Goal: Task Accomplishment & Management: Manage account settings

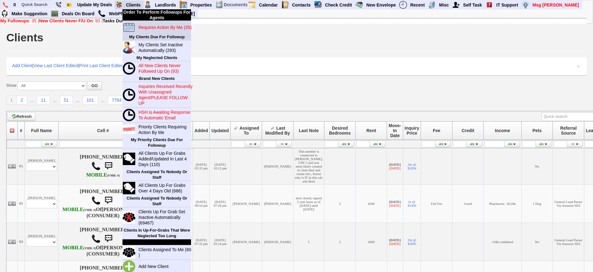
click at [156, 27] on blink "Requires Action By Me (35)" at bounding box center [164, 27] width 53 height 5
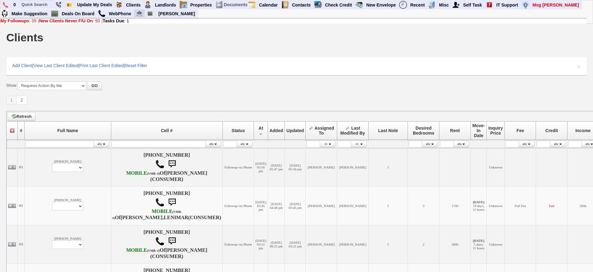
click at [140, 12] on img at bounding box center [139, 13] width 5 height 5
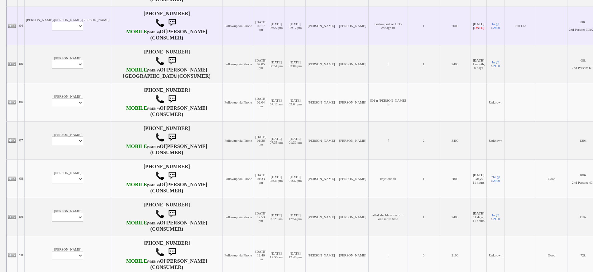
scroll to position [311, 0]
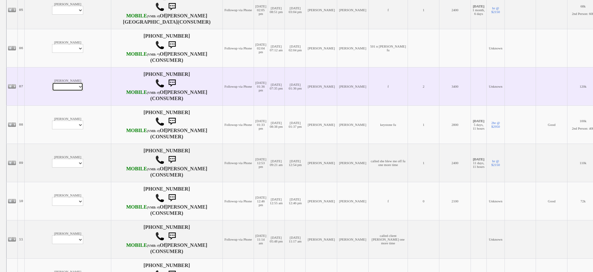
drag, startPoint x: 53, startPoint y: 126, endPoint x: 46, endPoint y: 123, distance: 7.4
click at [52, 91] on select "Profile Edit Print Email Externally (Will Not Be Tracked In CRM) Closed Deals" at bounding box center [67, 87] width 31 height 9
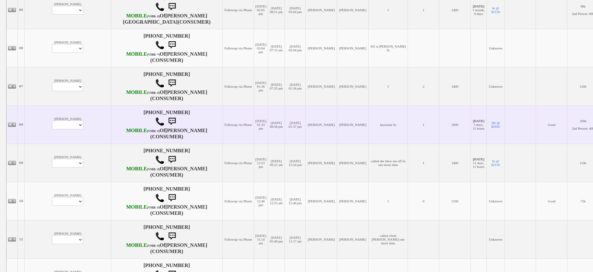
click at [305, 144] on td "[PERSON_NAME]" at bounding box center [320, 125] width 31 height 38
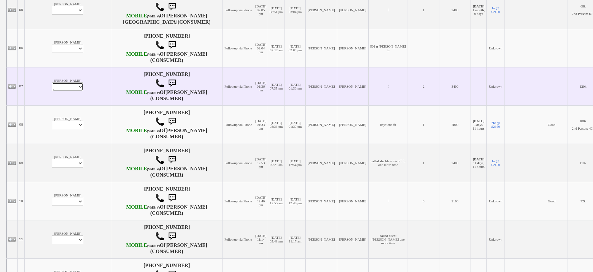
click at [52, 91] on select "Profile Edit Print Email Externally (Will Not Be Tracked In CRM) Closed Deals" at bounding box center [67, 87] width 31 height 9
select select "ChangeURL,/crm/custom/edit_client_form.php?redirect=%2Fcrm%2Fclients.php&id=143…"
click at [52, 91] on select "Profile Edit Print Email Externally (Will Not Be Tracked In CRM) Closed Deals" at bounding box center [67, 87] width 31 height 9
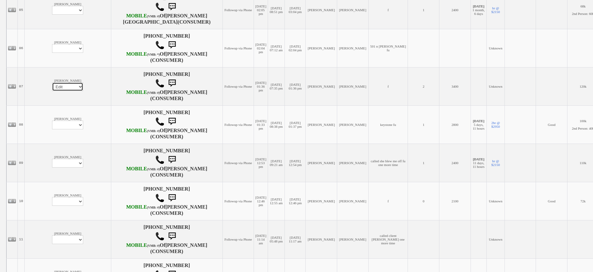
select select
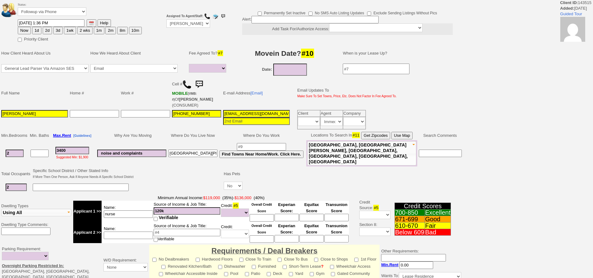
select select
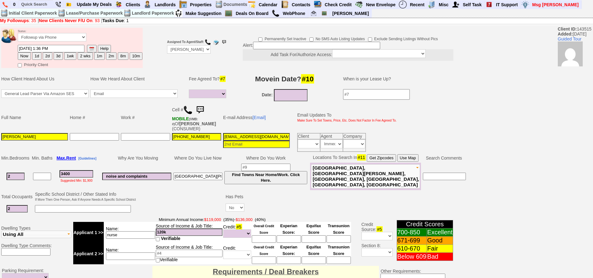
click at [201, 110] on img at bounding box center [200, 110] width 12 height 12
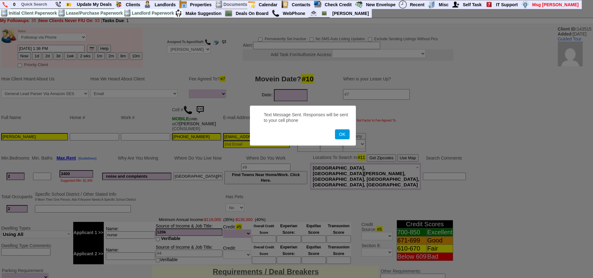
click at [335, 129] on button "OK" at bounding box center [342, 134] width 14 height 10
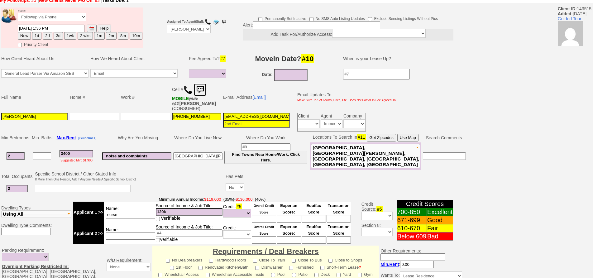
scroll to position [31, 0]
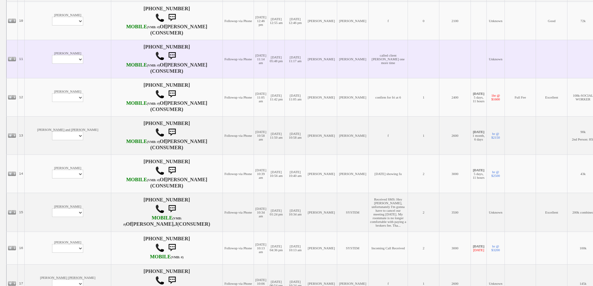
scroll to position [498, 0]
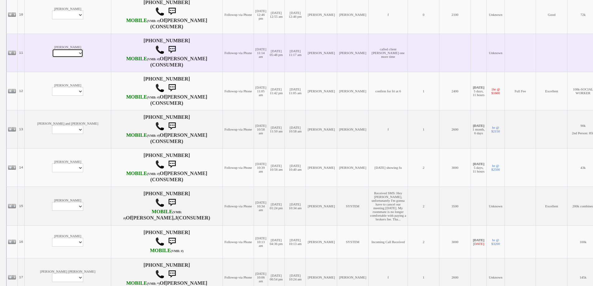
click at [52, 58] on select "Profile Edit Print Email Externally (Will Not Be Tracked In CRM) Closed Deals" at bounding box center [67, 53] width 31 height 9
select select "ChangeURL,/crm/custom/edit_client_form.php?redirect=%2Fcrm%2Fclients.php&id=168…"
click at [52, 58] on select "Profile Edit Print Email Externally (Will Not Be Tracked In CRM) Closed Deals" at bounding box center [67, 53] width 31 height 9
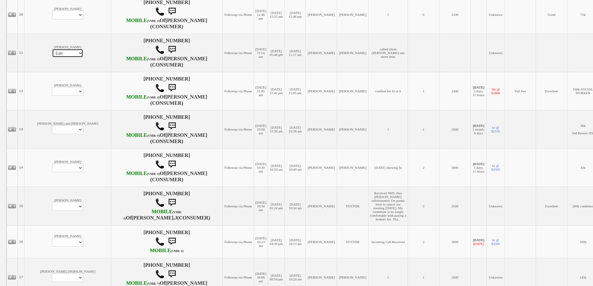
select select
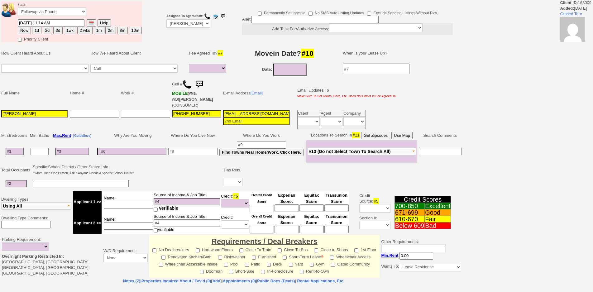
select select
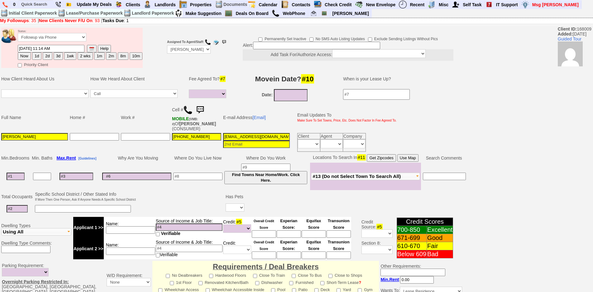
click at [189, 110] on img at bounding box center [187, 109] width 9 height 9
click at [26, 175] on td at bounding box center [15, 176] width 31 height 27
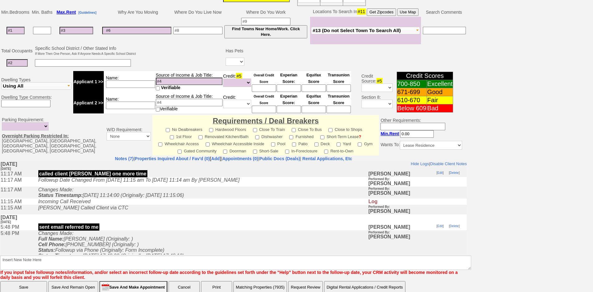
scroll to position [165, 0]
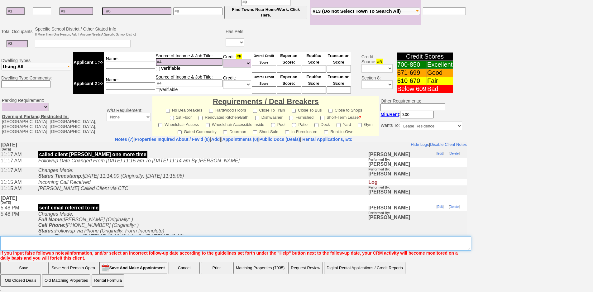
click at [123, 242] on textarea "Insert New Note Here" at bounding box center [235, 243] width 471 height 14
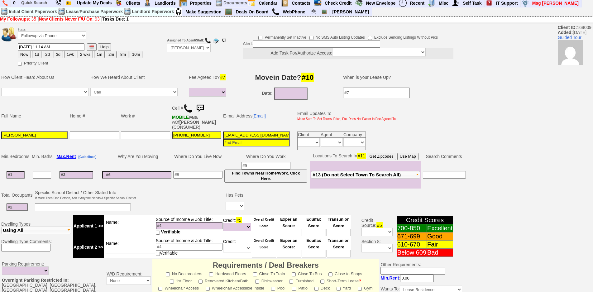
scroll to position [0, 0]
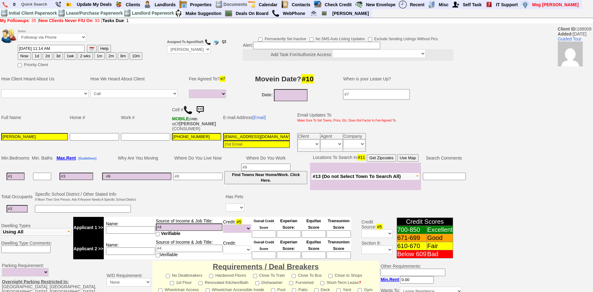
type textarea "called calient lm final ia until response"
drag, startPoint x: 75, startPoint y: 34, endPoint x: 71, endPoint y: 39, distance: 6.9
click at [75, 34] on select "Followup via Phone Followup via Email Followup When Section 8 Property Found De…" at bounding box center [52, 37] width 69 height 8
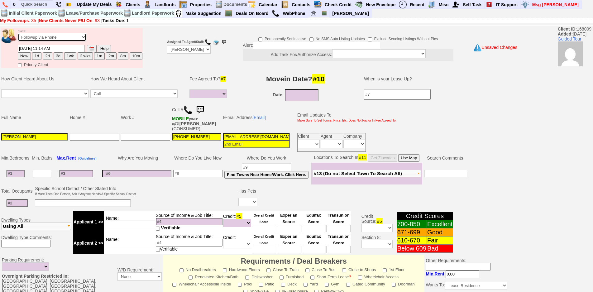
select select "Inactive"
click at [18, 33] on select "Followup via Phone Followup via Email Followup When Section 8 Property Found De…" at bounding box center [52, 37] width 69 height 8
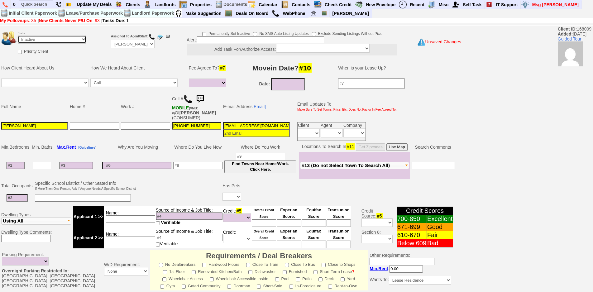
scroll to position [154, 0]
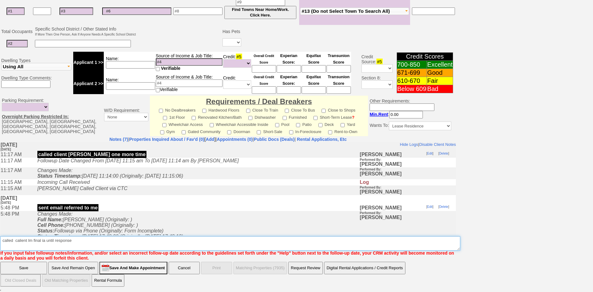
click at [20, 240] on textarea "Insert New Note Here" at bounding box center [230, 243] width 460 height 14
type textarea "called client lm final ia until response"
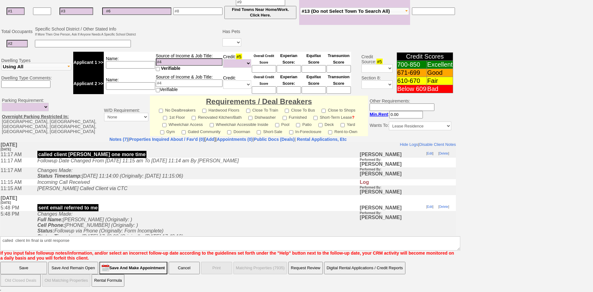
click at [29, 265] on input "Save" at bounding box center [23, 268] width 47 height 12
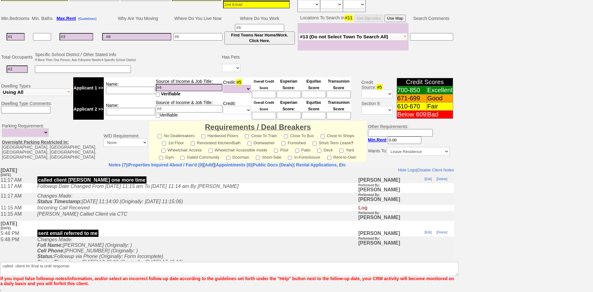
scroll to position [129, 0]
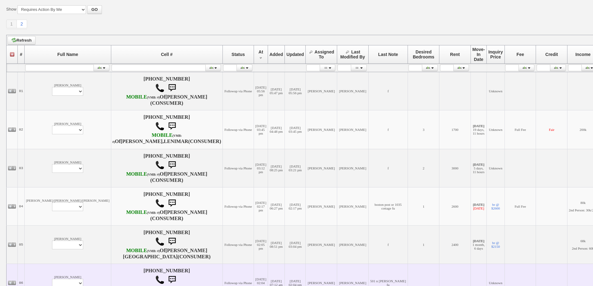
scroll to position [187, 0]
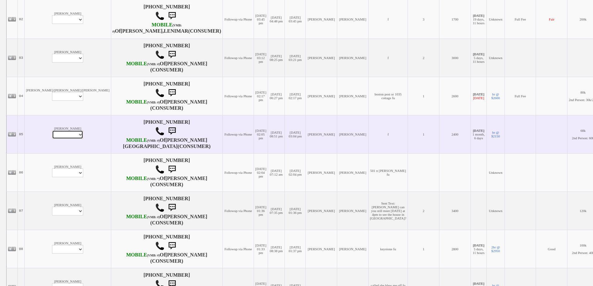
click at [53, 139] on select "Profile Edit Print Email Externally (Will Not Be Tracked In CRM) Closed Deals" at bounding box center [67, 134] width 31 height 9
select select "ChangeURL,/crm/custom/edit_client_form.php?redirect=%2Fcrm%2Fclients.php&id=164…"
click at [52, 139] on select "Profile Edit Print Email Externally (Will Not Be Tracked In CRM) Closed Deals" at bounding box center [67, 134] width 31 height 9
select select
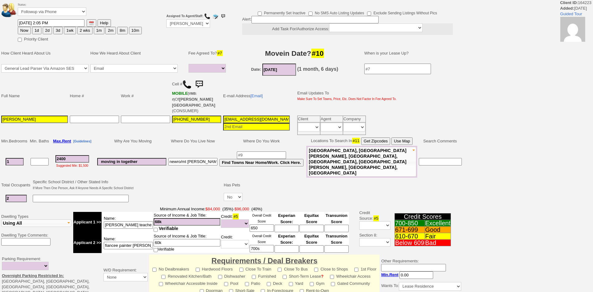
select select
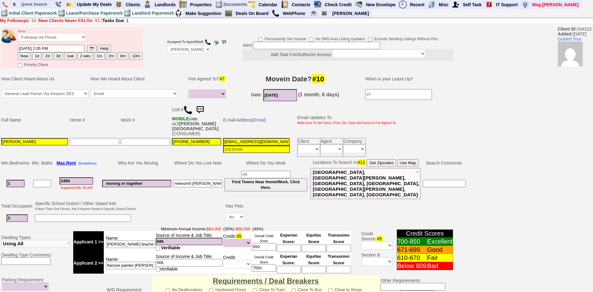
click at [201, 108] on img at bounding box center [200, 110] width 12 height 12
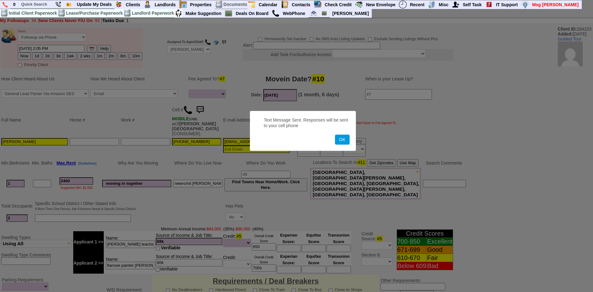
click at [335, 135] on button "OK" at bounding box center [342, 140] width 14 height 10
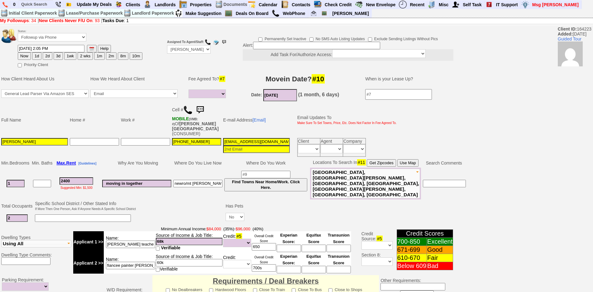
click at [36, 58] on button "1d" at bounding box center [36, 55] width 9 height 7
type input "09/26/2025 12:11 PM"
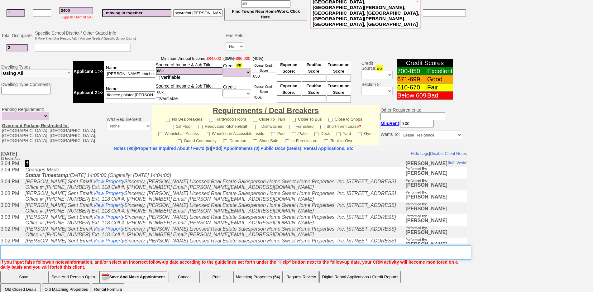
click at [161, 245] on textarea "Insert New Note Here" at bounding box center [235, 252] width 471 height 14
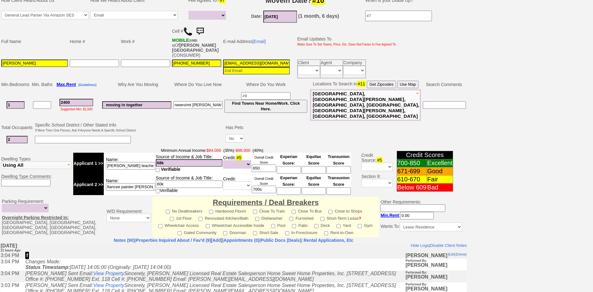
scroll to position [156, 0]
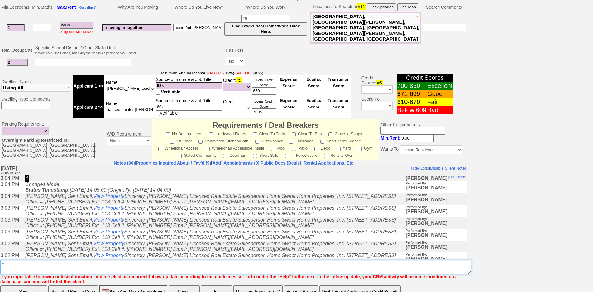
type textarea "f"
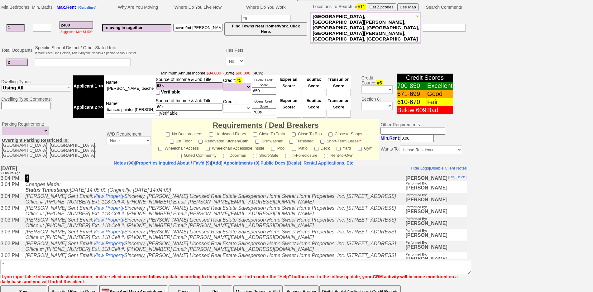
click input "Save" at bounding box center [23, 291] width 47 height 12
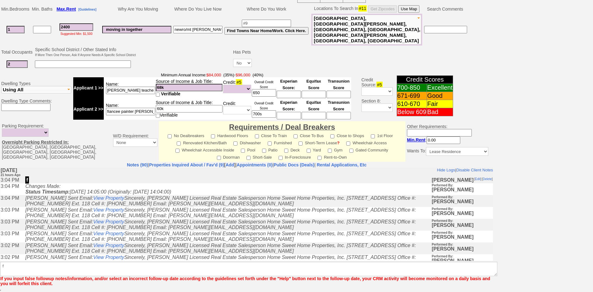
scroll to position [139, 0]
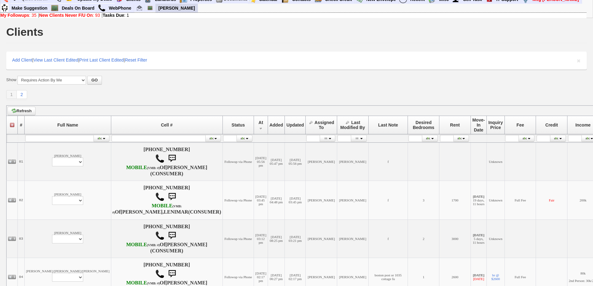
scroll to position [218, 0]
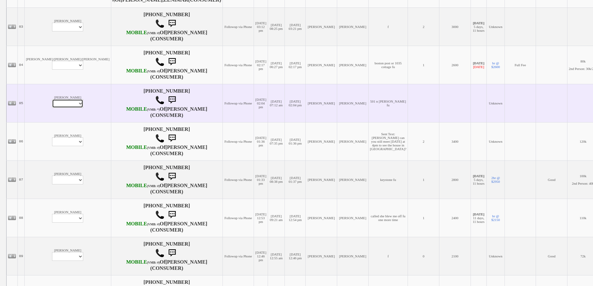
click at [52, 108] on select "Profile Edit Print Email Externally (Will Not Be Tracked In CRM) Closed Deals" at bounding box center [67, 103] width 31 height 9
select select "ChangeURL,/crm/custom/edit_client_form.php?redirect=%2Fcrm%2Fclients.php&id=157…"
click at [52, 108] on select "Profile Edit Print Email Externally (Will Not Be Tracked In CRM) Closed Deals" at bounding box center [67, 103] width 31 height 9
select select
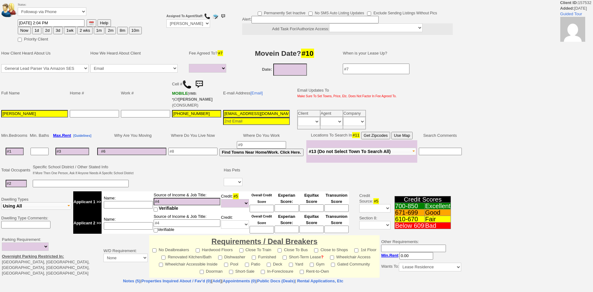
select select
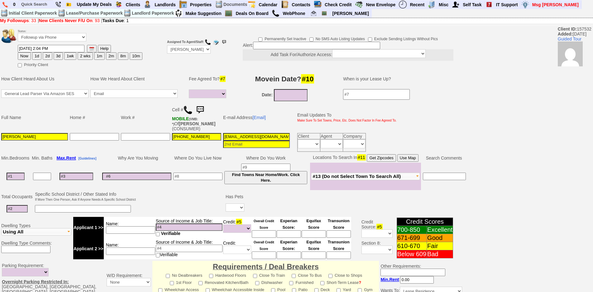
click at [187, 112] on img at bounding box center [187, 109] width 9 height 9
click at [257, 119] on link "[Email]" at bounding box center [258, 117] width 13 height 5
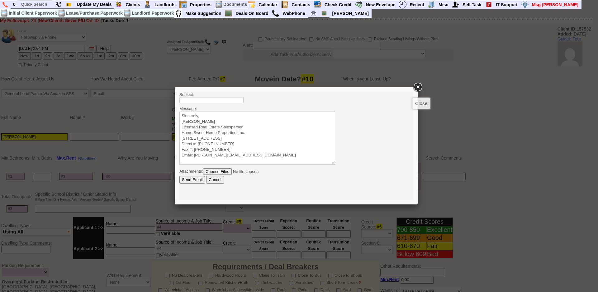
click at [414, 86] on link at bounding box center [417, 87] width 11 height 11
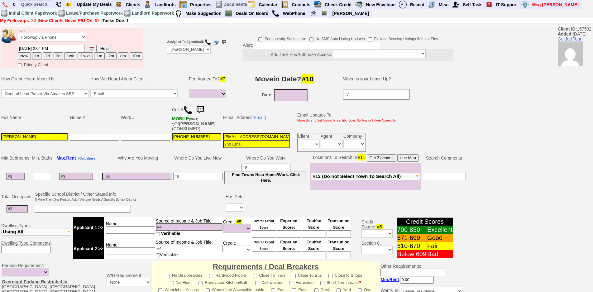
click at [181, 136] on input "[PHONE_NUMBER]" at bounding box center [196, 136] width 49 height 7
click at [25, 140] on input "[PERSON_NAME]" at bounding box center [34, 136] width 67 height 7
click at [243, 139] on input "[EMAIL_ADDRESS][DOMAIN_NAME]" at bounding box center [256, 136] width 67 height 7
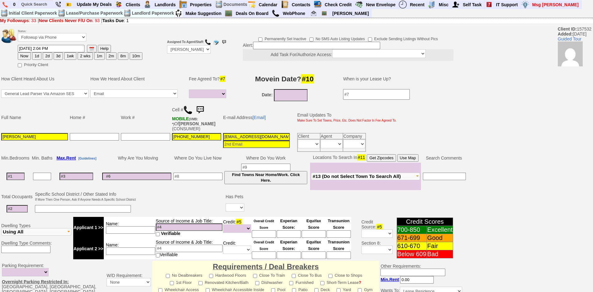
paste input "[EMAIL_ADDRESS]"
type input "[EMAIL_ADDRESS][DOMAIN_NAME]"
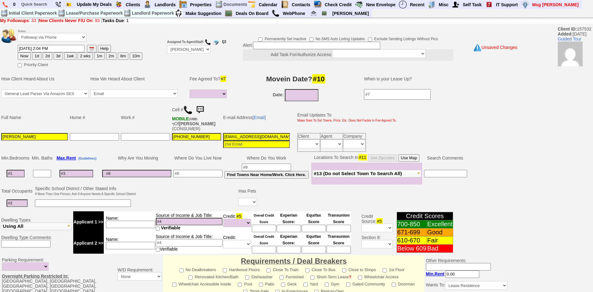
click at [54, 132] on td "[PERSON_NAME]" at bounding box center [34, 142] width 69 height 21
click at [52, 134] on input "[PERSON_NAME]" at bounding box center [34, 136] width 67 height 7
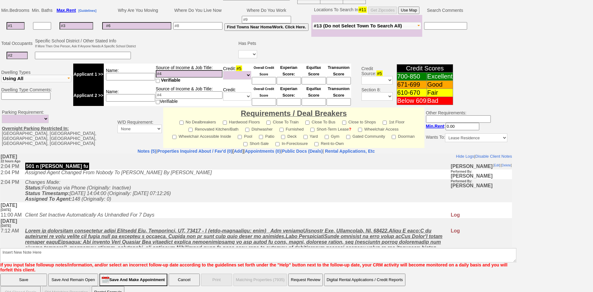
scroll to position [157, 0]
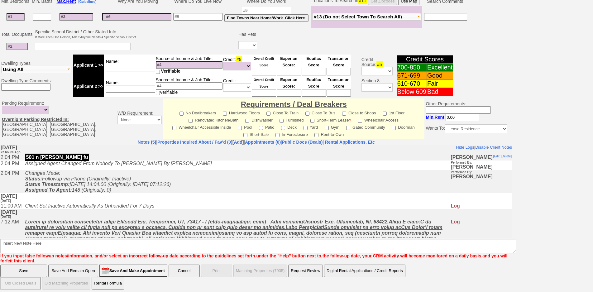
type input "[PERSON_NAME] (Agent)"
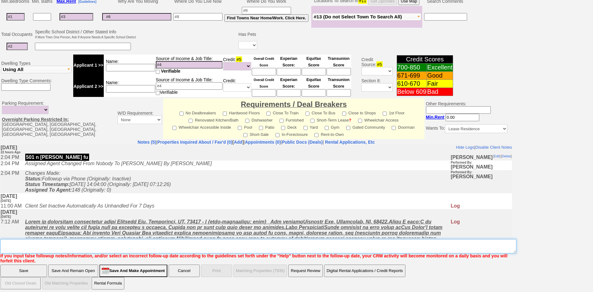
click at [125, 247] on textarea "Insert New Note Here" at bounding box center [258, 246] width 516 height 14
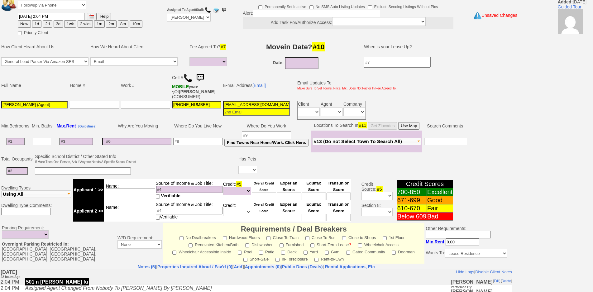
type textarea "calling for daughter told her requirements she said she would call back ia unti…"
drag, startPoint x: 59, startPoint y: 4, endPoint x: 59, endPoint y: 9, distance: 4.4
click at [59, 4] on select "Followup via Phone Followup via Email Followup When Section 8 Property Found De…" at bounding box center [52, 5] width 69 height 8
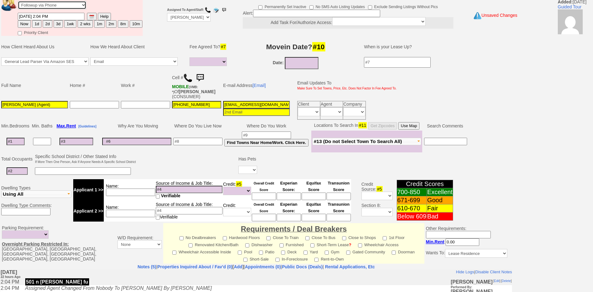
select select "Inactive"
click at [18, 1] on select "Followup via Phone Followup via Email Followup When Section 8 Property Found De…" at bounding box center [52, 5] width 69 height 8
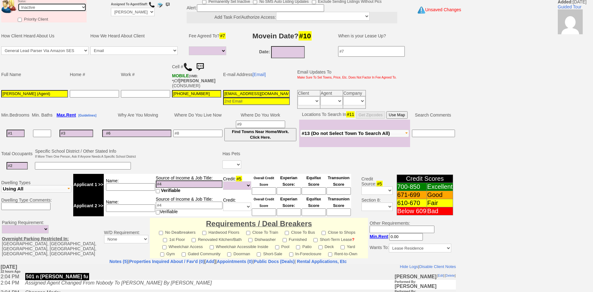
scroll to position [154, 0]
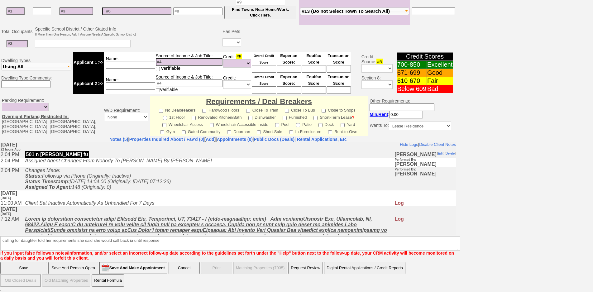
click at [39, 266] on input "Save" at bounding box center [23, 268] width 47 height 12
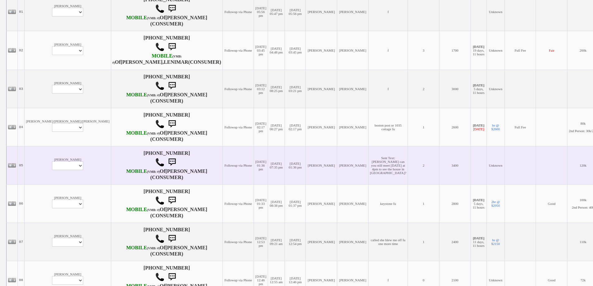
scroll to position [167, 0]
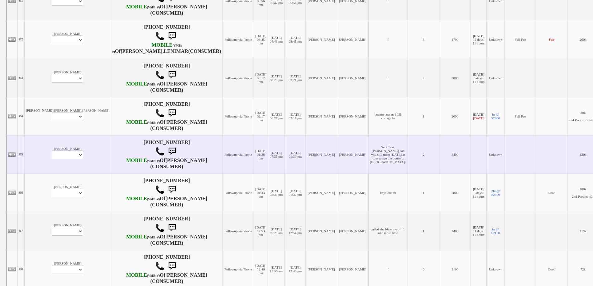
click at [285, 174] on td "09/24/2025 01:36 pm" at bounding box center [295, 154] width 21 height 38
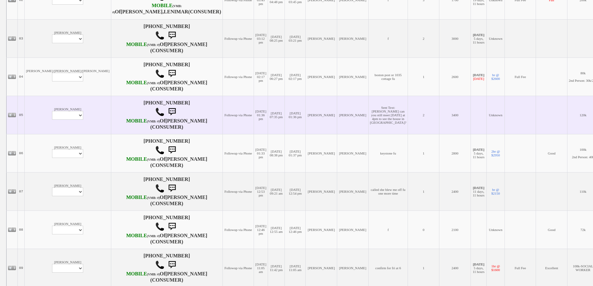
scroll to position [322, 0]
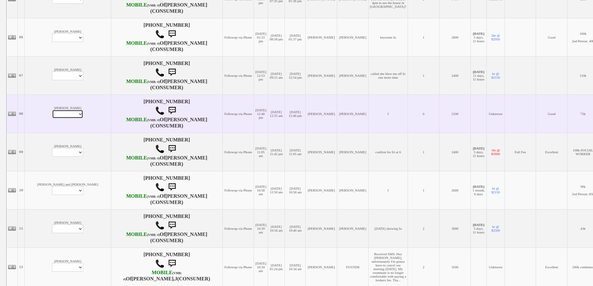
drag, startPoint x: 46, startPoint y: 163, endPoint x: 48, endPoint y: 167, distance: 4.2
click at [52, 119] on select "Profile Edit Print Email Externally (Will Not Be Tracked In CRM) Closed Deals" at bounding box center [67, 114] width 31 height 9
select select "ChangeURL,/crm/custom/edit_client_form.php?redirect=%2Fcrm%2Fclients.php&id=166…"
click at [52, 119] on select "Profile Edit Print Email Externally (Will Not Be Tracked In CRM) Closed Deals" at bounding box center [67, 114] width 31 height 9
select select
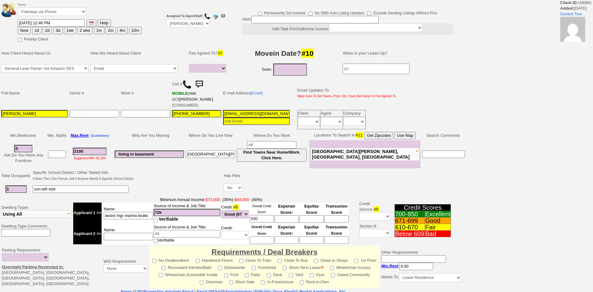
select select
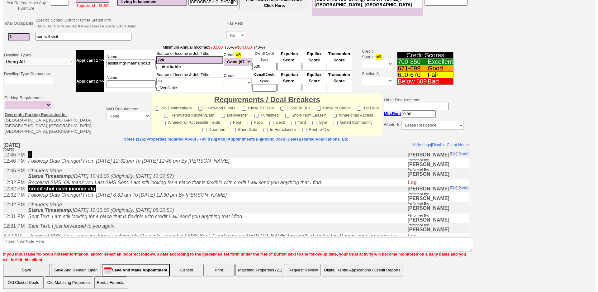
scroll to position [170, 0]
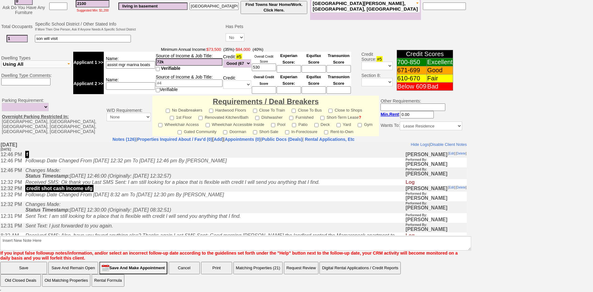
click at [264, 269] on button "Matching Properties (21)" at bounding box center [257, 268] width 49 height 12
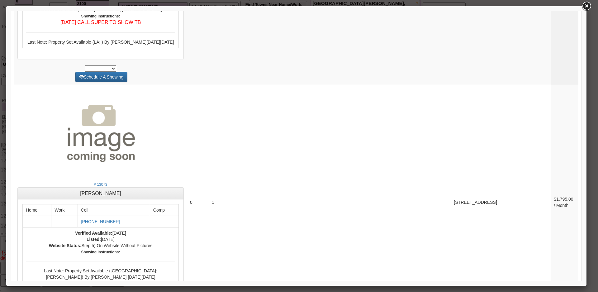
scroll to position [2479, 0]
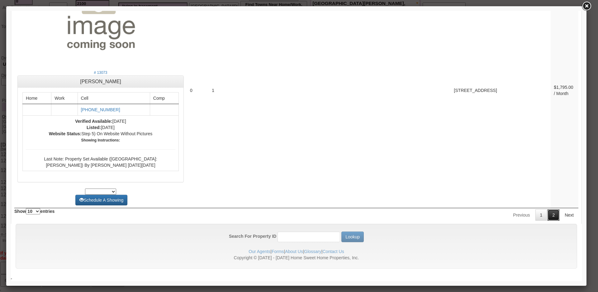
click at [547, 213] on link "2" at bounding box center [553, 214] width 12 height 11
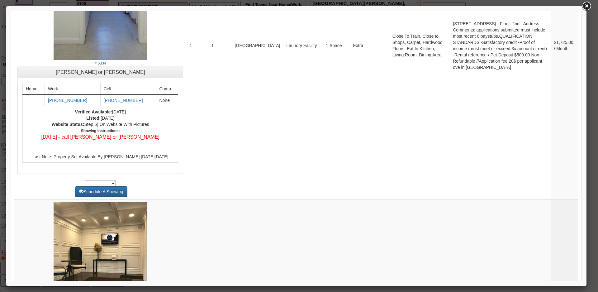
scroll to position [0, 0]
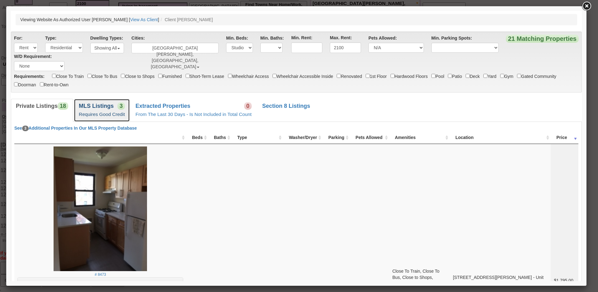
click at [125, 104] on span "3" at bounding box center [120, 105] width 7 height 7
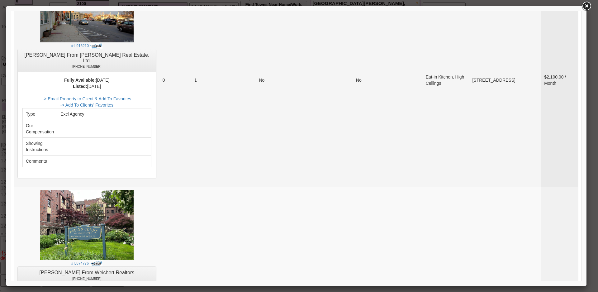
scroll to position [343, 0]
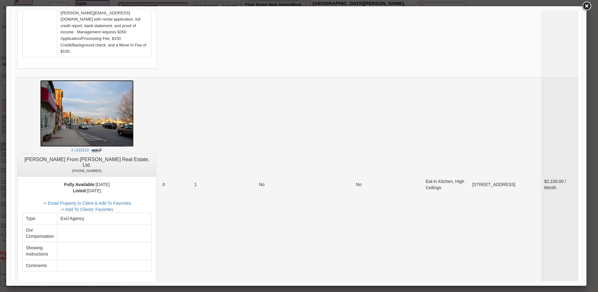
click at [83, 94] on img at bounding box center [86, 113] width 93 height 67
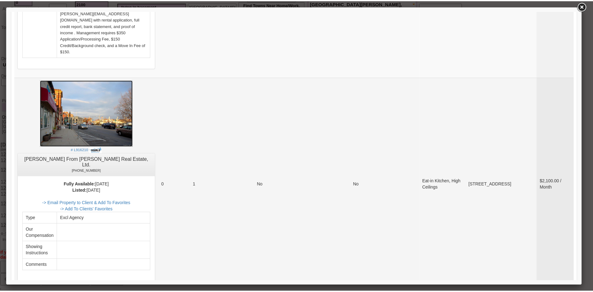
scroll to position [218, 0]
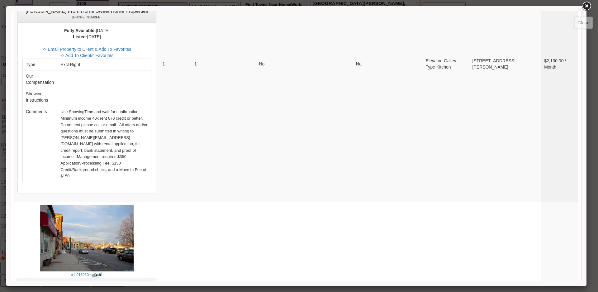
click at [589, 10] on link at bounding box center [586, 6] width 11 height 11
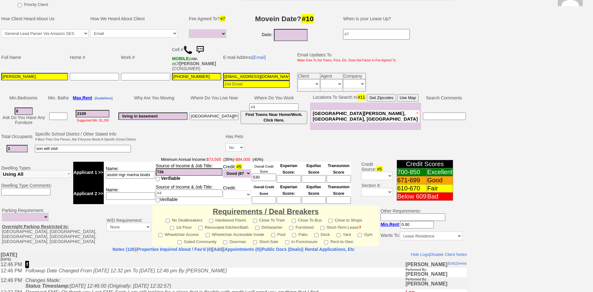
scroll to position [0, 0]
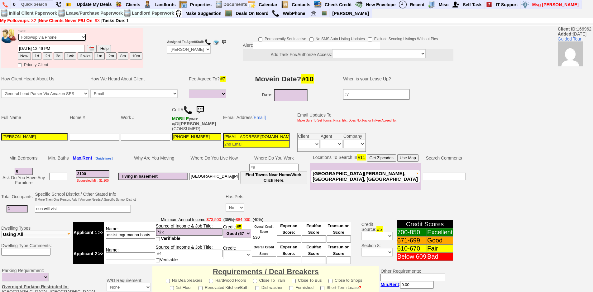
click at [64, 39] on select "Followup via Phone Followup via Email Followup When Section 8 Property Found De…" at bounding box center [52, 37] width 69 height 8
select select "Inactive"
click at [18, 33] on select "Followup via Phone Followup via Email Followup When Section 8 Property Found De…" at bounding box center [52, 37] width 69 height 8
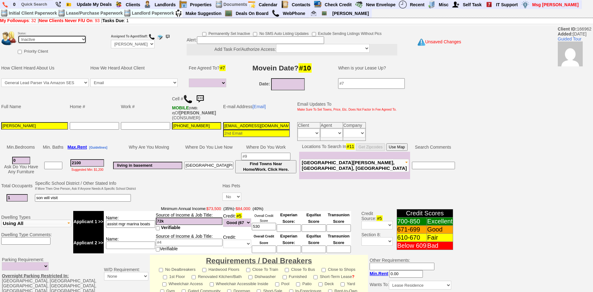
scroll to position [159, 0]
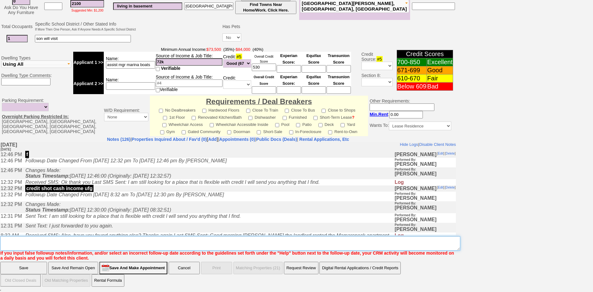
click at [274, 242] on textarea "Insert New Note Here" at bounding box center [230, 243] width 460 height 14
type textarea "credit shot cash income ia"
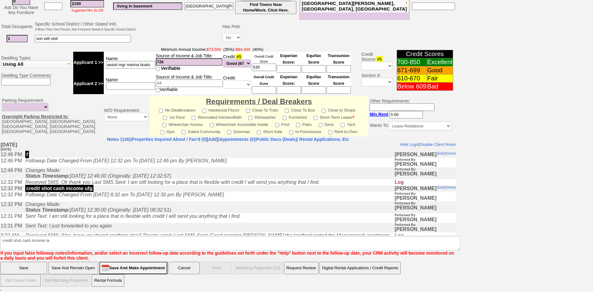
click input "Save" at bounding box center [23, 268] width 47 height 12
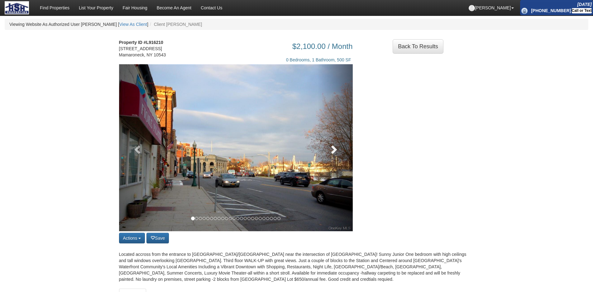
click at [326, 157] on link at bounding box center [334, 147] width 35 height 167
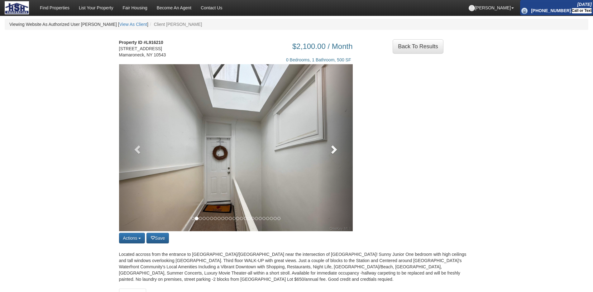
click at [326, 157] on link at bounding box center [334, 147] width 35 height 167
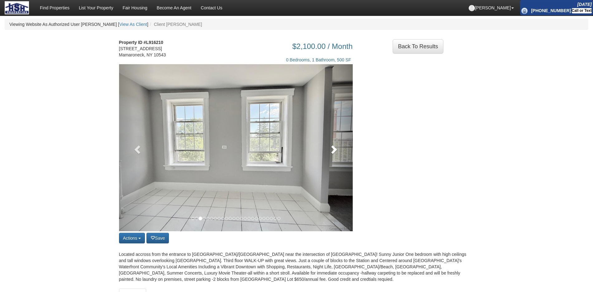
click at [326, 157] on link at bounding box center [334, 147] width 35 height 167
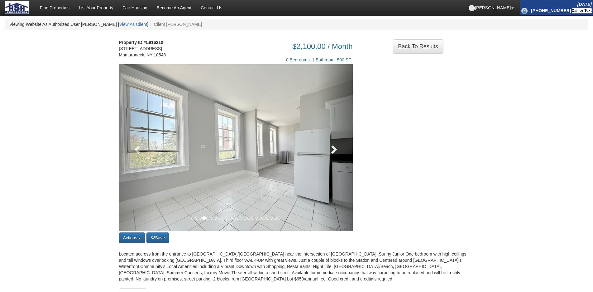
click at [326, 157] on link at bounding box center [334, 147] width 35 height 167
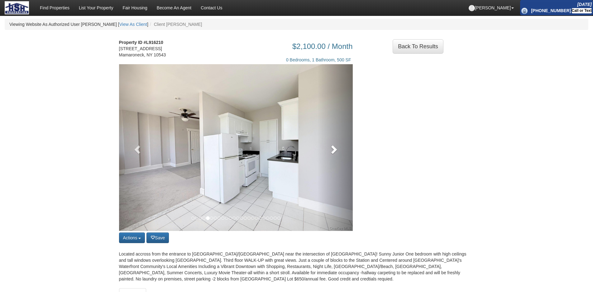
click at [326, 157] on link at bounding box center [334, 147] width 35 height 167
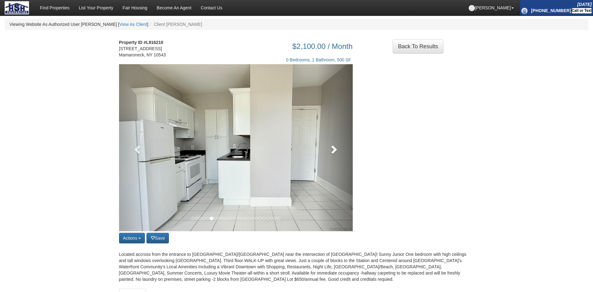
click at [326, 157] on link at bounding box center [334, 147] width 35 height 167
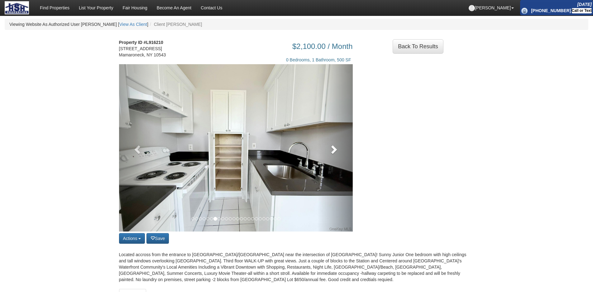
click at [326, 157] on link at bounding box center [334, 147] width 35 height 167
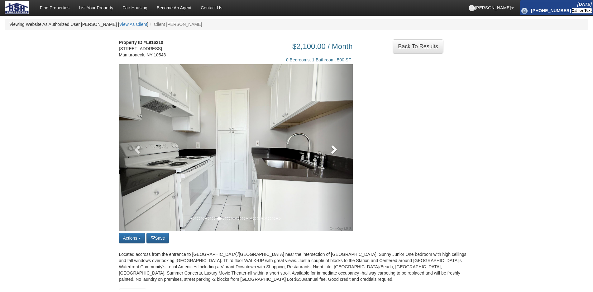
click at [326, 157] on link at bounding box center [334, 147] width 35 height 167
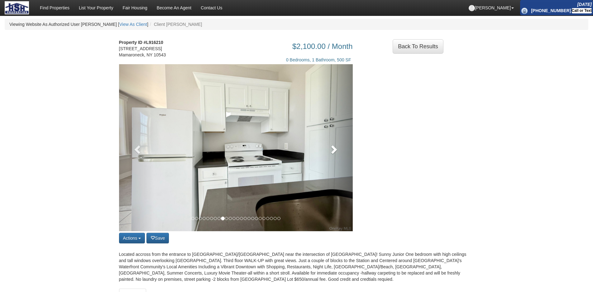
click at [326, 157] on link at bounding box center [334, 147] width 35 height 167
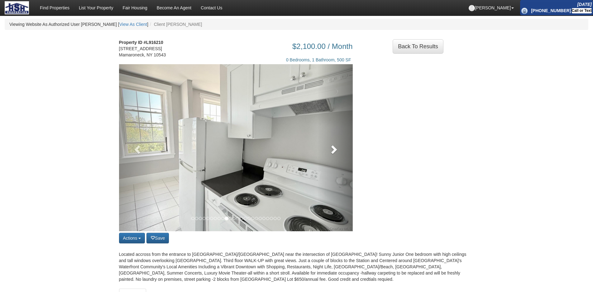
click at [326, 157] on link at bounding box center [334, 147] width 35 height 167
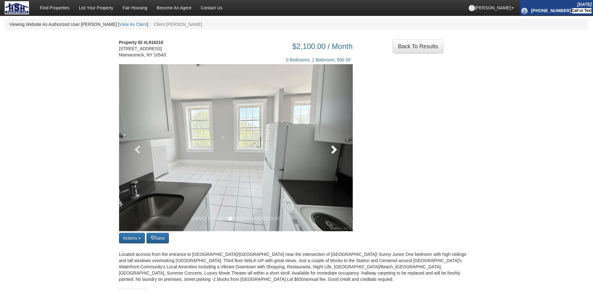
click at [326, 157] on link at bounding box center [334, 147] width 35 height 167
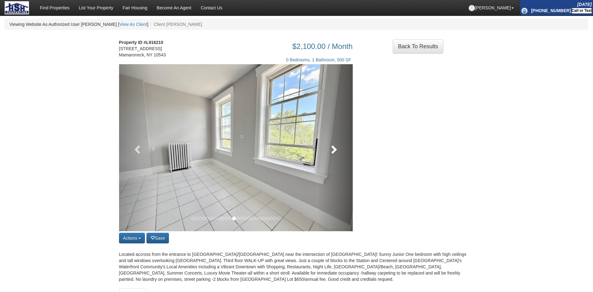
click at [326, 157] on link at bounding box center [334, 147] width 35 height 167
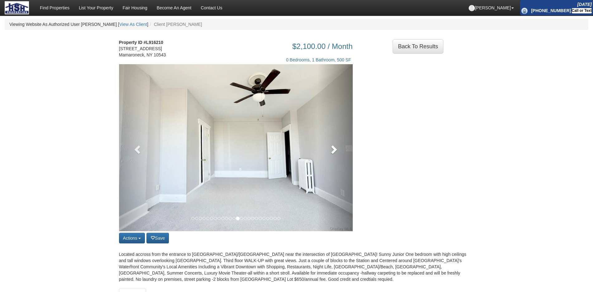
click at [326, 157] on link at bounding box center [334, 147] width 35 height 167
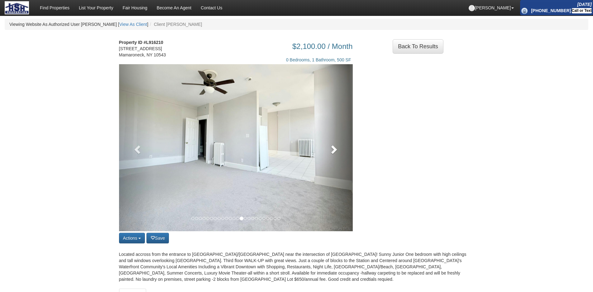
click at [326, 157] on link at bounding box center [334, 147] width 35 height 167
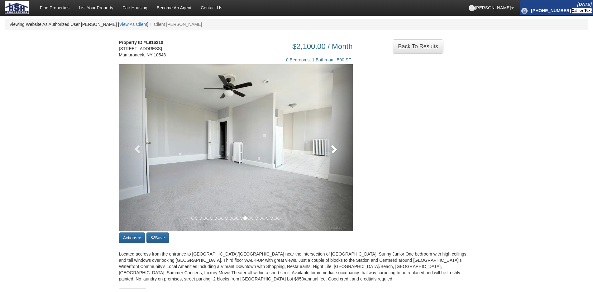
click at [326, 157] on link at bounding box center [334, 147] width 35 height 167
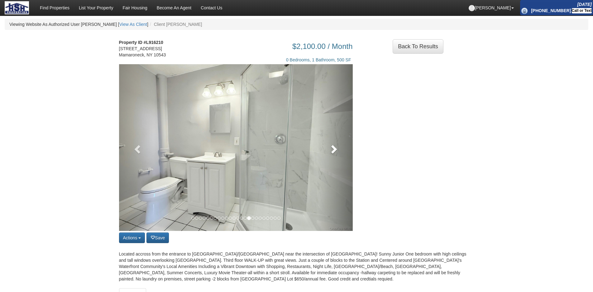
click at [326, 157] on link at bounding box center [334, 147] width 35 height 167
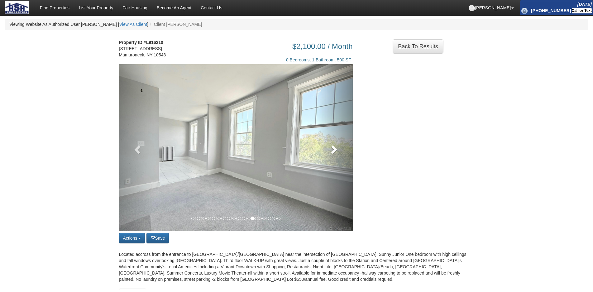
click at [326, 157] on link at bounding box center [334, 147] width 35 height 167
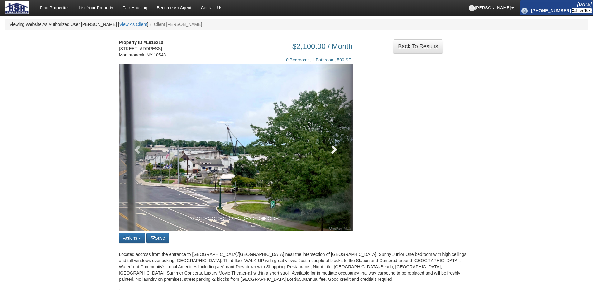
click at [326, 157] on link at bounding box center [334, 147] width 35 height 167
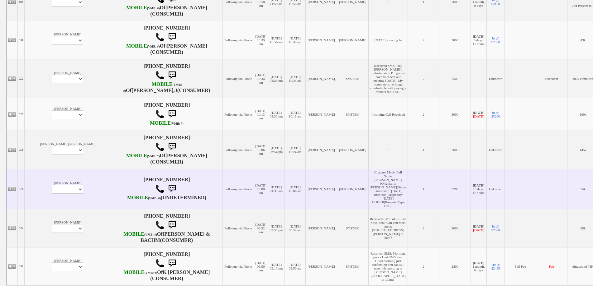
scroll to position [592, 0]
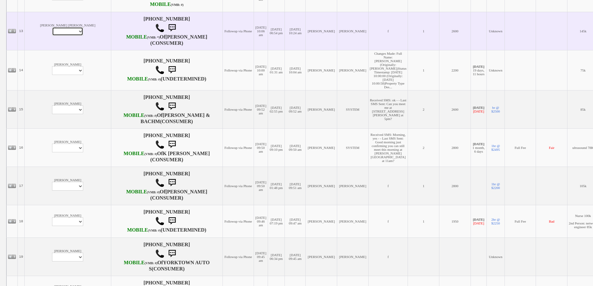
click at [52, 36] on select "Profile Edit Print Email Externally (Will Not Be Tracked In CRM) Closed Deals" at bounding box center [67, 31] width 31 height 9
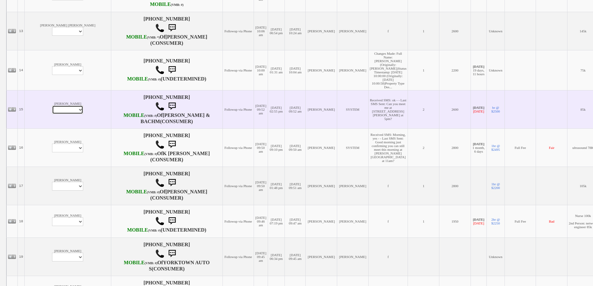
click at [52, 114] on select "Profile Edit Print Email Externally (Will Not Be Tracked In CRM) Closed Deals" at bounding box center [67, 110] width 31 height 9
select select "ChangeURL,/crm/custom/edit_client_form.php?redirect=%2Fcrm%2Fclients.php&id=167…"
click at [52, 114] on select "Profile Edit Print Email Externally (Will Not Be Tracked In CRM) Closed Deals" at bounding box center [67, 110] width 31 height 9
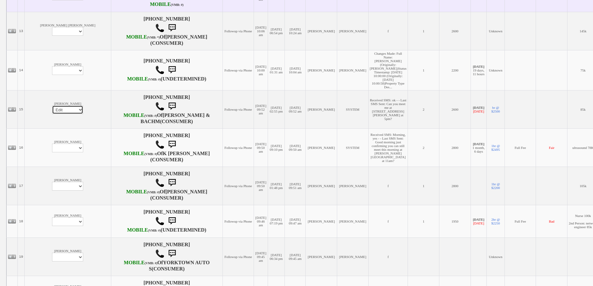
select select
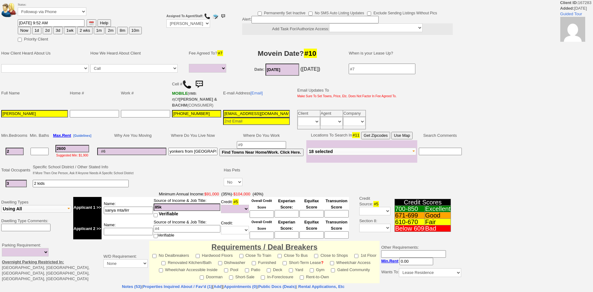
select select
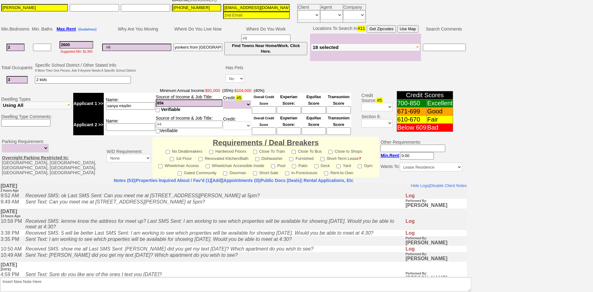
scroll to position [170, 0]
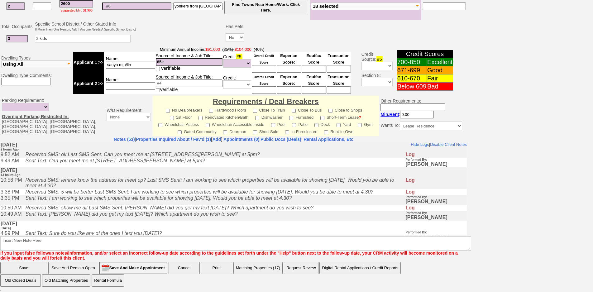
click at [179, 210] on icon "Received SMS: show me all Last SMS Sent: [PERSON_NAME] did you get my text [DAT…" at bounding box center [169, 207] width 288 height 5
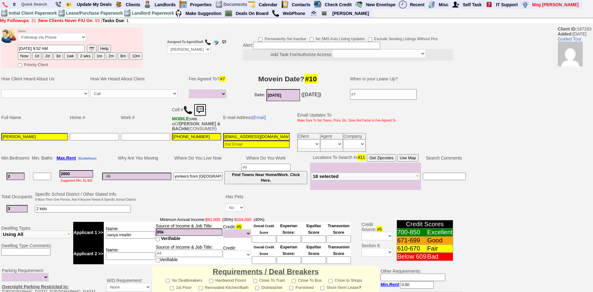
click at [201, 109] on img at bounding box center [200, 110] width 12 height 12
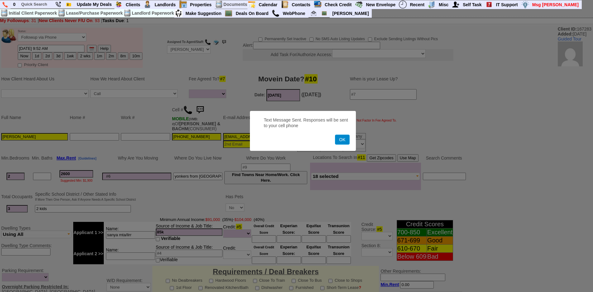
drag, startPoint x: 344, startPoint y: 139, endPoint x: 189, endPoint y: 34, distance: 187.1
click at [343, 139] on button "OK" at bounding box center [342, 140] width 14 height 10
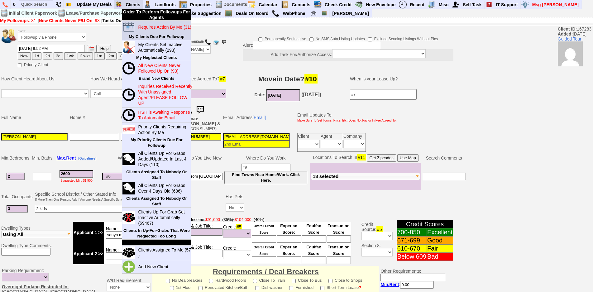
click at [145, 25] on blink "Requires Action By Me (31)" at bounding box center [164, 27] width 53 height 5
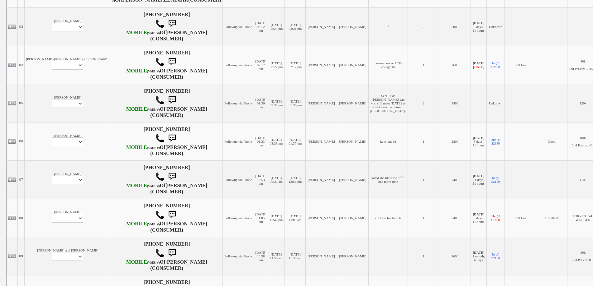
scroll to position [405, 0]
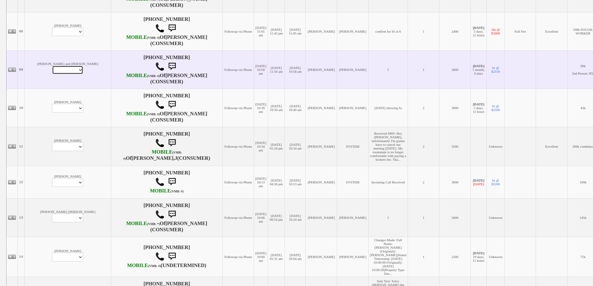
click at [53, 74] on select "Profile Edit Print Email Externally (Will Not Be Tracked In CRM) Closed Deals" at bounding box center [67, 70] width 31 height 9
select select "ChangeURL,/crm/custom/edit_client_form.php?redirect=%2Fcrm%2Fclients.php&id=303…"
click at [52, 74] on select "Profile Edit Print Email Externally (Will Not Be Tracked In CRM) Closed Deals" at bounding box center [67, 70] width 31 height 9
select select
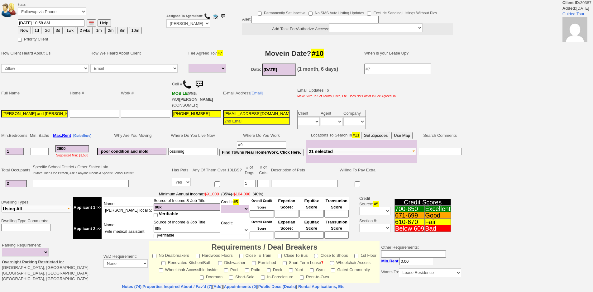
select select
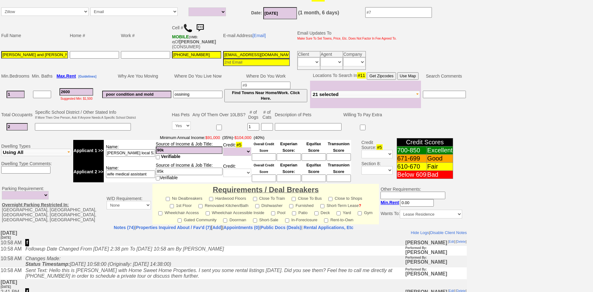
scroll to position [76, 0]
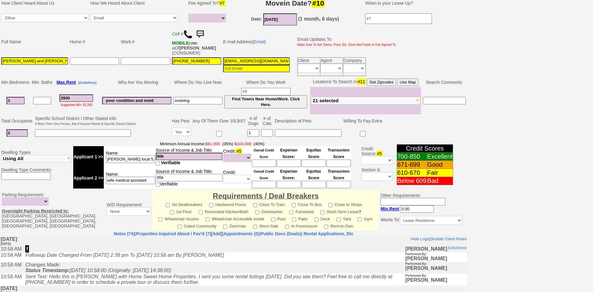
click at [184, 36] on img at bounding box center [187, 34] width 9 height 9
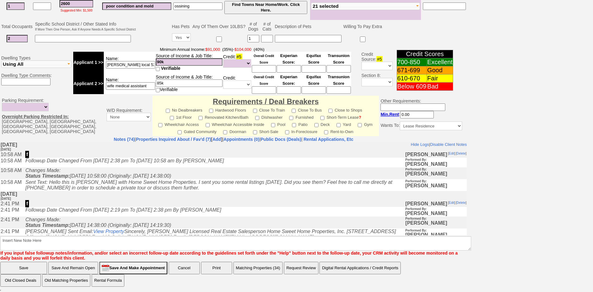
scroll to position [0, 0]
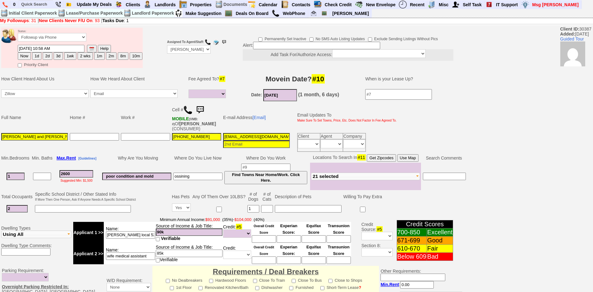
click at [187, 111] on img at bounding box center [187, 109] width 9 height 9
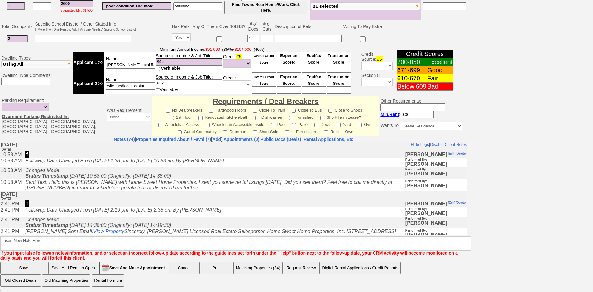
scroll to position [170, 0]
click at [145, 197] on td "Tuesday, September 23rd, 2025 1 day Ago" at bounding box center [233, 196] width 466 height 10
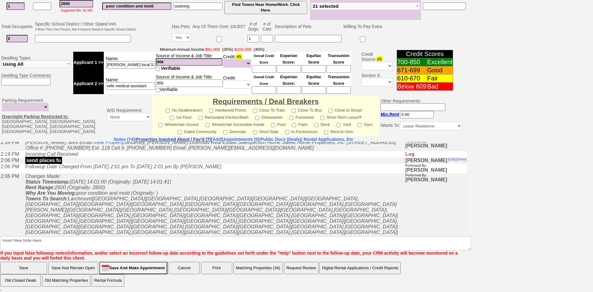
click at [185, 140] on link "Properties Inquired About / Fav'd (7)" at bounding box center [173, 139] width 75 height 5
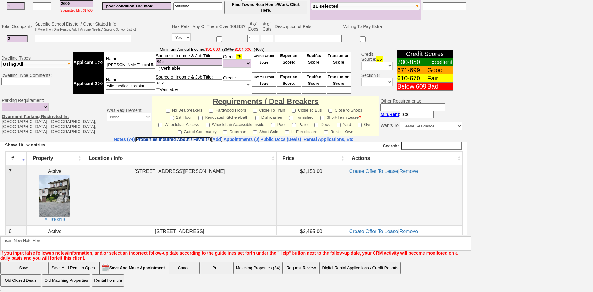
scroll to position [31, 0]
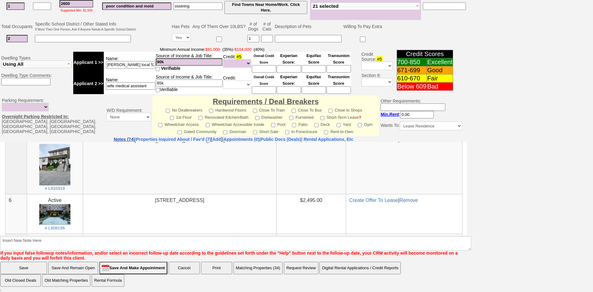
click at [114, 140] on link "Notes (74)" at bounding box center [124, 139] width 21 height 5
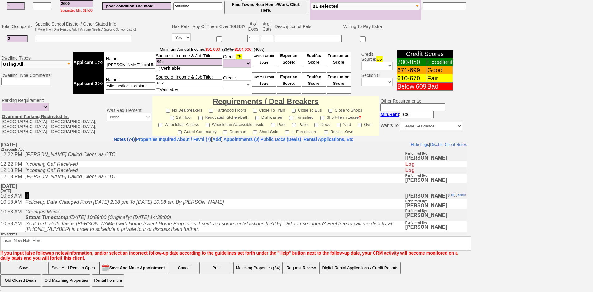
scroll to position [0, 0]
click at [143, 139] on link "Properties Inquired About / Fav'd (7)" at bounding box center [173, 139] width 75 height 5
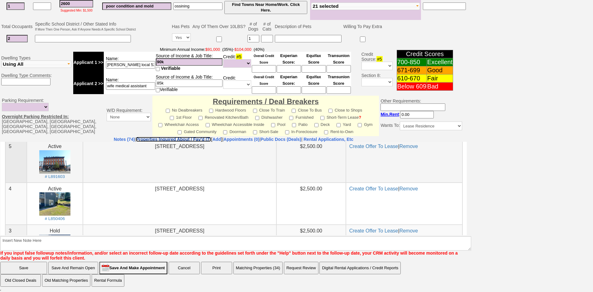
scroll to position [156, 0]
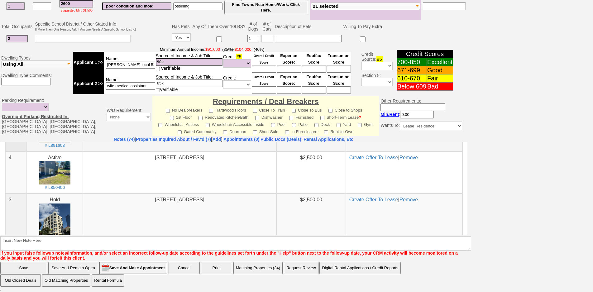
click at [106, 142] on td "49 Main Street Unit # 1R Greenburgh, NY 10591" at bounding box center [179, 130] width 193 height 42
click at [114, 140] on link "Notes (74)" at bounding box center [124, 139] width 21 height 5
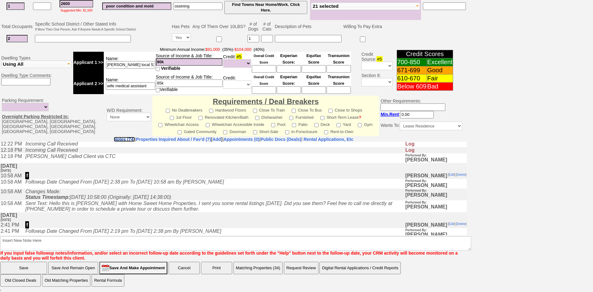
scroll to position [31, 0]
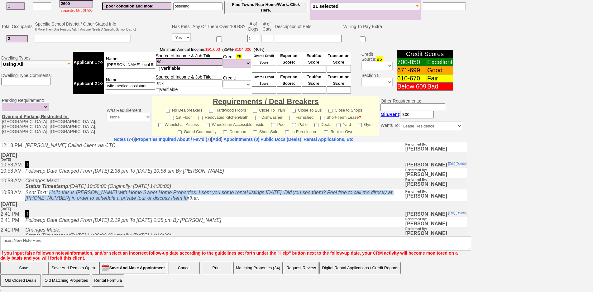
drag, startPoint x: 173, startPoint y: 203, endPoint x: 53, endPoint y: 193, distance: 120.3
click at [53, 193] on td "Sent Text: Hello this is Jorge with Home Sweet Home Properties. I sent you some…" at bounding box center [213, 195] width 382 height 12
copy icon "Hello this is Jorge with Home Sweet Home Properties. I sent you some rental lis…"
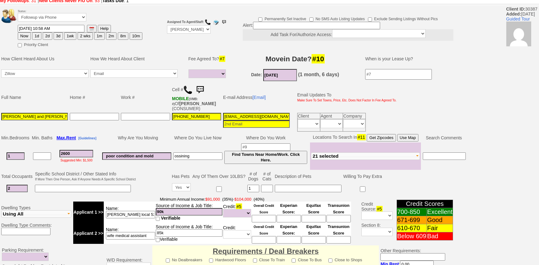
scroll to position [0, 0]
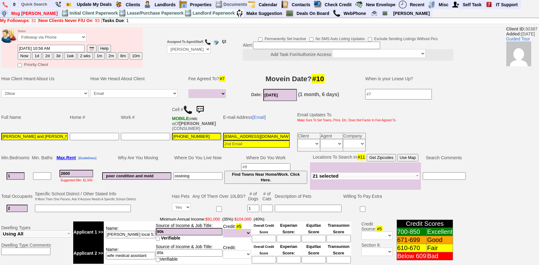
click at [203, 109] on img at bounding box center [200, 110] width 12 height 12
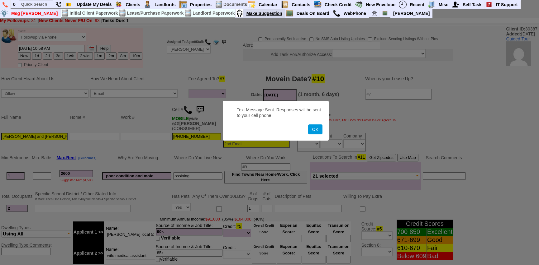
click at [308, 125] on button "OK" at bounding box center [315, 130] width 14 height 10
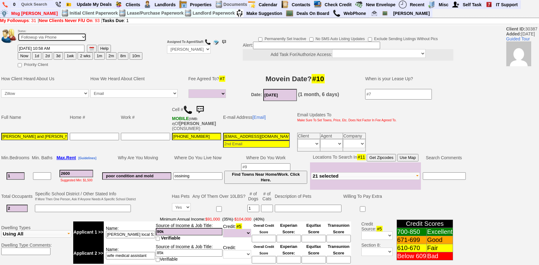
click at [74, 40] on select "Followup via Phone Followup via Email Followup When Section 8 Property Found De…" at bounding box center [52, 37] width 69 height 8
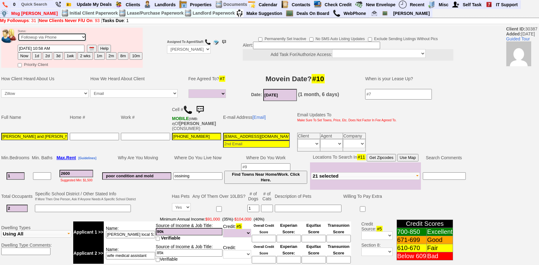
select select "Inactive"
click at [18, 33] on select "Followup via Phone Followup via Email Followup When Section 8 Property Found De…" at bounding box center [52, 37] width 69 height 8
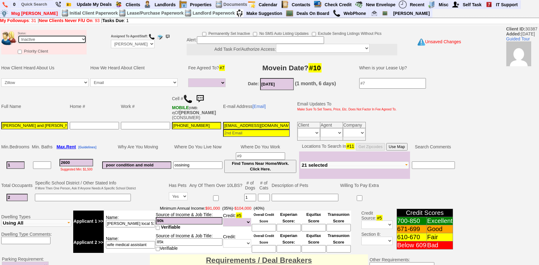
scroll to position [187, 0]
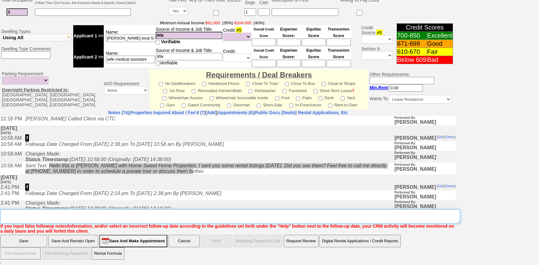
click at [233, 218] on textarea "Insert New Note Here" at bounding box center [230, 217] width 460 height 14
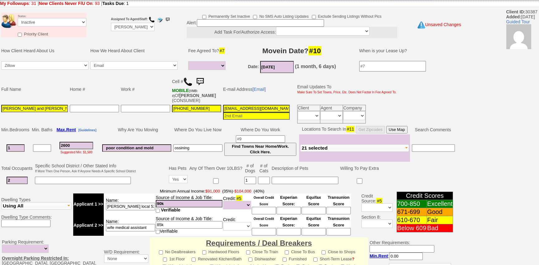
type textarea "called client lm sent txt ia until response"
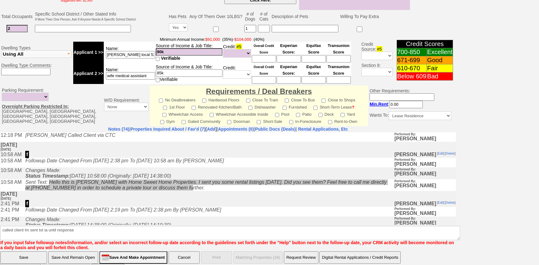
click input "Save" at bounding box center [23, 258] width 47 height 12
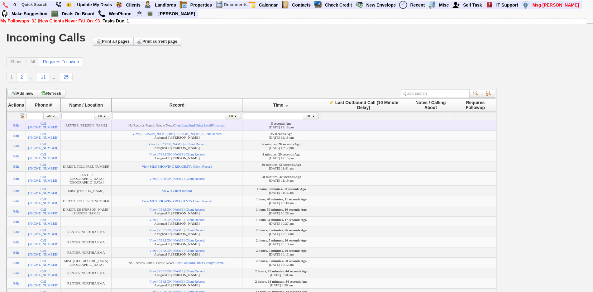
click at [182, 125] on link "Client" at bounding box center [177, 125] width 8 height 4
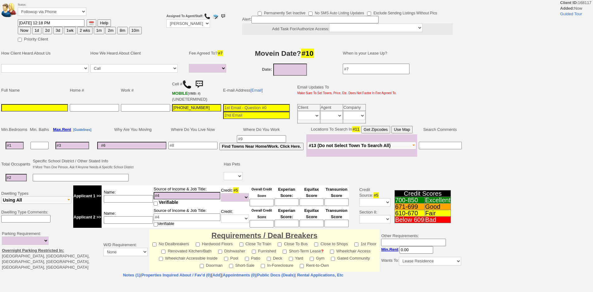
select select
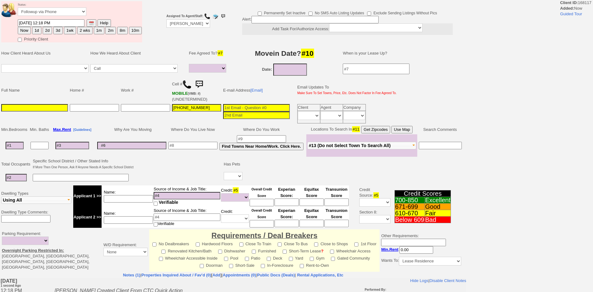
click at [24, 107] on input at bounding box center [34, 107] width 67 height 7
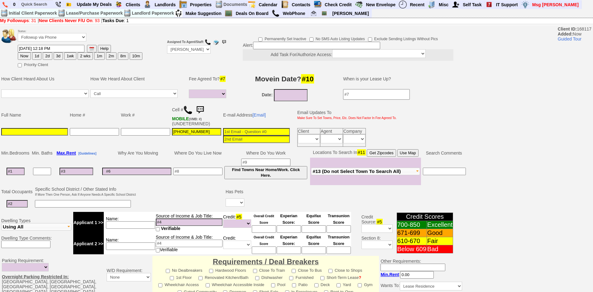
click at [15, 165] on td at bounding box center [15, 171] width 31 height 27
click at [18, 171] on input at bounding box center [16, 171] width 18 height 7
type input "3"
select select
type input "3"
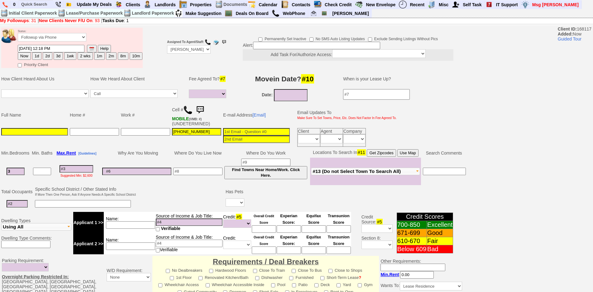
select select
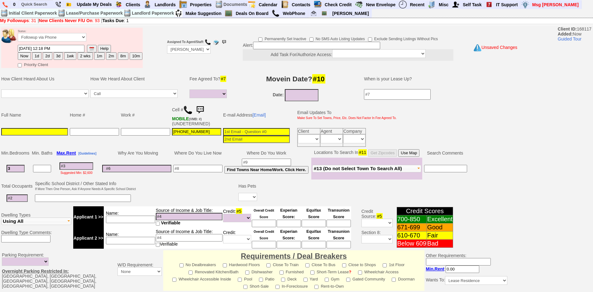
click at [87, 166] on input at bounding box center [76, 165] width 34 height 7
type input "3"
select select
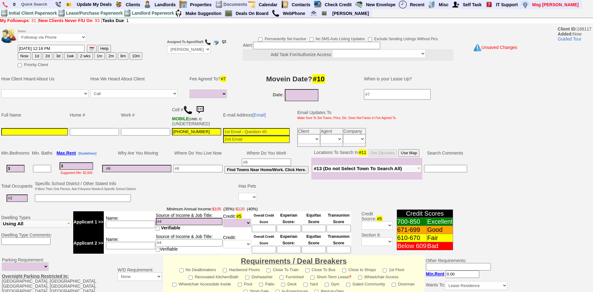
type input "35"
select select
type input "3500"
select select
drag, startPoint x: 73, startPoint y: 165, endPoint x: 46, endPoint y: 163, distance: 27.5
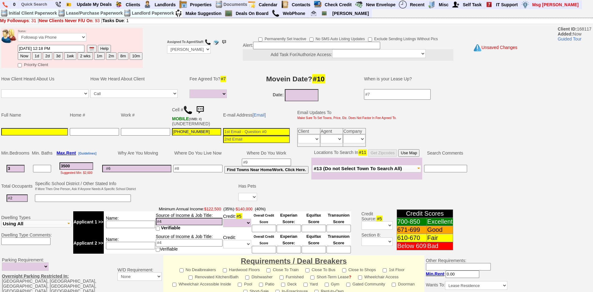
click at [46, 163] on tr "3 3500 Suggested Min: $2,600 Find Towns Near Home/Work. Click Here. [GEOGRAPHIC…" at bounding box center [233, 169] width 467 height 22
type input "3"
select select
type input "360"
select select
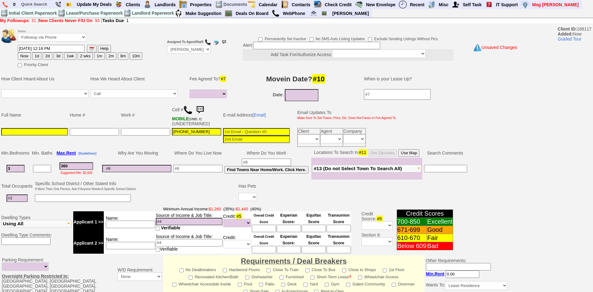
type input "3600"
select select
type input "3600"
select select
click at [419, 150] on button "Use Map" at bounding box center [408, 152] width 21 height 7
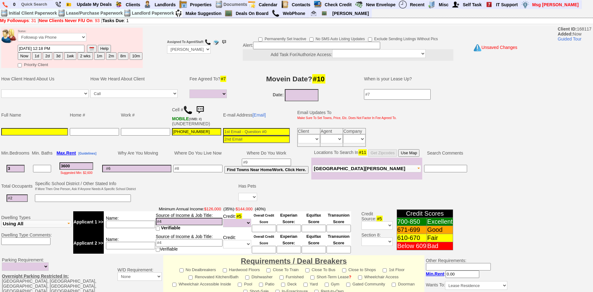
click at [57, 126] on tbody "Full Name Home # Work # Cell # MOBILE (VMB: #) (UNDETERMINED) E-mail Address [E…" at bounding box center [198, 125] width 397 height 45
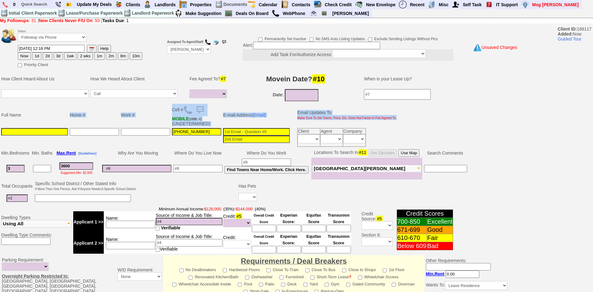
click at [63, 127] on td at bounding box center [34, 137] width 69 height 21
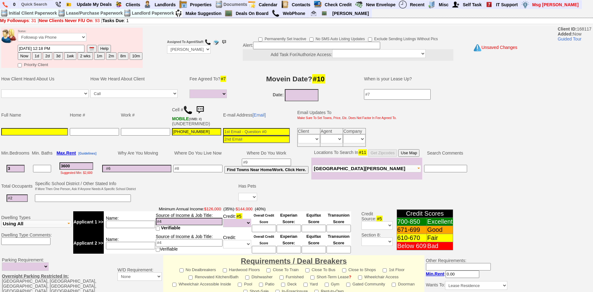
click at [56, 130] on input at bounding box center [34, 131] width 67 height 7
type input "[PERSON_NAME]"
click at [196, 47] on select "Up-For-Grabs ***** STAFF ***** [PERSON_NAME] [PHONE_NUMBER] [PERSON_NAME] [PHON…" at bounding box center [189, 49] width 44 height 8
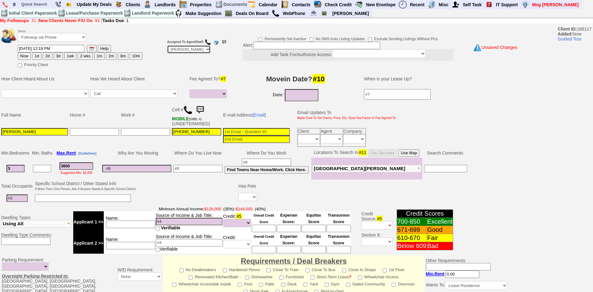
select select "Up-For-Grabs"
click at [167, 45] on select "Up-For-Grabs ***** STAFF ***** [PERSON_NAME] [PHONE_NUMBER] [PERSON_NAME] [PHON…" at bounding box center [189, 49] width 44 height 8
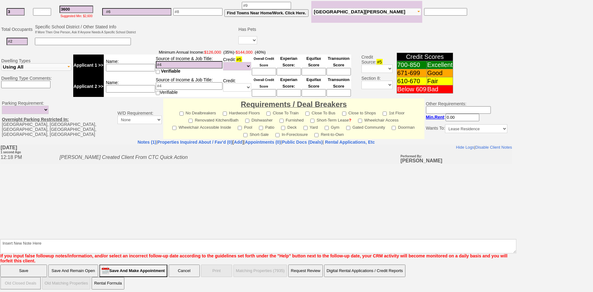
click at [60, 265] on input "Save And Remain Open" at bounding box center [73, 270] width 50 height 12
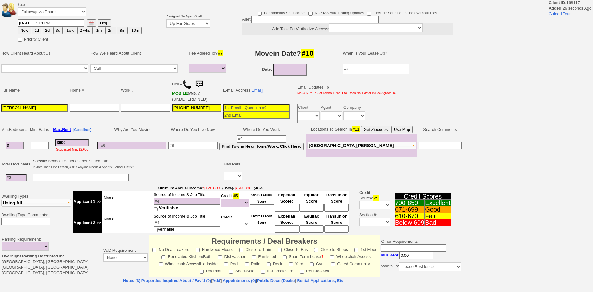
select select
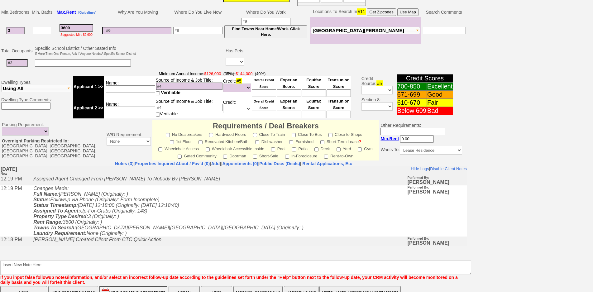
click at [251, 286] on button "Matching Properties (27)" at bounding box center [257, 292] width 49 height 12
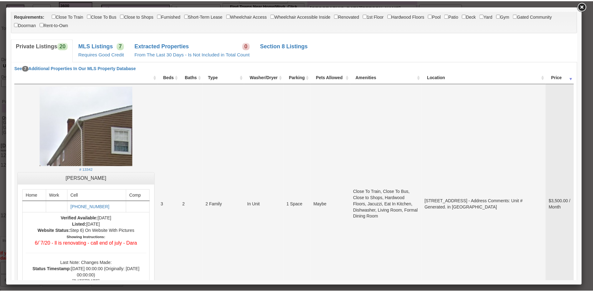
scroll to position [62, 0]
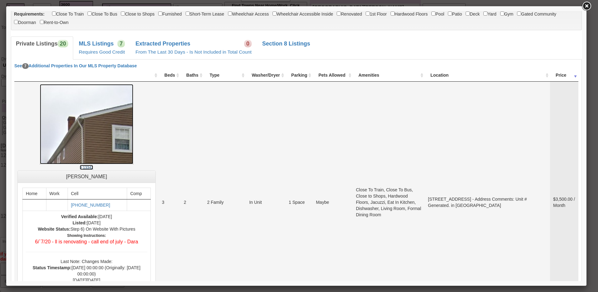
click at [108, 150] on img at bounding box center [86, 124] width 93 height 80
click at [589, 7] on link at bounding box center [586, 6] width 11 height 11
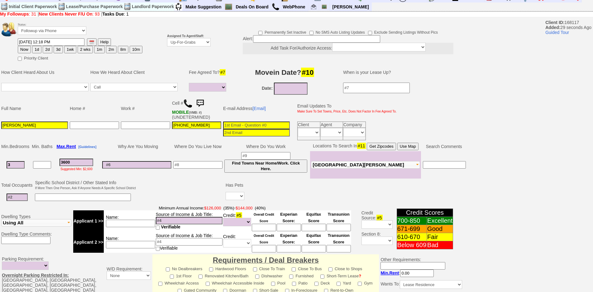
scroll to position [0, 0]
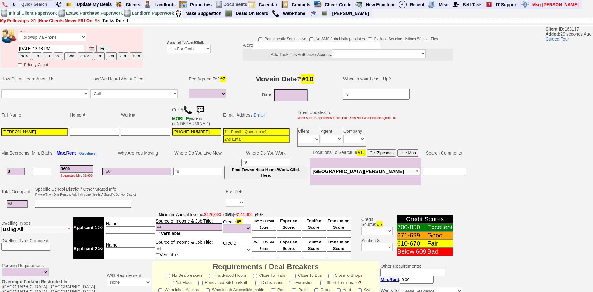
click at [259, 47] on input at bounding box center [316, 45] width 127 height 7
type input "fu when available"
drag, startPoint x: 209, startPoint y: 178, endPoint x: 210, endPoint y: 172, distance: 5.9
click at [209, 176] on td at bounding box center [197, 171] width 51 height 27
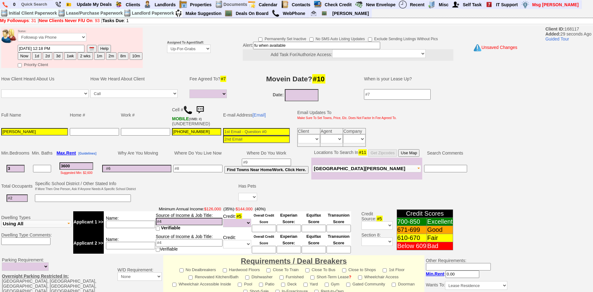
click at [210, 170] on input at bounding box center [197, 168] width 49 height 7
type input "staten island"
click at [295, 45] on input "fu when available" at bounding box center [316, 45] width 127 height 7
click at [25, 198] on input at bounding box center [17, 197] width 21 height 7
click at [13, 168] on input "3" at bounding box center [16, 168] width 18 height 7
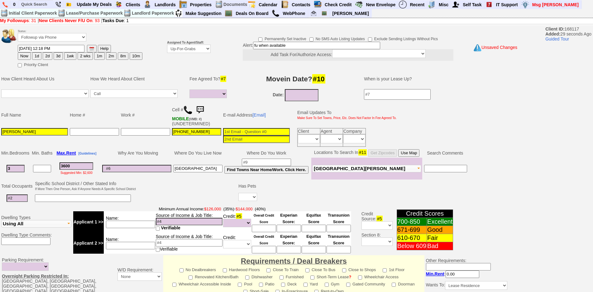
click at [78, 168] on input "3600" at bounding box center [76, 165] width 34 height 7
click at [23, 200] on input at bounding box center [17, 197] width 21 height 7
drag, startPoint x: 296, startPoint y: 47, endPoint x: 232, endPoint y: 37, distance: 65.2
click at [230, 37] on td "Permanently Set Inactive No SMS Auto Listing Updates Exclude Sending Listings W…" at bounding box center [339, 47] width 229 height 29
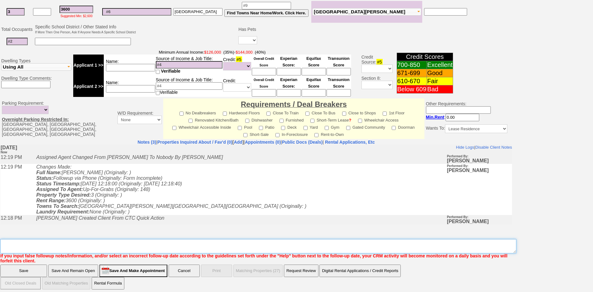
click at [206, 247] on textarea "Insert New Note Here" at bounding box center [258, 246] width 516 height 14
paste textarea "fu when available"
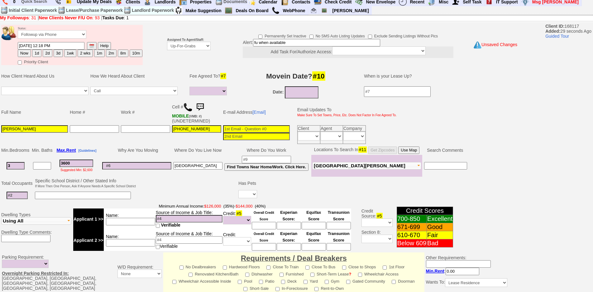
scroll to position [32, 0]
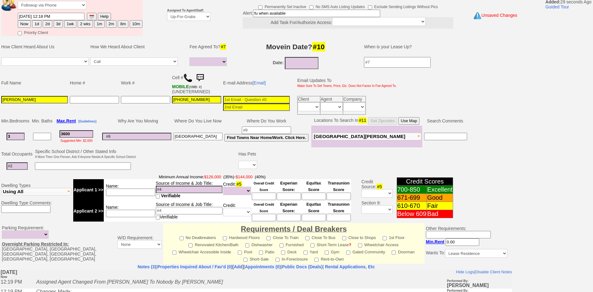
type textarea "fu when available"
drag, startPoint x: 26, startPoint y: 167, endPoint x: 22, endPoint y: 167, distance: 3.8
click at [23, 167] on input at bounding box center [17, 165] width 21 height 7
drag, startPoint x: 20, startPoint y: 165, endPoint x: 0, endPoint y: 166, distance: 19.6
click at [0, 166] on td "Total Occupants Specific School District / Other Stated Info If More Then One P…" at bounding box center [256, 160] width 512 height 25
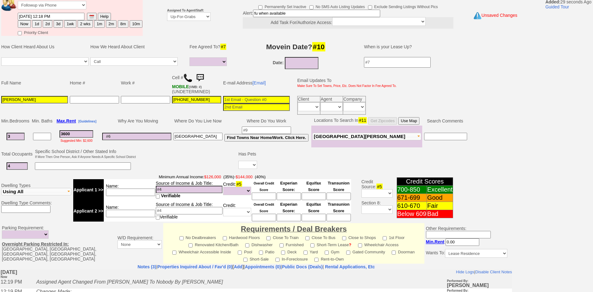
click at [147, 169] on td at bounding box center [187, 160] width 101 height 25
drag, startPoint x: 14, startPoint y: 168, endPoint x: 0, endPoint y: 144, distance: 28.5
click at [0, 146] on tbody "Status: Followup via Phone Followup via Email Followup When Section 8 Property …" at bounding box center [256, 204] width 512 height 420
type input "5"
click at [94, 167] on input at bounding box center [83, 165] width 96 height 7
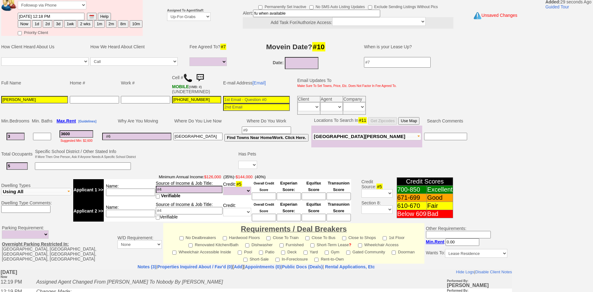
click at [12, 166] on input "5" at bounding box center [17, 165] width 21 height 7
click at [193, 154] on td at bounding box center [187, 160] width 101 height 25
click at [251, 164] on select "Yes No" at bounding box center [247, 165] width 19 height 8
select select "No"
click at [239, 161] on select "Yes No" at bounding box center [247, 165] width 19 height 8
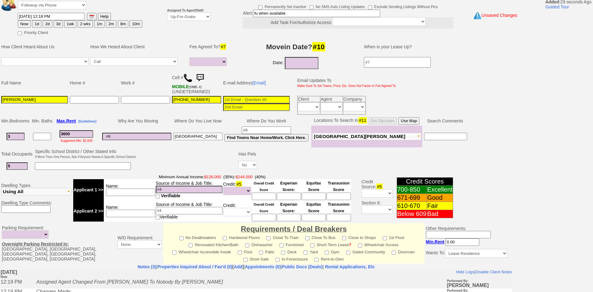
click at [252, 97] on input at bounding box center [256, 99] width 67 height 7
click at [246, 96] on input at bounding box center [256, 99] width 67 height 7
click at [147, 130] on td at bounding box center [136, 136] width 71 height 22
click at [154, 139] on input at bounding box center [136, 136] width 69 height 7
type input "18 years"
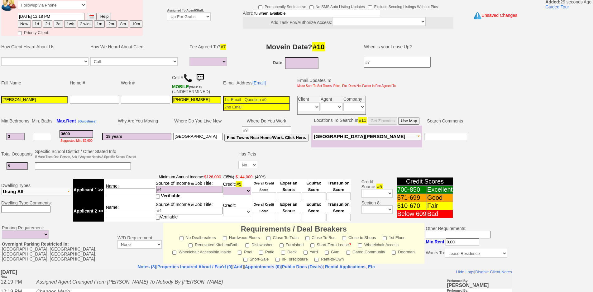
click at [138, 196] on td "Name:" at bounding box center [130, 189] width 52 height 21
click at [138, 192] on input at bounding box center [130, 191] width 49 height 7
click at [376, 162] on td at bounding box center [384, 166] width 252 height 13
click at [269, 101] on input at bounding box center [256, 99] width 67 height 7
type input "jcooper614@yahoo.com"
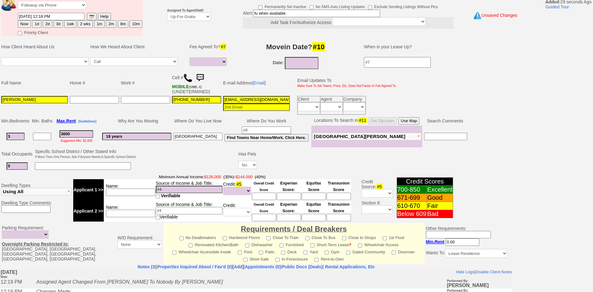
click at [257, 58] on td "Date:" at bounding box center [295, 63] width 124 height 14
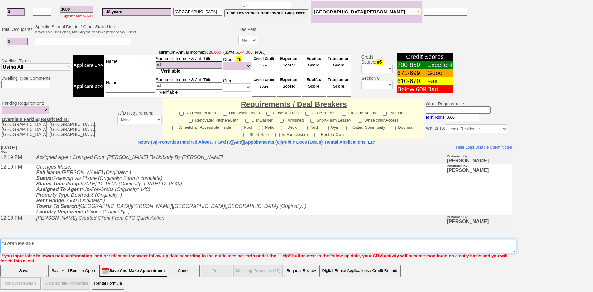
click at [193, 248] on textarea "Insert New Note Here" at bounding box center [258, 246] width 516 height 14
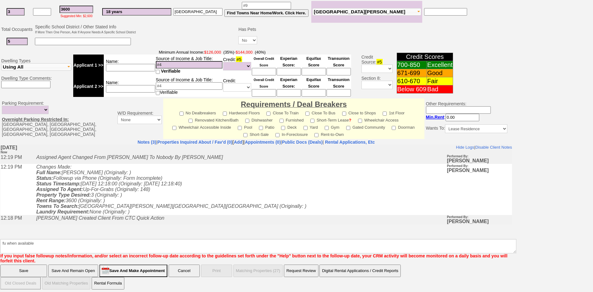
click at [33, 269] on input "Save" at bounding box center [23, 270] width 47 height 12
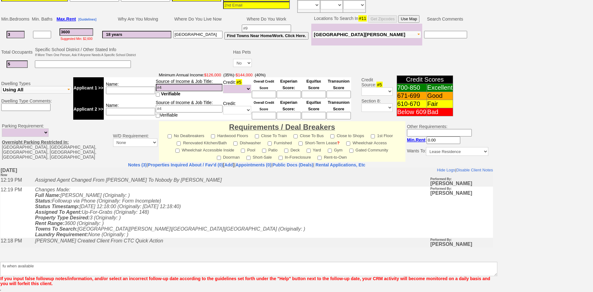
scroll to position [134, 0]
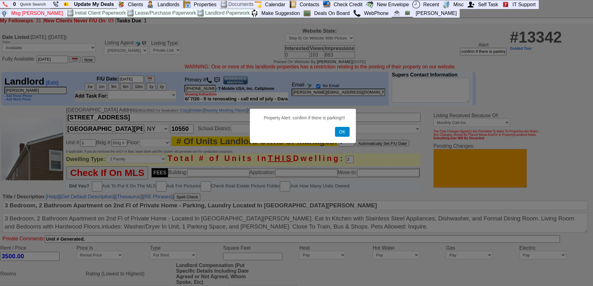
click at [346, 134] on button "OK" at bounding box center [342, 132] width 14 height 10
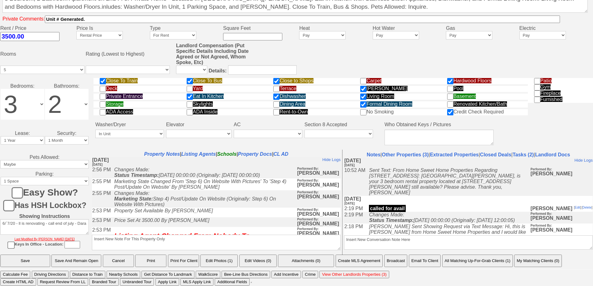
scroll to position [155, 0]
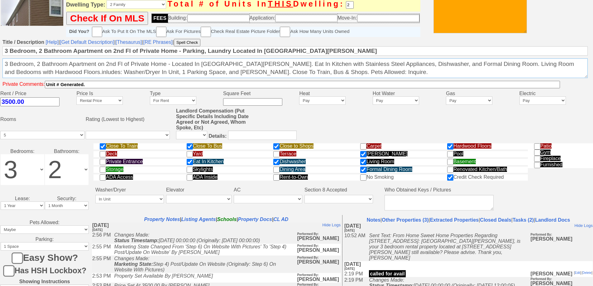
drag, startPoint x: 329, startPoint y: 82, endPoint x: 66, endPoint y: 0, distance: 275.3
click at [12, 45] on tbody "Date Listed: Tuesday, June 17th, 2025 (3 months Ago) Status: Available Unavaila…" at bounding box center [296, 112] width 593 height 480
click at [328, 78] on textarea "3 Bedroom, 2 Bathroom Apartment on 2nd Fl of Private Home - Located In Mount Ve…" at bounding box center [294, 69] width 585 height 20
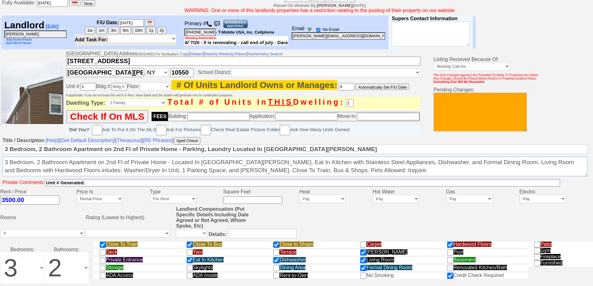
scroll to position [0, 0]
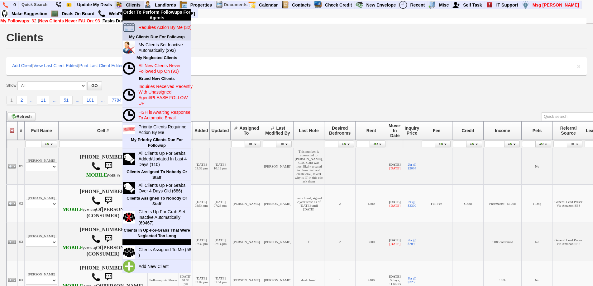
click at [149, 29] on blink "Requires Action By Me (32)" at bounding box center [164, 27] width 53 height 5
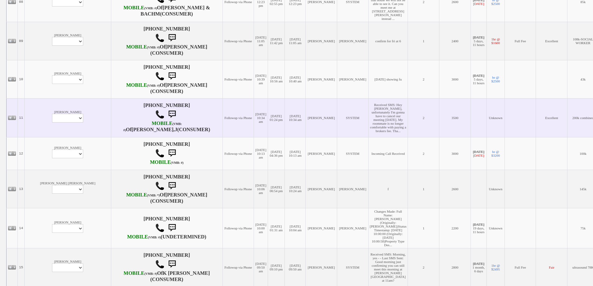
scroll to position [436, 0]
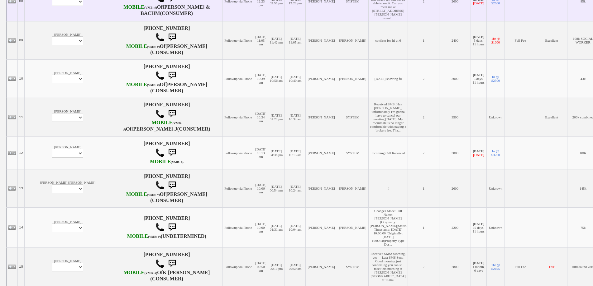
click at [46, 21] on td "Sanya Qaisar Profile Edit Print Email Externally (Will Not Be Tracked In CRM) C…" at bounding box center [68, 1] width 86 height 40
click at [52, 6] on select "Profile Edit Print Email Externally (Will Not Be Tracked In CRM) Closed Deals" at bounding box center [67, 1] width 31 height 9
select select "ChangeURL,/crm/custom/edit_client_form.php?redirect=%2Fcrm%2Fclients.php&id=167…"
click at [52, 6] on select "Profile Edit Print Email Externally (Will Not Be Tracked In CRM) Closed Deals" at bounding box center [67, 1] width 31 height 9
select select
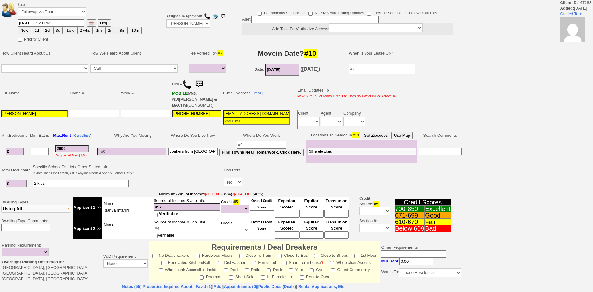
select select
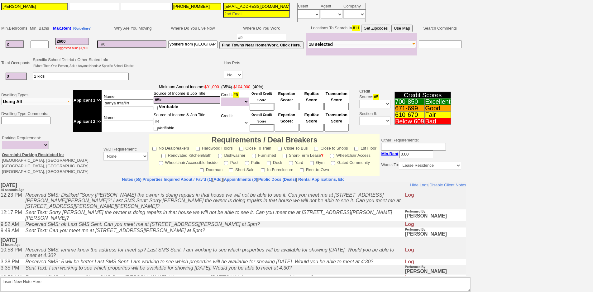
scroll to position [147, 0]
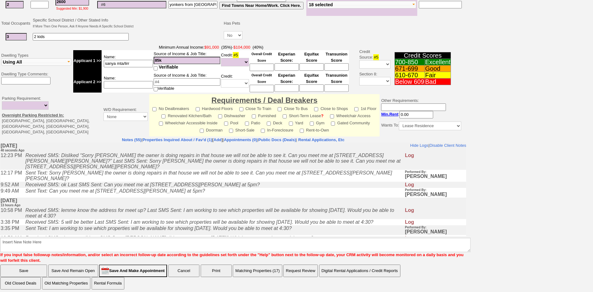
click at [143, 190] on icon "Sent Text: Can you meet me at [STREET_ADDRESS][PERSON_NAME] at 5pm?" at bounding box center [115, 190] width 180 height 5
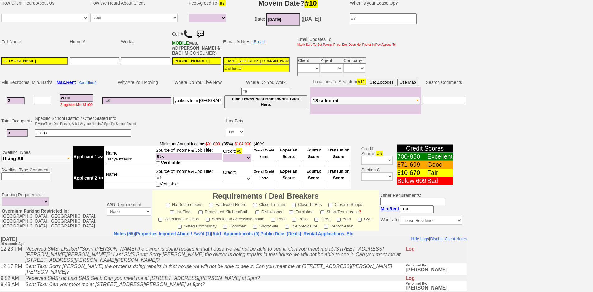
scroll to position [0, 0]
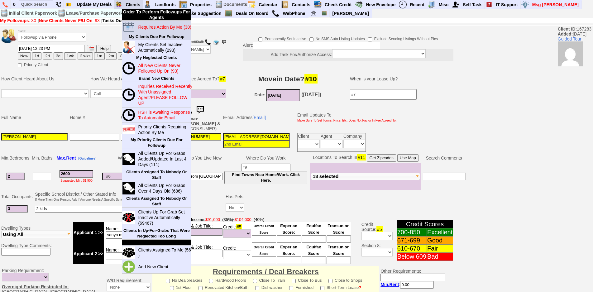
click at [150, 31] on link "Requires Action By Me (30)" at bounding box center [165, 27] width 60 height 8
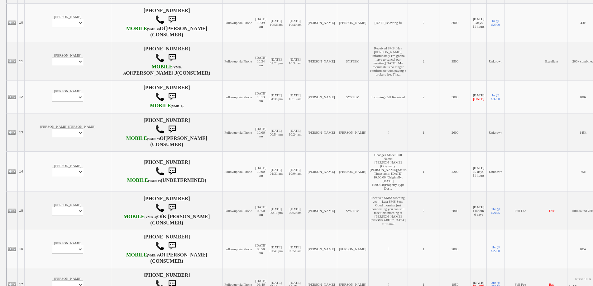
scroll to position [498, 0]
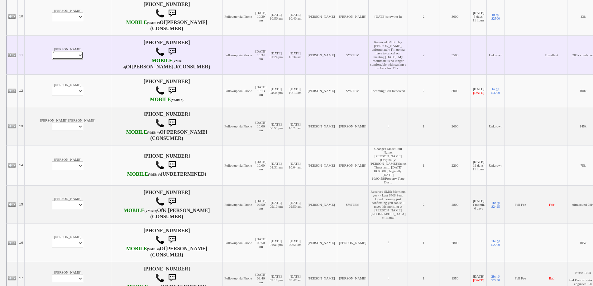
click at [52, 60] on select "Profile Edit Print Closed Deals" at bounding box center [67, 55] width 31 height 9
select select "ChangeURL,/crm/custom/edit_client_form.php?redirect=%2Fcrm%2Fclients.php&id=168…"
click at [52, 60] on select "Profile Edit Print Closed Deals" at bounding box center [67, 55] width 31 height 9
select select
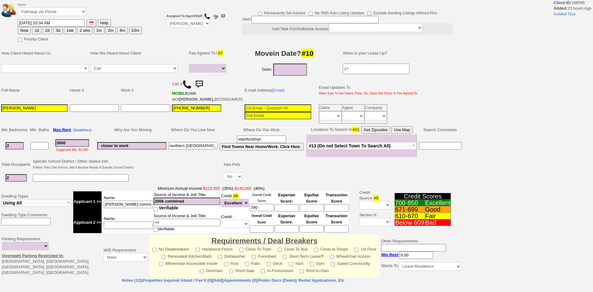
select select
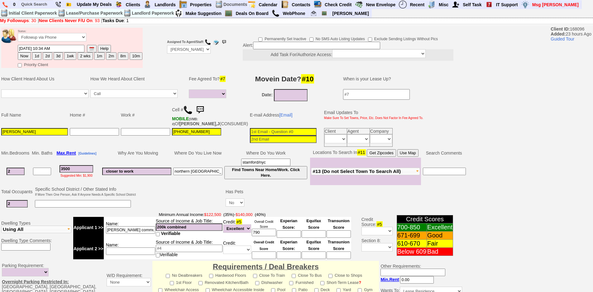
click at [202, 112] on img at bounding box center [200, 110] width 12 height 12
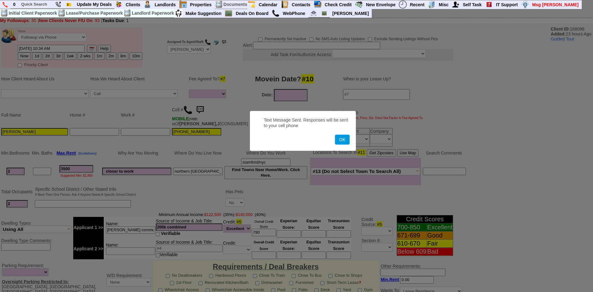
click at [335, 135] on button "OK" at bounding box center [342, 140] width 14 height 10
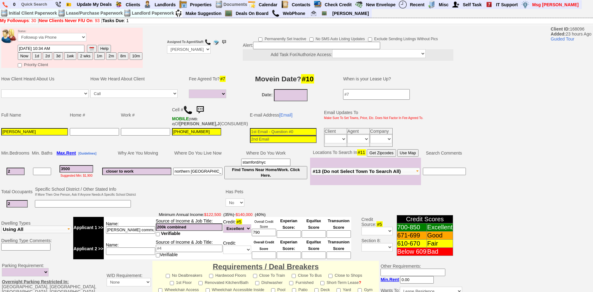
click at [201, 109] on img at bounding box center [200, 110] width 12 height 12
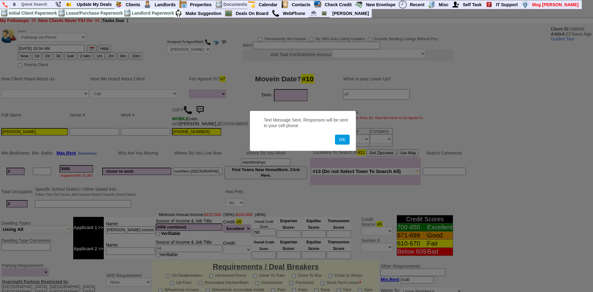
click at [335, 135] on button "OK" at bounding box center [342, 140] width 14 height 10
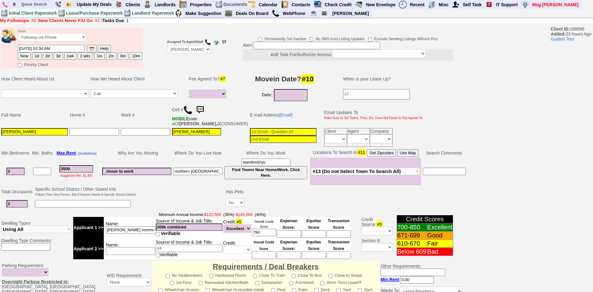
click at [58, 31] on td "Status: Followup via Phone Followup via Email Followup When Section 8 Property …" at bounding box center [79, 36] width 125 height 17
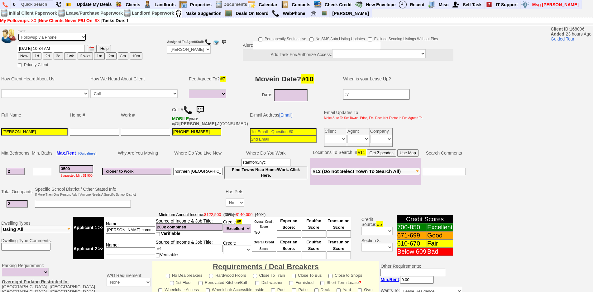
click at [63, 35] on select "Followup via Phone Followup via Email Followup When Section 8 Property Found De…" at bounding box center [52, 37] width 69 height 8
select select "Inactive"
click at [18, 33] on select "Followup via Phone Followup via Email Followup When Section 8 Property Found De…" at bounding box center [52, 37] width 69 height 8
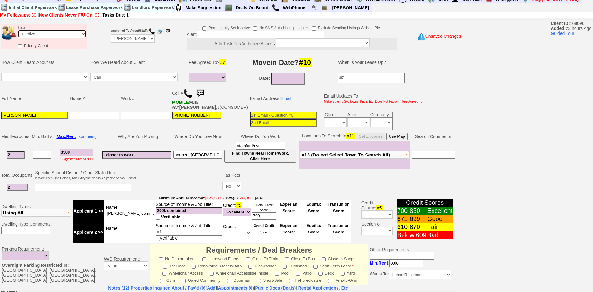
scroll to position [159, 0]
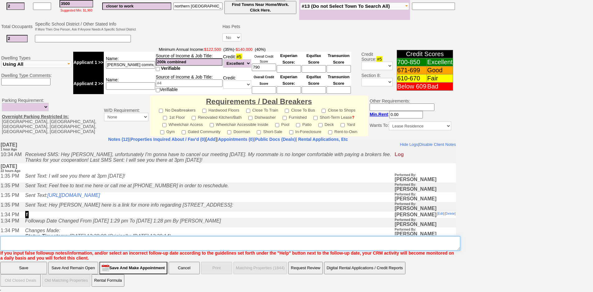
click at [269, 244] on textarea "Insert New Note Here" at bounding box center [230, 243] width 460 height 14
type textarea "no fee ia"
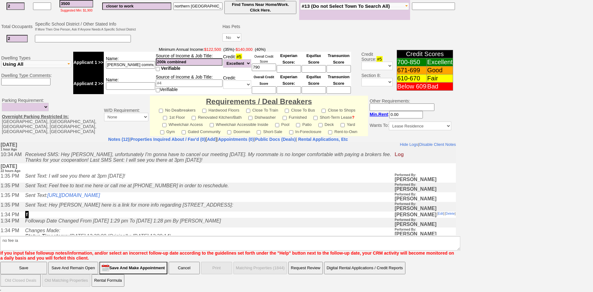
click input "Save" at bounding box center [23, 268] width 47 height 12
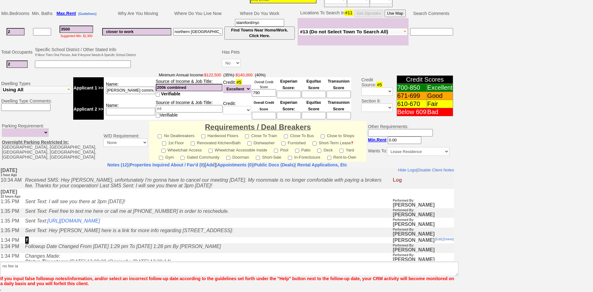
scroll to position [134, 0]
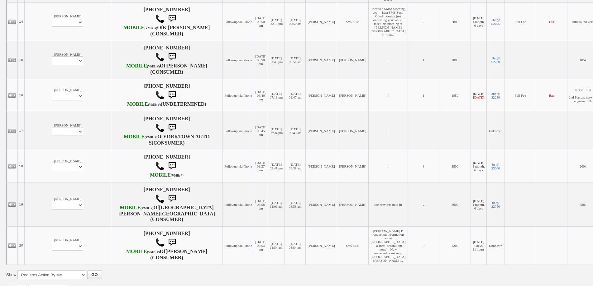
scroll to position [747, 0]
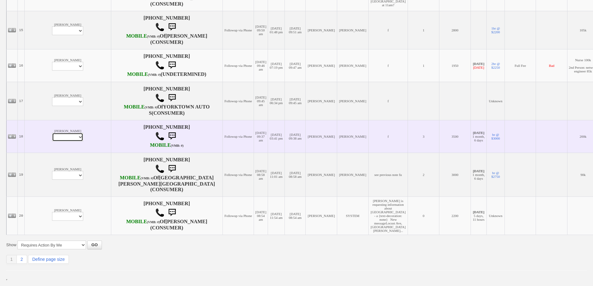
click at [52, 142] on select "Profile Edit Print Email Externally (Will Not Be Tracked In CRM) Closed Deals" at bounding box center [67, 137] width 31 height 9
select select "ChangeURL,/crm/custom/edit_client_form.php?redirect=%2Fcrm%2Fclients.php&id=167…"
click at [52, 142] on select "Profile Edit Print Email Externally (Will Not Be Tracked In CRM) Closed Deals" at bounding box center [67, 137] width 31 height 9
select select
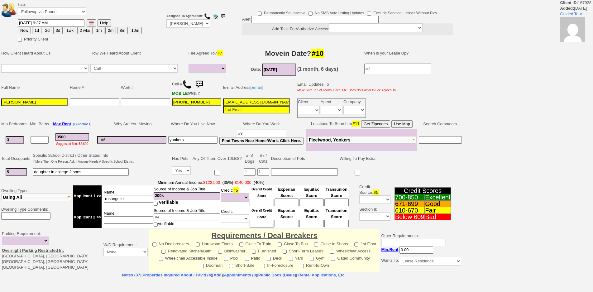
select select
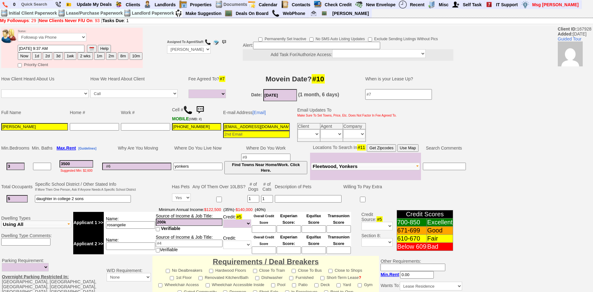
click at [188, 114] on img at bounding box center [187, 109] width 9 height 9
click at [37, 5] on input "text" at bounding box center [36, 4] width 34 height 8
paste input "[PHONE_NUMBER]"
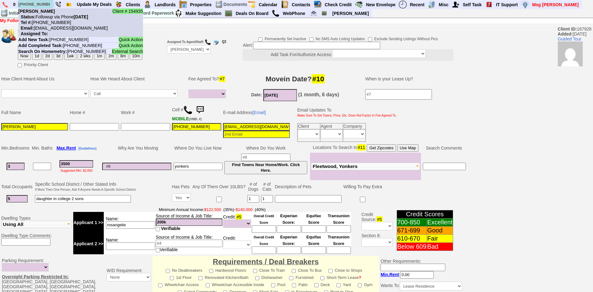
type input "[PHONE_NUMBER]"
click at [52, 13] on li "Client # 154935 [PERSON_NAME] Status: Followup via Phone [DATE] Tel #: [PHONE_N…" at bounding box center [80, 22] width 125 height 28
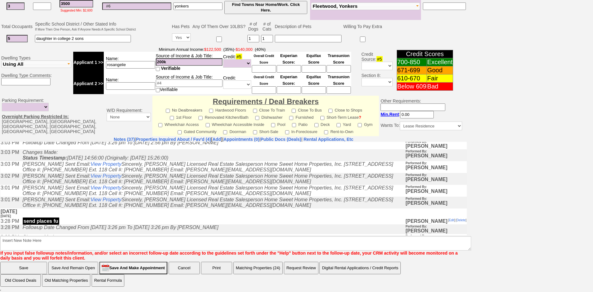
scroll to position [31, 0]
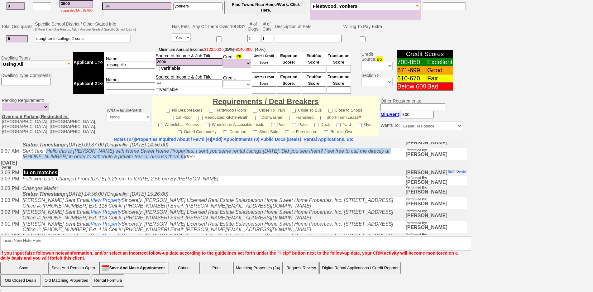
drag, startPoint x: 172, startPoint y: 160, endPoint x: 50, endPoint y: 151, distance: 122.1
click at [50, 151] on td "Sent Text: Hello this is [PERSON_NAME] with Home Sweet Home Properties. I sent …" at bounding box center [213, 154] width 386 height 12
copy icon "Hello this is [PERSON_NAME] with Home Sweet Home Properties. I sent you some re…"
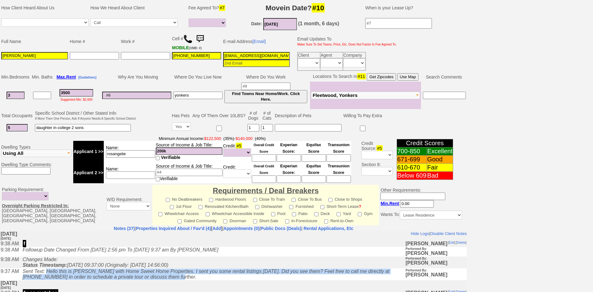
scroll to position [36, 0]
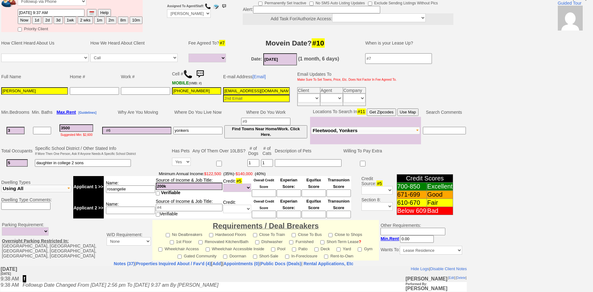
click at [201, 76] on img at bounding box center [200, 74] width 12 height 12
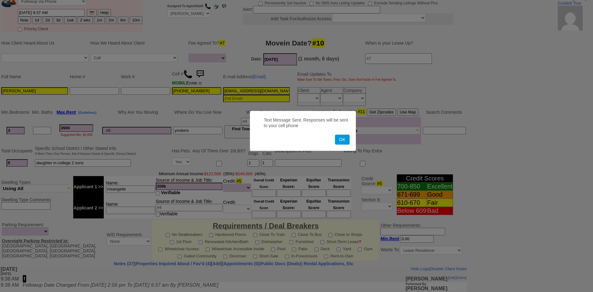
click at [335, 135] on button "OK" at bounding box center [342, 140] width 14 height 10
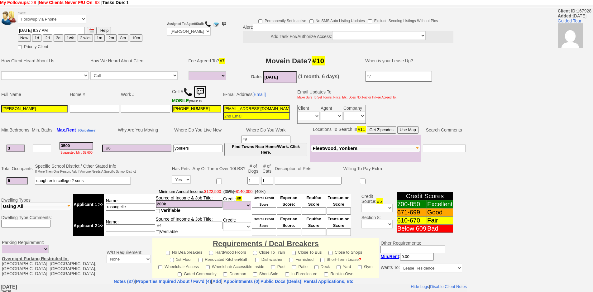
scroll to position [0, 0]
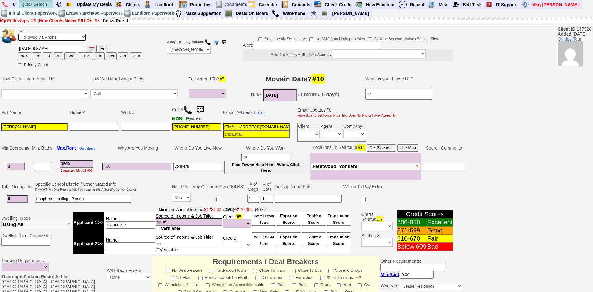
click at [74, 34] on select "Followup via Phone Followup via Email Followup When Section 8 Property Found De…" at bounding box center [52, 37] width 69 height 8
select select "Inactive"
click at [18, 33] on select "Followup via Phone Followup via Email Followup When Section 8 Property Found De…" at bounding box center [52, 37] width 69 height 8
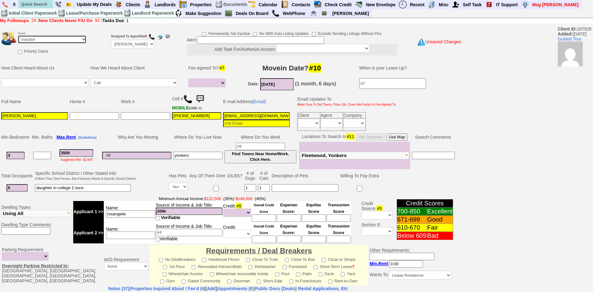
scroll to position [149, 0]
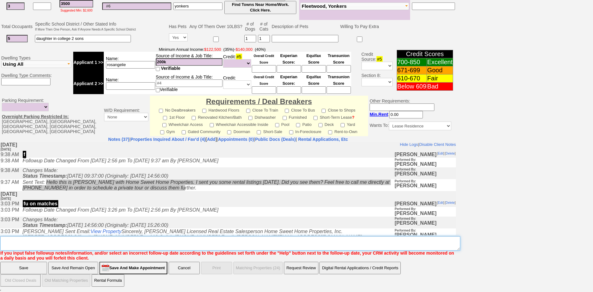
click at [203, 243] on textarea "Insert New Note Here" at bounding box center [230, 243] width 460 height 14
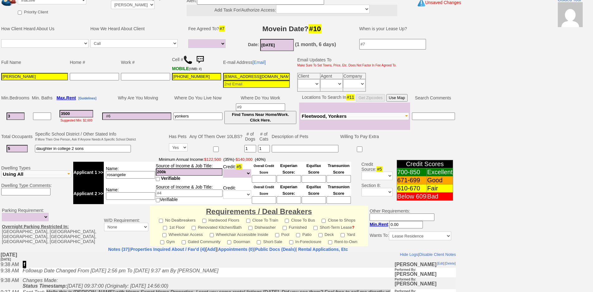
scroll to position [0, 0]
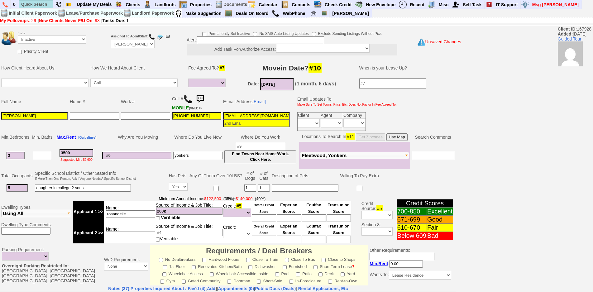
type textarea "called client lm sent txt ia until response"
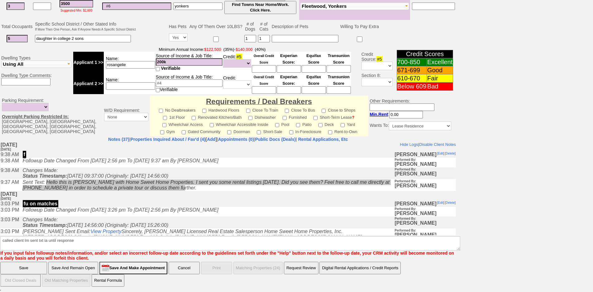
click input "Save" at bounding box center [23, 268] width 47 height 12
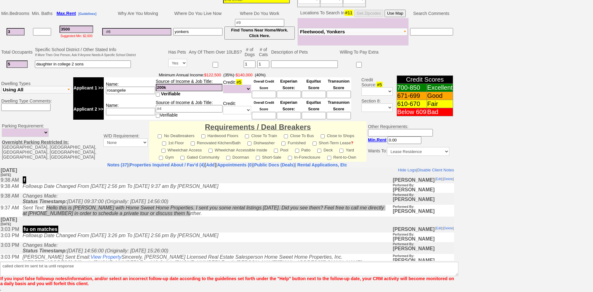
scroll to position [124, 0]
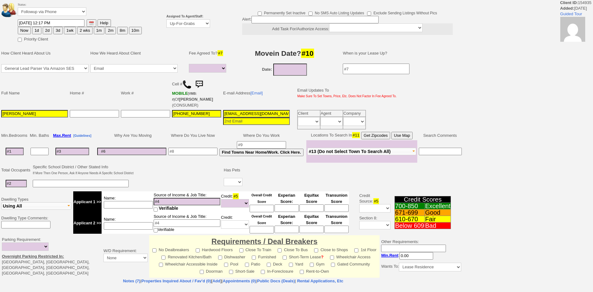
select select
drag, startPoint x: 36, startPoint y: 30, endPoint x: 77, endPoint y: 30, distance: 40.5
click at [37, 30] on button "1d" at bounding box center [36, 30] width 9 height 7
type input "[DATE] 12:26 PM"
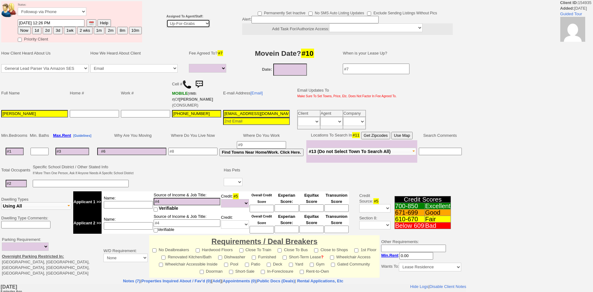
click at [187, 24] on select "Up-For-Grabs ***** STAFF ***** [PERSON_NAME] [PHONE_NUMBER] [PERSON_NAME] [PHON…" at bounding box center [188, 23] width 44 height 8
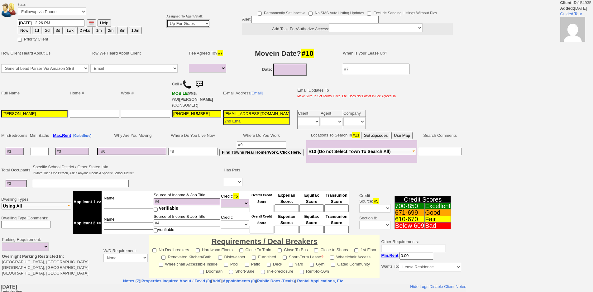
select select "148"
click at [166, 19] on select "Up-For-Grabs ***** STAFF ***** [PERSON_NAME] [PHONE_NUMBER] [PERSON_NAME] [PHON…" at bounding box center [188, 23] width 44 height 8
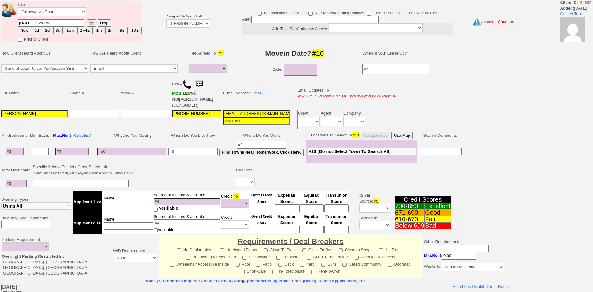
click at [43, 33] on button "2d" at bounding box center [47, 30] width 9 height 7
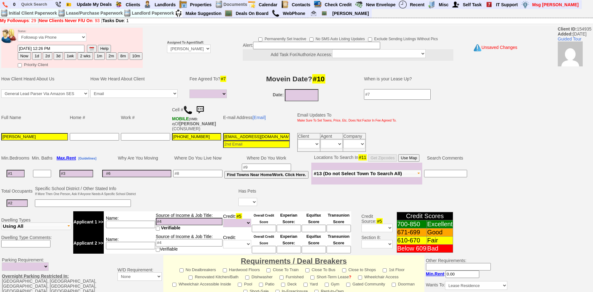
click at [37, 56] on button "1d" at bounding box center [36, 55] width 9 height 7
type input "[DATE] 12:26 PM"
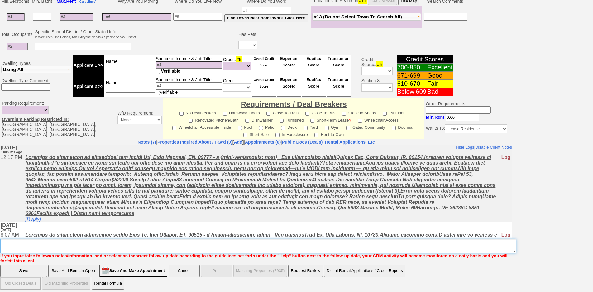
click at [323, 243] on textarea "Insert New Note Here" at bounding box center [258, 246] width 516 height 14
type textarea "f"
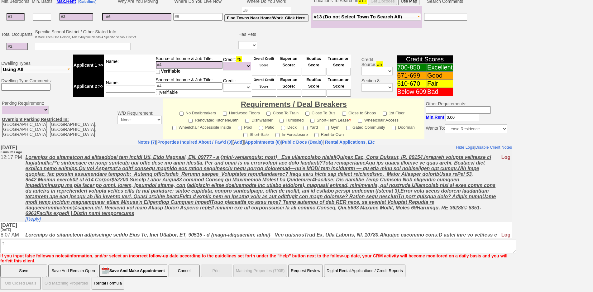
click input "Save" at bounding box center [23, 270] width 47 height 12
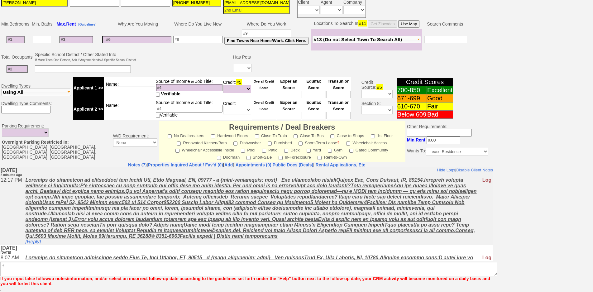
scroll to position [134, 0]
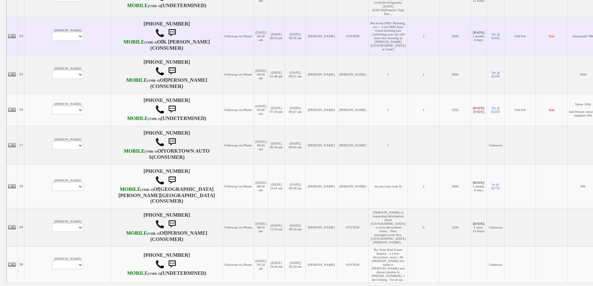
scroll to position [602, 0]
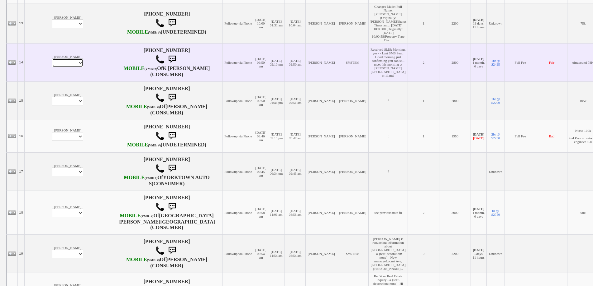
click at [52, 67] on select "Profile Edit Print Email Externally (Will Not Be Tracked In CRM) Closed Deals" at bounding box center [67, 63] width 31 height 9
select select "ChangeURL,/crm/custom/edit_client_form.php?redirect=%2Fcrm%2Fclients.php&id=656…"
click at [52, 67] on select "Profile Edit Print Email Externally (Will Not Be Tracked In CRM) Closed Deals" at bounding box center [67, 63] width 31 height 9
select select
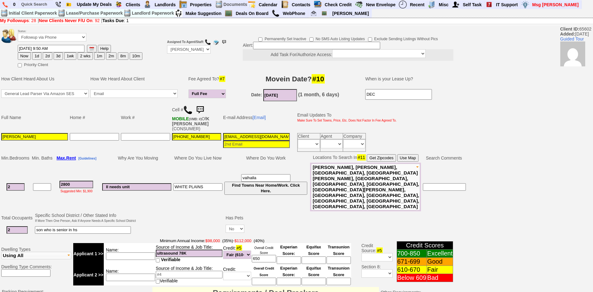
click at [232, 133] on input "kzelaya89@yahoo.com" at bounding box center [256, 136] width 67 height 7
click at [200, 108] on img at bounding box center [200, 110] width 12 height 12
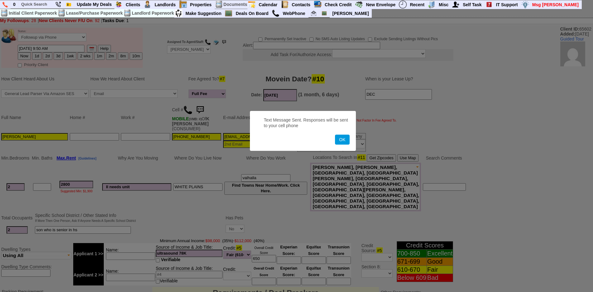
click at [335, 135] on button "OK" at bounding box center [342, 140] width 14 height 10
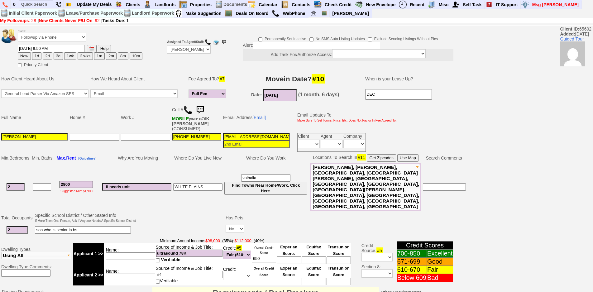
click at [37, 56] on button "1d" at bounding box center [36, 55] width 9 height 7
type input "09/26/2025 12:27 PM"
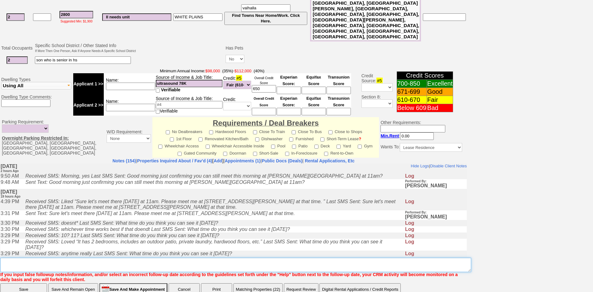
click at [207, 258] on textarea "Insert New Note Here" at bounding box center [235, 265] width 471 height 14
type textarea "f for custis"
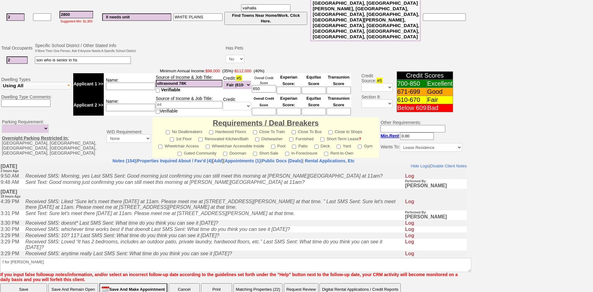
click input "Save" at bounding box center [23, 289] width 47 height 12
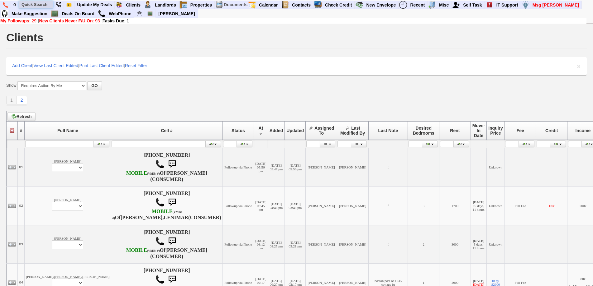
click at [36, 6] on input "text" at bounding box center [36, 5] width 34 height 8
paste input "[PHONE_NUMBER]"
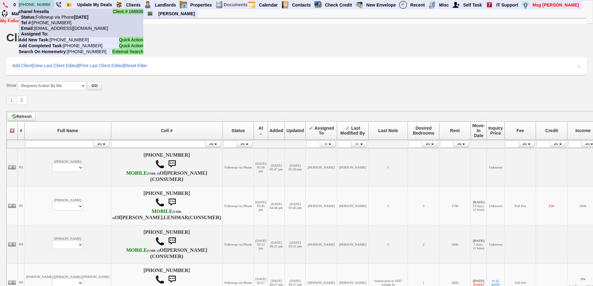
type input "[PHONE_NUMBER]"
click at [58, 25] on nobr "Tel #: [PHONE_NUMBER]" at bounding box center [45, 22] width 53 height 5
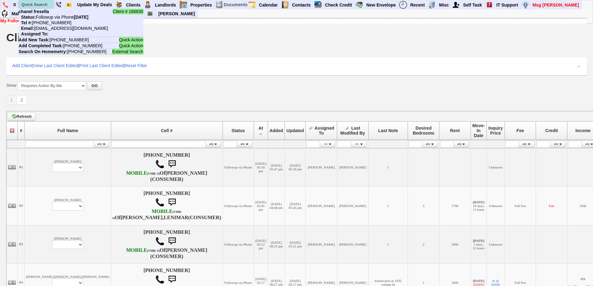
click at [27, 7] on input "text" at bounding box center [36, 5] width 34 height 8
paste input "[PHONE_NUMBER]"
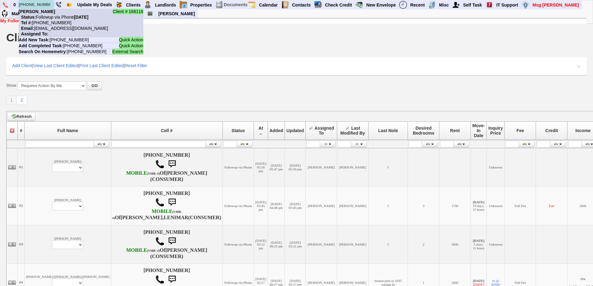
type input "[PHONE_NUMBER]"
click at [54, 20] on li "Client # 168116 [PERSON_NAME] Status: Followup via Phone [DATE] Tel #: [PHONE_N…" at bounding box center [81, 23] width 125 height 28
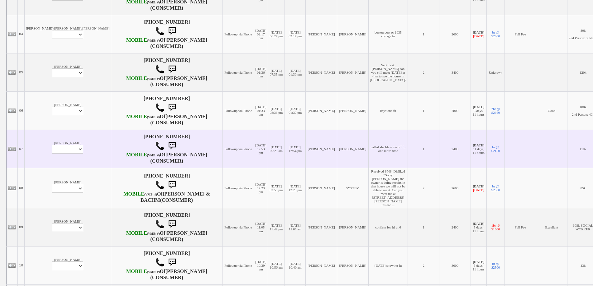
scroll to position [280, 0]
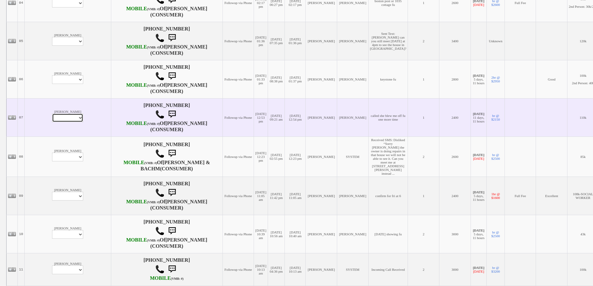
click at [52, 122] on select "Profile Edit Print Email Externally (Will Not Be Tracked In CRM) Closed Deals" at bounding box center [67, 118] width 31 height 9
select select "ChangeURL,/crm/custom/edit_client_form.php?redirect=%2Fcrm%2Fclients.php&id=149…"
click at [52, 122] on select "Profile Edit Print Email Externally (Will Not Be Tracked In CRM) Closed Deals" at bounding box center [67, 118] width 31 height 9
select select
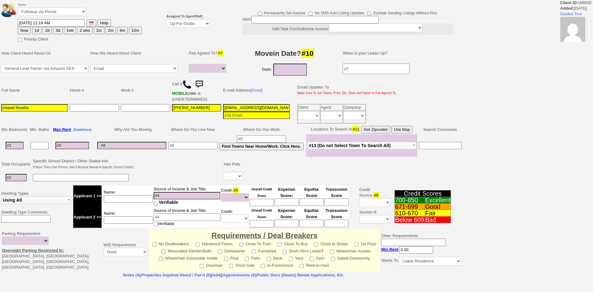
select select
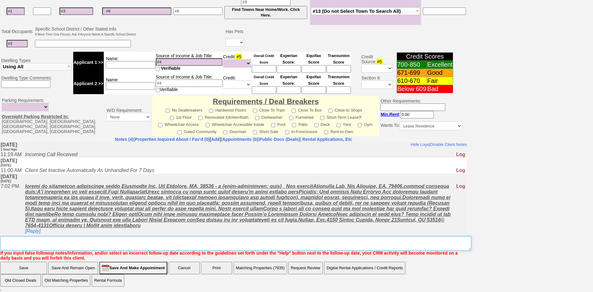
click at [187, 236] on textarea "Insert New Note Here" at bounding box center [235, 243] width 471 height 14
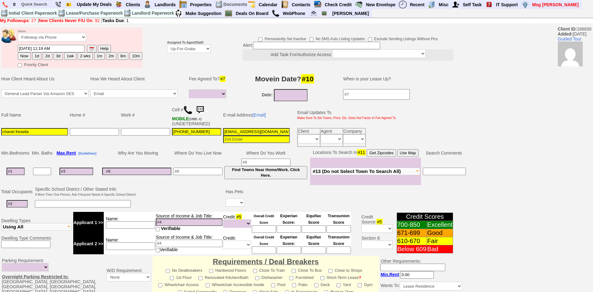
type textarea "cook ave call fu"
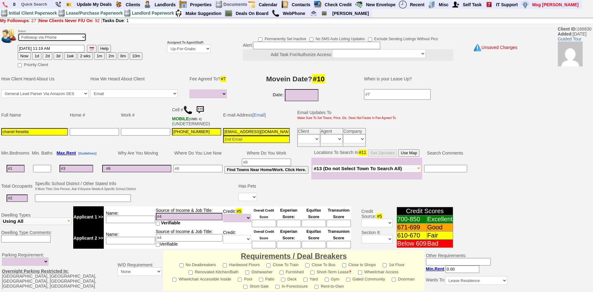
drag, startPoint x: 62, startPoint y: 37, endPoint x: 62, endPoint y: 40, distance: 3.7
click at [62, 37] on select "Followup via Phone Followup via Email Followup When Section 8 Property Found De…" at bounding box center [52, 37] width 69 height 8
select select "Inactive"
click at [18, 33] on select "Followup via Phone Followup via Email Followup When Section 8 Property Found De…" at bounding box center [52, 37] width 69 height 8
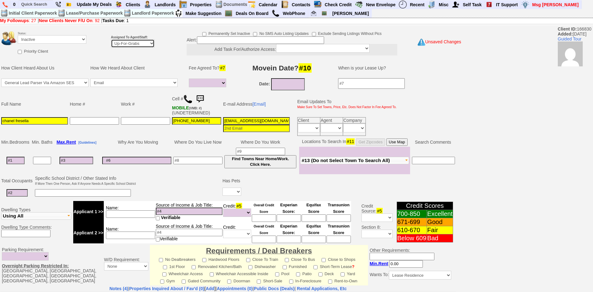
click at [143, 45] on select "Up-For-Grabs ***** STAFF ***** [PERSON_NAME] [PHONE_NUMBER] [PERSON_NAME] [PHON…" at bounding box center [133, 43] width 44 height 8
select select "148"
click at [111, 39] on select "Up-For-Grabs ***** STAFF ***** [PERSON_NAME] [PHONE_NUMBER] [PERSON_NAME] [PHON…" at bounding box center [133, 43] width 44 height 8
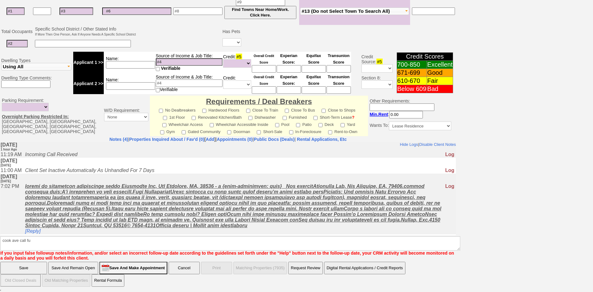
click at [37, 268] on input "Save" at bounding box center [23, 268] width 47 height 12
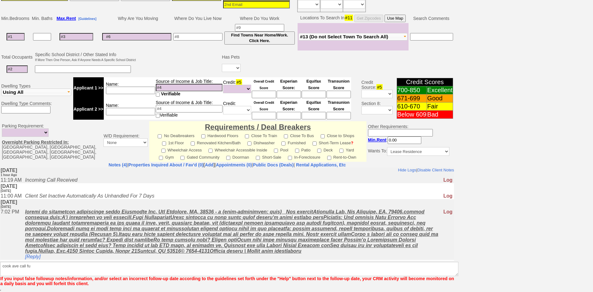
scroll to position [124, 0]
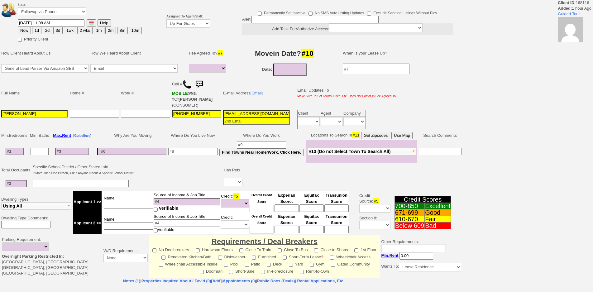
select select
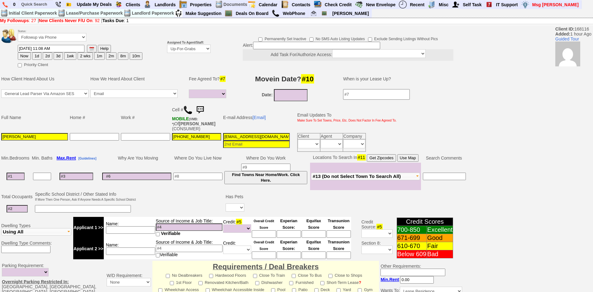
click at [36, 56] on button "1d" at bounding box center [36, 55] width 9 height 7
type input "[DATE] 12:29 PM"
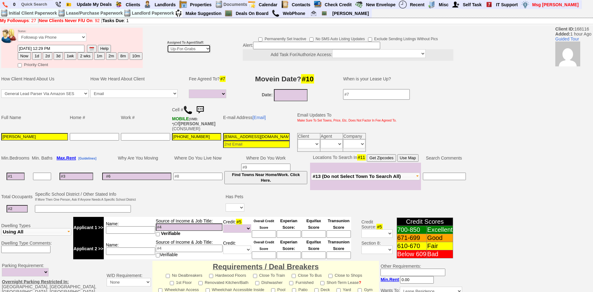
click at [202, 50] on select "Up-For-Grabs ***** STAFF ***** [PERSON_NAME] [PHONE_NUMBER] [PERSON_NAME] [PHON…" at bounding box center [189, 49] width 44 height 8
select select "148"
click at [167, 45] on select "Up-For-Grabs ***** STAFF ***** [PERSON_NAME] [PHONE_NUMBER] [PERSON_NAME] [PHON…" at bounding box center [189, 49] width 44 height 8
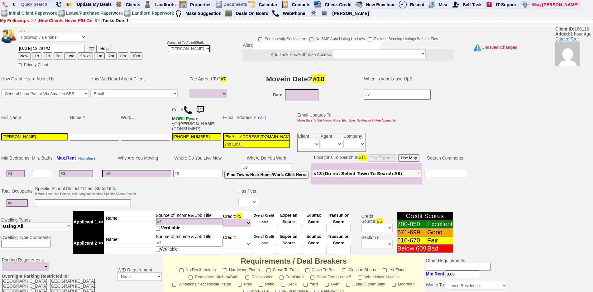
scroll to position [157, 0]
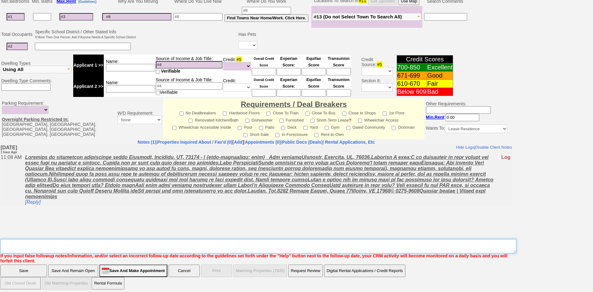
click at [322, 248] on textarea "Insert New Note Here" at bounding box center [258, 246] width 516 height 14
type textarea "f"
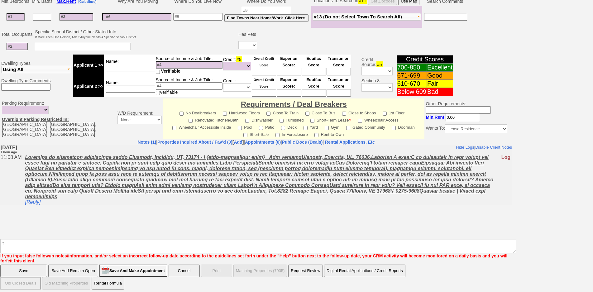
click input "Save" at bounding box center [23, 270] width 47 height 12
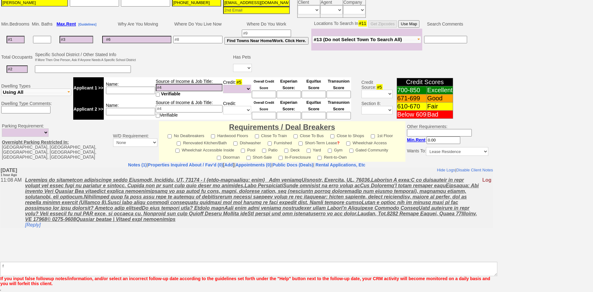
scroll to position [134, 0]
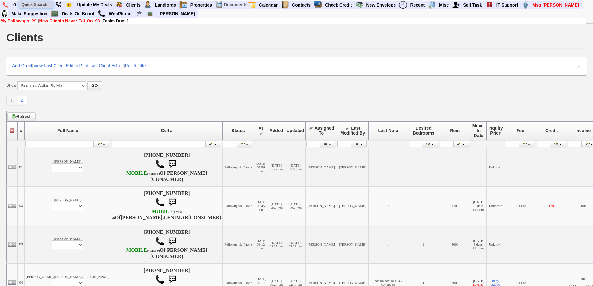
click at [48, 4] on input "text" at bounding box center [36, 5] width 34 height 8
paste input "[PHONE_NUMBER]"
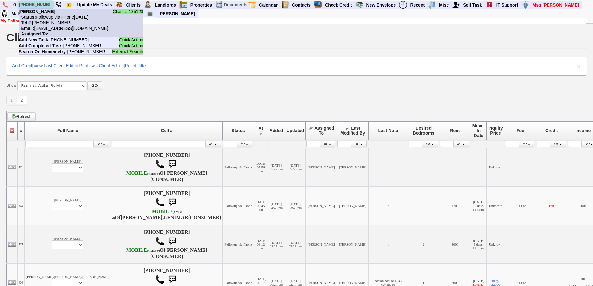
type input "[PHONE_NUMBER]"
click at [52, 21] on nobr "Tel #: 914-439-6537" at bounding box center [45, 22] width 53 height 5
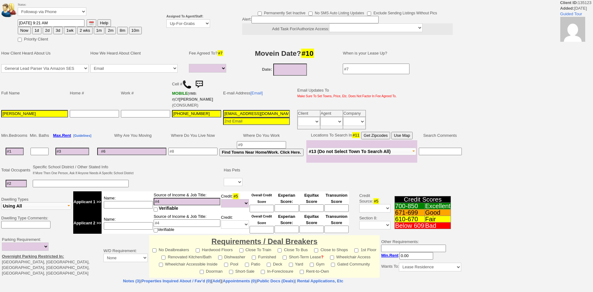
select select
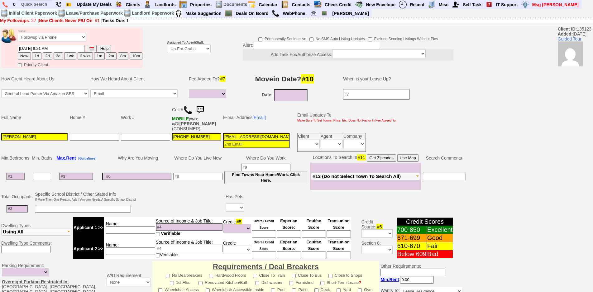
click at [39, 55] on button "1d" at bounding box center [36, 55] width 9 height 7
type input "[DATE] 12:29 PM"
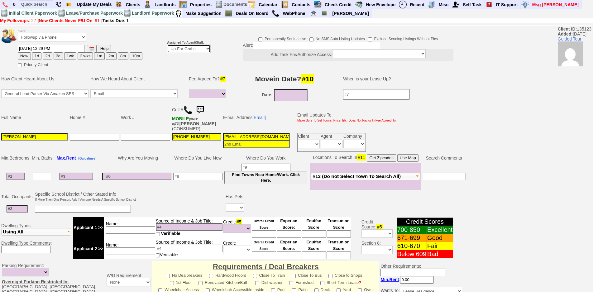
click at [180, 50] on select "Up-For-Grabs ***** STAFF ***** [PERSON_NAME] [PHONE_NUMBER] [PERSON_NAME] [PHON…" at bounding box center [189, 49] width 44 height 8
select select "148"
click at [167, 45] on select "Up-For-Grabs ***** STAFF ***** Bob Bruno 914-419-3579 Cristy Liberto 914-486-10…" at bounding box center [189, 49] width 44 height 8
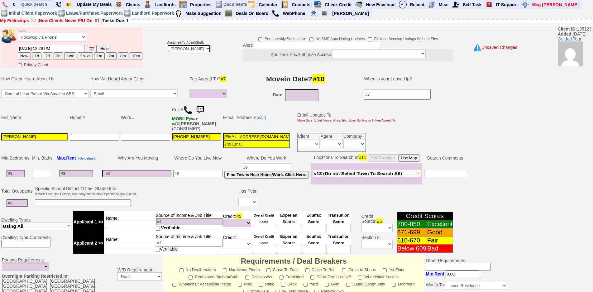
scroll to position [157, 0]
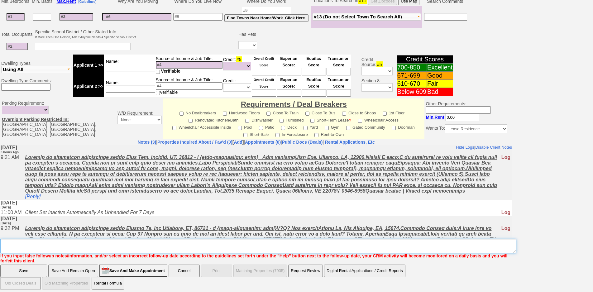
click at [372, 244] on textarea "Insert New Note Here" at bounding box center [258, 246] width 516 height 14
type textarea "f"
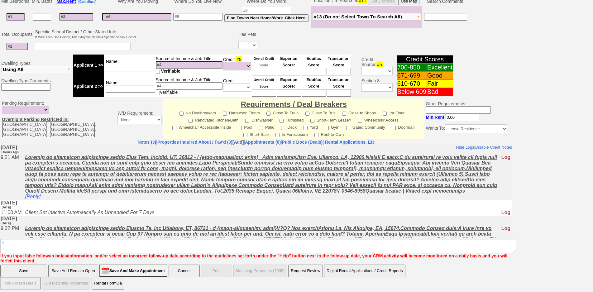
click input "Save" at bounding box center [23, 270] width 47 height 12
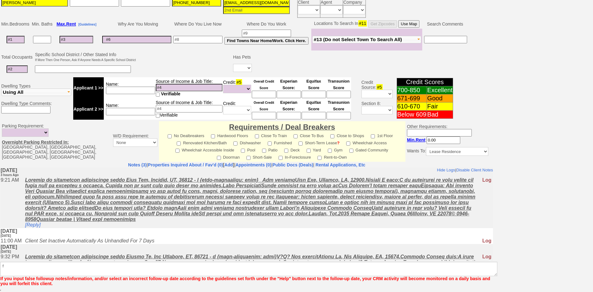
scroll to position [134, 0]
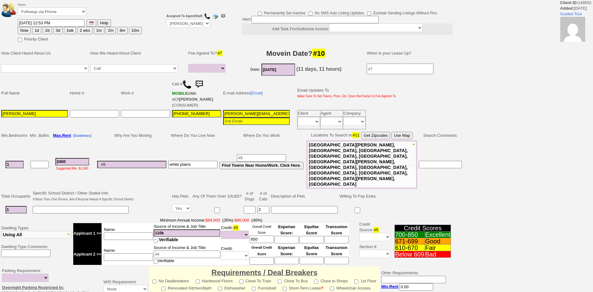
select select
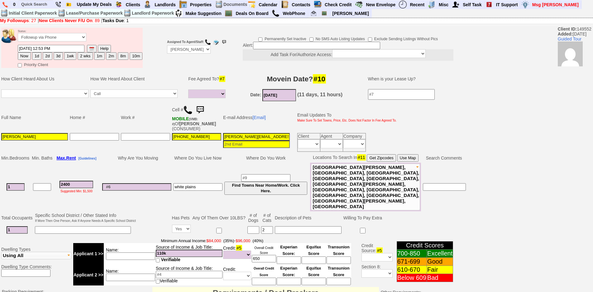
click at [188, 110] on img at bounding box center [187, 109] width 9 height 9
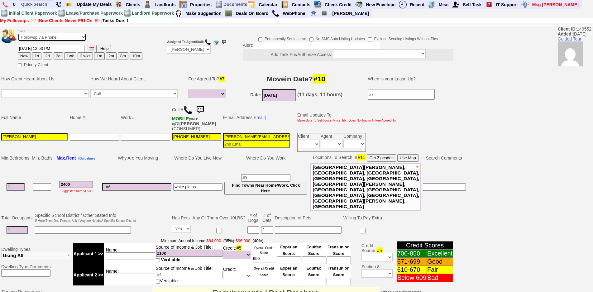
click at [78, 38] on select "Followup via Phone Followup via Email Followup When Section 8 Property Found De…" at bounding box center [52, 37] width 69 height 8
select select "Inactive"
click at [18, 33] on select "Followup via Phone Followup via Email Followup When Section 8 Property Found De…" at bounding box center [52, 37] width 69 height 8
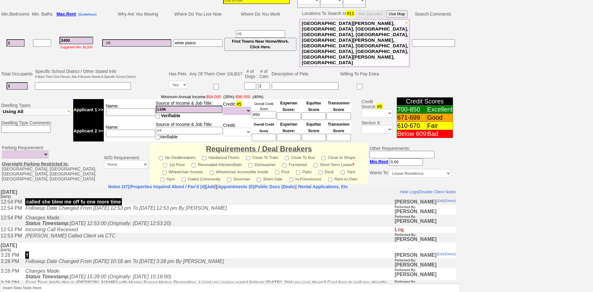
scroll to position [159, 0]
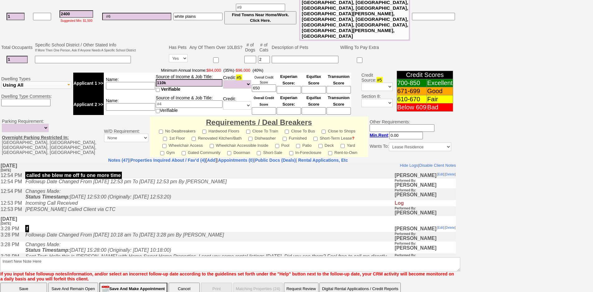
click at [217, 252] on b "Insert New Note Here If you input false followup notes/information, and/or sele…" at bounding box center [230, 266] width 460 height 29
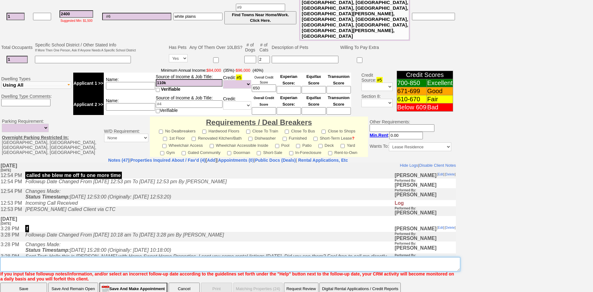
click at [216, 257] on textarea "Insert New Note Here" at bounding box center [230, 264] width 460 height 14
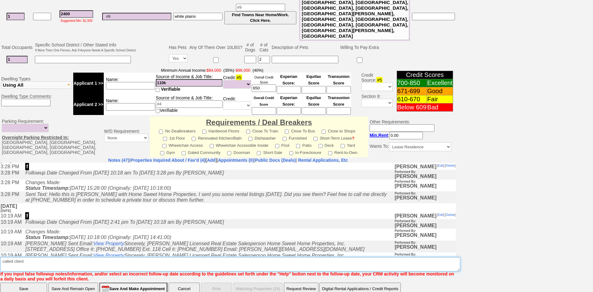
scroll to position [62, 0]
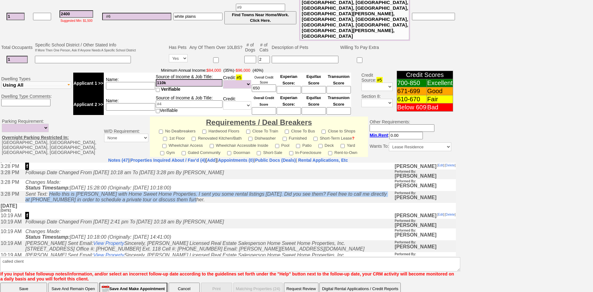
drag, startPoint x: 196, startPoint y: 205, endPoint x: 52, endPoint y: 202, distance: 143.6
click at [52, 202] on td "Sent Text: Hello this is Jorge with Home Sweet Home Properties. I sent you some…" at bounding box center [208, 197] width 372 height 12
copy icon "Hello this is Jorge with Home Sweet Home Properties. I sent you some rental lis…"
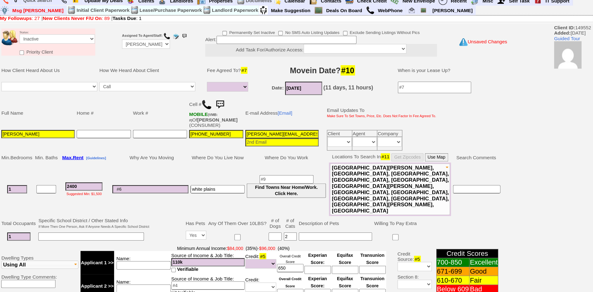
scroll to position [0, 0]
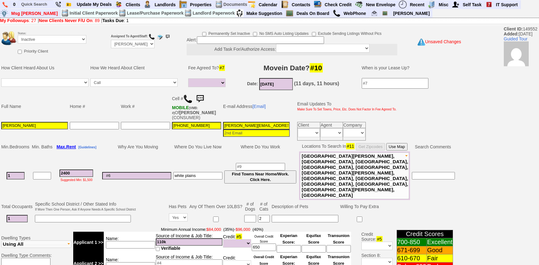
click at [203, 102] on img at bounding box center [200, 99] width 12 height 12
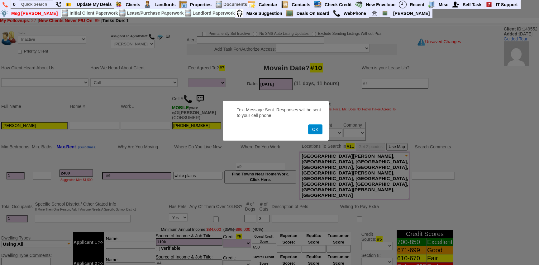
click at [318, 128] on button "OK" at bounding box center [315, 130] width 14 height 10
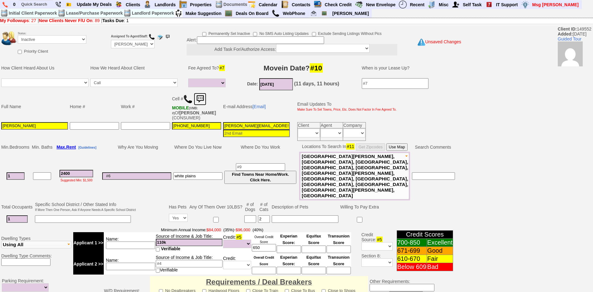
scroll to position [159, 0]
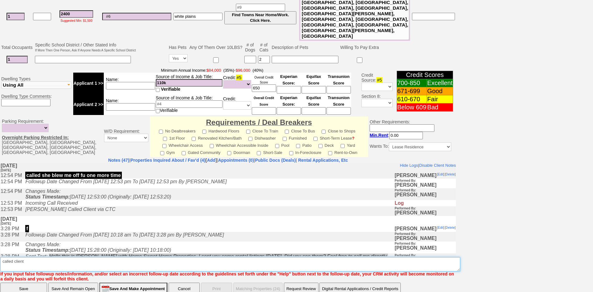
click at [324, 257] on textarea "Insert New Note Here" at bounding box center [230, 264] width 460 height 14
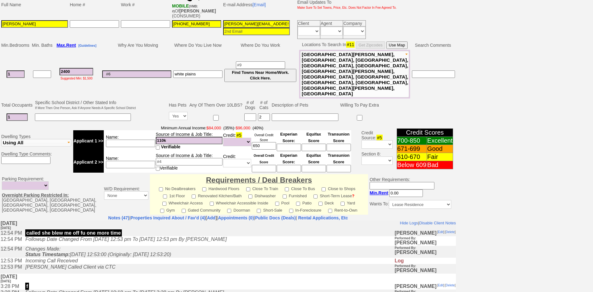
scroll to position [0, 0]
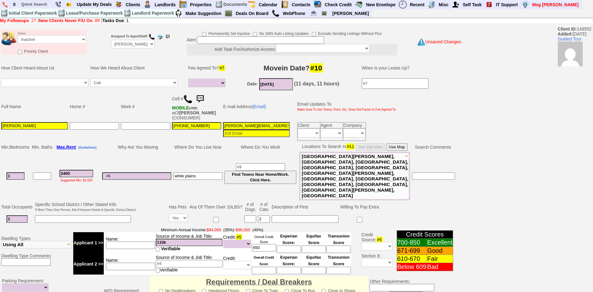
type textarea "called client no vm sent txt ia until response"
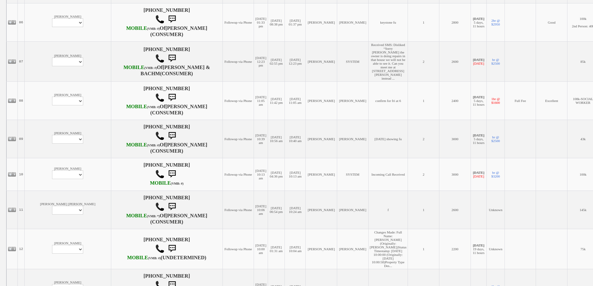
scroll to position [467, 0]
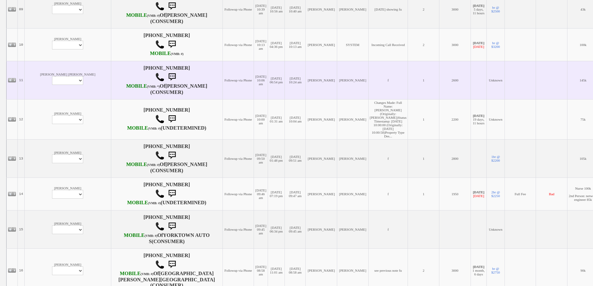
click at [267, 99] on td "[DATE] 06:54 pm" at bounding box center [275, 80] width 17 height 38
click at [52, 85] on select "Profile Edit Print Email Externally (Will Not Be Tracked In CRM) Closed Deals" at bounding box center [67, 80] width 31 height 9
select select "Print,custom/print_client.php?id=130370&why="
click at [52, 85] on select "Profile Edit Print Email Externally (Will Not Be Tracked In CRM) Closed Deals" at bounding box center [67, 80] width 31 height 9
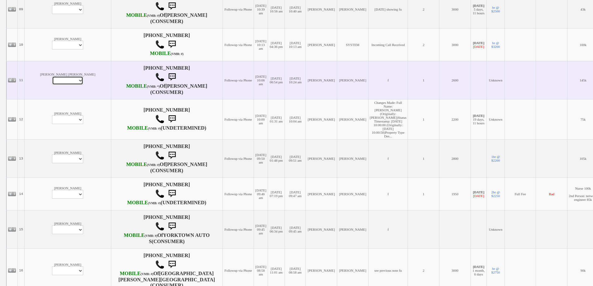
select select "ChangeURL,/crm/custom/edit_client_form.php?redirect=%2Fcrm%2Fclients.php&id=130…"
click at [52, 85] on select "Profile Edit Print Email Externally (Will Not Be Tracked In CRM) Closed Deals" at bounding box center [67, 80] width 31 height 9
select select
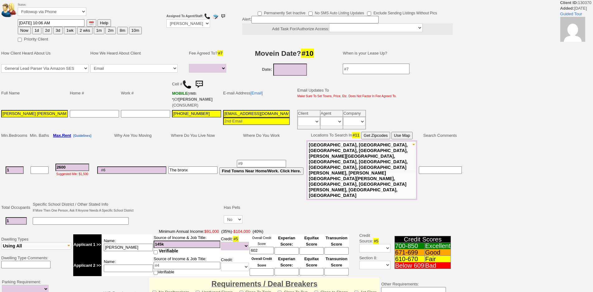
select select
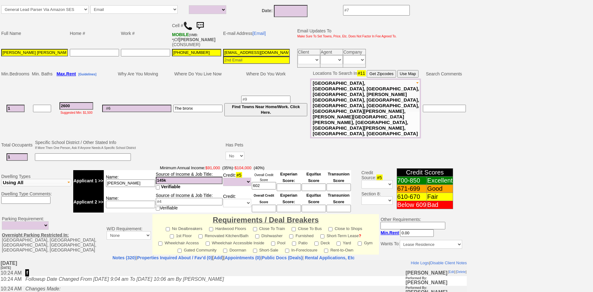
scroll to position [175, 0]
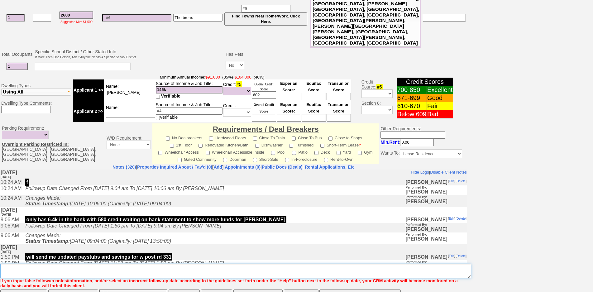
click at [111, 264] on textarea "Insert New Note Here" at bounding box center [235, 271] width 471 height 14
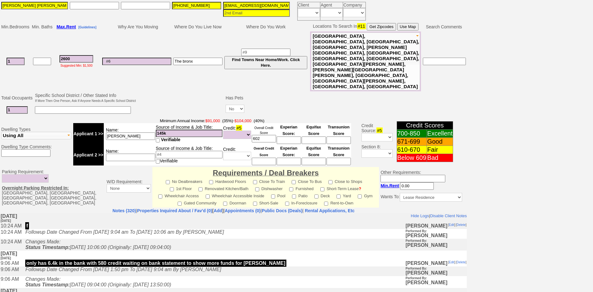
scroll to position [0, 0]
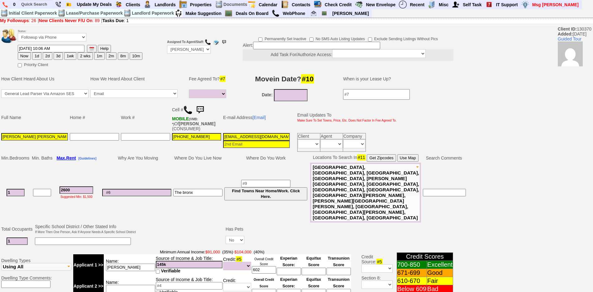
type textarea "maybe 4th st fu"
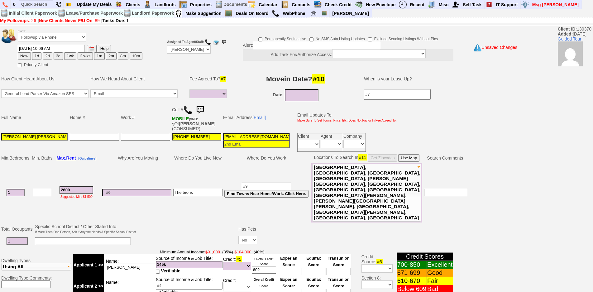
click at [61, 54] on button "3d" at bounding box center [58, 55] width 9 height 7
type input "09/28/2025 12:34 PM"
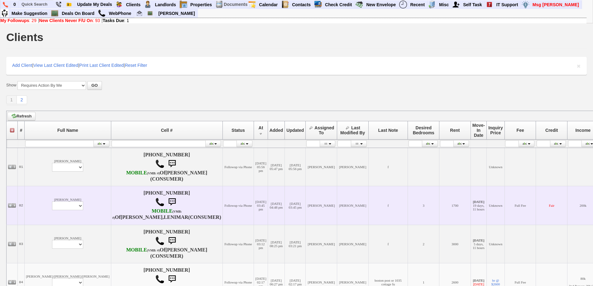
scroll to position [187, 0]
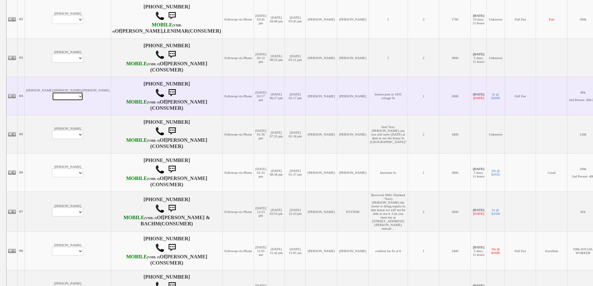
click at [52, 101] on select "Profile Edit Print Email Externally (Will Not Be Tracked In CRM) Closed Deals" at bounding box center [67, 96] width 31 height 9
select select "ChangeURL,/crm/custom/edit_client_form.php?redirect=%2Fcrm%2Fclients.php&id=128…"
click at [52, 101] on select "Profile Edit Print Email Externally (Will Not Be Tracked In CRM) Closed Deals" at bounding box center [67, 96] width 31 height 9
select select
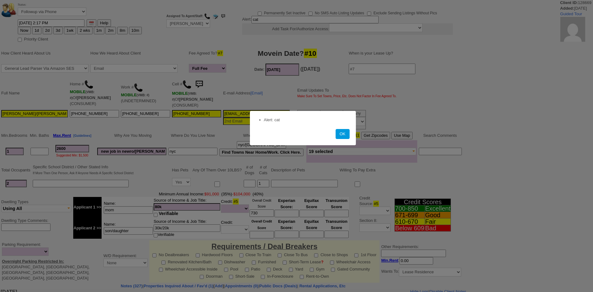
click at [36, 33] on div at bounding box center [296, 146] width 593 height 292
click at [340, 135] on button "OK" at bounding box center [342, 134] width 14 height 10
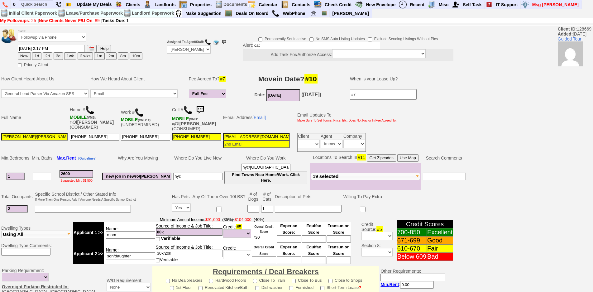
click at [37, 58] on button "1d" at bounding box center [36, 55] width 9 height 7
type input "[DATE] 12:35 PM"
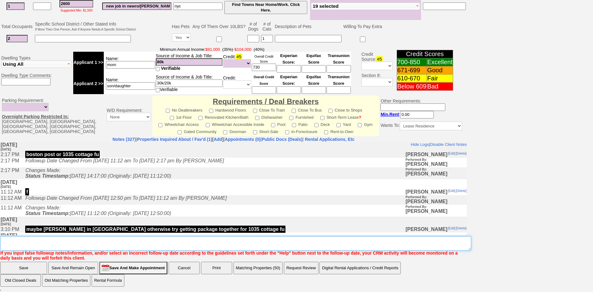
click at [179, 242] on textarea "Insert New Note Here" at bounding box center [235, 243] width 471 height 14
type textarea "f"
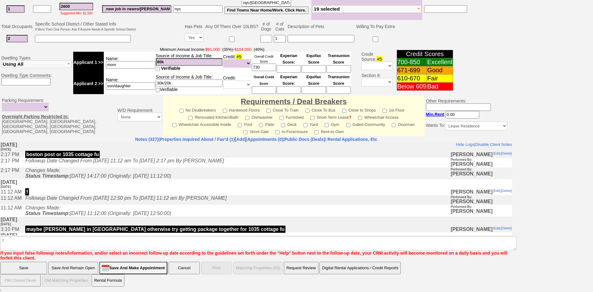
scroll to position [139, 0]
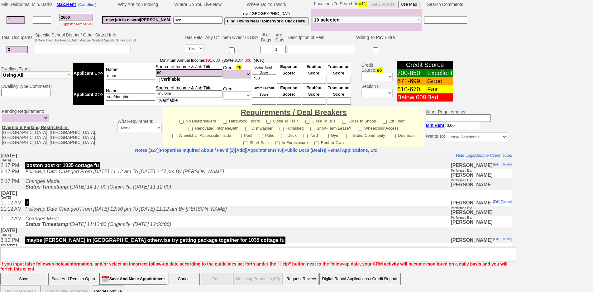
click input "Save" at bounding box center [23, 278] width 47 height 12
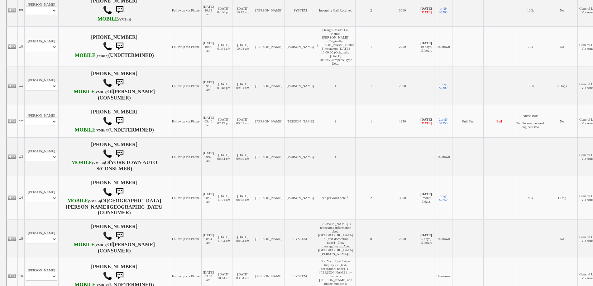
scroll to position [623, 0]
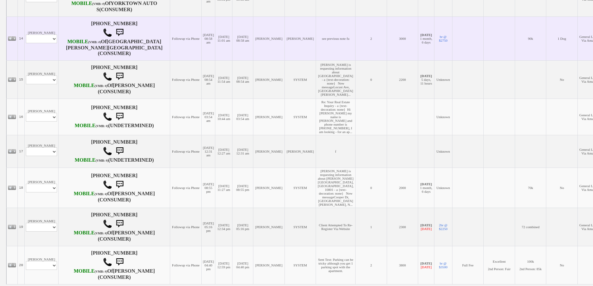
click at [46, 60] on td "Alma Valencia Profile Edit Print Email Externally (Will Not Be Tracked In CRM) …" at bounding box center [42, 39] width 34 height 44
click at [45, 43] on select "Profile Edit Print Email Externally (Will Not Be Tracked In CRM) Closed Deals" at bounding box center [41, 39] width 31 height 9
select select "ChangeURL,/crm/custom/edit_client_form.php?redirect=%2Fcrm%2Fclients.php&id=167…"
click at [26, 43] on select "Profile Edit Print Email Externally (Will Not Be Tracked In CRM) Closed Deals" at bounding box center [41, 39] width 31 height 9
select select
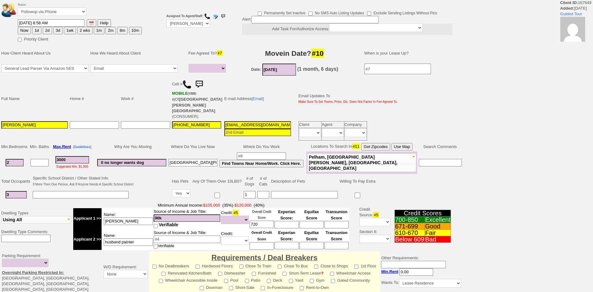
select select
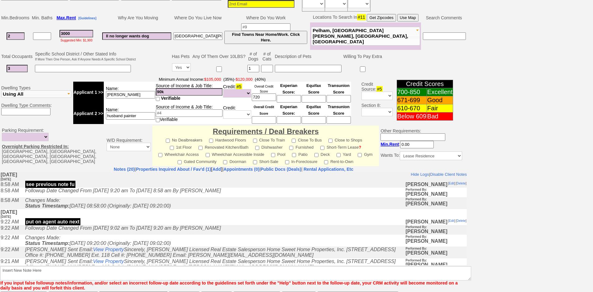
scroll to position [26, 0]
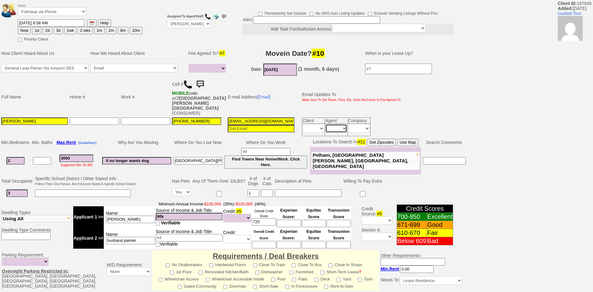
click at [334, 124] on select "Immediately Daily" at bounding box center [336, 128] width 22 height 9
select select "Immediately"
click at [325, 124] on select "Immediately Daily" at bounding box center [336, 128] width 22 height 9
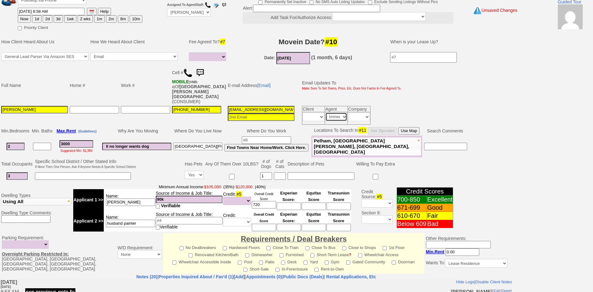
scroll to position [162, 0]
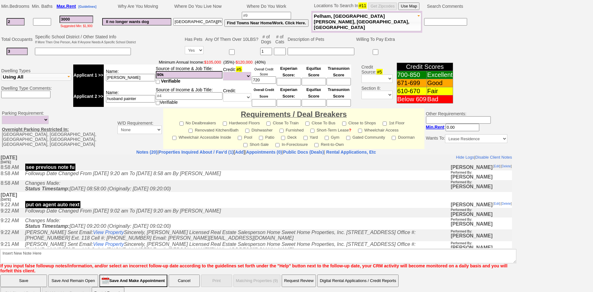
click at [80, 274] on input "Save And Remain Open" at bounding box center [73, 280] width 50 height 12
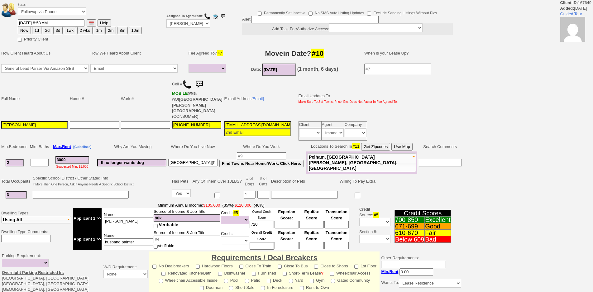
select select
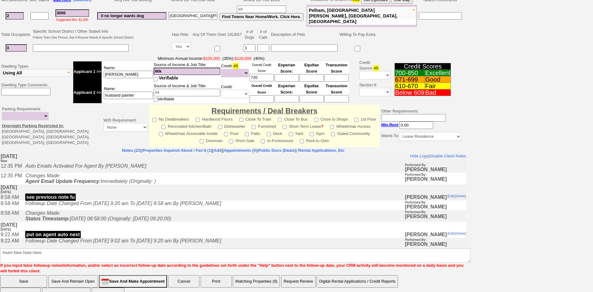
click at [248, 275] on button "Matching Properties (9)" at bounding box center [256, 281] width 47 height 12
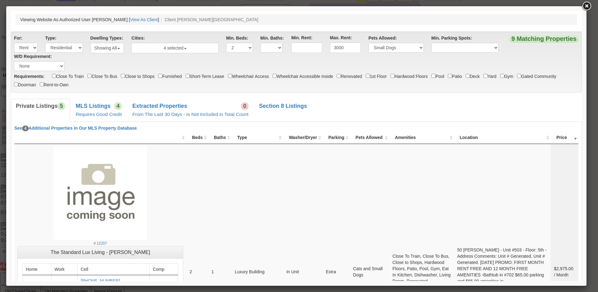
click at [111, 105] on b "MLS Listings" at bounding box center [93, 106] width 35 height 6
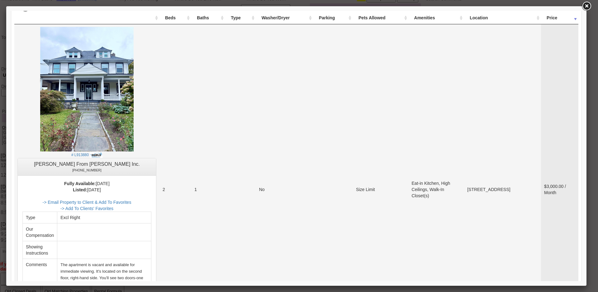
scroll to position [218, 0]
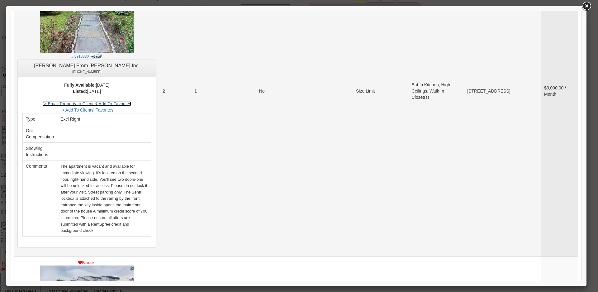
click at [131, 103] on link "-> Email Property to Client & Add To Favorites" at bounding box center [86, 103] width 89 height 5
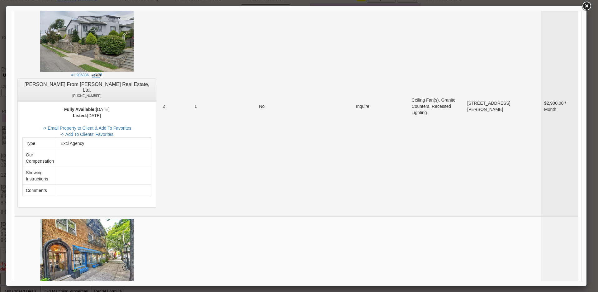
scroll to position [436, 0]
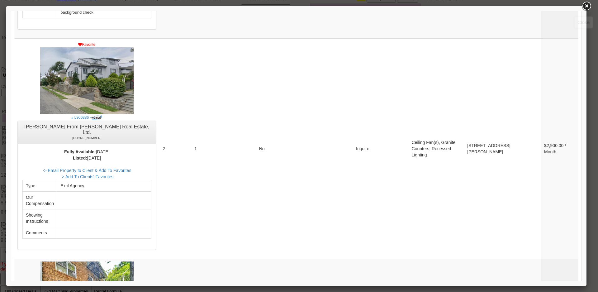
click at [587, 8] on link at bounding box center [586, 6] width 11 height 11
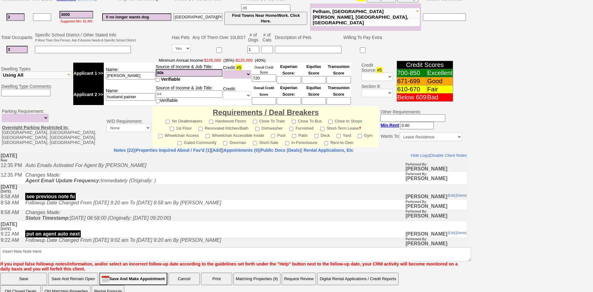
click at [271, 272] on button "Matching Properties (9)" at bounding box center [256, 278] width 47 height 12
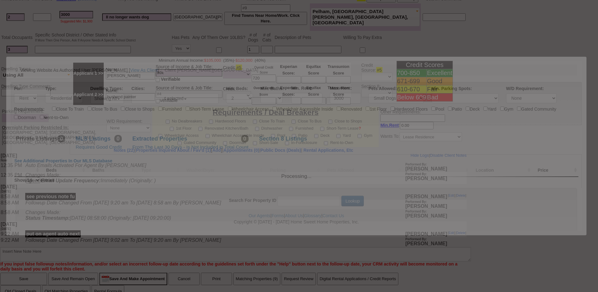
scroll to position [0, 0]
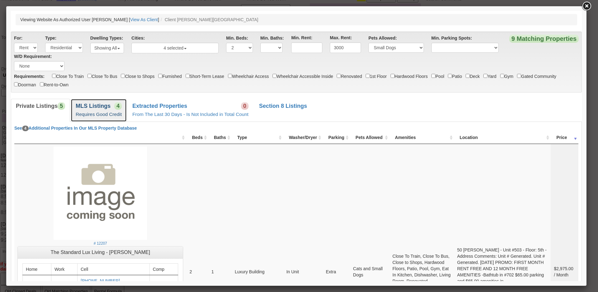
click at [104, 101] on link "MLS Listings 4 Requires Good Credit" at bounding box center [99, 110] width 56 height 23
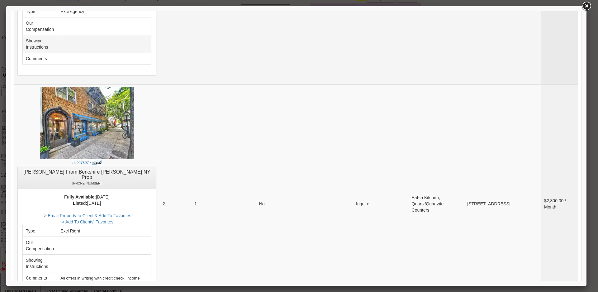
scroll to position [685, 0]
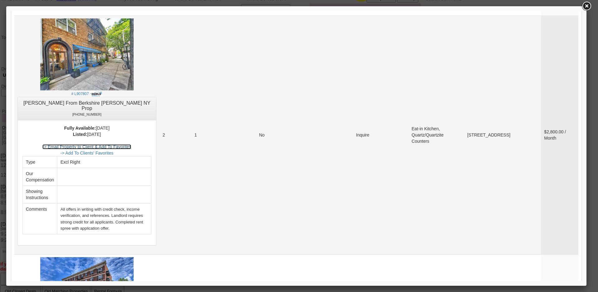
click at [125, 144] on link "-> Email Property to Client & Add To Favorites" at bounding box center [86, 146] width 89 height 5
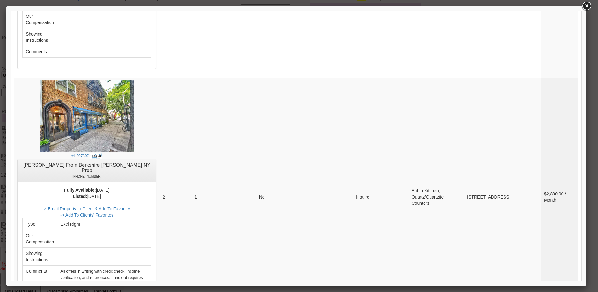
scroll to position [0, 0]
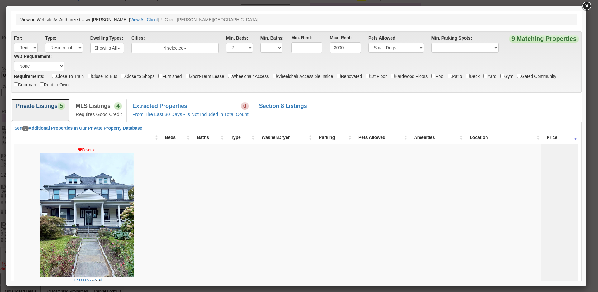
click at [48, 101] on link "Private Listings 5" at bounding box center [40, 110] width 59 height 23
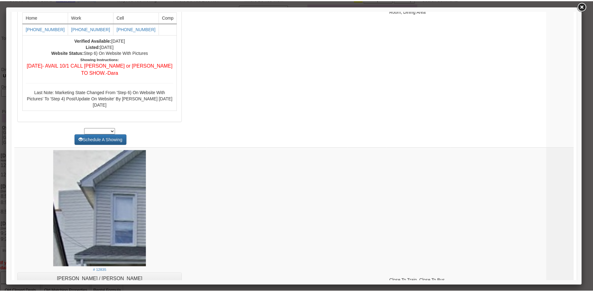
scroll to position [1090, 0]
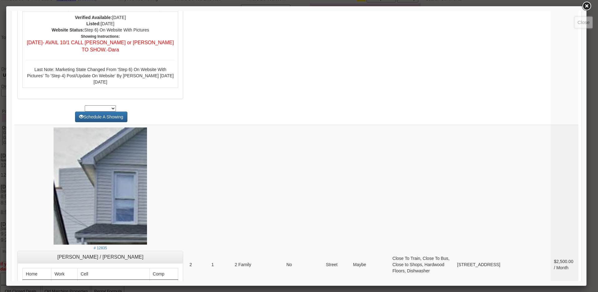
click at [588, 8] on link at bounding box center [586, 6] width 11 height 11
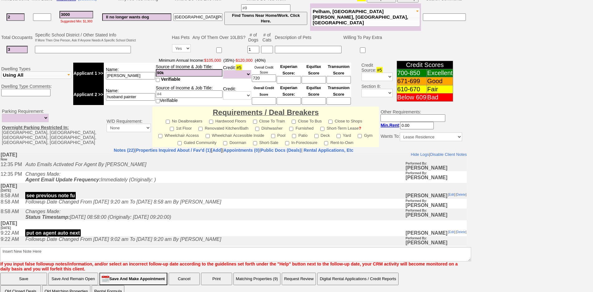
scroll to position [0, 0]
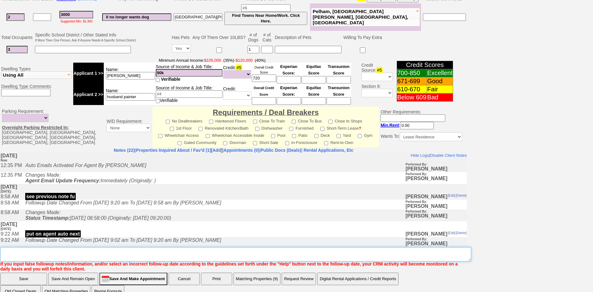
click at [153, 247] on textarea "Insert New Note Here" at bounding box center [235, 254] width 471 height 14
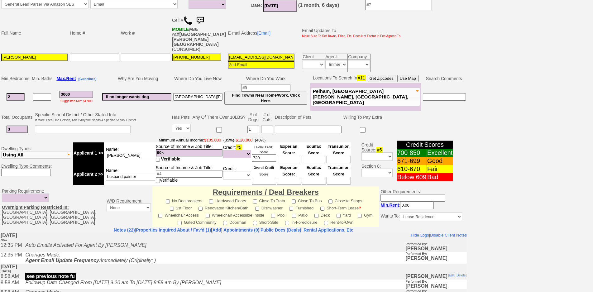
scroll to position [13, 0]
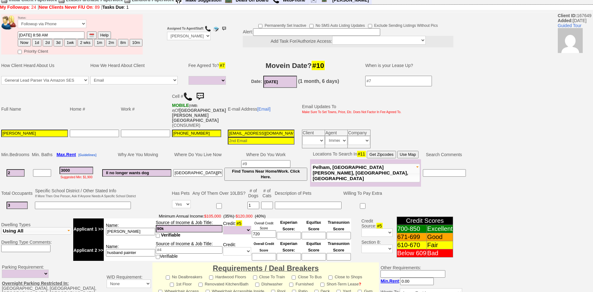
type textarea "dog painter cash income ia"
click at [47, 24] on select "Followup via Phone Followup via Email Followup When Section 8 Property Found De…" at bounding box center [52, 24] width 69 height 8
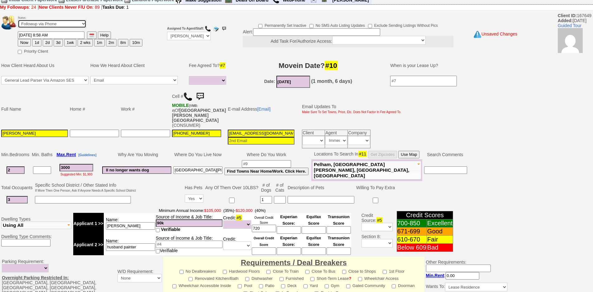
select select "Inactive"
click at [18, 20] on select "Followup via Phone Followup via Email Followup When Section 8 Property Found De…" at bounding box center [52, 24] width 69 height 8
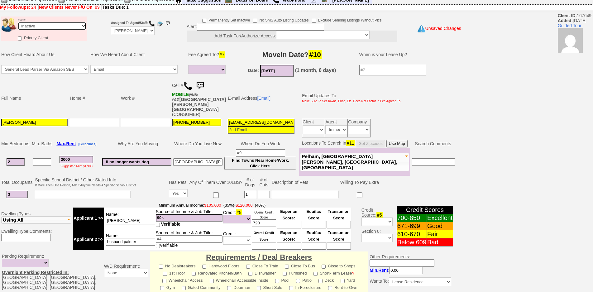
scroll to position [159, 0]
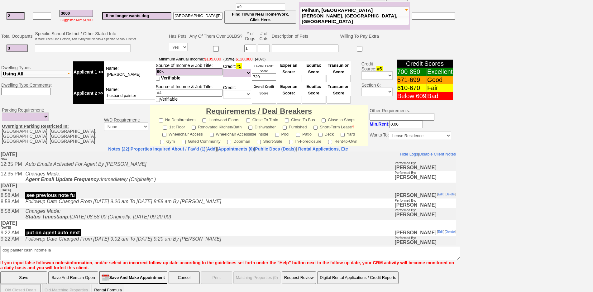
click at [23, 271] on input "Save" at bounding box center [23, 277] width 47 height 12
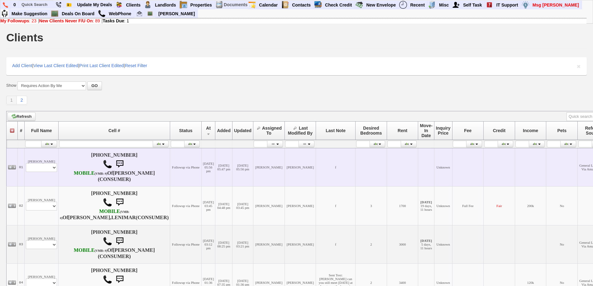
scroll to position [187, 0]
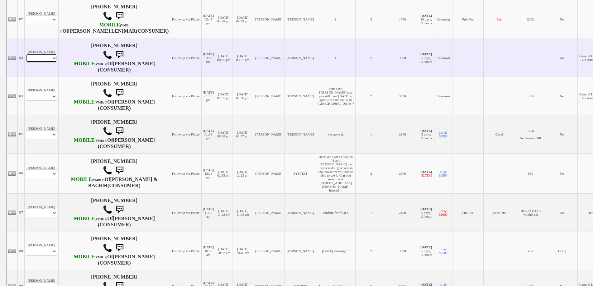
drag, startPoint x: 46, startPoint y: 72, endPoint x: 46, endPoint y: 76, distance: 4.4
click at [46, 63] on select "Profile Edit Print Email Externally (Will Not Be Tracked In CRM) Closed Deals" at bounding box center [41, 58] width 31 height 9
select select "ChangeURL,/crm/custom/edit_client_form.php?redirect=%2Fcrm%2Fclients.php&id=166…"
click at [26, 63] on select "Profile Edit Print Email Externally (Will Not Be Tracked In CRM) Closed Deals" at bounding box center [41, 58] width 31 height 9
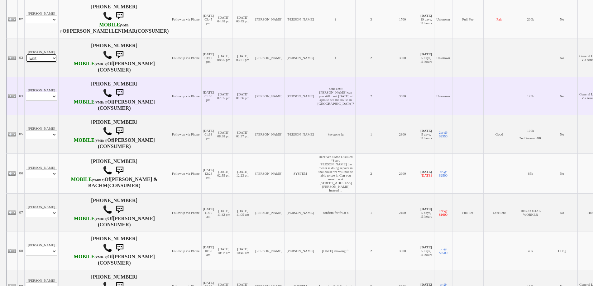
select select
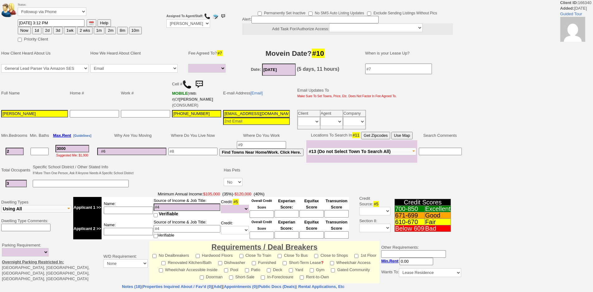
select select
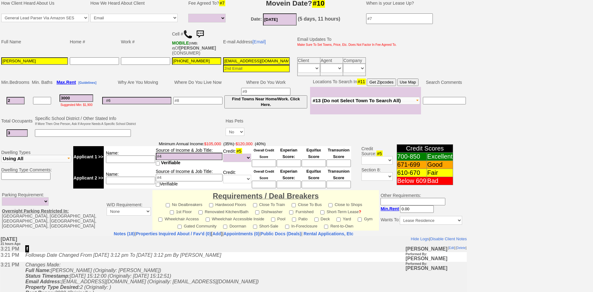
scroll to position [13, 0]
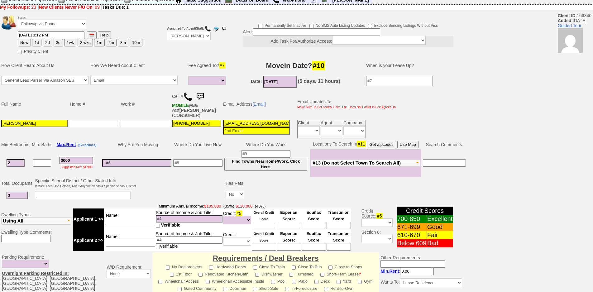
click at [203, 96] on img at bounding box center [200, 96] width 12 height 12
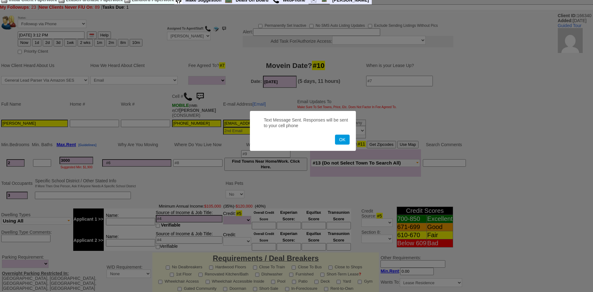
click at [335, 135] on button "OK" at bounding box center [342, 140] width 14 height 10
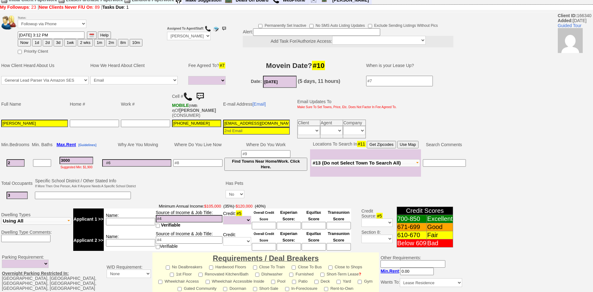
drag, startPoint x: 37, startPoint y: 44, endPoint x: 308, endPoint y: 45, distance: 270.9
click at [38, 45] on button "1d" at bounding box center [36, 42] width 9 height 7
type input "[DATE] 12:38 PM"
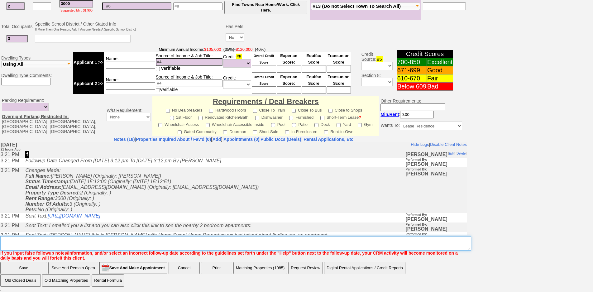
click at [214, 249] on textarea "Insert New Note Here" at bounding box center [235, 243] width 471 height 14
type textarea "f"
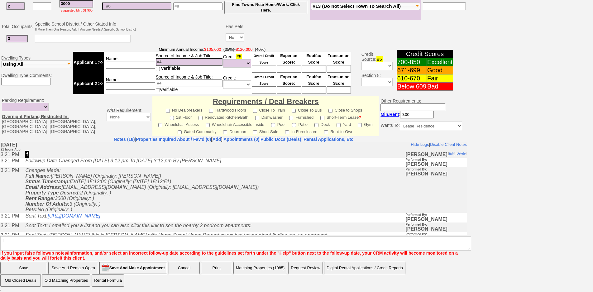
scroll to position [139, 0]
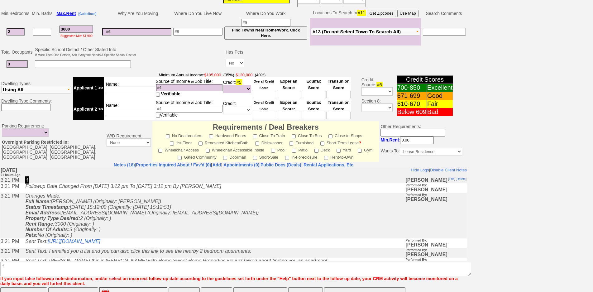
click input "Save" at bounding box center [23, 293] width 47 height 12
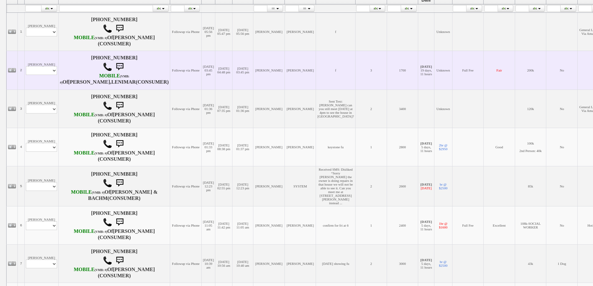
scroll to position [218, 0]
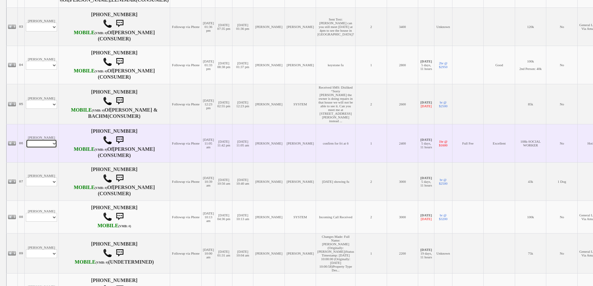
click at [44, 148] on select "Profile Edit Print Email Externally (Will Not Be Tracked In CRM) Closed Deals" at bounding box center [41, 144] width 31 height 9
select select "ChangeURL,/crm/custom/edit_client_form.php?redirect=%2Fcrm%2Fclients.php&id=225…"
click at [26, 148] on select "Profile Edit Print Email Externally (Will Not Be Tracked In CRM) Closed Deals" at bounding box center [41, 144] width 31 height 9
select select
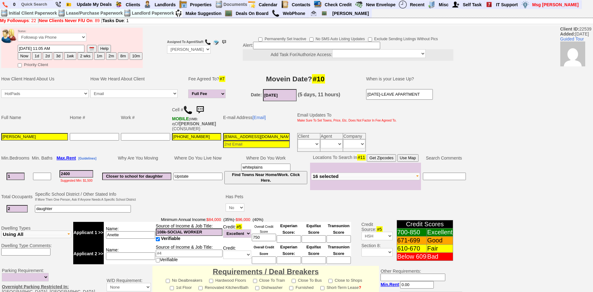
click at [202, 111] on img at bounding box center [200, 110] width 12 height 12
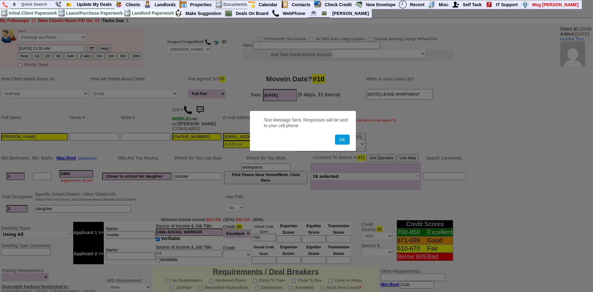
click at [335, 135] on button "OK" at bounding box center [342, 140] width 14 height 10
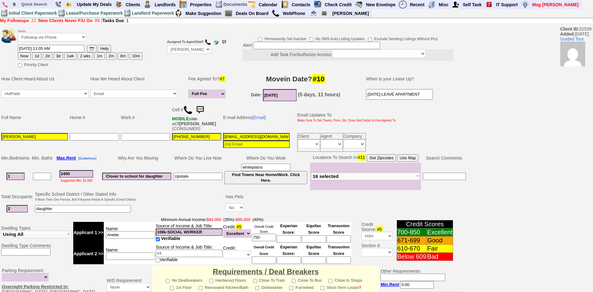
click at [35, 54] on button "1d" at bounding box center [36, 55] width 9 height 7
type input "09/26/2025 12:38 PM"
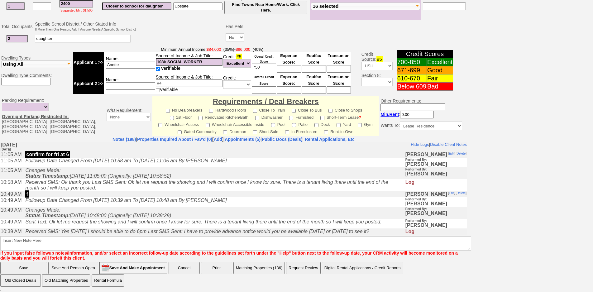
drag, startPoint x: 598, startPoint y: 165, endPoint x: 239, endPoint y: 91, distance: 366.6
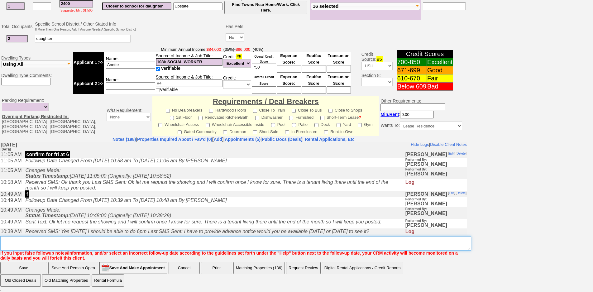
click at [241, 243] on textarea "Insert New Note Here" at bounding box center [235, 243] width 471 height 14
type textarea "f"
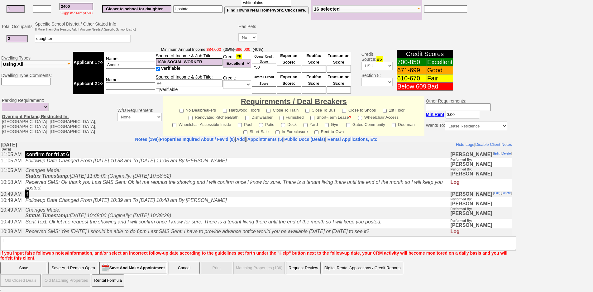
scroll to position [139, 0]
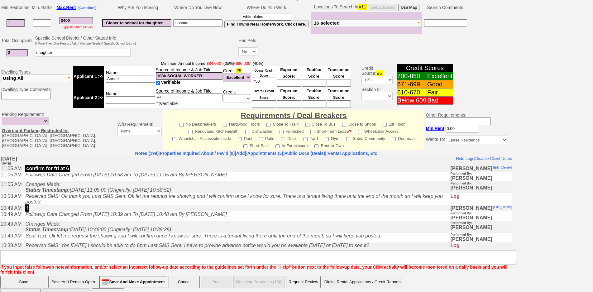
click input "Save" at bounding box center [23, 282] width 47 height 12
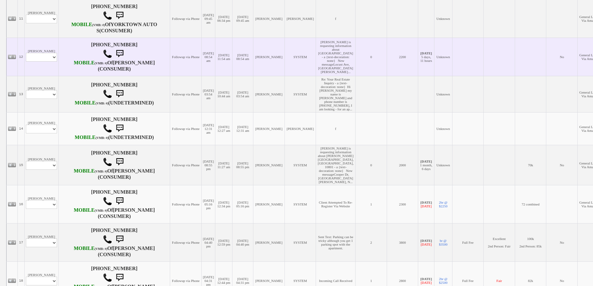
scroll to position [467, 0]
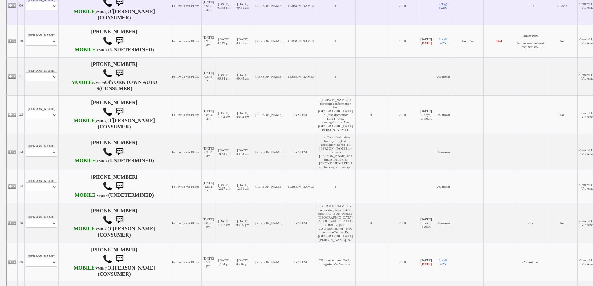
click at [45, 25] on td "[PERSON_NAME] Profile Edit Print Email Externally (Will Not Be Tracked In CRM) …" at bounding box center [42, 5] width 34 height 38
drag, startPoint x: 45, startPoint y: 67, endPoint x: 49, endPoint y: 59, distance: 8.4
click at [46, 25] on td "Roosevelt Profile Edit Print Email Externally (Will Not Be Tracked In CRM) Clos…" at bounding box center [42, 5] width 34 height 38
click at [49, 10] on select "Profile Edit Print Email Externally (Will Not Be Tracked In CRM) Closed Deals" at bounding box center [41, 6] width 31 height 9
select select "ChangeURL,/crm/custom/edit_client_form.php?redirect=%2Fcrm%2Fclients.php&id=670…"
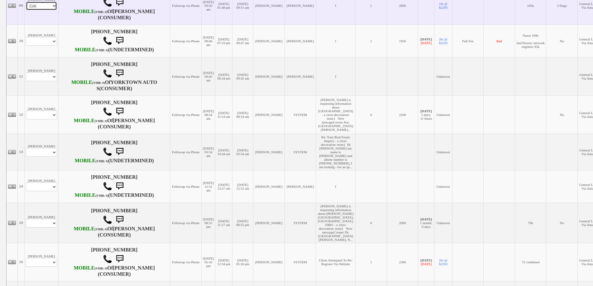
click at [26, 10] on select "Profile Edit Print Email Externally (Will Not Be Tracked In CRM) Closed Deals" at bounding box center [41, 6] width 31 height 9
select select
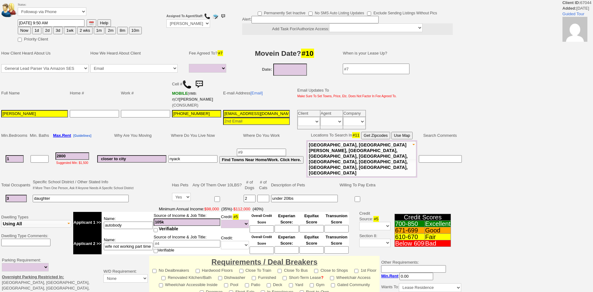
select select
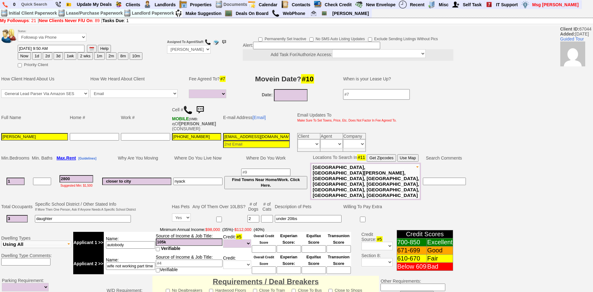
click img
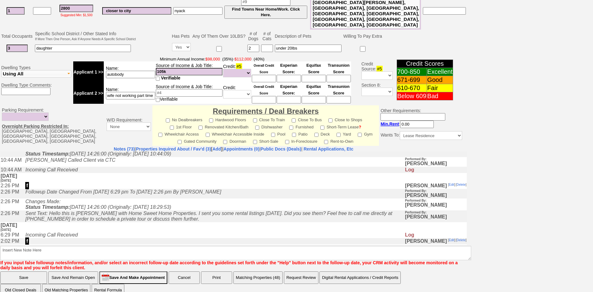
scroll to position [187, 0]
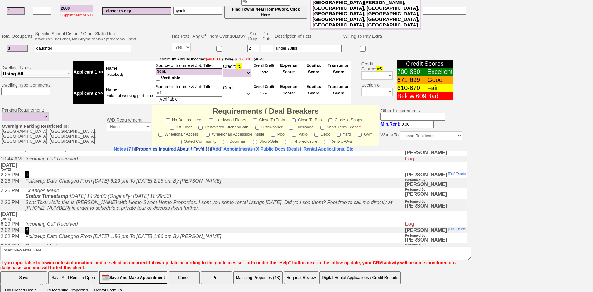
click link "Properties Inquired About / Fav'd (3)"
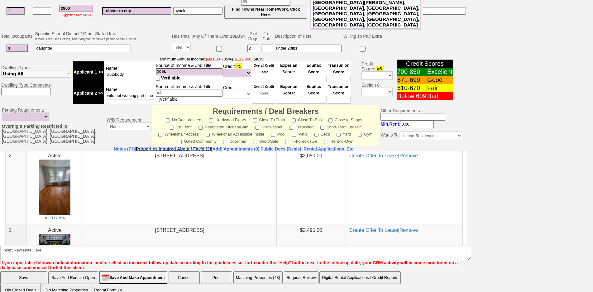
scroll to position [93, 0]
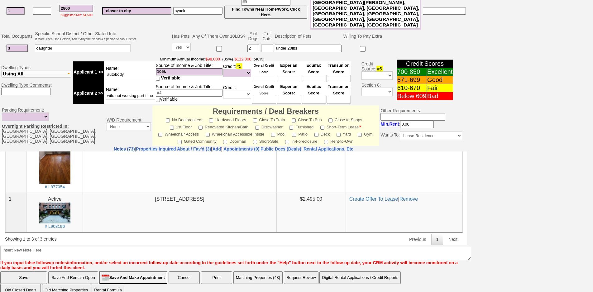
click link "Notes (73)"
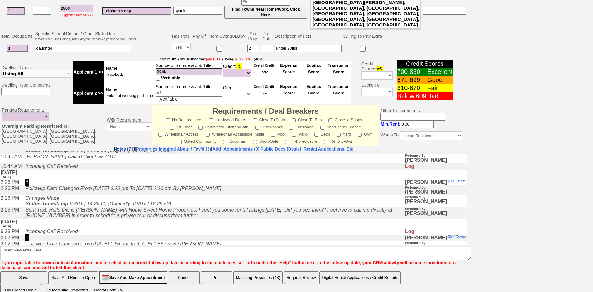
scroll to position [218, 0]
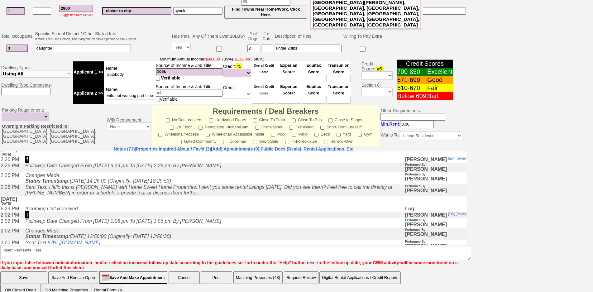
click link "https://hshprop.com/?section=view_property&propertyid=L908196"
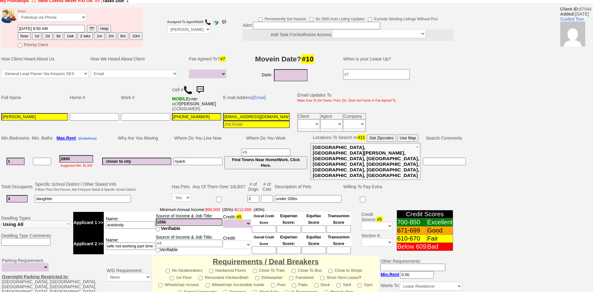
scroll to position [0, 0]
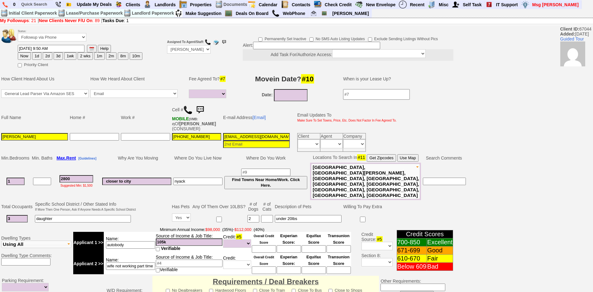
click img
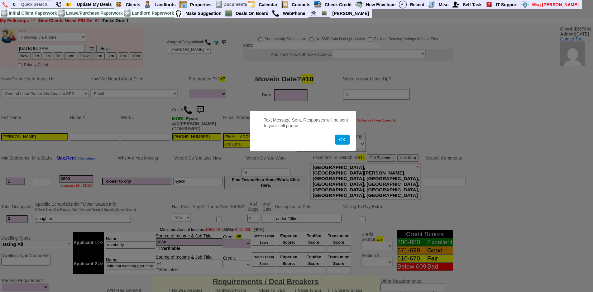
click button "OK"
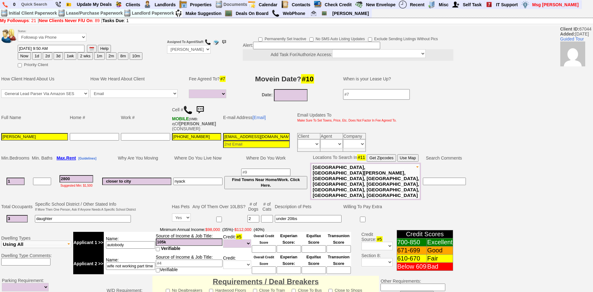
click td "E-mail Address [Email]"
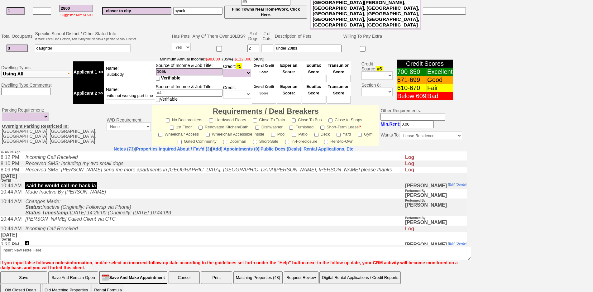
scroll to position [218, 0]
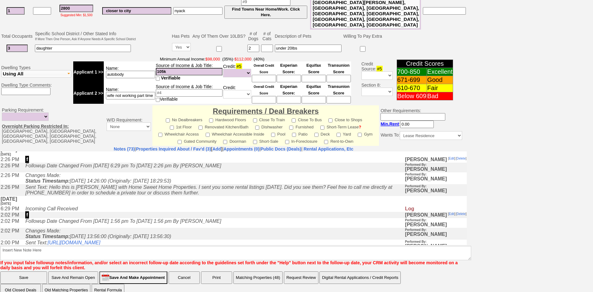
click link "https://hshprop.com/?section=view_property&propertyid=L877054"
click link "https://hshprop.com/?section=view_property&propertyid=13009"
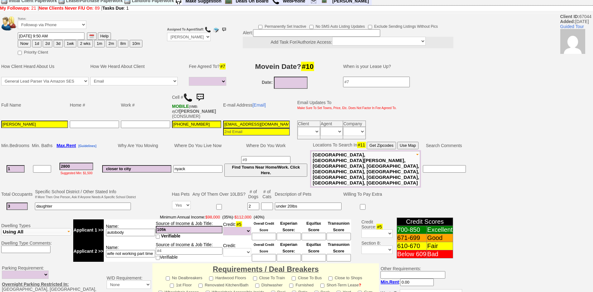
scroll to position [0, 0]
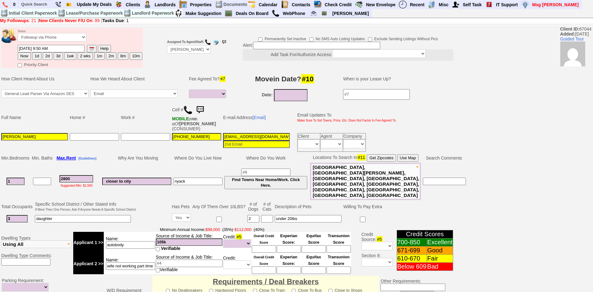
click img
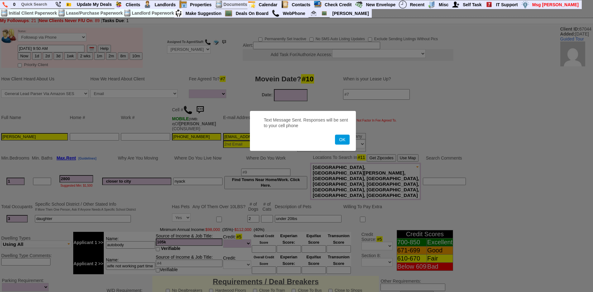
click button "OK"
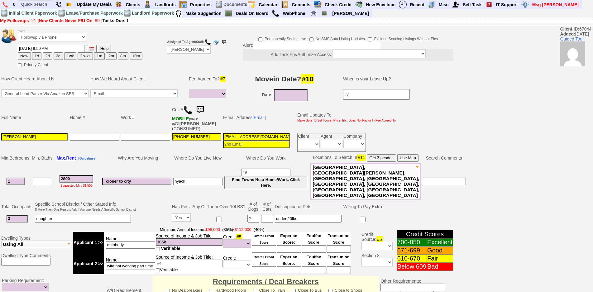
click td "Work #"
click img
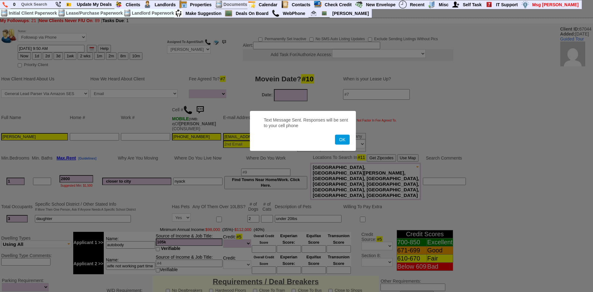
click button "OK"
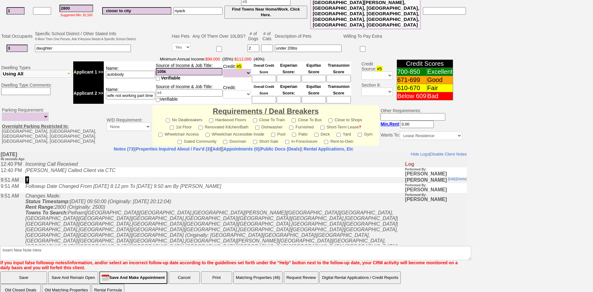
scroll to position [125, 0]
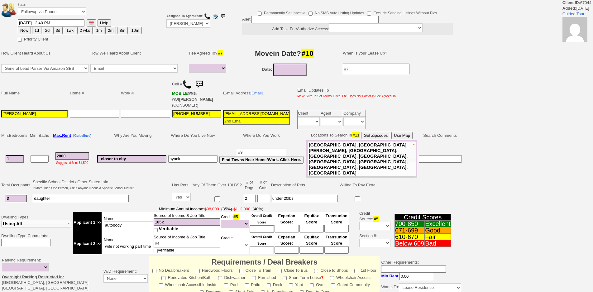
select select
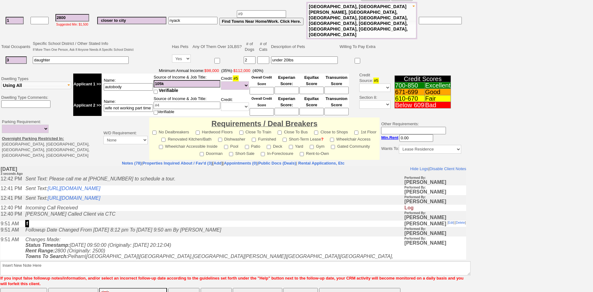
scroll to position [147, 0]
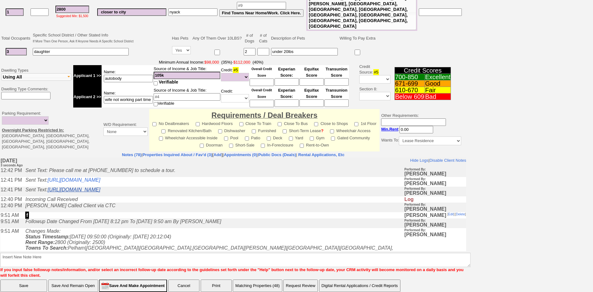
click at [100, 189] on link "[URL][DOMAIN_NAME]" at bounding box center [74, 189] width 53 height 5
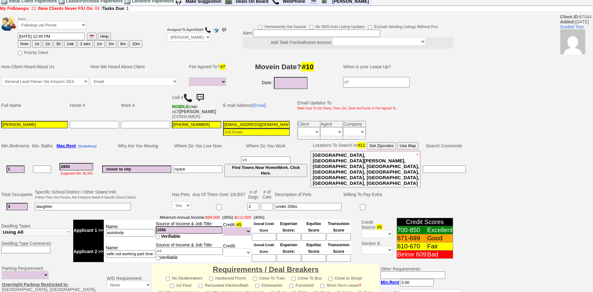
scroll to position [31, 0]
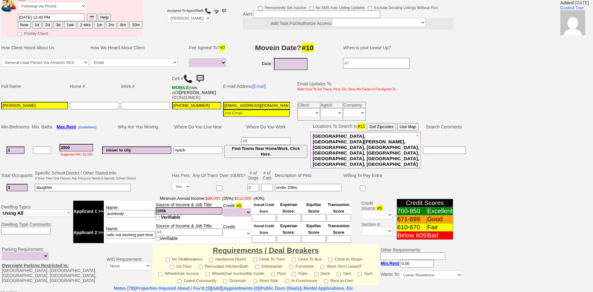
click at [36, 26] on button "1d" at bounding box center [36, 24] width 9 height 7
type input "09/26/2025 12:42 PM"
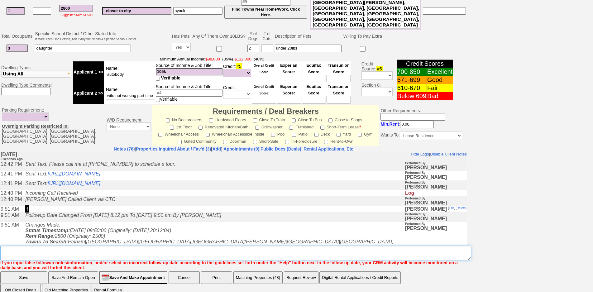
click at [219, 246] on textarea "Insert New Note Here" at bounding box center [235, 253] width 471 height 14
type textarea "f"
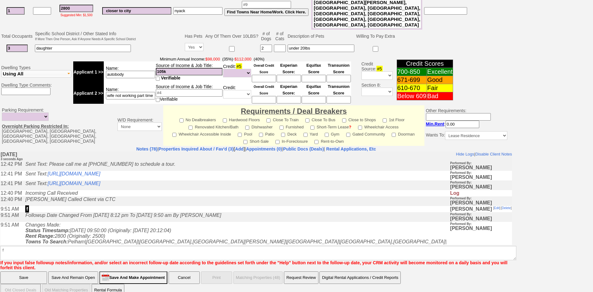
click input "Save" at bounding box center [23, 277] width 47 height 12
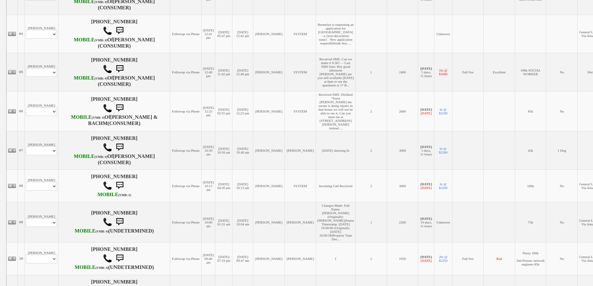
scroll to position [467, 0]
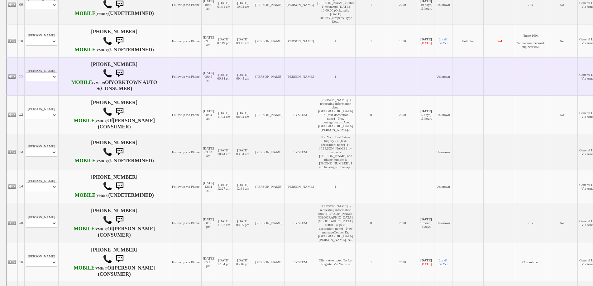
click at [46, 96] on td "Kelly Hernandez Profile Edit Print Email Externally (Will Not Be Tracked In CRM…" at bounding box center [42, 76] width 34 height 38
click at [48, 81] on select "Profile Edit Print Email Externally (Will Not Be Tracked In CRM) Closed Deals" at bounding box center [41, 77] width 31 height 9
select select "ChangeURL,/crm/custom/edit_client_form.php?redirect=%2Fcrm%2Fclients.php&id=160…"
click at [26, 81] on select "Profile Edit Print Email Externally (Will Not Be Tracked In CRM) Closed Deals" at bounding box center [41, 77] width 31 height 9
select select
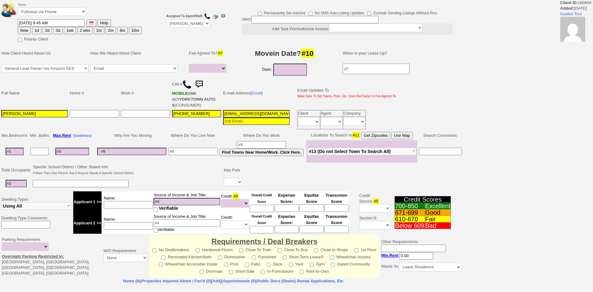
select select
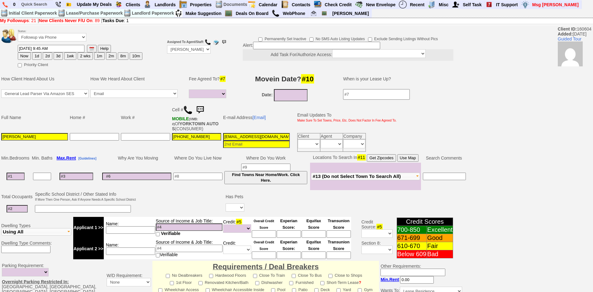
click at [191, 110] on img at bounding box center [187, 109] width 9 height 9
click at [43, 4] on input "text" at bounding box center [36, 4] width 34 height 8
click at [43, 4] on input "[PERSON_NAME]" at bounding box center [36, 4] width 34 height 8
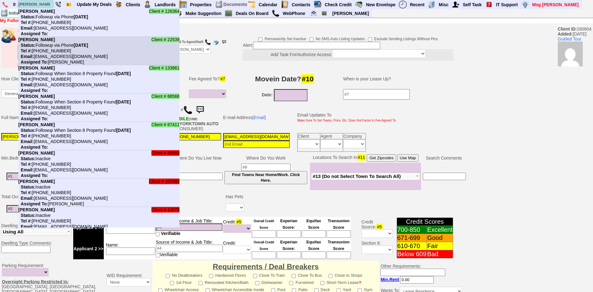
type input "[PERSON_NAME]"
click at [61, 55] on nobr "Email: [EMAIL_ADDRESS][DOMAIN_NAME]" at bounding box center [62, 56] width 89 height 5
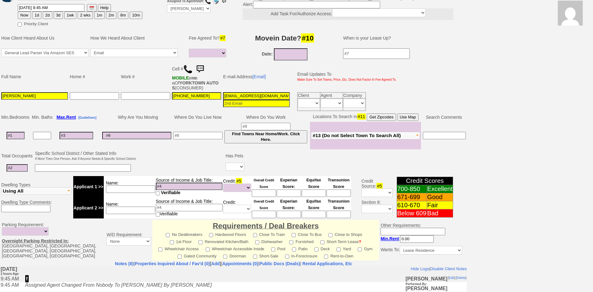
scroll to position [165, 0]
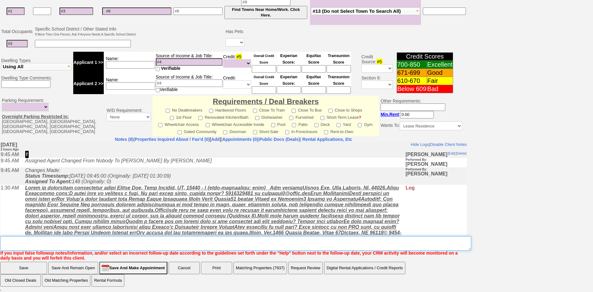
click at [152, 243] on textarea "Insert New Note Here" at bounding box center [235, 243] width 471 height 14
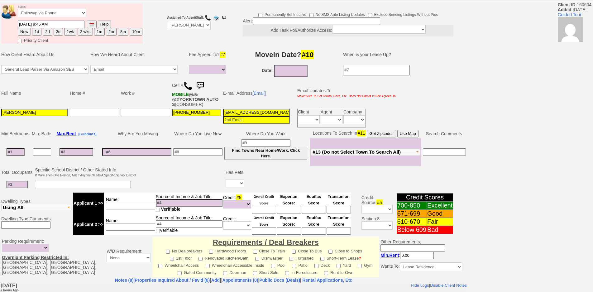
scroll to position [0, 0]
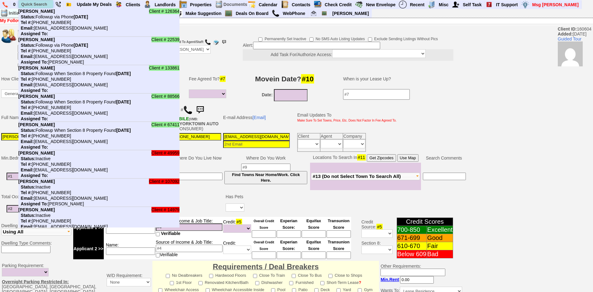
click at [42, 2] on input "text" at bounding box center [36, 4] width 34 height 8
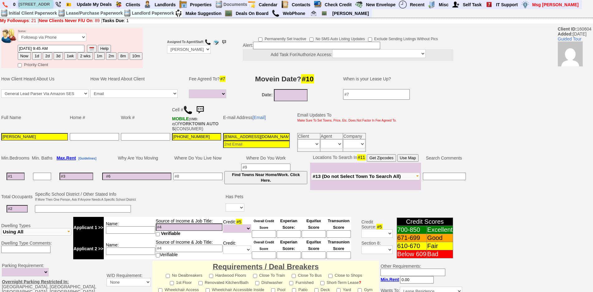
click at [48, 5] on input "532 locust ave" at bounding box center [36, 4] width 34 height 8
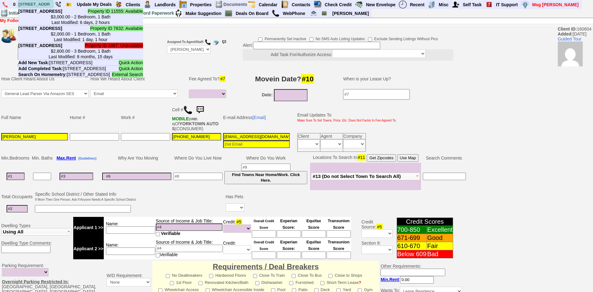
type input "532 locust ave"
click at [111, 147] on ul "Property ID 11555: Available 532 Locust Ave - Unit #1 - Floor: 1st in Port Ches…" at bounding box center [80, 117] width 125 height 219
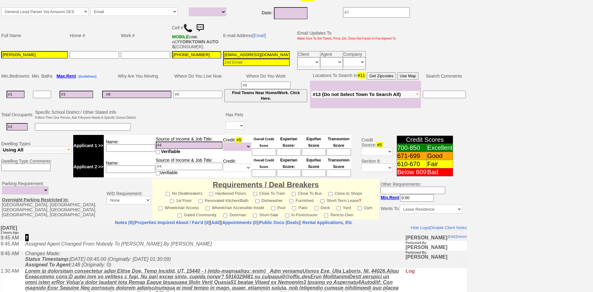
scroll to position [165, 0]
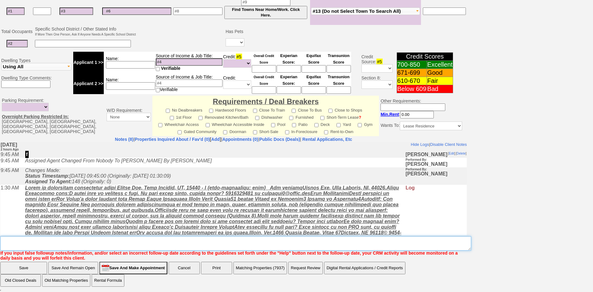
click at [152, 244] on textarea "Insert New Note Here" at bounding box center [235, 243] width 471 height 14
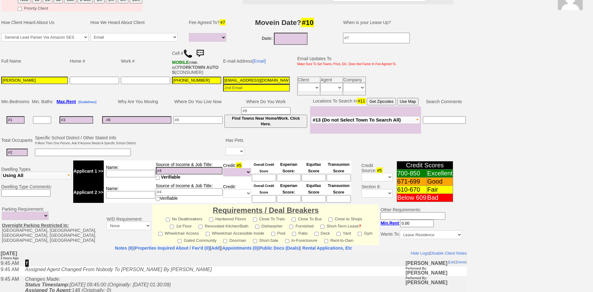
scroll to position [10, 0]
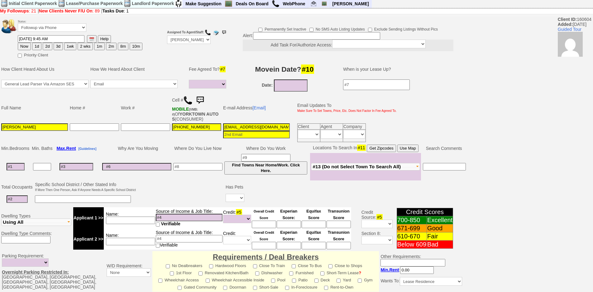
type textarea "needs first floor"
click at [411, 151] on button "Use Map" at bounding box center [407, 147] width 21 height 7
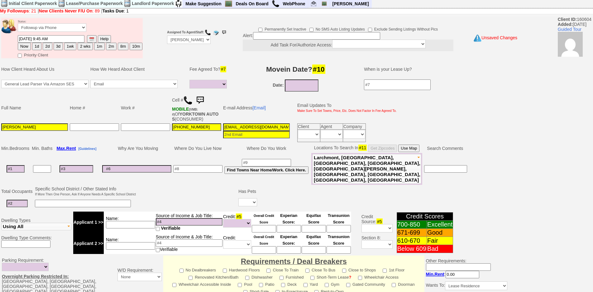
click at [18, 200] on input at bounding box center [17, 203] width 21 height 7
click at [48, 200] on input at bounding box center [83, 203] width 96 height 7
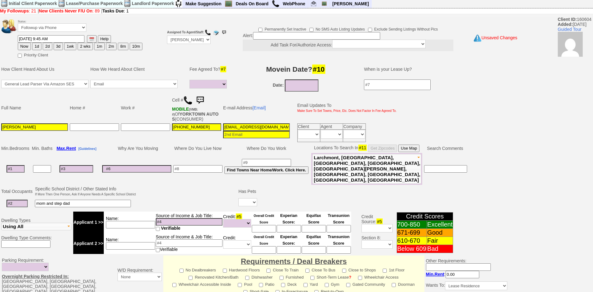
type input "mom and step dad"
click at [13, 165] on input at bounding box center [16, 168] width 18 height 7
type input "1"
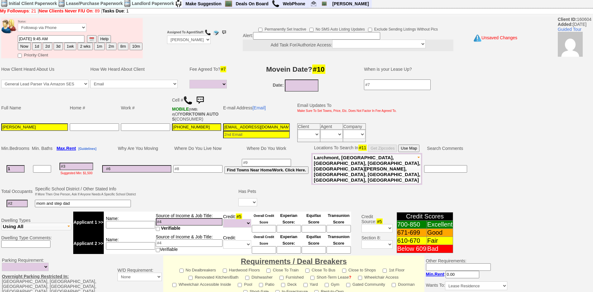
select select
type input "1"
click at [22, 200] on input at bounding box center [17, 203] width 21 height 7
select select
click at [94, 200] on input "mom and step dad" at bounding box center [83, 203] width 96 height 7
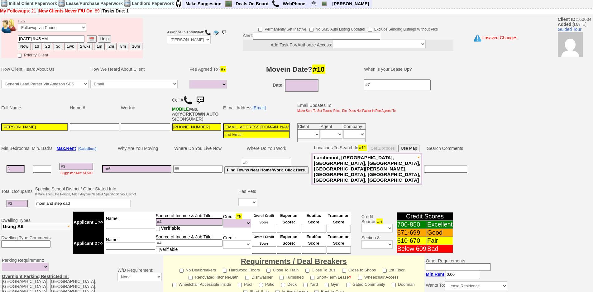
click at [22, 200] on input at bounding box center [17, 203] width 21 height 7
type input "2"
click at [120, 221] on input at bounding box center [130, 224] width 49 height 7
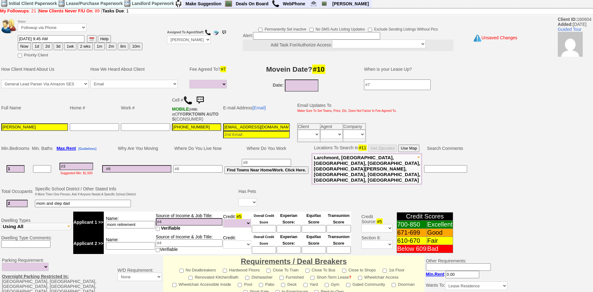
type input "mom retirement"
drag, startPoint x: 137, startPoint y: 239, endPoint x: 134, endPoint y: 231, distance: 8.7
click at [133, 234] on td "Name:" at bounding box center [130, 243] width 52 height 21
click at [134, 233] on td "Name:" at bounding box center [130, 243] width 52 height 21
click at [138, 242] on input at bounding box center [130, 245] width 49 height 7
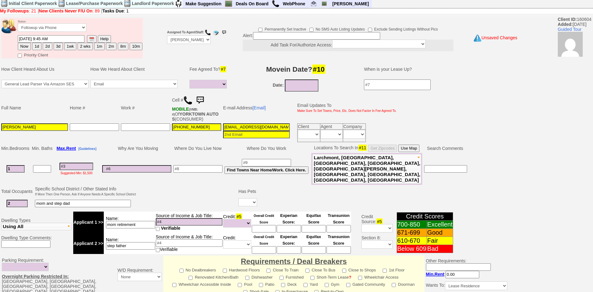
type input "step father"
click at [245, 198] on select "Yes No" at bounding box center [247, 202] width 19 height 8
select select "No"
click at [239, 198] on select "Yes No" at bounding box center [247, 202] width 19 height 8
click at [201, 168] on td at bounding box center [197, 169] width 51 height 32
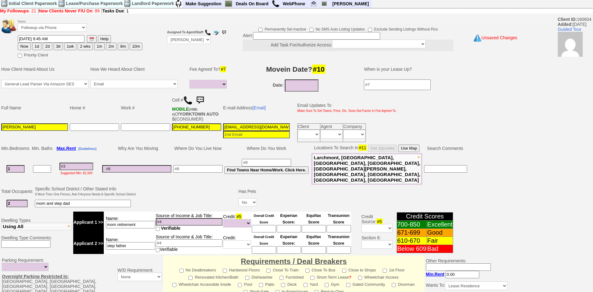
click at [201, 167] on input at bounding box center [197, 168] width 49 height 7
type input "[GEOGRAPHIC_DATA]"
click at [265, 129] on input "[EMAIL_ADDRESS][DOMAIN_NAME]" at bounding box center [256, 126] width 67 height 7
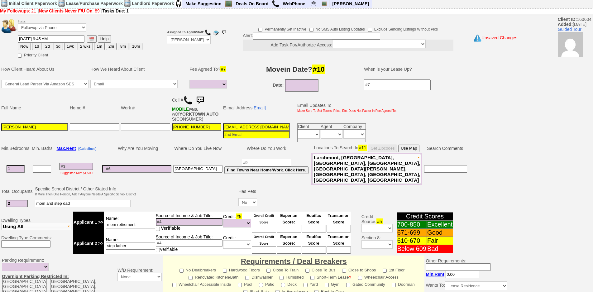
click at [68, 163] on input at bounding box center [76, 166] width 34 height 7
click at [69, 163] on input at bounding box center [76, 166] width 34 height 7
type input "25"
select select
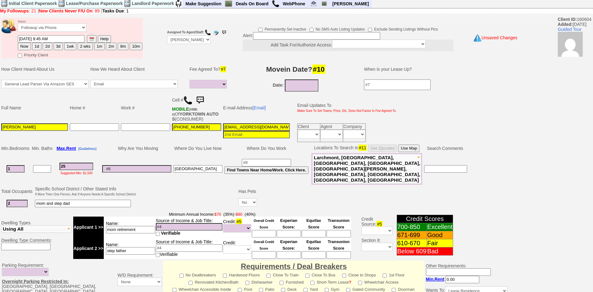
type input "250"
select select
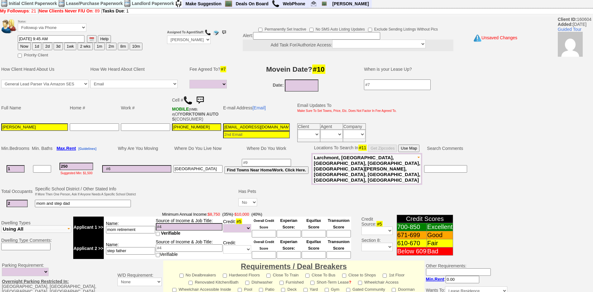
type input "2500"
select select
type input "2500"
click at [123, 149] on td "Why Are You Moving" at bounding box center [136, 148] width 71 height 9
select select
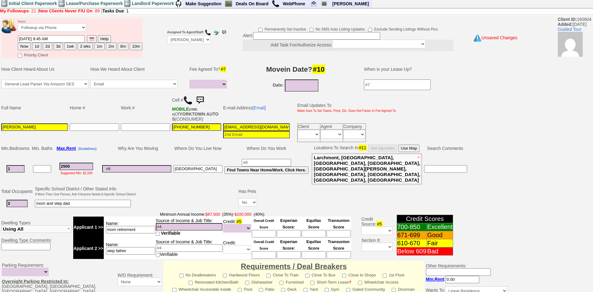
click at [37, 45] on button "1d" at bounding box center [36, 46] width 9 height 7
type input "[DATE] 12:43 PM"
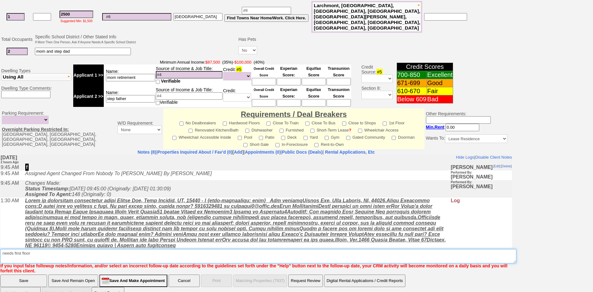
click at [219, 249] on textarea "Insert New Note Here" at bounding box center [258, 256] width 516 height 14
type textarea "needs first floor or elevator fu"
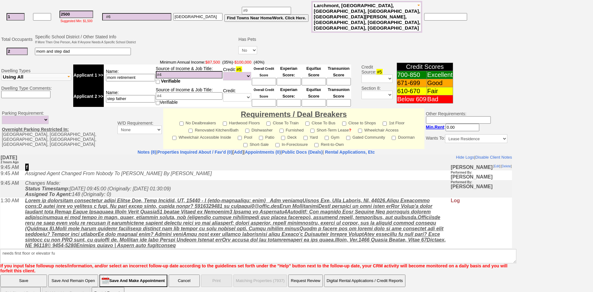
click input "Save And Remain Open" at bounding box center [73, 280] width 50 height 12
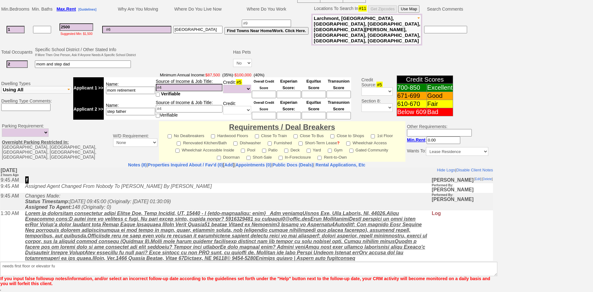
scroll to position [139, 0]
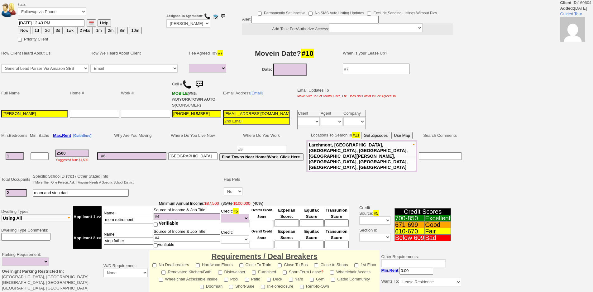
select select
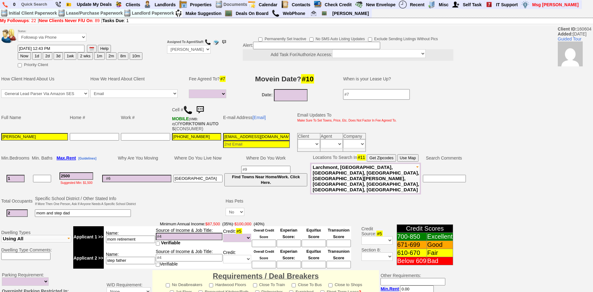
click at [206, 113] on img at bounding box center [200, 110] width 12 height 12
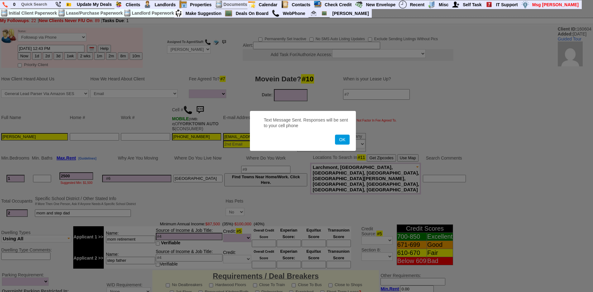
click at [335, 135] on button "OK" at bounding box center [342, 140] width 14 height 10
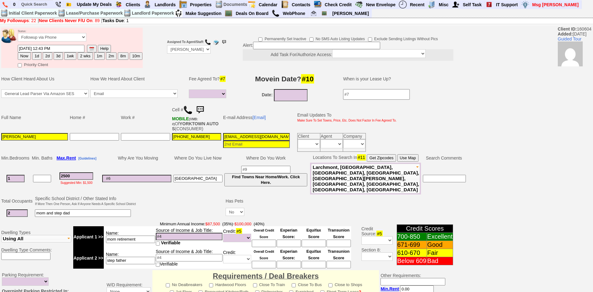
click at [202, 110] on img at bounding box center [200, 110] width 12 height 12
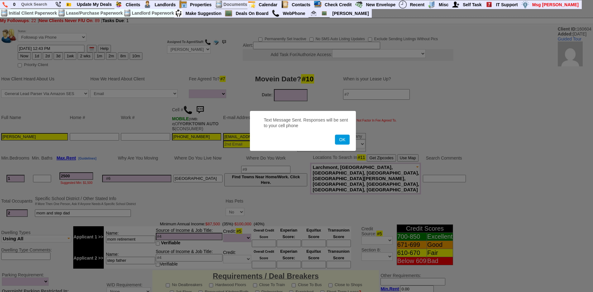
click at [335, 135] on button "OK" at bounding box center [342, 140] width 14 height 10
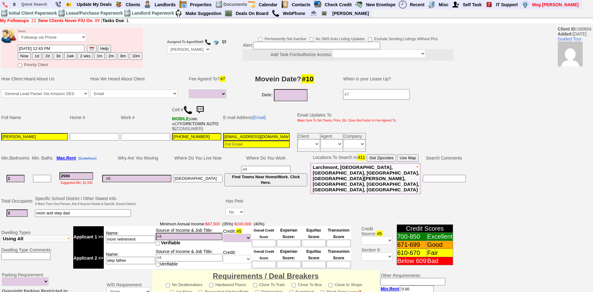
click at [202, 111] on img at bounding box center [200, 110] width 12 height 12
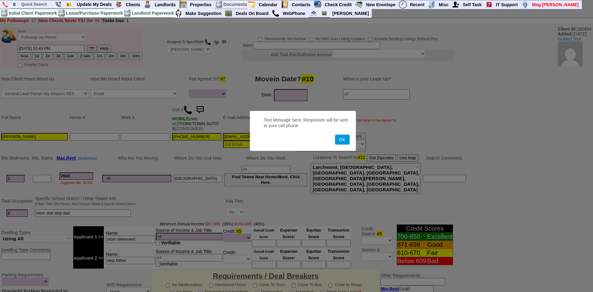
click at [335, 135] on button "OK" at bounding box center [342, 140] width 14 height 10
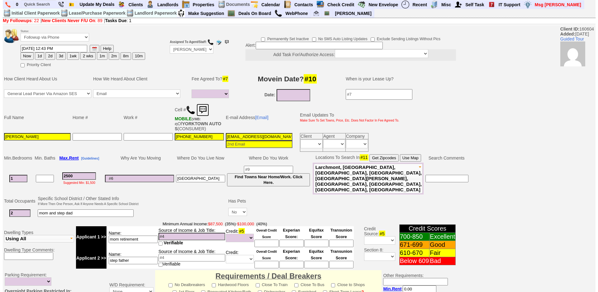
scroll to position [170, 0]
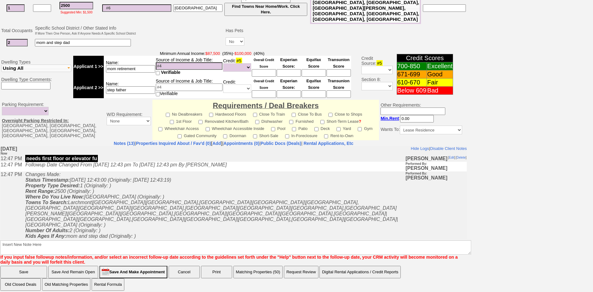
click at [271, 269] on button "Matching Properties (50)" at bounding box center [257, 272] width 49 height 12
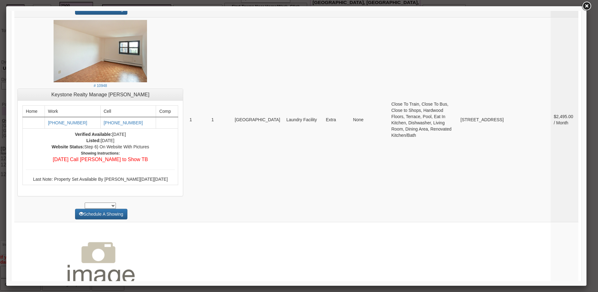
scroll to position [592, 0]
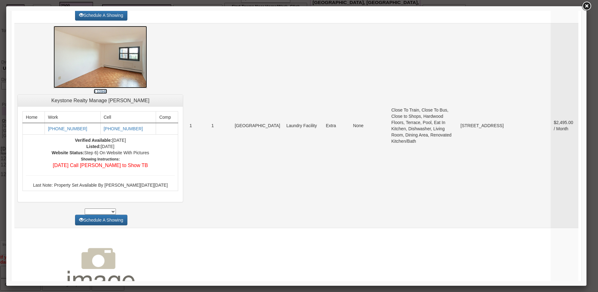
click at [89, 73] on img at bounding box center [100, 57] width 93 height 62
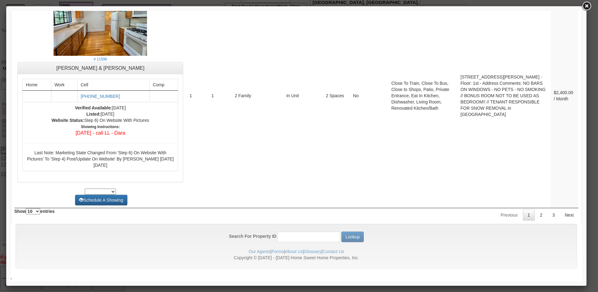
scroll to position [2472, 0]
click at [535, 215] on link "2" at bounding box center [541, 214] width 12 height 11
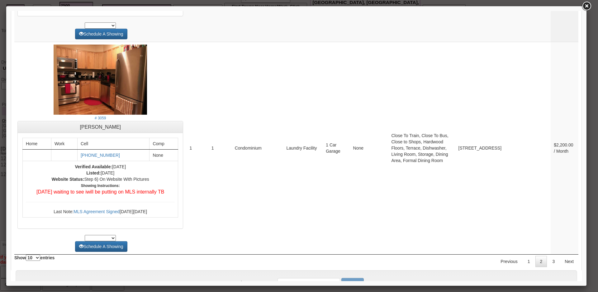
drag, startPoint x: 576, startPoint y: 251, endPoint x: 574, endPoint y: 214, distance: 37.7
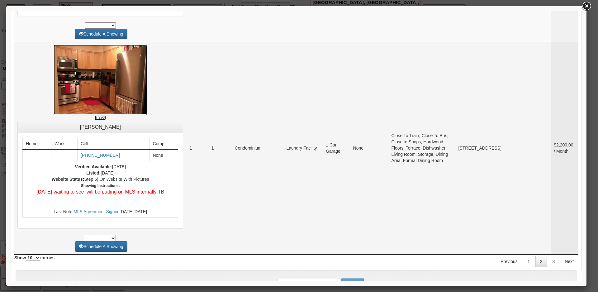
click at [84, 112] on img at bounding box center [100, 80] width 93 height 70
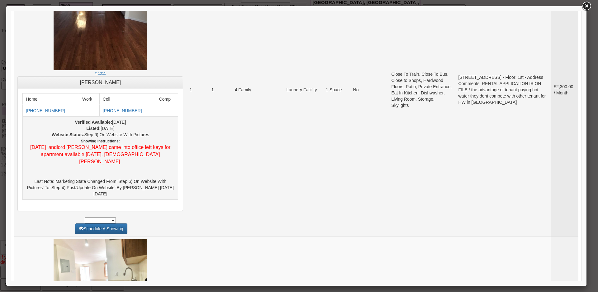
scroll to position [1588, 0]
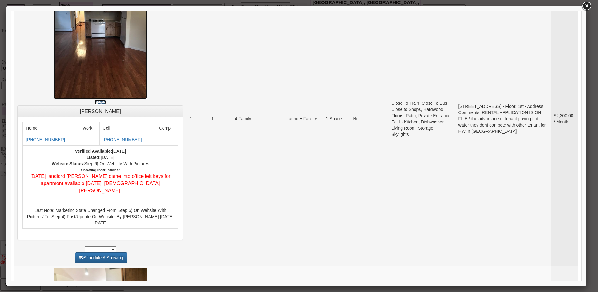
click at [103, 67] on img at bounding box center [100, 36] width 93 height 125
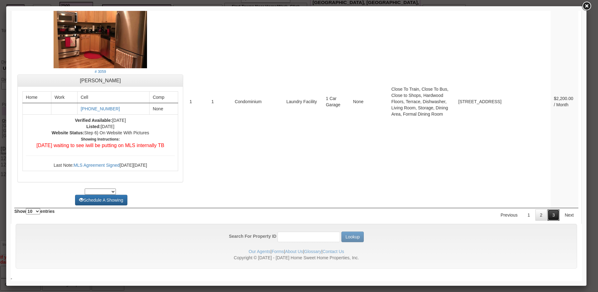
click at [551, 213] on link "3" at bounding box center [553, 214] width 12 height 11
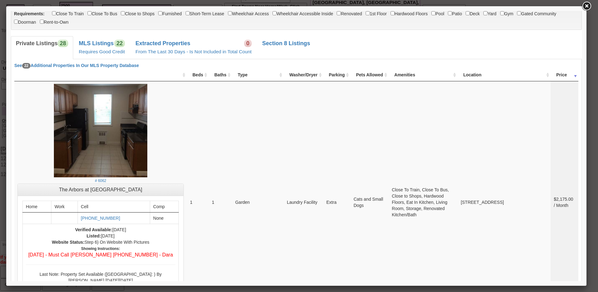
scroll to position [0, 0]
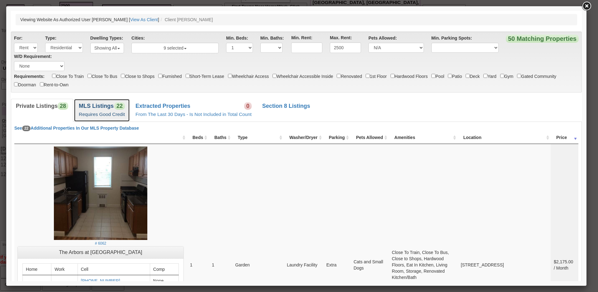
click at [97, 110] on link "MLS Listings 22 Requires Good Credit" at bounding box center [102, 110] width 56 height 23
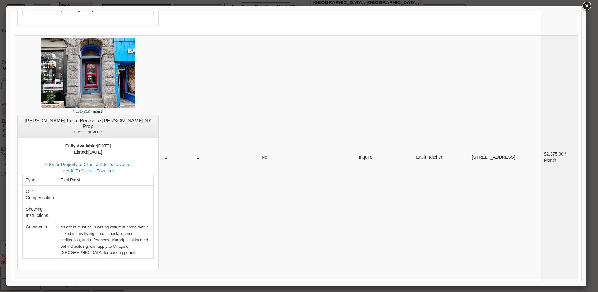
scroll to position [2242, 0]
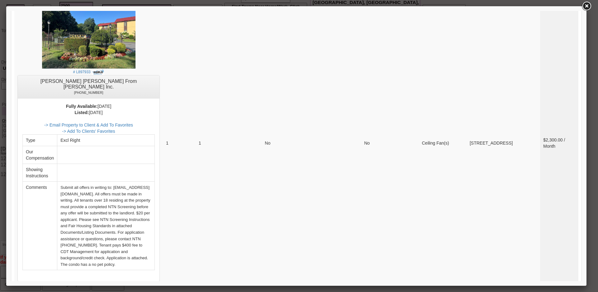
scroll to position [146, 0]
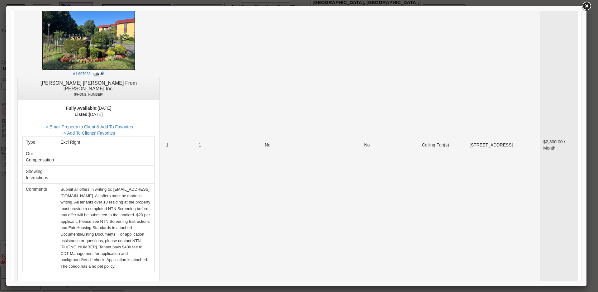
click at [121, 56] on img at bounding box center [88, 35] width 93 height 70
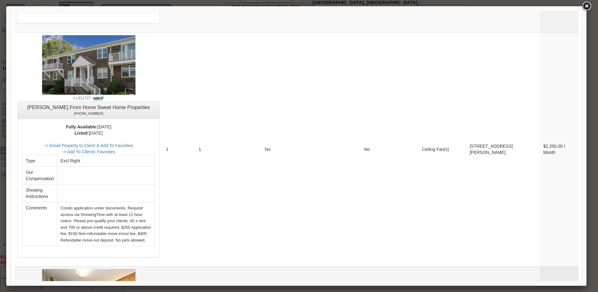
scroll to position [1578, 0]
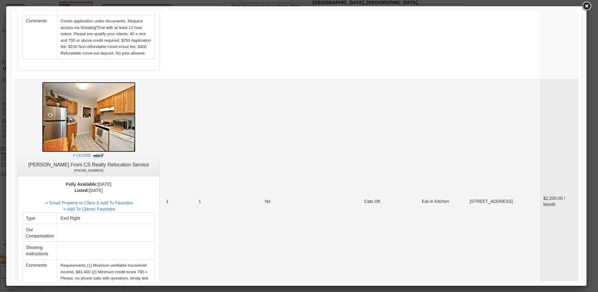
click at [106, 82] on img at bounding box center [88, 117] width 93 height 70
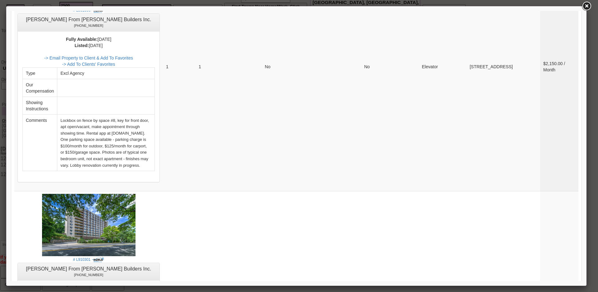
scroll to position [2402, 0]
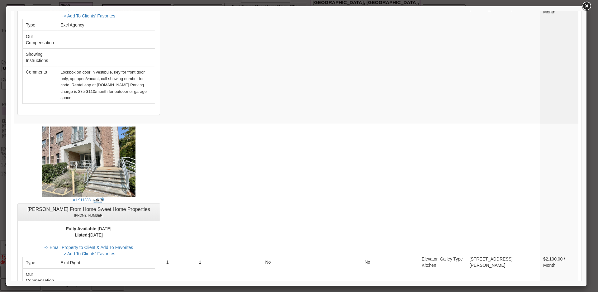
scroll to position [0, 0]
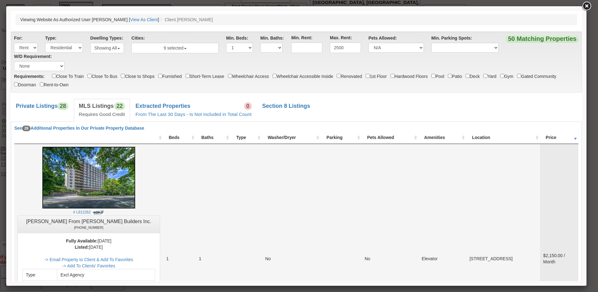
click at [93, 173] on img at bounding box center [88, 177] width 93 height 62
click at [589, 2] on link at bounding box center [586, 6] width 11 height 11
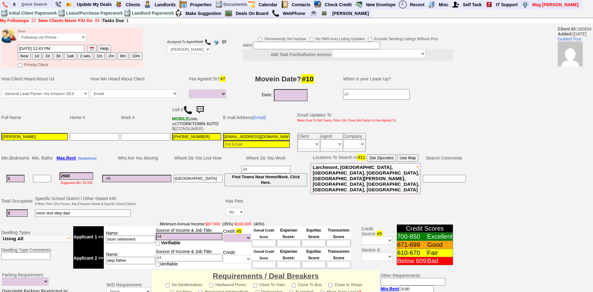
click at [204, 111] on img at bounding box center [200, 110] width 12 height 12
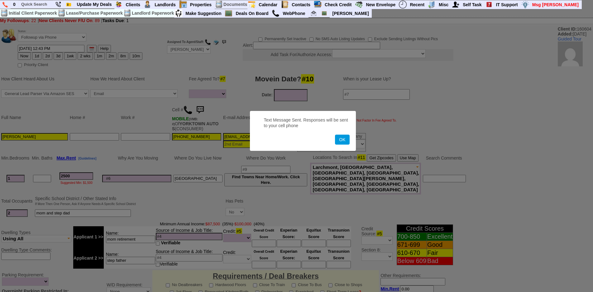
click at [335, 135] on button "OK" at bounding box center [342, 140] width 14 height 10
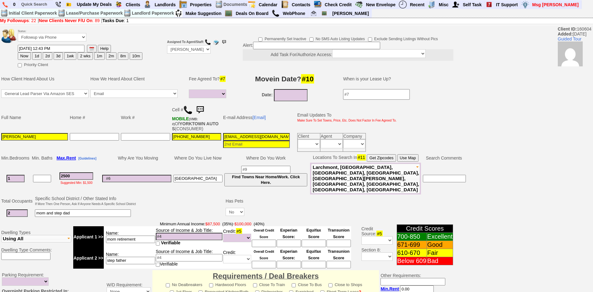
click at [198, 110] on img at bounding box center [200, 110] width 12 height 12
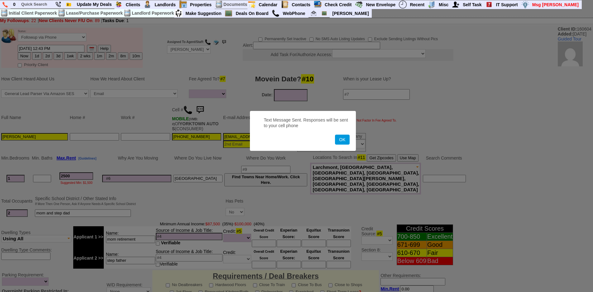
click at [335, 135] on button "OK" at bounding box center [342, 140] width 14 height 10
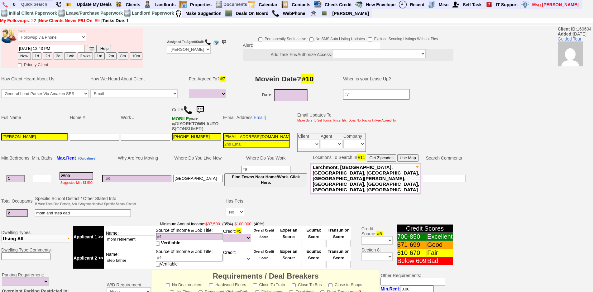
click at [204, 109] on img at bounding box center [200, 110] width 12 height 12
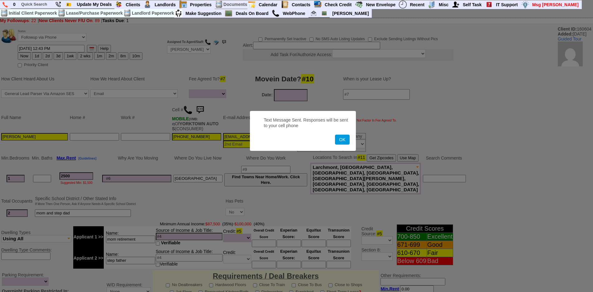
click at [335, 135] on button "OK" at bounding box center [342, 140] width 14 height 10
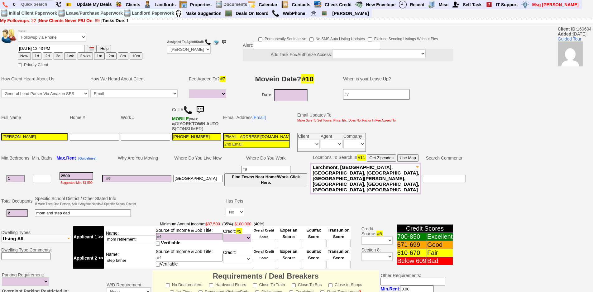
click at [205, 107] on img at bounding box center [200, 110] width 12 height 12
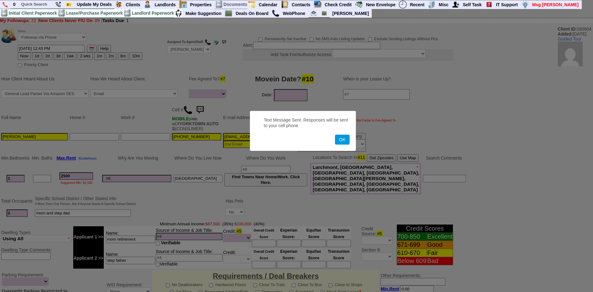
click at [335, 135] on button "OK" at bounding box center [342, 140] width 14 height 10
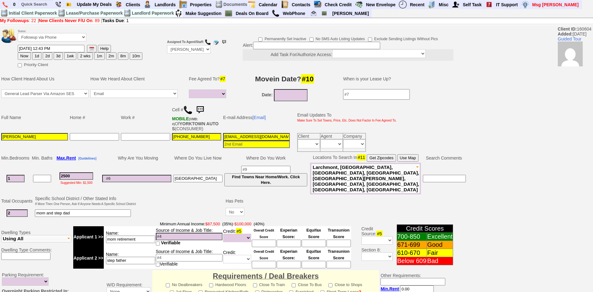
click at [202, 108] on img at bounding box center [200, 110] width 12 height 12
click at [194, 107] on link at bounding box center [200, 109] width 12 height 5
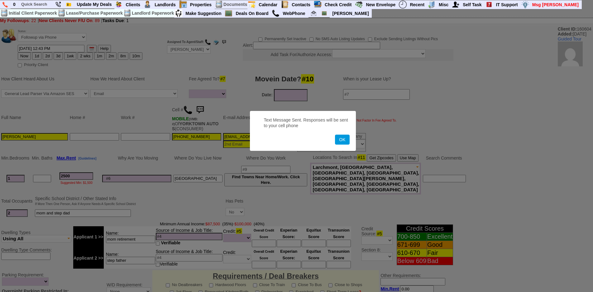
click at [335, 135] on button "OK" at bounding box center [342, 140] width 14 height 10
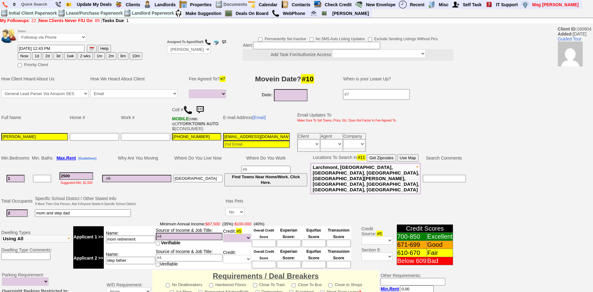
click at [206, 110] on img at bounding box center [200, 110] width 12 height 12
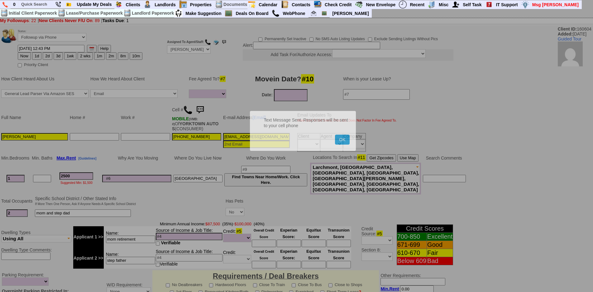
click at [335, 135] on button "OK" at bounding box center [342, 140] width 14 height 10
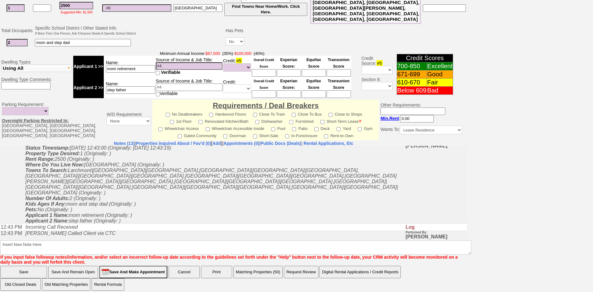
scroll to position [93, 0]
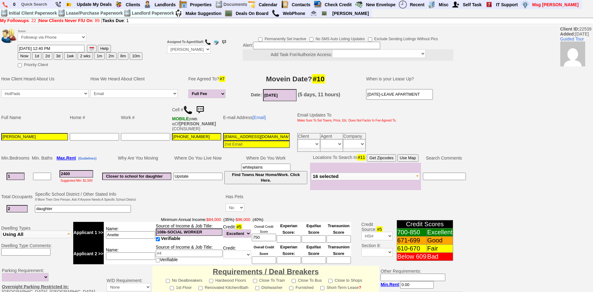
click at [201, 111] on img at bounding box center [200, 110] width 12 height 12
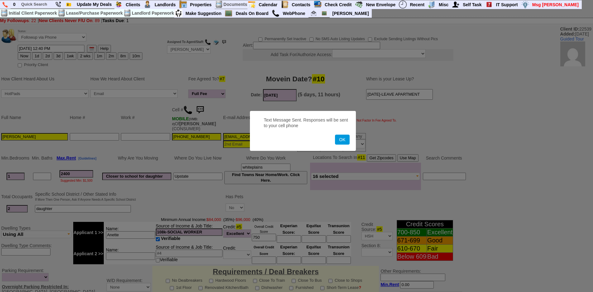
click at [335, 135] on button "OK" at bounding box center [342, 140] width 14 height 10
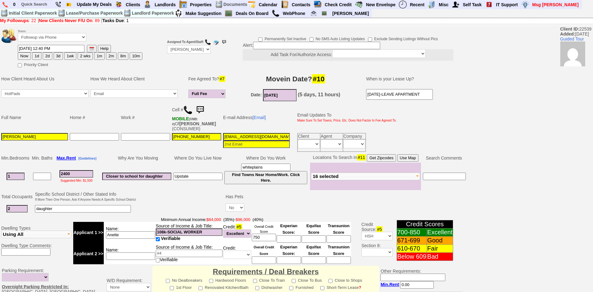
click at [200, 112] on img at bounding box center [200, 110] width 12 height 12
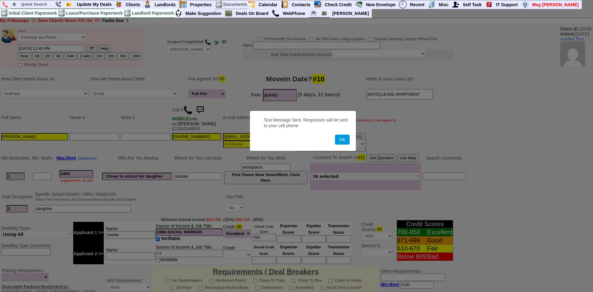
click at [335, 135] on button "OK" at bounding box center [342, 140] width 14 height 10
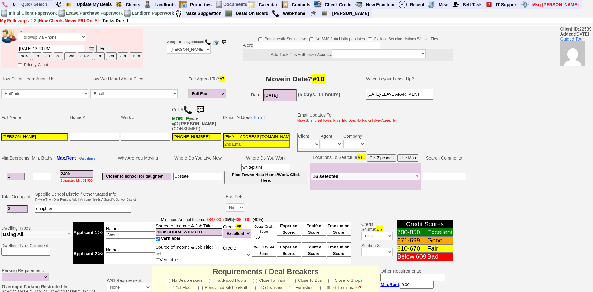
click at [39, 57] on button "1d" at bounding box center [36, 55] width 9 height 7
type input "[DATE] 12:48 PM"
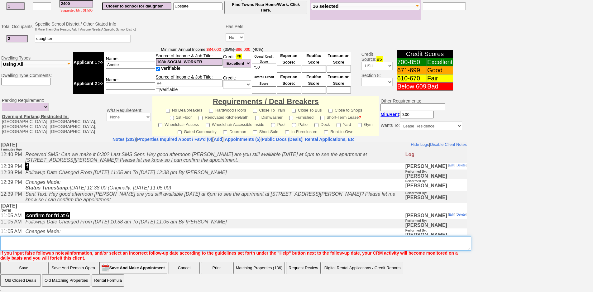
click at [194, 241] on textarea "Insert New Note Here" at bounding box center [235, 243] width 471 height 14
type textarea "f"
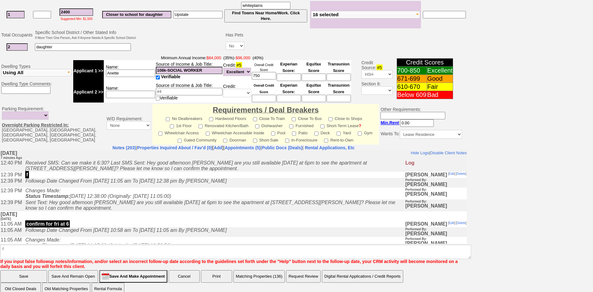
click input "Save" at bounding box center [23, 276] width 47 height 12
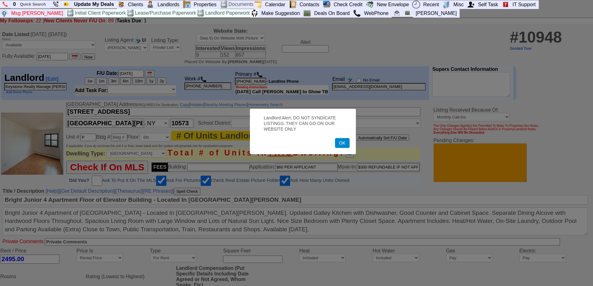
click at [337, 144] on button "OK" at bounding box center [342, 143] width 14 height 10
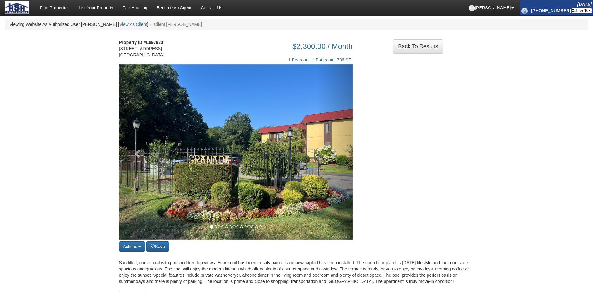
scroll to position [400, 0]
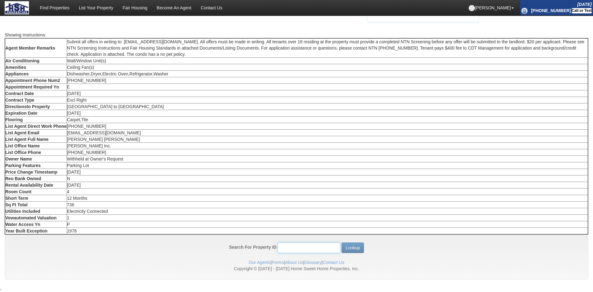
drag, startPoint x: 287, startPoint y: 251, endPoint x: 285, endPoint y: 247, distance: 5.2
click at [287, 251] on input "Search For Property ID" at bounding box center [308, 247] width 63 height 11
click at [341, 242] on button "Lookup" at bounding box center [352, 247] width 22 height 11
drag, startPoint x: 294, startPoint y: 250, endPoint x: 269, endPoint y: 248, distance: 25.3
click at [269, 248] on div "Search For Property ID 10948" at bounding box center [284, 247] width 111 height 11
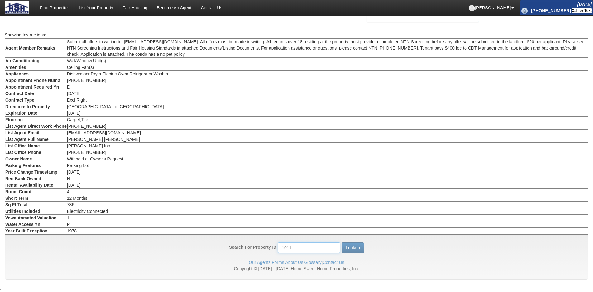
click at [341, 242] on button "Lookup" at bounding box center [352, 247] width 22 height 11
drag, startPoint x: 302, startPoint y: 251, endPoint x: 229, endPoint y: 236, distance: 74.9
click at [229, 237] on div "Search For Property ID 1011 Lookup Our Agents | Forms | About Us | Glossary | C…" at bounding box center [296, 256] width 583 height 45
type input "3059"
click at [341, 242] on button "Lookup" at bounding box center [352, 247] width 22 height 11
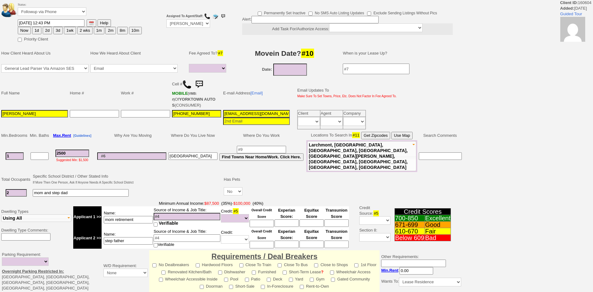
select select
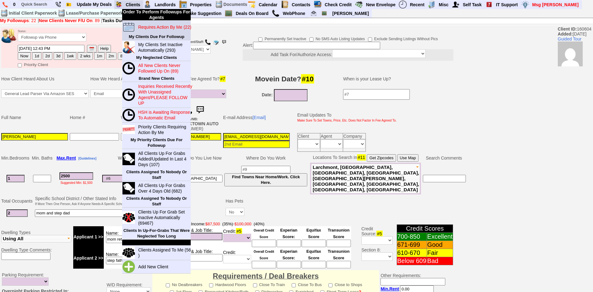
click at [150, 27] on blink "Requires Action By Me (22)" at bounding box center [164, 27] width 53 height 5
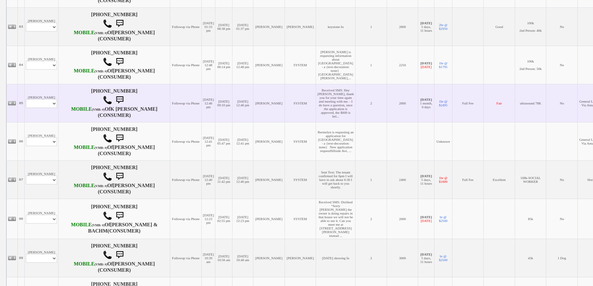
scroll to position [229, 0]
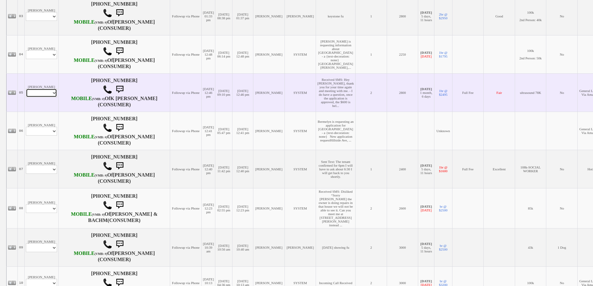
click at [38, 97] on select "Profile Edit Print Email Externally (Will Not Be Tracked In CRM) Closed Deals" at bounding box center [41, 93] width 31 height 9
select select "ChangeURL,/crm/custom/edit_client_form.php?redirect=%2Fcrm%2Fclients.php&id=656…"
click at [26, 97] on select "Profile Edit Print Email Externally (Will Not Be Tracked In CRM) Closed Deals" at bounding box center [41, 93] width 31 height 9
select select
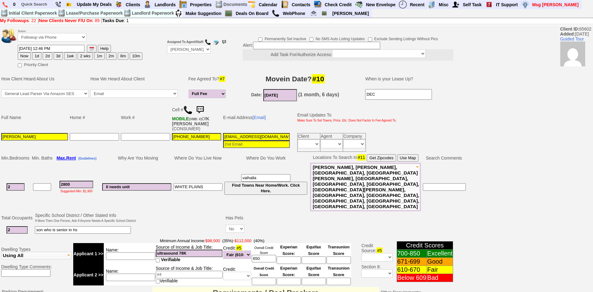
click at [202, 110] on img at bounding box center [200, 110] width 12 height 12
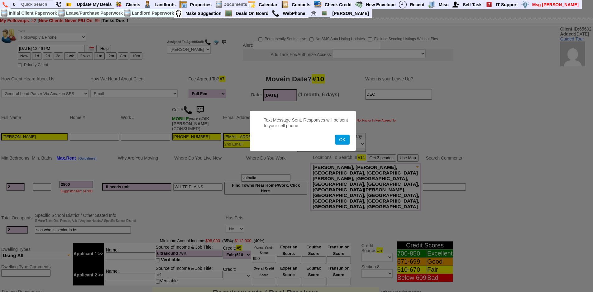
click at [335, 135] on button "OK" at bounding box center [342, 140] width 14 height 10
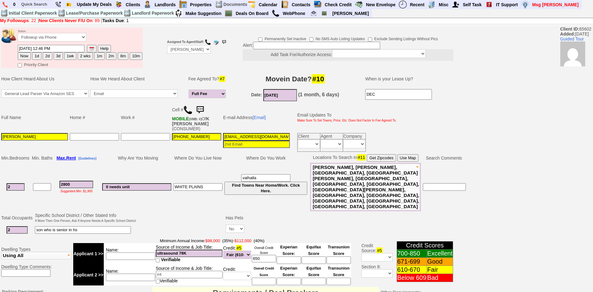
click at [38, 55] on button "1d" at bounding box center [36, 55] width 9 height 7
type input "09/26/2025 12:50 PM"
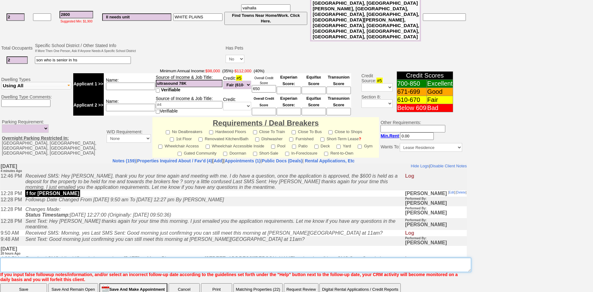
click at [154, 258] on textarea "Insert New Note Here" at bounding box center [235, 265] width 471 height 14
type textarea "f"
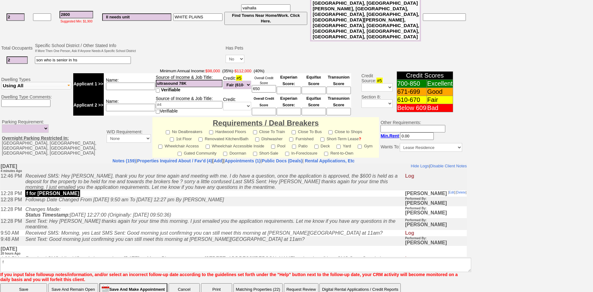
click input "Save" at bounding box center [23, 289] width 47 height 12
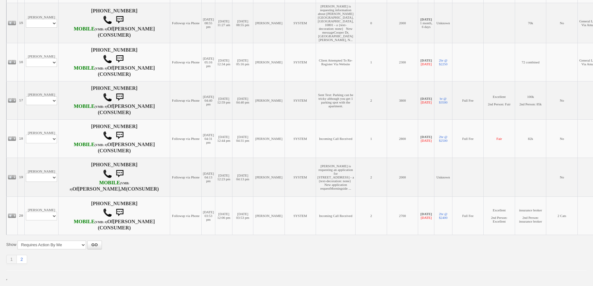
scroll to position [793, 0]
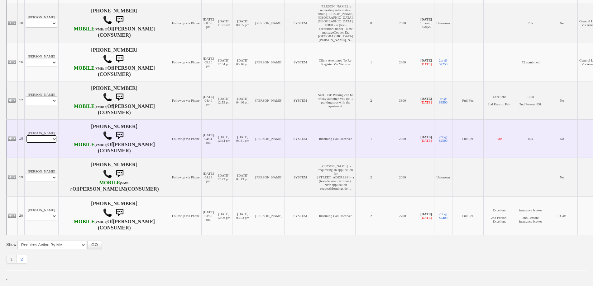
click at [49, 135] on select "Profile Edit Print Email Externally (Will Not Be Tracked In CRM) Closed Deals" at bounding box center [41, 139] width 31 height 9
select select "ChangeURL,/crm/custom/edit_client_form.php?redirect=%2Fcrm%2Fclients.php&id=615…"
click at [26, 135] on select "Profile Edit Print Email Externally (Will Not Be Tracked In CRM) Closed Deals" at bounding box center [41, 139] width 31 height 9
select select
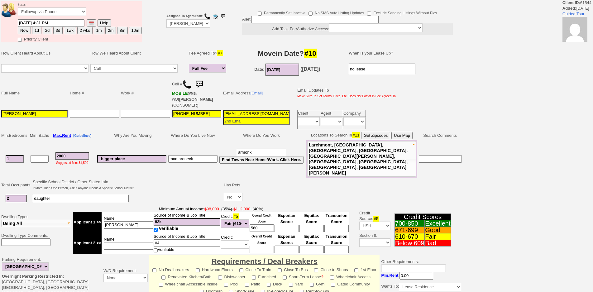
click at [70, 33] on button "1wk" at bounding box center [70, 30] width 12 height 7
type input "[DATE] 12:51 PM"
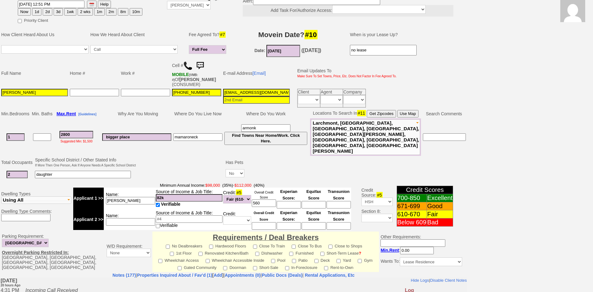
scroll to position [170, 0]
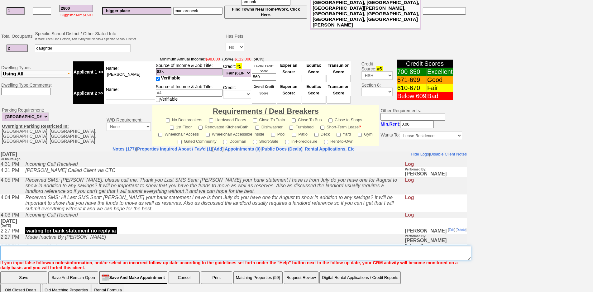
click at [233, 248] on textarea "Insert New Note Here" at bounding box center [235, 253] width 471 height 14
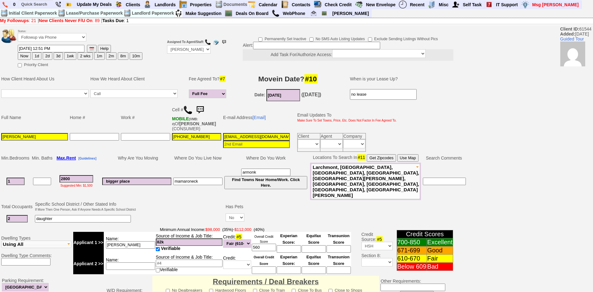
type textarea "no landlord reference letter but we can call fu"
click at [68, 52] on button "1wk" at bounding box center [70, 55] width 12 height 7
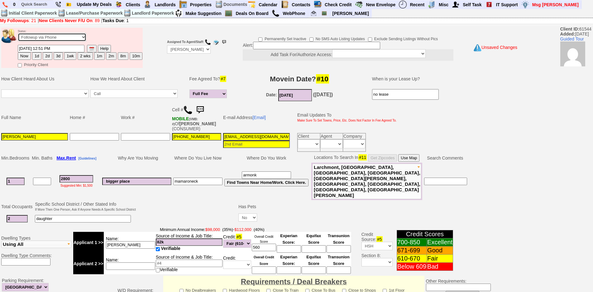
click at [50, 35] on select "Followup via Phone Followup via Email Followup When Section 8 Property Found De…" at bounding box center [52, 37] width 69 height 8
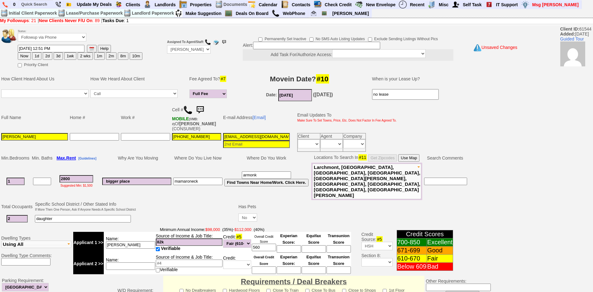
click at [38, 115] on td "Full Name" at bounding box center [34, 117] width 69 height 29
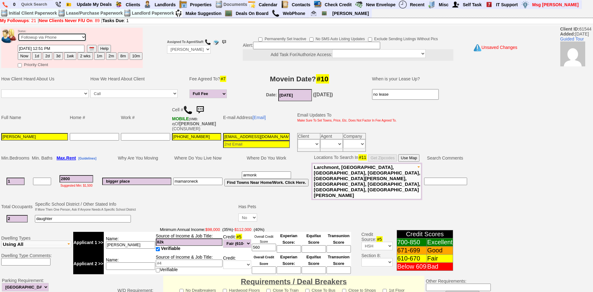
click at [55, 37] on select "Followup via Phone Followup via Email Followup When Section 8 Property Found De…" at bounding box center [52, 37] width 69 height 8
select select "Inactive"
click at [18, 33] on select "Followup via Phone Followup via Email Followup When Section 8 Property Found De…" at bounding box center [52, 37] width 69 height 8
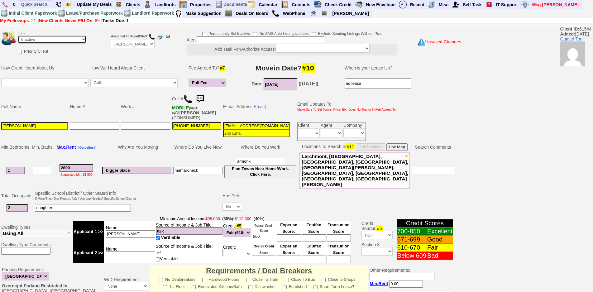
scroll to position [159, 0]
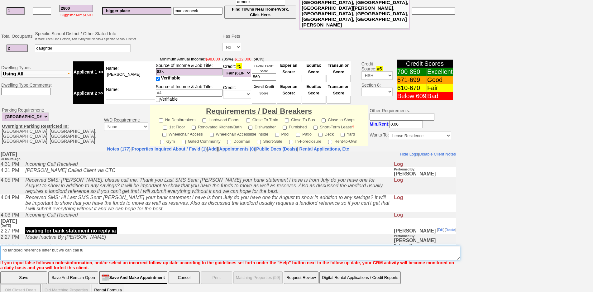
drag, startPoint x: 77, startPoint y: 241, endPoint x: 107, endPoint y: 240, distance: 30.2
click at [107, 246] on textarea "Insert New Note Here" at bounding box center [230, 253] width 460 height 14
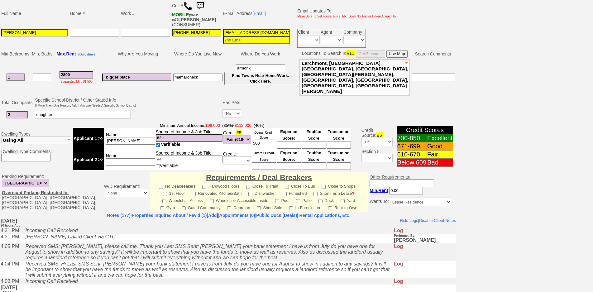
scroll to position [0, 0]
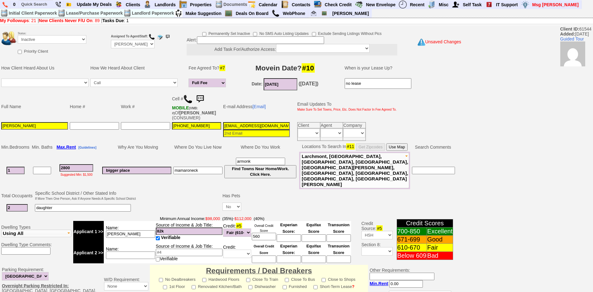
type textarea "no landlord reference letter but we can call nothing really working for her ia"
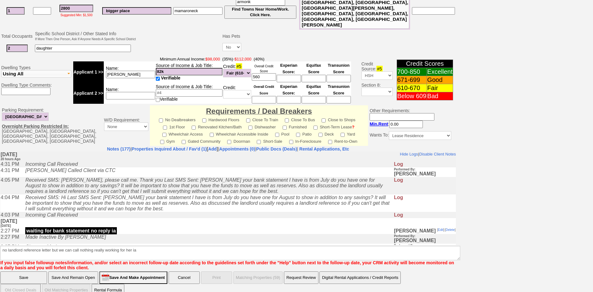
click input "Save" at bounding box center [23, 277] width 47 height 12
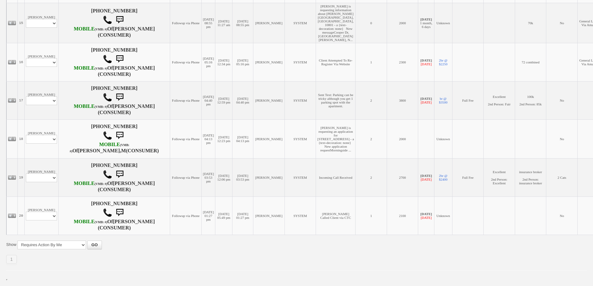
scroll to position [793, 0]
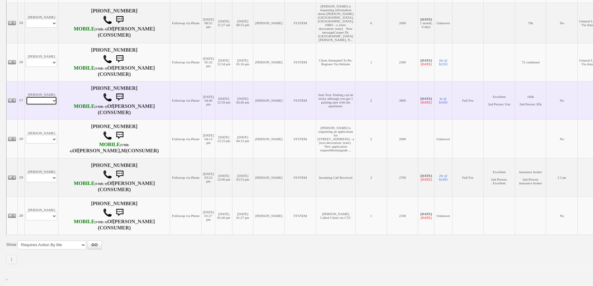
click at [47, 97] on select "Profile Edit Print Email Externally (Will Not Be Tracked In CRM) Closed Deals" at bounding box center [41, 101] width 31 height 9
click at [47, 81] on td "Julissa Sosse Profile Edit Print Email Externally (Will Not Be Tracked In CRM) …" at bounding box center [42, 100] width 34 height 38
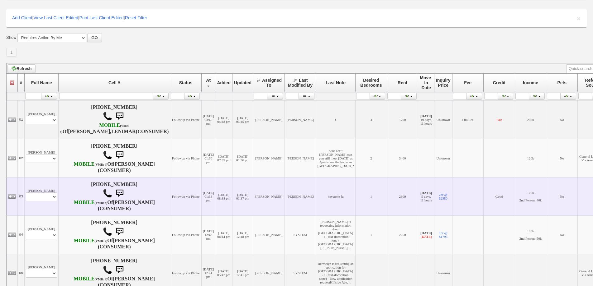
scroll to position [46, 0]
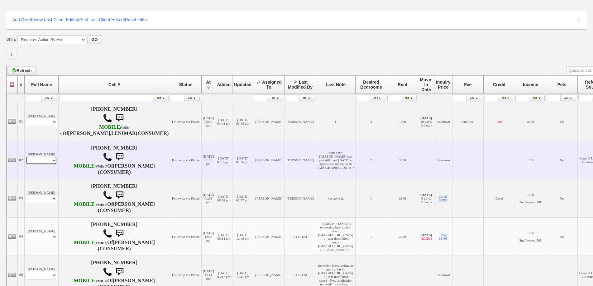
click at [47, 165] on select "Profile Edit Print Email Externally (Will Not Be Tracked In CRM) Closed Deals" at bounding box center [41, 160] width 31 height 9
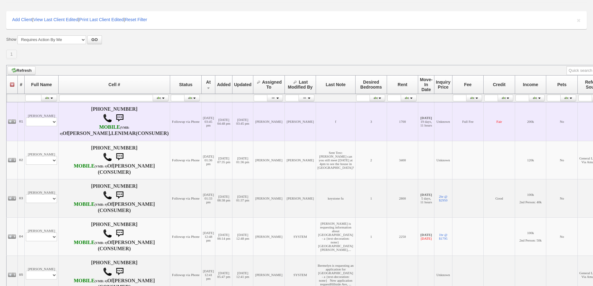
drag, startPoint x: 50, startPoint y: 150, endPoint x: 49, endPoint y: 138, distance: 12.1
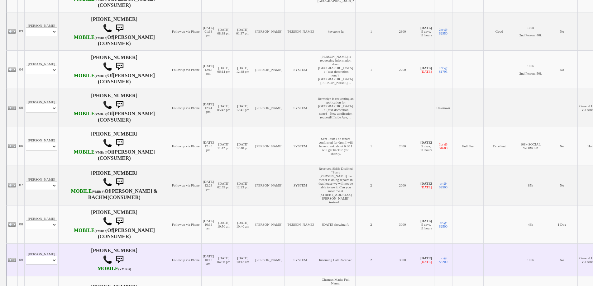
scroll to position [357, 0]
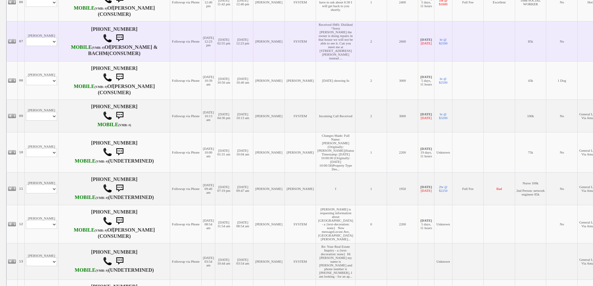
click at [40, 61] on td "Sanya Qaisar Profile Edit Print Email Externally (Will Not Be Tracked In CRM) C…" at bounding box center [42, 41] width 34 height 40
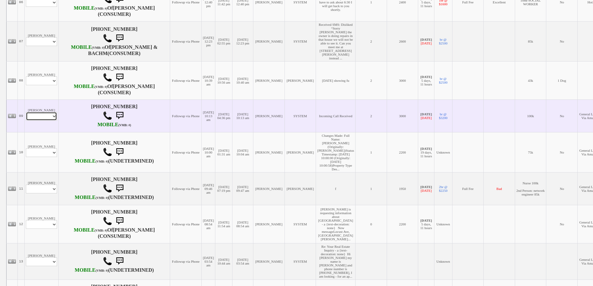
click at [37, 121] on select "Profile Edit Print Email Externally (Will Not Be Tracked In CRM) Closed Deals" at bounding box center [41, 116] width 31 height 9
select select "ChangeURL,/crm/custom/edit_client_form.php?redirect=%2Fcrm%2Fclients.php&id=156…"
click at [26, 121] on select "Profile Edit Print Email Externally (Will Not Be Tracked In CRM) Closed Deals" at bounding box center [41, 116] width 31 height 9
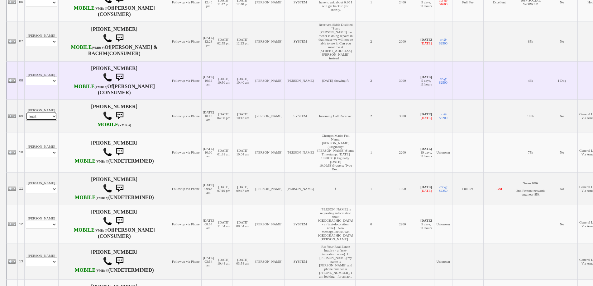
select select
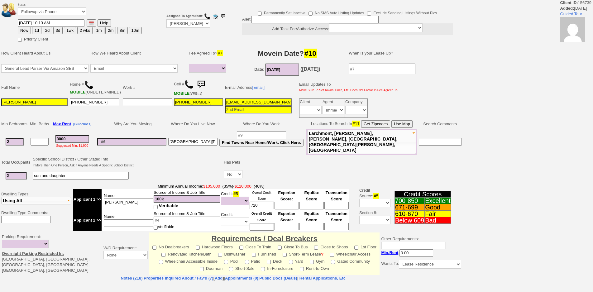
select select
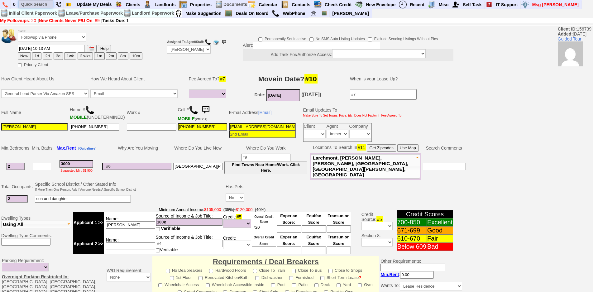
click at [20, 8] on input "text" at bounding box center [36, 4] width 34 height 8
paste input "646-932-6220"
type input "646-932-6220"
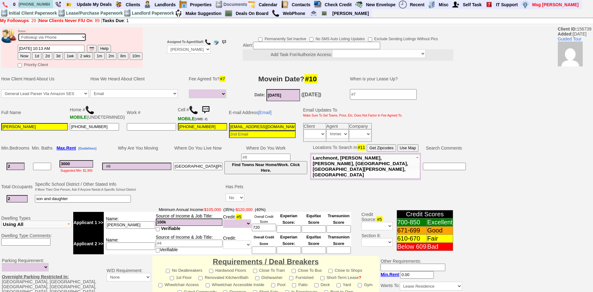
drag, startPoint x: 52, startPoint y: 35, endPoint x: 52, endPoint y: 40, distance: 4.7
click at [52, 35] on select "Followup via Phone Followup via Email Followup When Section 8 Property Found De…" at bounding box center [52, 37] width 69 height 8
select select "Inactive"
click at [18, 33] on select "Followup via Phone Followup via Email Followup When Section 8 Property Found De…" at bounding box center [52, 37] width 69 height 8
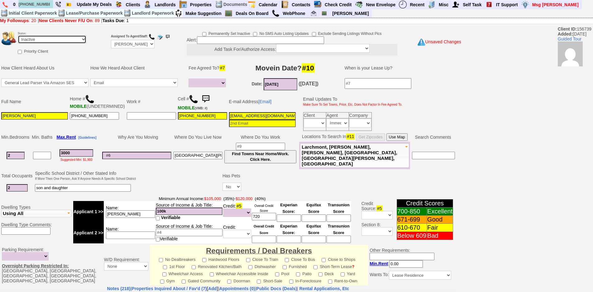
scroll to position [151, 0]
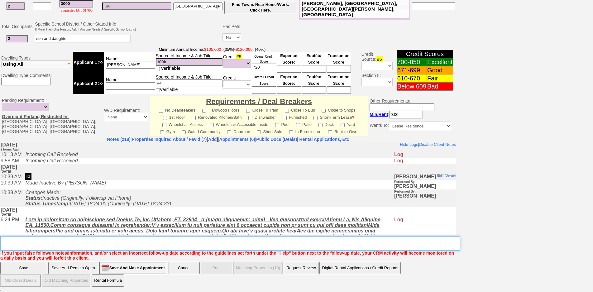
click at [108, 244] on textarea "Insert New Note Here" at bounding box center [230, 243] width 460 height 14
type textarea "ia"
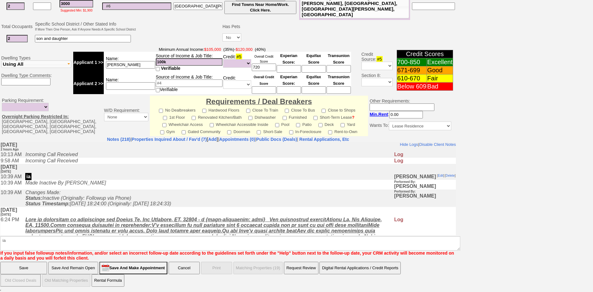
click input "Save" at bounding box center [23, 268] width 47 height 12
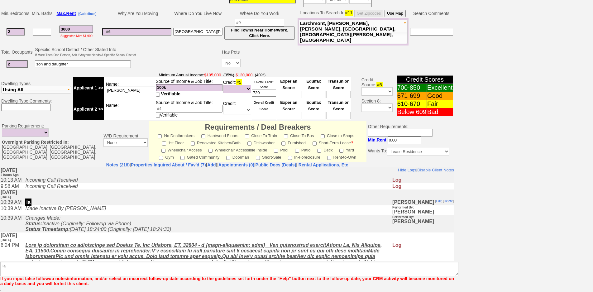
scroll to position [126, 0]
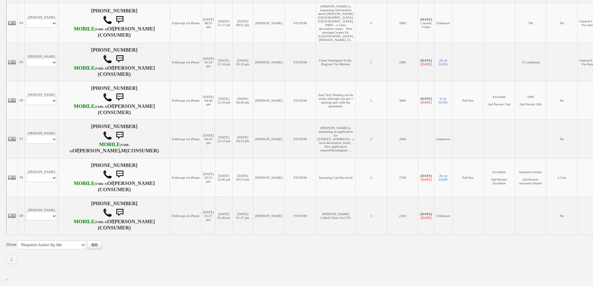
scroll to position [730, 0]
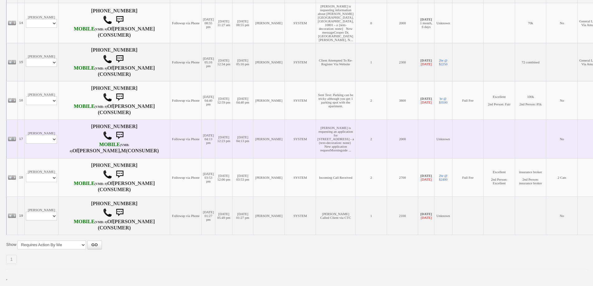
click at [36, 130] on td "Marilyn Perez Profile Edit Print Email Externally (Will Not Be Tracked In CRM) …" at bounding box center [42, 139] width 34 height 39
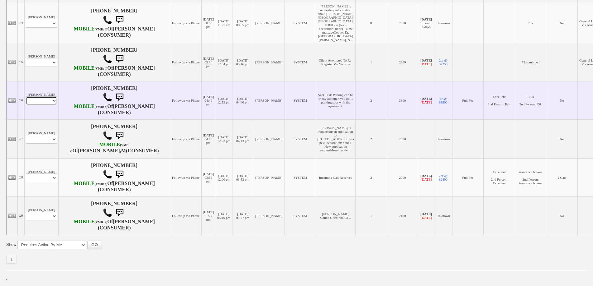
click at [39, 105] on select "Profile Edit Print Email Externally (Will Not Be Tracked In CRM) Closed Deals" at bounding box center [41, 101] width 31 height 9
select select "ChangeURL,/crm/custom/edit_client_form.php?redirect=%2Fcrm%2Fclients.php&id=995…"
click at [26, 103] on select "Profile Edit Print Email Externally (Will Not Be Tracked In CRM) Closed Deals" at bounding box center [41, 101] width 31 height 9
select select
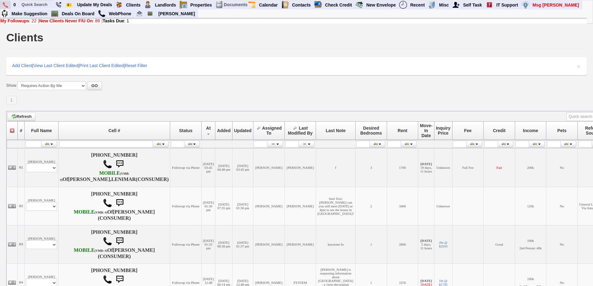
click at [4, 3] on img at bounding box center [5, 5] width 5 height 6
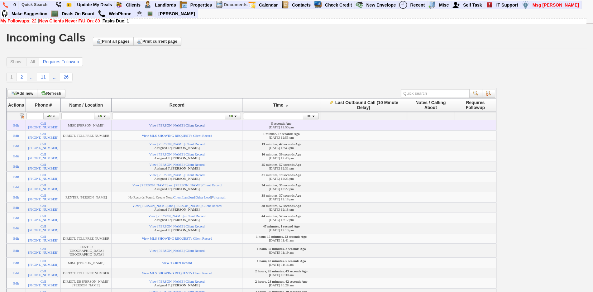
click at [172, 127] on link "View [PERSON_NAME] Client Record" at bounding box center [176, 125] width 55 height 4
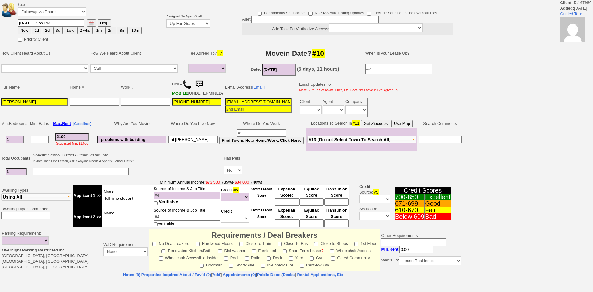
select select
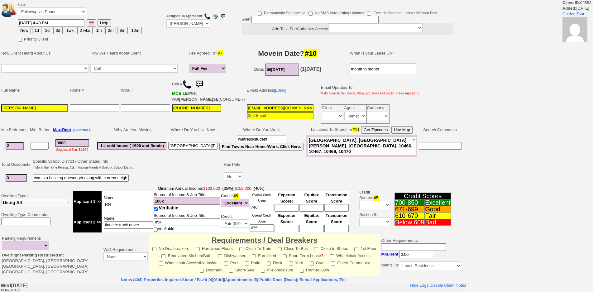
click at [67, 30] on button "1wk" at bounding box center [70, 30] width 12 height 7
type input "10[DATE]:57 PM"
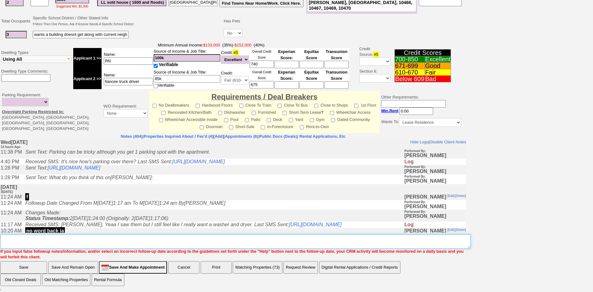
click at [284, 243] on textarea "Insert New Note Here" at bounding box center [235, 241] width 470 height 14
type textarea "f"
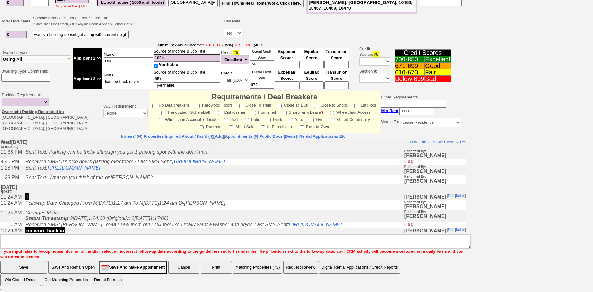
click input "Save" at bounding box center [23, 267] width 47 height 12
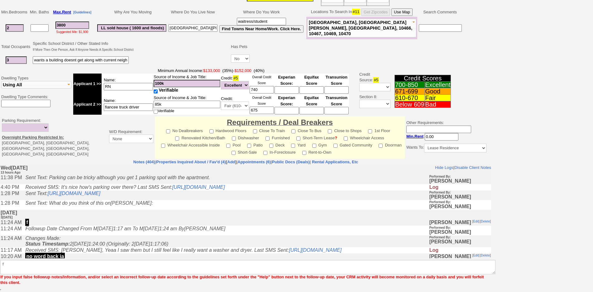
scroll to position [139, 0]
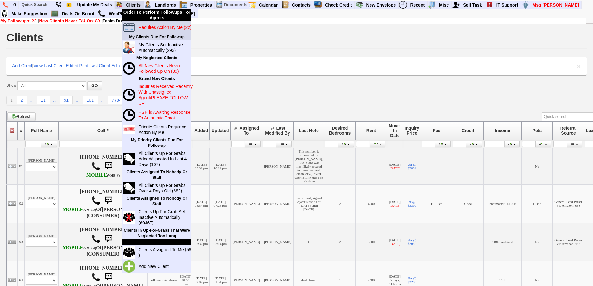
click at [142, 27] on blink "Requires Action By Me (22)" at bounding box center [164, 27] width 53 height 5
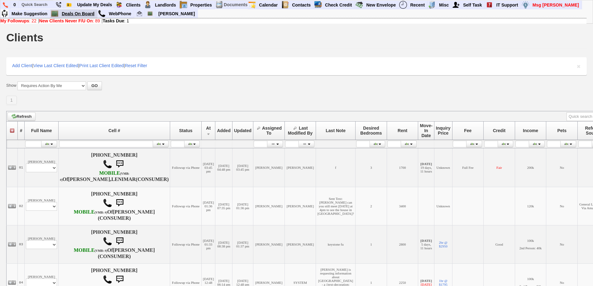
click at [84, 14] on link "Deals On Board" at bounding box center [78, 14] width 38 height 8
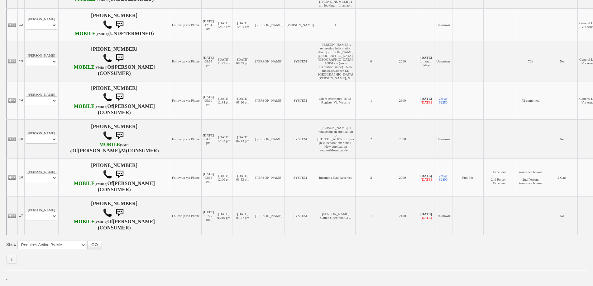
scroll to position [673, 0]
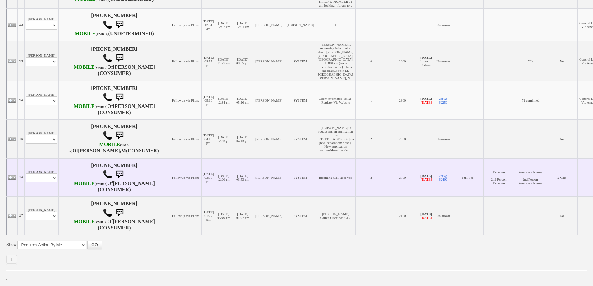
click at [35, 189] on td "[PERSON_NAME] Profile Edit Print Email Externally (Will Not Be Tracked In CRM) …" at bounding box center [42, 177] width 34 height 38
click at [50, 174] on select "Profile Edit Print Email Externally (Will Not Be Tracked In CRM) Closed Deals" at bounding box center [41, 178] width 31 height 9
select select "ChangeURL,/crm/custom/edit_client_form.php?redirect=%2Fcrm%2Fclients.php&id=134…"
click at [26, 174] on select "Profile Edit Print Email Externally (Will Not Be Tracked In CRM) Closed Deals" at bounding box center [41, 178] width 31 height 9
select select
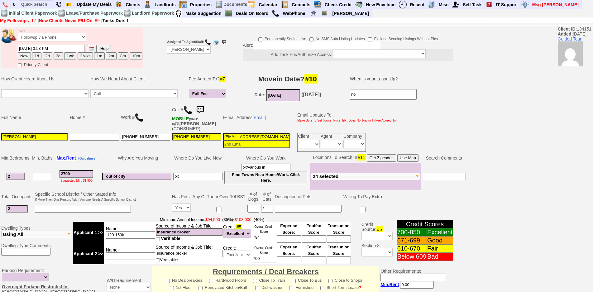
click at [202, 108] on img at bounding box center [200, 110] width 12 height 12
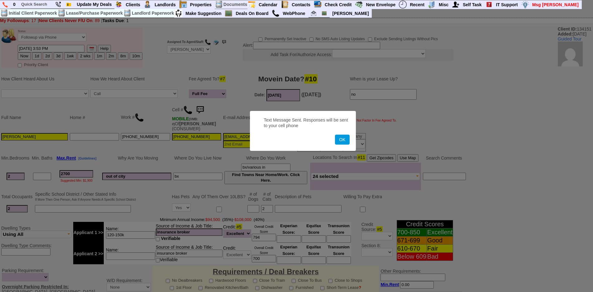
click at [335, 135] on button "OK" at bounding box center [342, 140] width 14 height 10
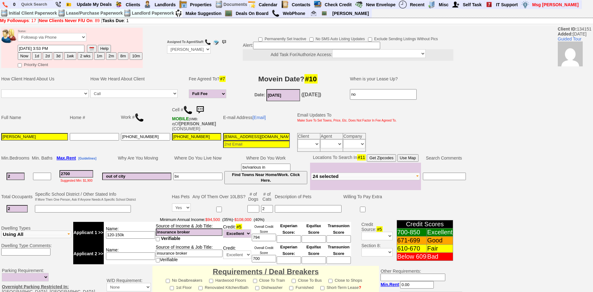
click at [38, 55] on button "1d" at bounding box center [36, 55] width 9 height 7
type input "09/26/2025 12:57 PM"
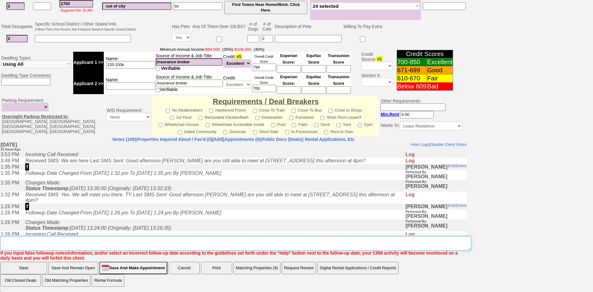
click at [209, 241] on textarea "Insert New Note Here" at bounding box center [235, 243] width 471 height 14
type textarea "f"
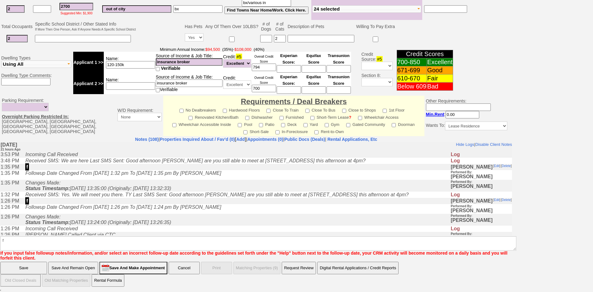
scroll to position [139, 0]
click input "Save" at bounding box center [23, 268] width 47 height 12
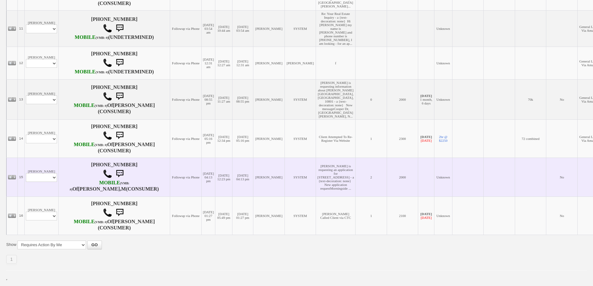
scroll to position [629, 0]
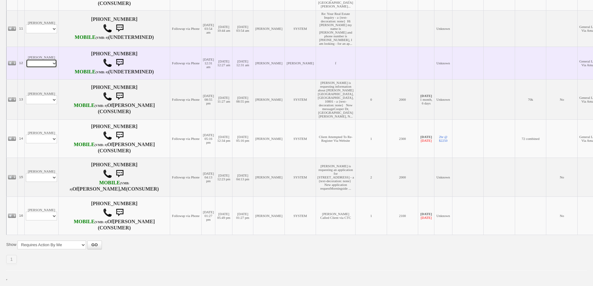
click at [43, 59] on select "Profile Edit Print Email Externally (Will Not Be Tracked In CRM) Closed Deals" at bounding box center [41, 63] width 31 height 9
select select "ChangeURL,/crm/custom/edit_client_form.php?redirect=%2Fcrm%2Fclients.php&id=168…"
click at [26, 59] on select "Profile Edit Print Email Externally (Will Not Be Tracked In CRM) Closed Deals" at bounding box center [41, 63] width 31 height 9
select select
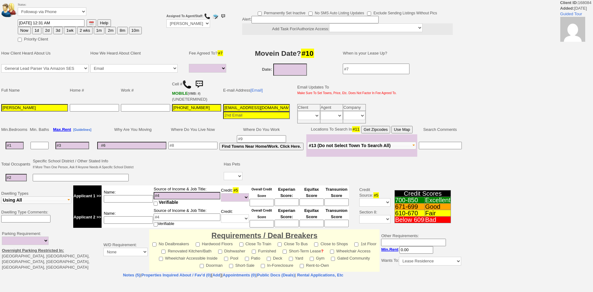
select select
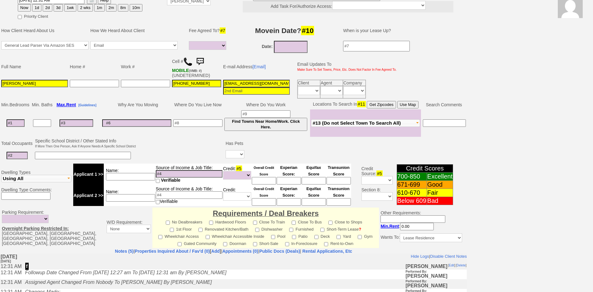
scroll to position [3, 0]
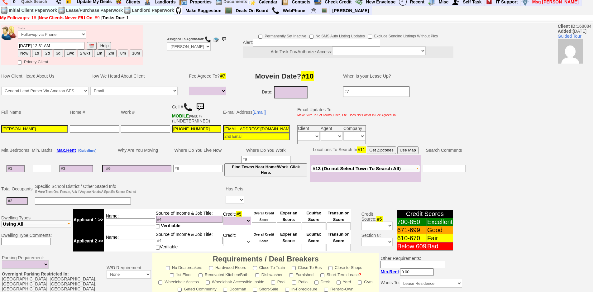
click at [191, 109] on img at bounding box center [187, 106] width 9 height 9
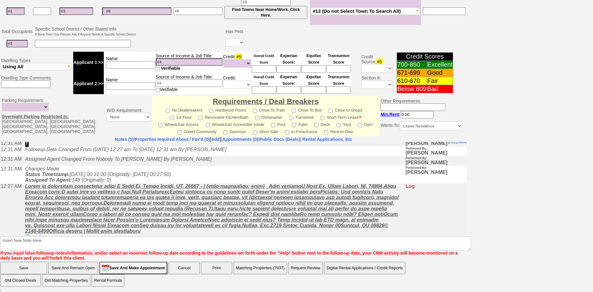
scroll to position [22, 0]
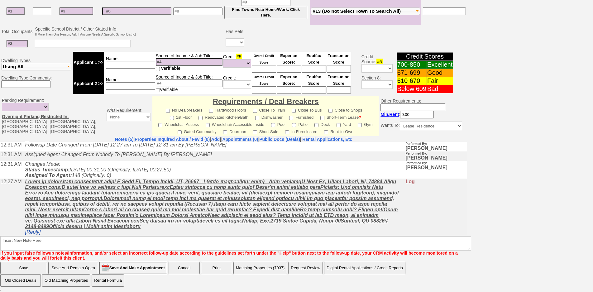
click at [33, 230] on link "[Reply]" at bounding box center [33, 231] width 16 height 5
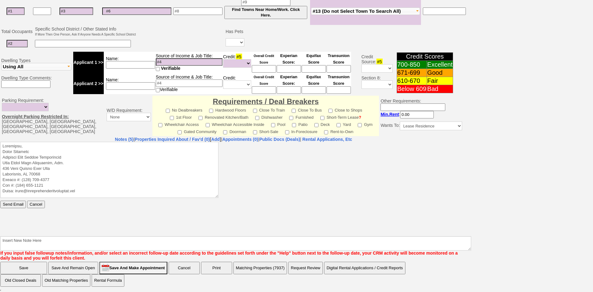
scroll to position [0, 0]
click at [68, 146] on textarea at bounding box center [109, 169] width 218 height 56
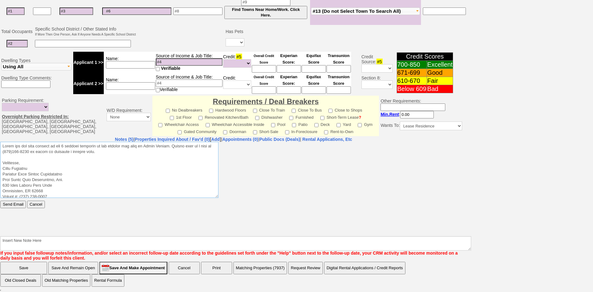
drag, startPoint x: 99, startPoint y: 154, endPoint x: 0, endPoint y: 133, distance: 101.5
click at [0, 141] on html "Send Email Cancel" at bounding box center [233, 187] width 466 height 93
drag, startPoint x: 108, startPoint y: 149, endPoint x: 0, endPoint y: 139, distance: 108.2
click at [0, 141] on html "Send Email Cancel" at bounding box center [233, 187] width 466 height 93
type textarea "Thank you for your request on the 1 bedroom townhome we are hosting for rent in…"
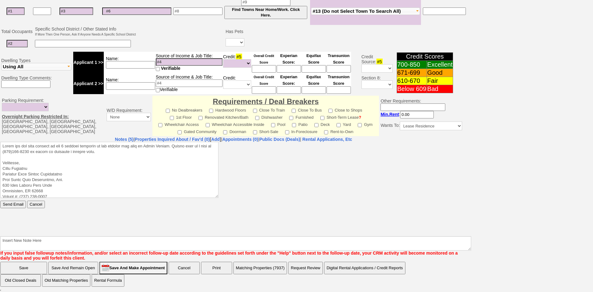
drag, startPoint x: 14, startPoint y: 199, endPoint x: 16, endPoint y: 204, distance: 5.5
click at [15, 202] on body "Send Email Cancel" at bounding box center [233, 187] width 466 height 93
click at [16, 204] on input "Send Email" at bounding box center [13, 203] width 26 height 7
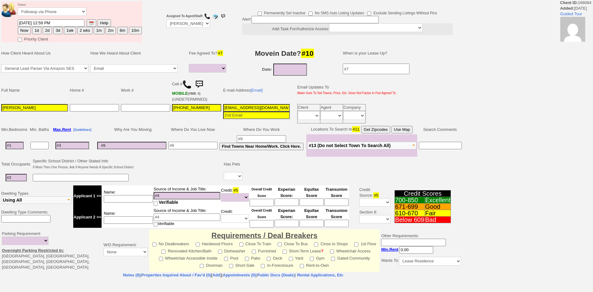
select select
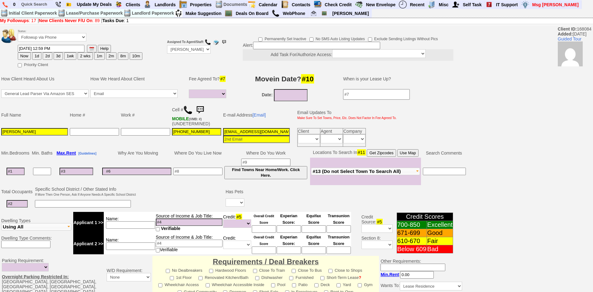
click at [205, 108] on img at bounding box center [200, 110] width 12 height 12
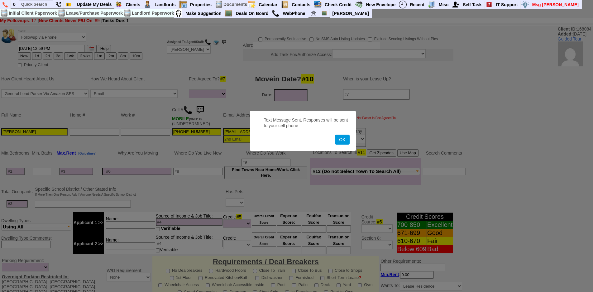
click at [335, 135] on button "OK" at bounding box center [342, 140] width 14 height 10
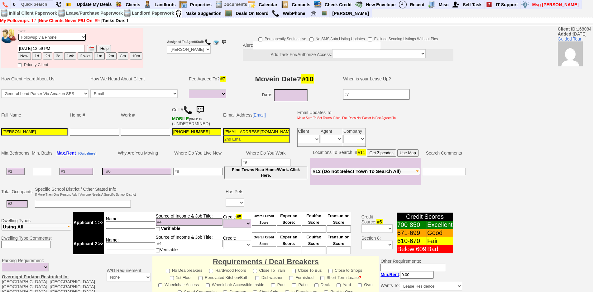
click at [71, 36] on select "Followup via Phone Followup via Email Followup When Section 8 Property Found De…" at bounding box center [52, 37] width 69 height 8
select select "Inactive"
click at [18, 33] on select "Followup via Phone Followup via Email Followup When Section 8 Property Found De…" at bounding box center [52, 37] width 69 height 8
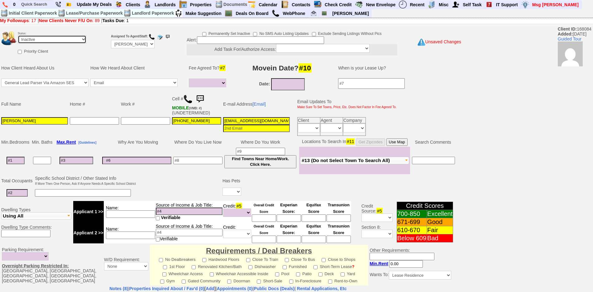
scroll to position [149, 0]
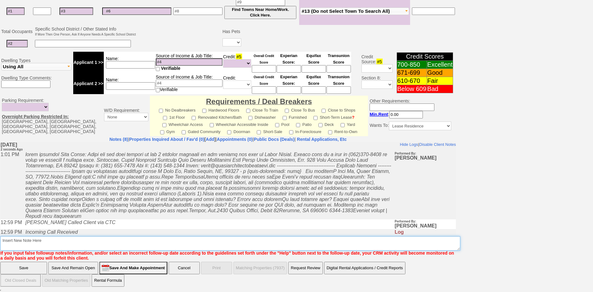
click at [219, 246] on textarea "Insert New Note Here" at bounding box center [230, 243] width 460 height 14
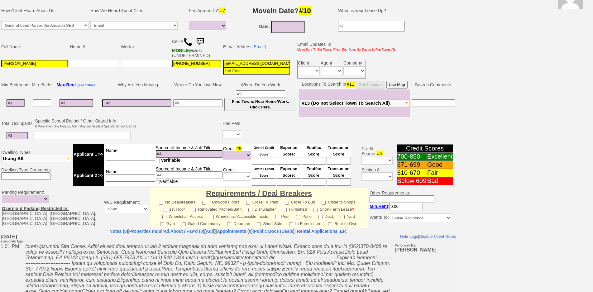
scroll to position [0, 0]
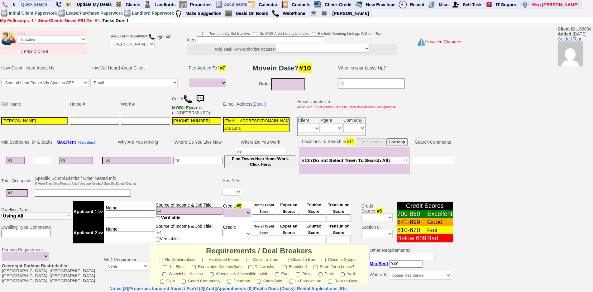
type textarea "called client lm sent txt and email ia until response"
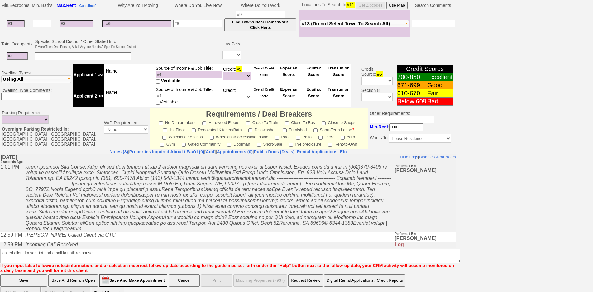
click input "Save" at bounding box center [23, 280] width 47 height 12
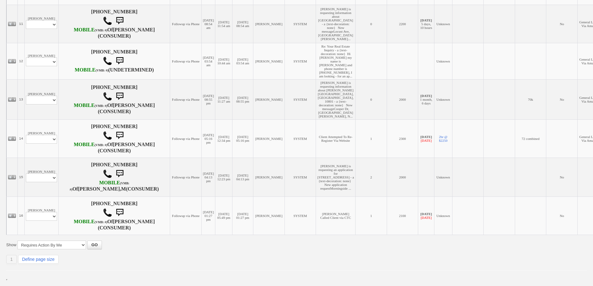
scroll to position [592, 0]
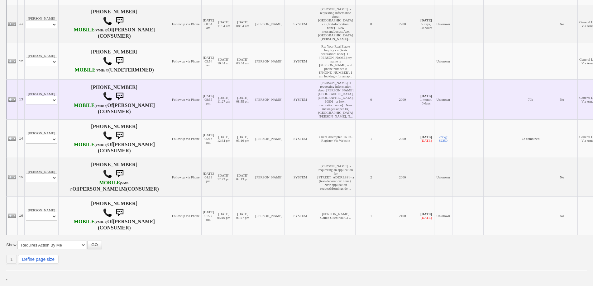
click at [40, 114] on td "[PERSON_NAME] Profile Edit Print Email Externally (Will Not Be Tracked In CRM) …" at bounding box center [42, 100] width 34 height 40
click at [41, 99] on td "[PERSON_NAME] Profile Edit Print Email Externally (Will Not Be Tracked In CRM) …" at bounding box center [42, 100] width 34 height 40
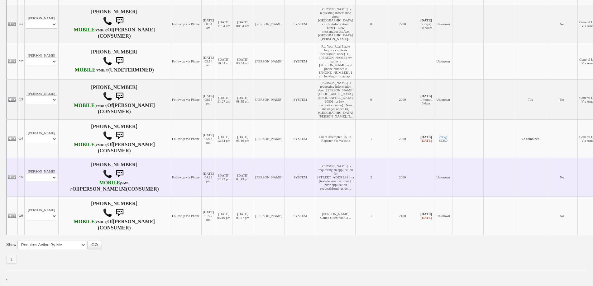
click at [45, 181] on td "[PERSON_NAME] Profile Edit Print Email Externally (Will Not Be Tracked In CRM) …" at bounding box center [42, 177] width 34 height 39
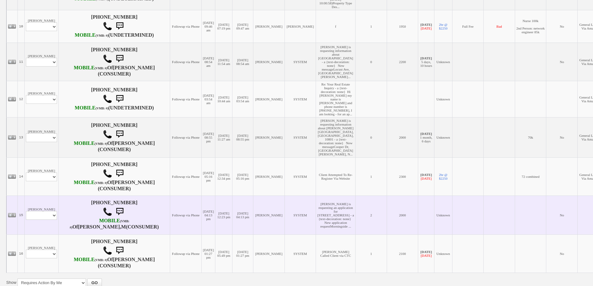
scroll to position [385, 0]
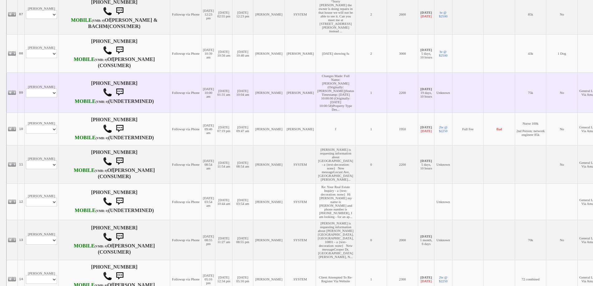
click at [44, 113] on td "Adam Hudyih Profile Edit Print Email Externally (Will Not Be Tracked In CRM) Cl…" at bounding box center [42, 93] width 34 height 40
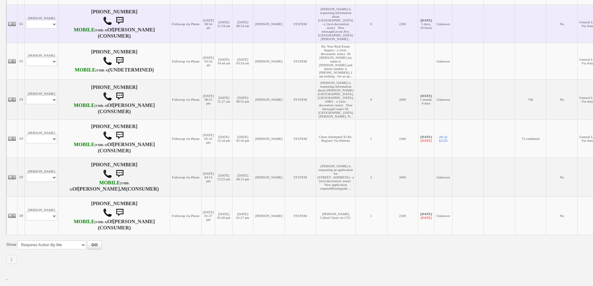
scroll to position [416, 0]
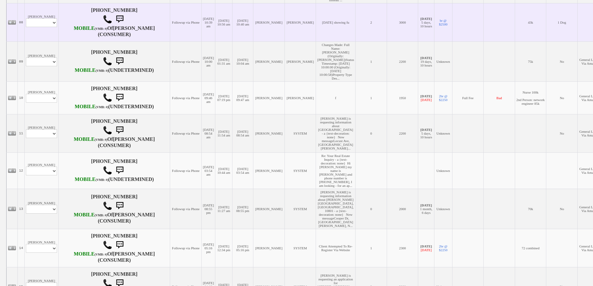
click at [42, 41] on td "Darianna Profile Edit Print Email Externally (Will Not Be Tracked In CRM) Close…" at bounding box center [42, 22] width 34 height 38
click at [45, 41] on td "Darianna Profile Edit Print Email Externally (Will Not Be Tracked In CRM) Close…" at bounding box center [42, 22] width 34 height 38
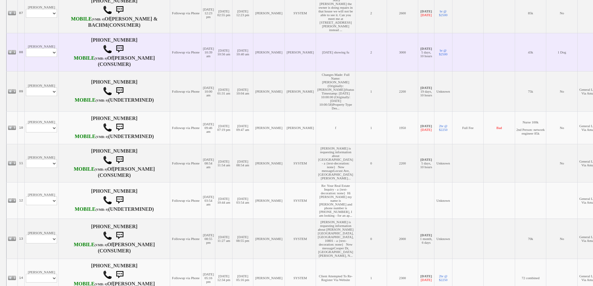
scroll to position [353, 0]
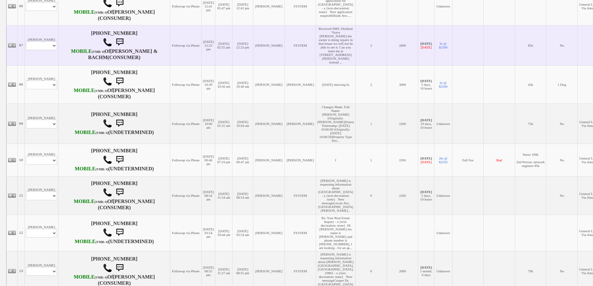
click at [46, 65] on td "Sanya Qaisar Profile Edit Print Email Externally (Will Not Be Tracked In CRM) C…" at bounding box center [42, 45] width 34 height 40
click at [45, 65] on td "Sanya Qaisar Profile Edit Print Email Externally (Will Not Be Tracked In CRM) C…" at bounding box center [42, 45] width 34 height 40
click at [45, 50] on select "Profile Edit Print Email Externally (Will Not Be Tracked In CRM) Closed Deals" at bounding box center [41, 45] width 31 height 9
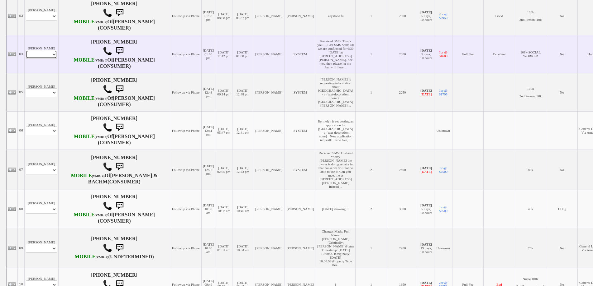
click at [47, 59] on select "Profile Edit Print Email Externally (Will Not Be Tracked In CRM) Closed Deals" at bounding box center [41, 54] width 31 height 9
select select "ChangeURL,/crm/custom/edit_client_form.php?redirect=%2Fcrm%2Fclients.php&id=225…"
click at [26, 59] on select "Profile Edit Print Email Externally (Will Not Be Tracked In CRM) Closed Deals" at bounding box center [41, 54] width 31 height 9
select select
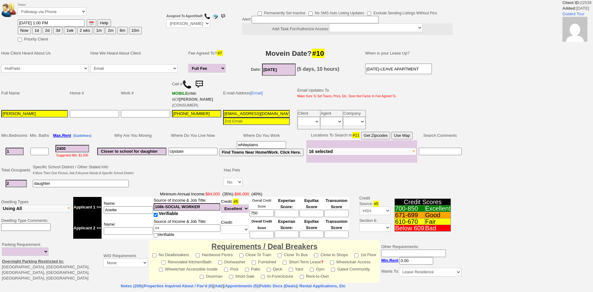
click at [35, 32] on button "1d" at bounding box center [36, 30] width 9 height 7
type input "09/26/2025 01:02 PM"
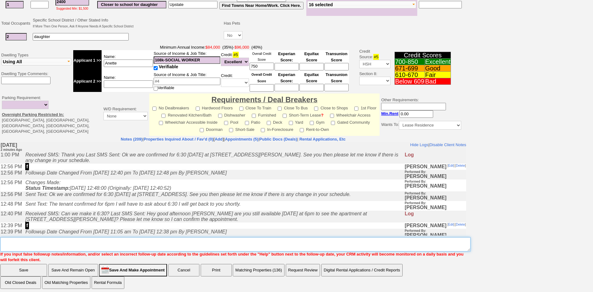
click at [195, 243] on textarea "Insert New Note Here" at bounding box center [235, 244] width 470 height 14
type textarea "f"
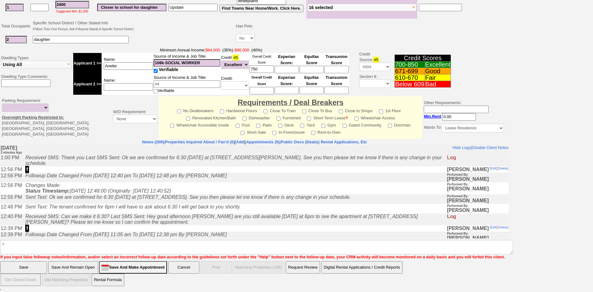
click input "Save" at bounding box center [23, 267] width 47 height 12
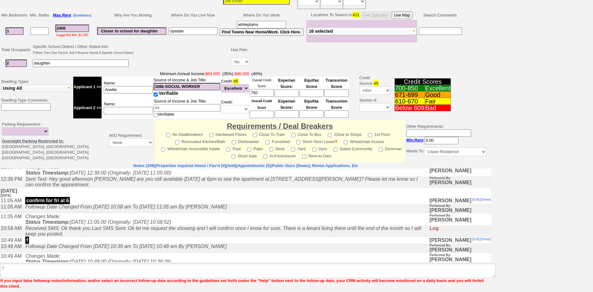
scroll to position [249, 0]
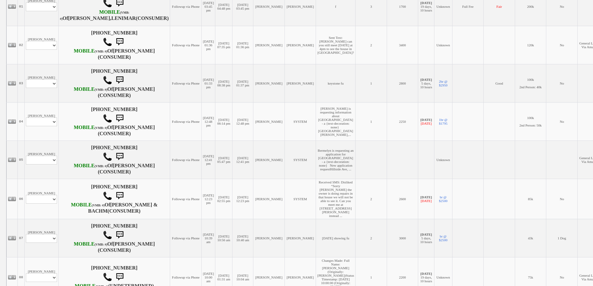
scroll to position [30, 0]
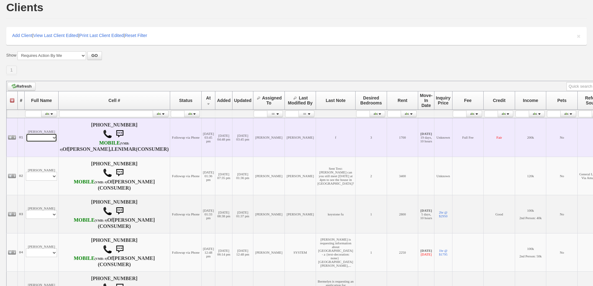
click at [43, 140] on select "Profile Edit Print Email Externally (Will Not Be Tracked In CRM) Closed Deals" at bounding box center [41, 138] width 31 height 9
select select "ChangeURL,/crm/custom/edit_client_form.php?redirect=%2Fcrm%2Fclients.php&id=586…"
click at [26, 136] on select "Profile Edit Print Email Externally (Will Not Be Tracked In CRM) Closed Deals" at bounding box center [41, 138] width 31 height 9
select select
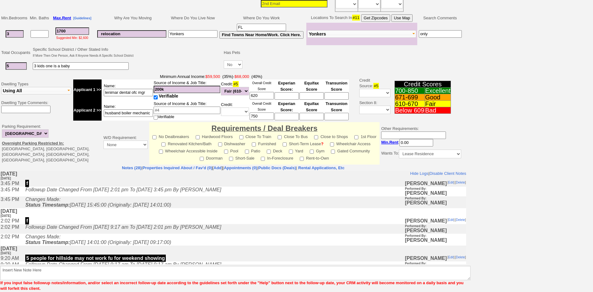
scroll to position [147, 0]
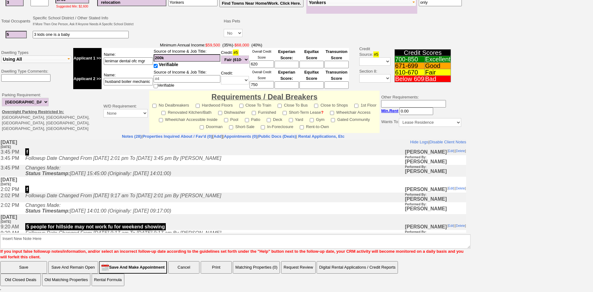
click at [146, 192] on td "f" at bounding box center [213, 189] width 382 height 6
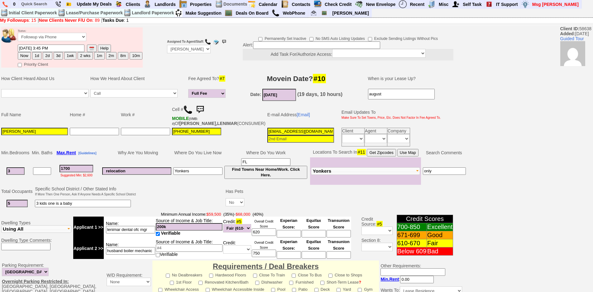
scroll to position [0, 0]
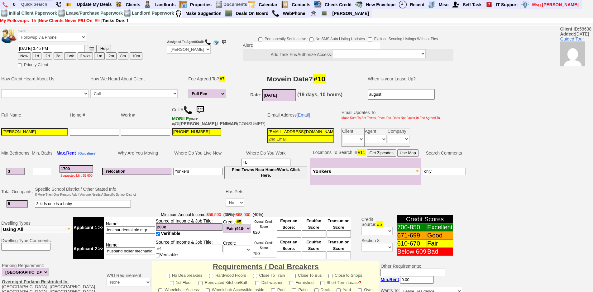
drag, startPoint x: 73, startPoint y: 172, endPoint x: 50, endPoint y: 173, distance: 22.7
click at [50, 173] on tr "3 1700 Suggested Min: $2,600 relocation Yonkers [GEOGRAPHIC_DATA] Find Towns Ne…" at bounding box center [233, 171] width 466 height 27
type input "3500"
click at [72, 38] on select "Followup via Phone Followup via Email Followup When Section 8 Property Found De…" at bounding box center [52, 37] width 69 height 8
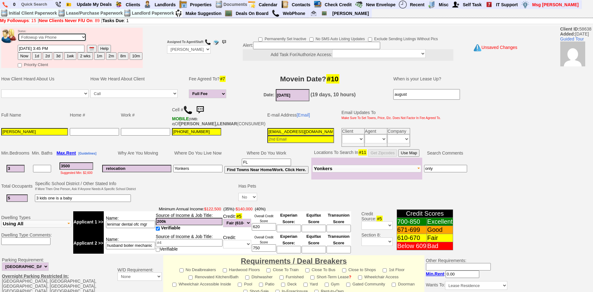
select select "Inactive"
click at [18, 33] on select "Followup via Phone Followup via Email Followup When Section 8 Property Found De…" at bounding box center [52, 37] width 69 height 8
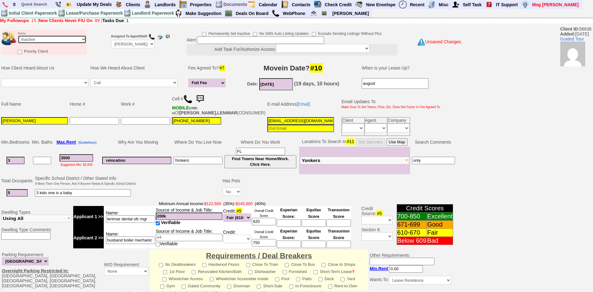
scroll to position [159, 0]
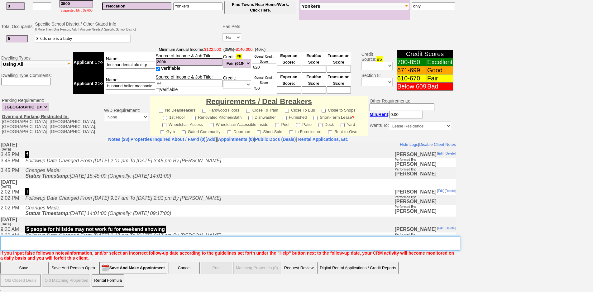
click at [209, 243] on textarea "Insert New Note Here" at bounding box center [230, 243] width 460 height 14
type textarea "5 people for hillside not gonna work"
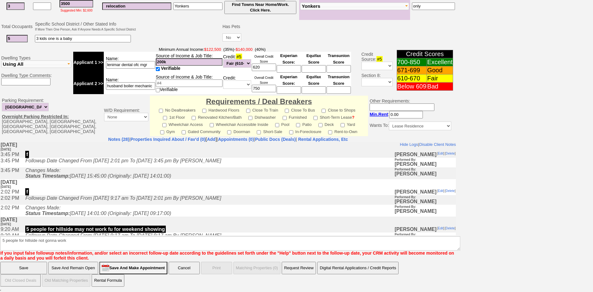
click at [30, 266] on input "Save" at bounding box center [23, 268] width 47 height 12
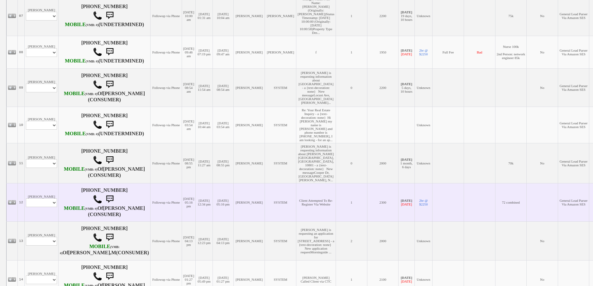
scroll to position [498, 0]
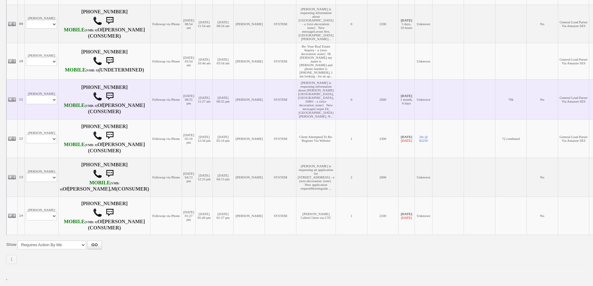
click at [40, 103] on td "[PERSON_NAME] Profile Edit Print Email Externally (Will Not Be Tracked In CRM) …" at bounding box center [42, 99] width 34 height 40
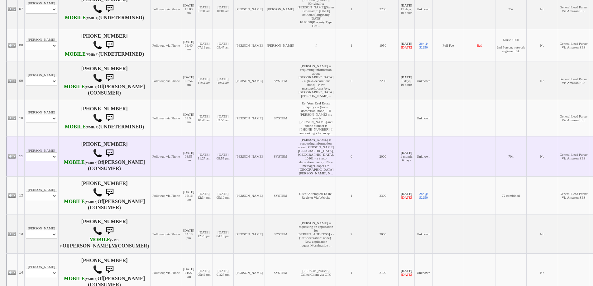
scroll to position [267, 0]
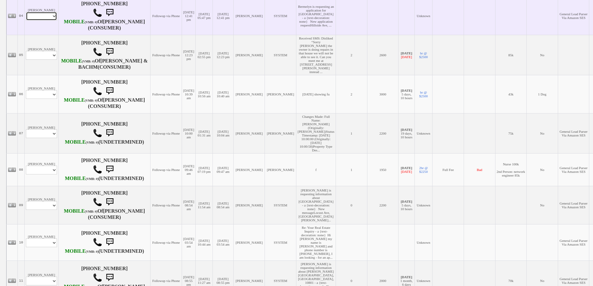
click at [42, 21] on select "Profile Edit Print Email Externally (Will Not Be Tracked In CRM) Closed Deals" at bounding box center [41, 16] width 31 height 9
select select "ChangeURL,/crm/custom/edit_client_form.php?redirect=%2Fcrm%2Fclients.php&id=168…"
click at [26, 21] on select "Profile Edit Print Email Externally (Will Not Be Tracked In CRM) Closed Deals" at bounding box center [41, 16] width 31 height 9
select select
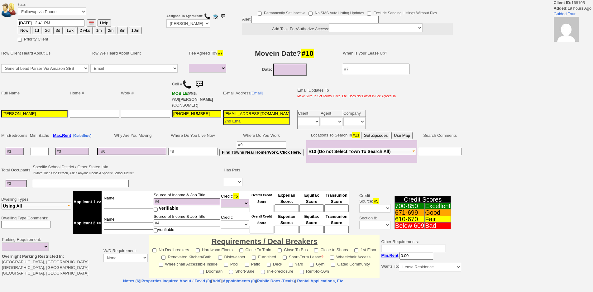
select select
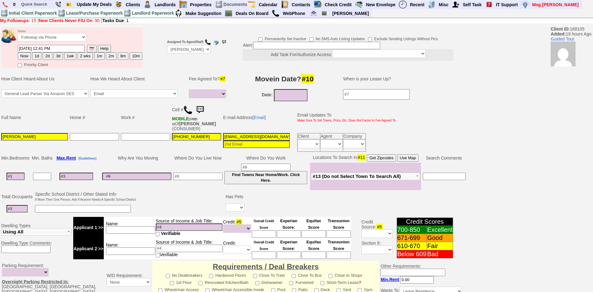
click at [190, 110] on img at bounding box center [187, 109] width 9 height 9
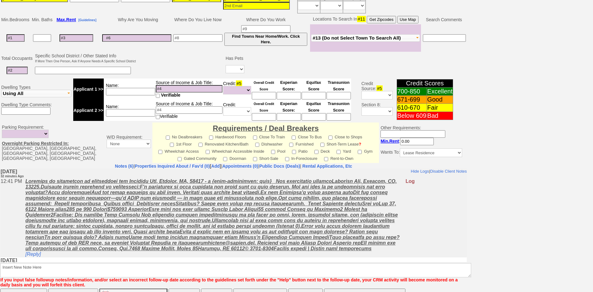
scroll to position [165, 0]
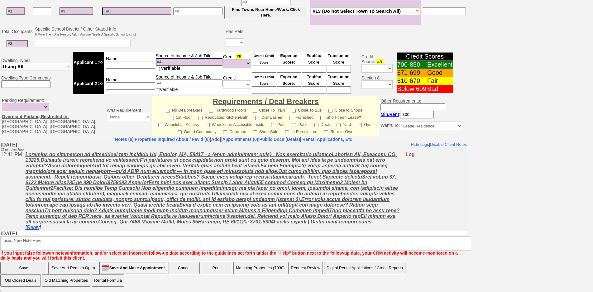
click at [39, 229] on link "[Reply]" at bounding box center [33, 226] width 16 height 5
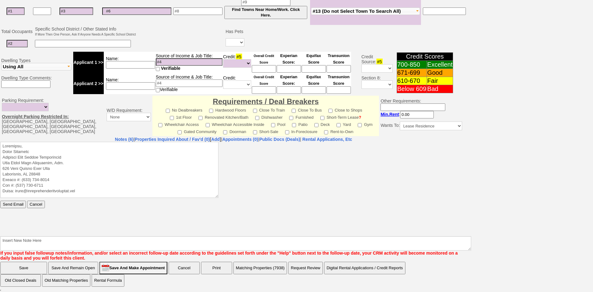
scroll to position [0, 0]
click at [54, 146] on textarea at bounding box center [109, 169] width 218 height 56
click at [65, 147] on textarea at bounding box center [109, 169] width 218 height 56
click at [210, 144] on textarea at bounding box center [109, 169] width 218 height 56
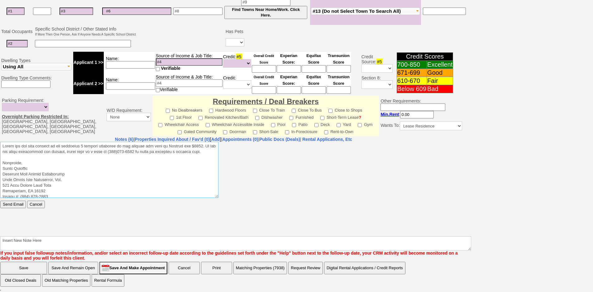
click at [121, 149] on textarea at bounding box center [109, 169] width 218 height 56
drag, startPoint x: 206, startPoint y: 157, endPoint x: 0, endPoint y: 137, distance: 206.7
click at [0, 141] on html "Send Email Cancel" at bounding box center [233, 187] width 466 height 93
type textarea "Thank you for your request on the renovated 3 bedroom apartment we are hosting …"
click at [13, 206] on input "Send Email" at bounding box center [13, 203] width 26 height 7
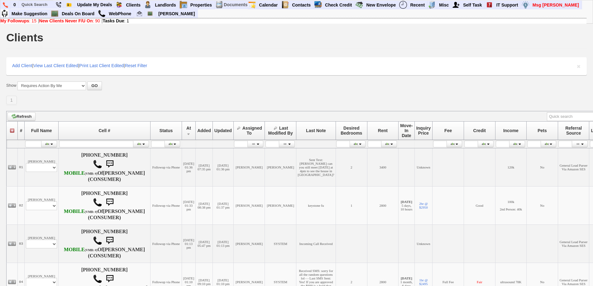
click at [155, 82] on form "Show All New Clients Never Followed-Up On -------------------------------------…" at bounding box center [296, 86] width 580 height 9
click at [47, 2] on input "text" at bounding box center [36, 5] width 34 height 8
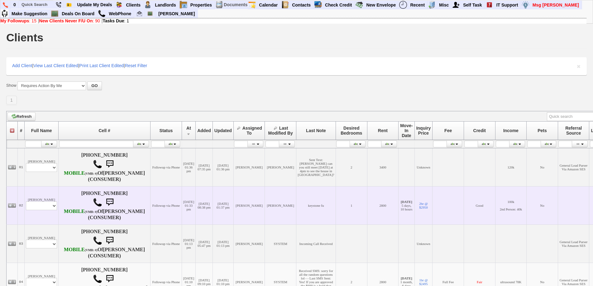
click at [182, 206] on td "[DATE] 01:33 pm" at bounding box center [189, 206] width 14 height 38
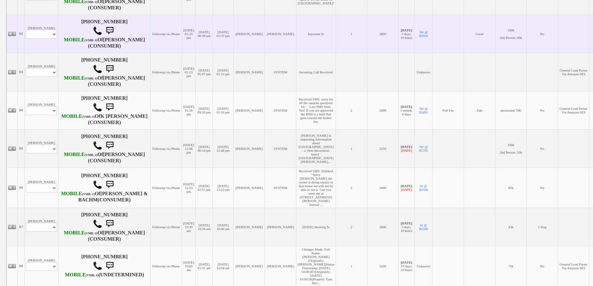
scroll to position [58, 0]
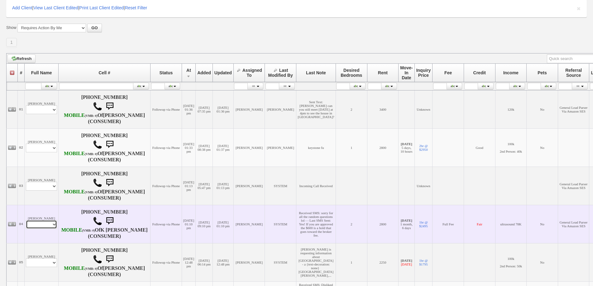
click at [49, 229] on select "Profile Edit Print Email Externally (Will Not Be Tracked In CRM) Closed Deals" at bounding box center [41, 224] width 31 height 9
select select "ChangeURL,/crm/custom/edit_client_form.php?redirect=%2Fcrm%2Fclients.php&id=656…"
click at [26, 229] on select "Profile Edit Print Email Externally (Will Not Be Tracked In CRM) Closed Deals" at bounding box center [41, 224] width 31 height 9
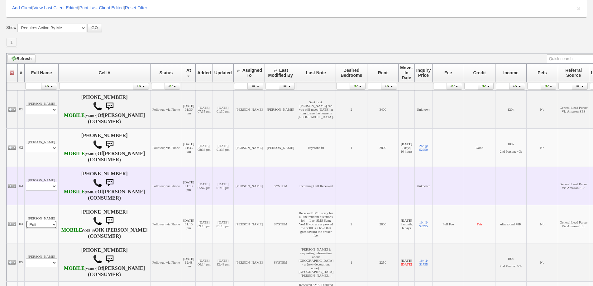
select select
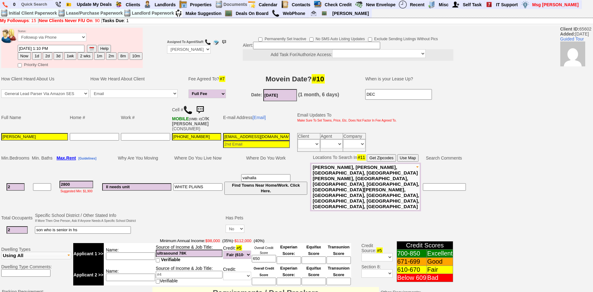
click at [202, 108] on img at bounding box center [200, 110] width 12 height 12
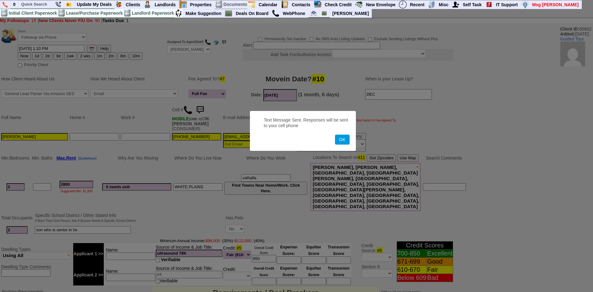
click at [335, 135] on button "OK" at bounding box center [342, 140] width 14 height 10
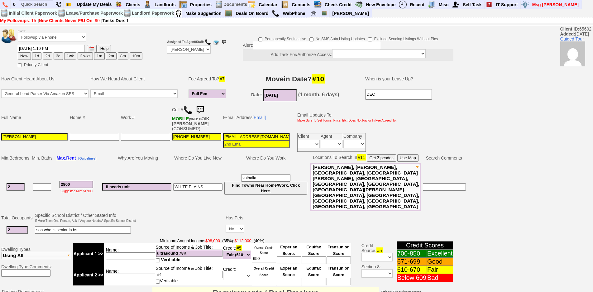
click at [202, 108] on img at bounding box center [200, 110] width 12 height 12
click at [35, 57] on button "1d" at bounding box center [36, 55] width 9 height 7
type input "[DATE] 01:14 PM"
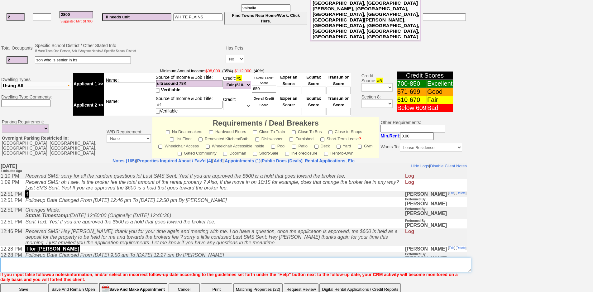
click at [197, 258] on textarea "Insert New Note Here" at bounding box center [235, 265] width 471 height 14
type textarea "f"
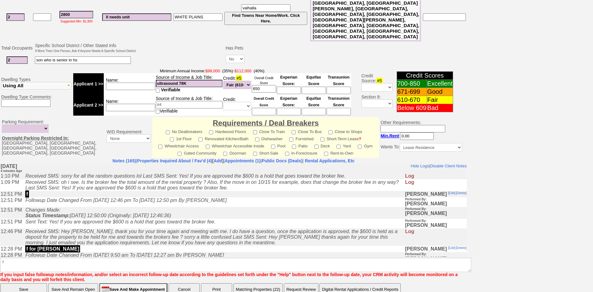
click input "Save" at bounding box center [23, 289] width 47 height 12
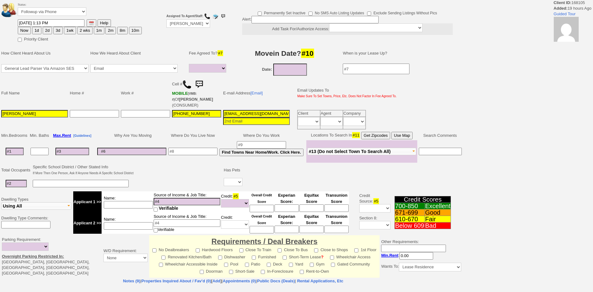
select select
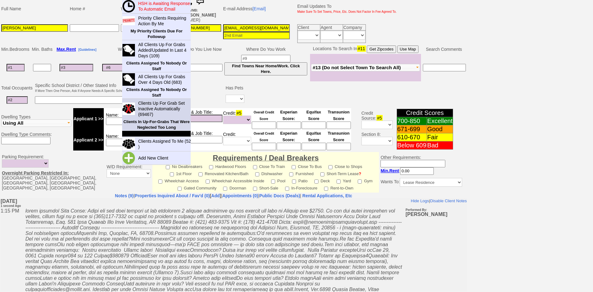
scroll to position [165, 0]
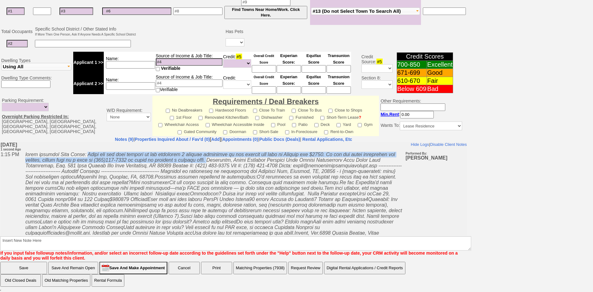
drag, startPoint x: 211, startPoint y: 161, endPoint x: 89, endPoint y: 155, distance: 122.2
click at [89, 155] on icon at bounding box center [213, 195] width 376 height 89
copy icon "Thank you for your request on the renovated 3 bedroom apartment we are hosting …"
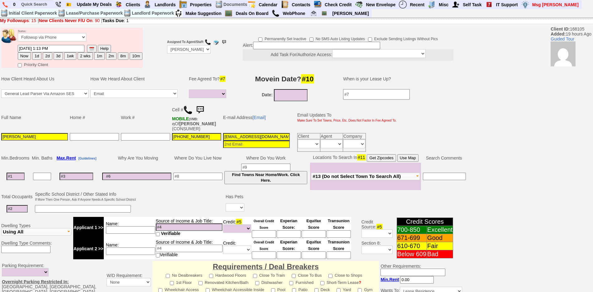
click at [202, 108] on img at bounding box center [200, 110] width 12 height 12
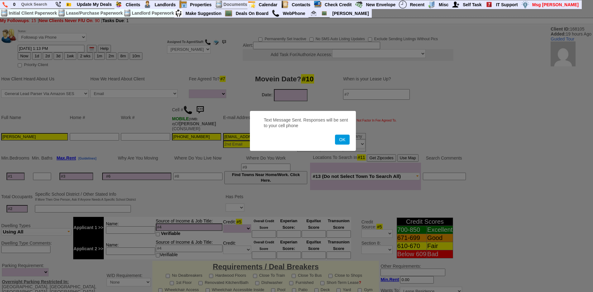
click at [335, 135] on button "OK" at bounding box center [342, 140] width 14 height 10
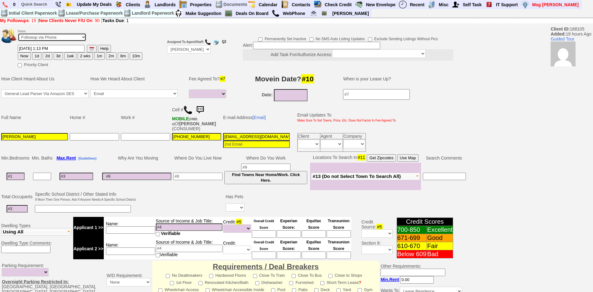
drag, startPoint x: 78, startPoint y: 34, endPoint x: 76, endPoint y: 37, distance: 4.2
click at [78, 34] on select "Followup via Phone Followup via Email Followup When Section 8 Property Found De…" at bounding box center [52, 37] width 69 height 8
select select "Inactive"
click at [18, 33] on select "Followup via Phone Followup via Email Followup When Section 8 Property Found De…" at bounding box center [52, 37] width 69 height 8
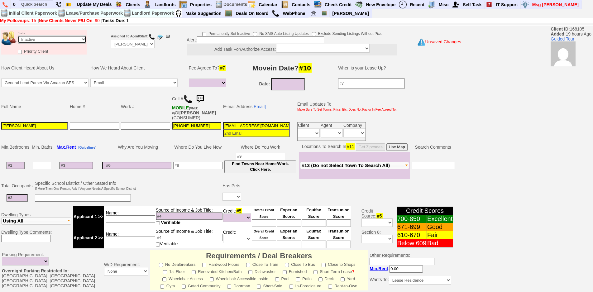
scroll to position [154, 0]
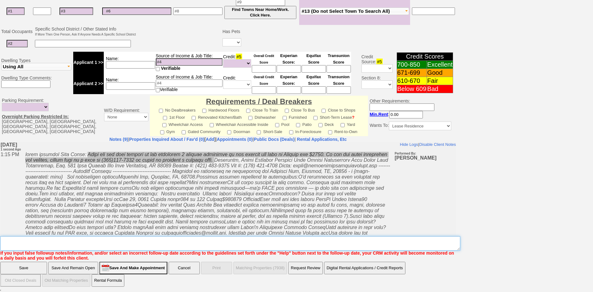
click at [297, 241] on textarea "Insert New Note Here" at bounding box center [230, 243] width 460 height 14
type textarea "called client lm sent txt and email ia until response"
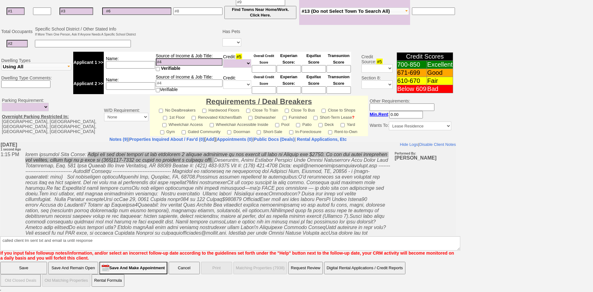
click input "Save" at bounding box center [23, 268] width 47 height 12
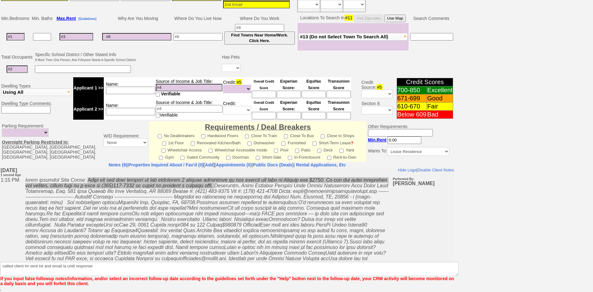
scroll to position [129, 0]
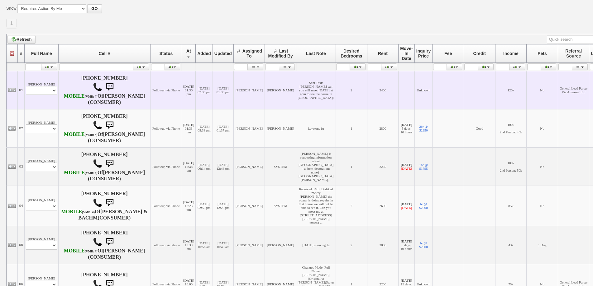
scroll to position [187, 0]
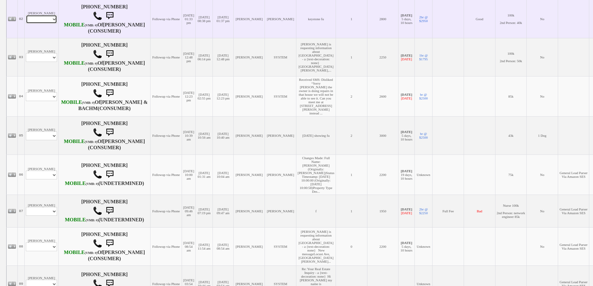
click at [33, 24] on select "Profile Edit Print Email Externally (Will Not Be Tracked In CRM) Closed Deals" at bounding box center [41, 19] width 31 height 9
select select "ChangeURL,/crm/custom/edit_client_form.php?redirect=%2Fcrm%2Fclients.php&id=167…"
click at [26, 24] on select "Profile Edit Print Email Externally (Will Not Be Tracked In CRM) Closed Deals" at bounding box center [41, 19] width 31 height 9
select select
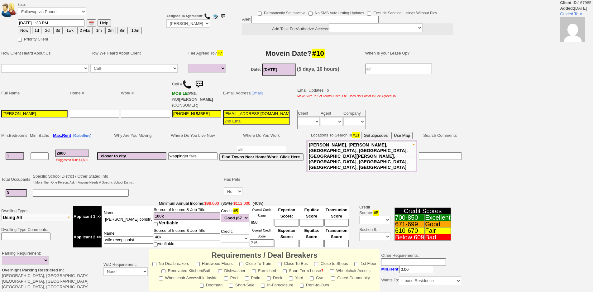
select select
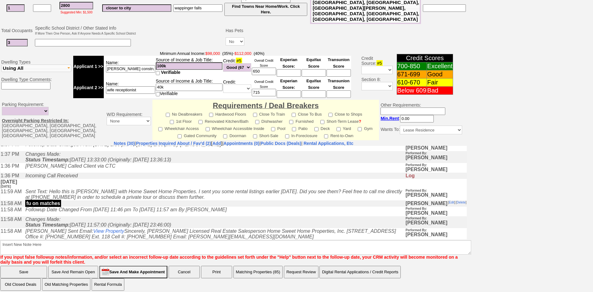
scroll to position [31, 0]
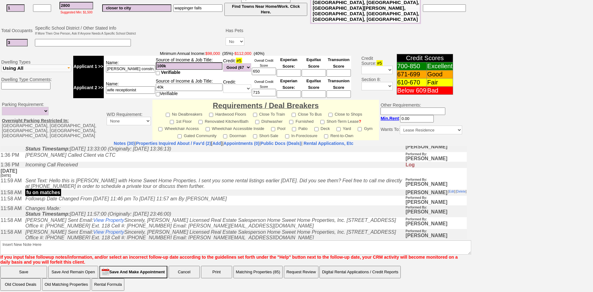
click at [148, 201] on icon "Followup Date Changed From [DATE] 11:46 pm To [DATE] 11:57 am By [PERSON_NAME]" at bounding box center [125, 198] width 201 height 5
click at [173, 135] on td "Requirements / Deal Breakers No Dealbreakers Hardwood Floors Close To Train Clo…" at bounding box center [265, 120] width 226 height 40
click at [174, 141] on link "Properties Inquired About / Fav'd (2)" at bounding box center [173, 143] width 75 height 5
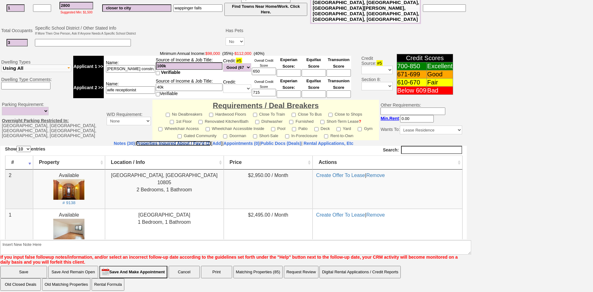
scroll to position [0, 0]
click at [114, 141] on link "Notes (30)" at bounding box center [124, 143] width 21 height 5
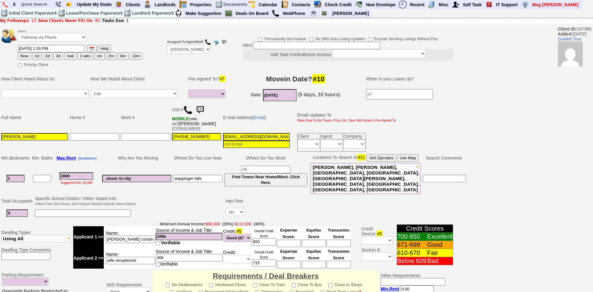
scroll to position [31, 0]
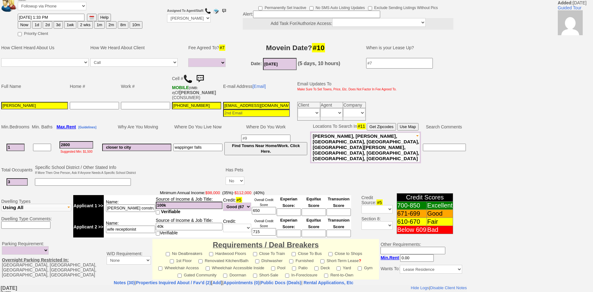
click at [187, 80] on img at bounding box center [187, 78] width 9 height 9
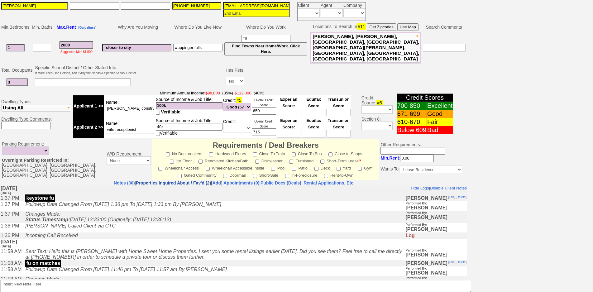
scroll to position [170, 0]
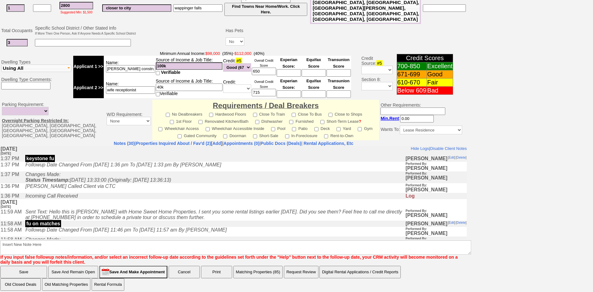
click at [129, 202] on td "Monday, September 22nd, 2025 3 days Ago" at bounding box center [233, 204] width 466 height 10
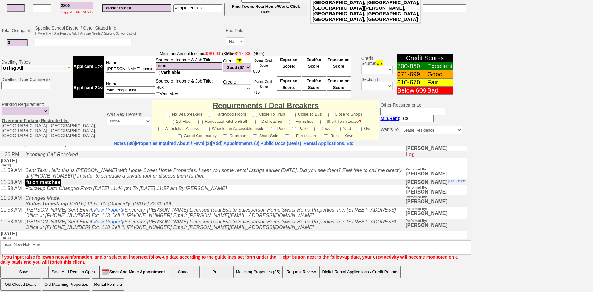
scroll to position [31, 0]
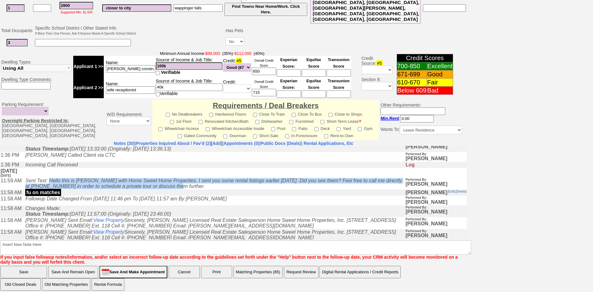
drag, startPoint x: 191, startPoint y: 191, endPoint x: 53, endPoint y: 183, distance: 137.8
click at [53, 183] on td "Sent Text: Hello this is Jorge with Home Sweet Home Properties. I sent you some…" at bounding box center [213, 183] width 383 height 12
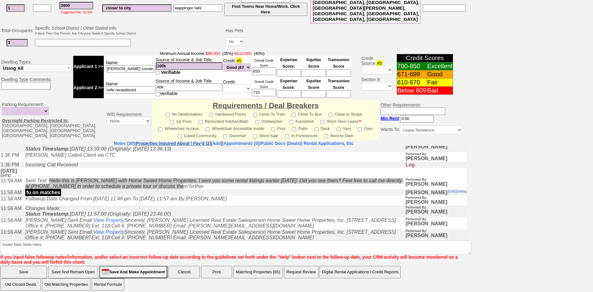
click at [170, 141] on link "Properties Inquired About / Fav'd (2)" at bounding box center [173, 143] width 75 height 5
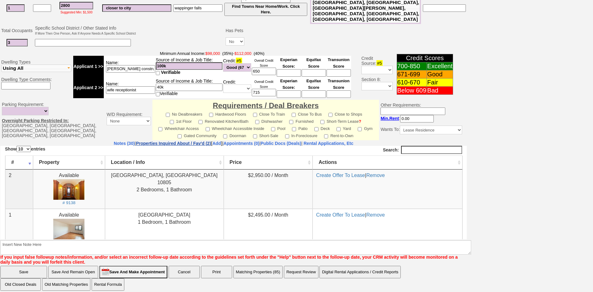
scroll to position [0, 0]
click at [114, 141] on link "Notes (30)" at bounding box center [124, 143] width 21 height 5
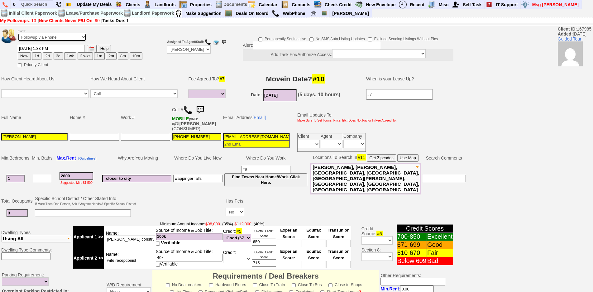
click at [68, 35] on select "Followup via Phone Followup via Email Followup When Section 8 Property Found De…" at bounding box center [52, 37] width 69 height 8
select select "Inactive"
click at [18, 33] on select "Followup via Phone Followup via Email Followup When Section 8 Property Found De…" at bounding box center [52, 37] width 69 height 8
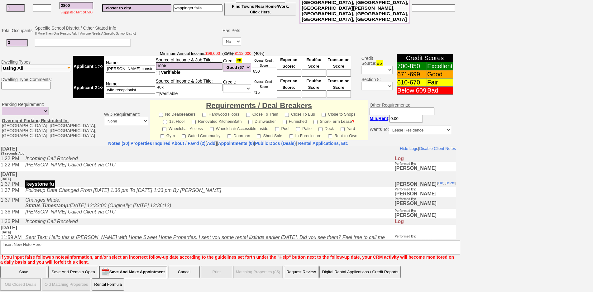
scroll to position [31, 0]
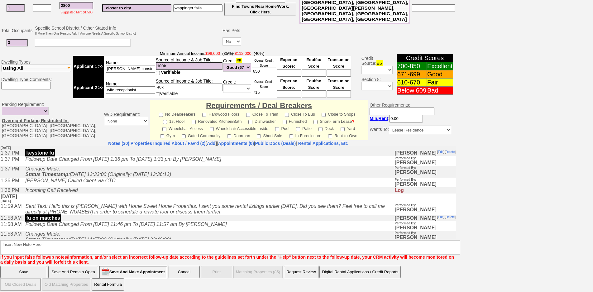
click at [185, 214] on icon "Sent Text: Hello this is Jorge with Home Sweet Home Properties. I sent you some…" at bounding box center [204, 208] width 359 height 11
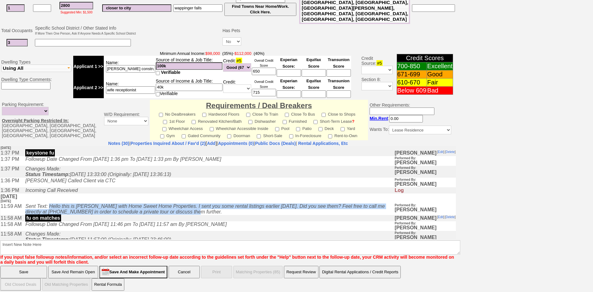
drag, startPoint x: 192, startPoint y: 218, endPoint x: 52, endPoint y: 210, distance: 140.1
click at [52, 210] on td "Sent Text: Hello this is Jorge with Home Sweet Home Properties. I sent you some…" at bounding box center [208, 209] width 372 height 12
copy icon "Hello this is Jorge with Home Sweet Home Properties. I sent you some rental lis…"
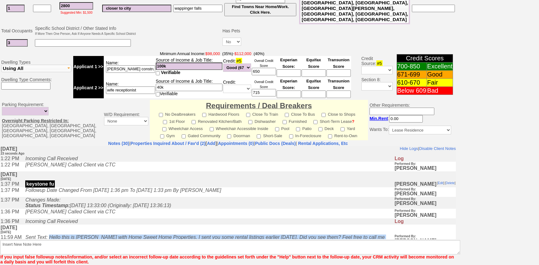
scroll to position [46, 0]
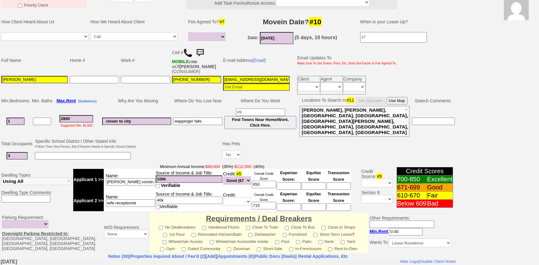
click at [202, 51] on img at bounding box center [200, 53] width 12 height 12
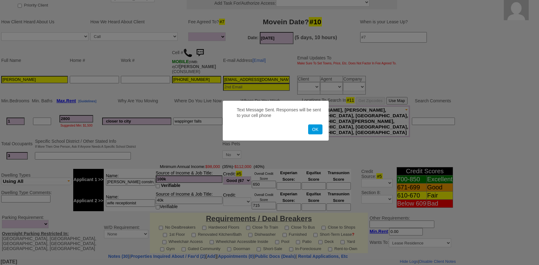
click at [308, 125] on button "OK" at bounding box center [315, 130] width 14 height 10
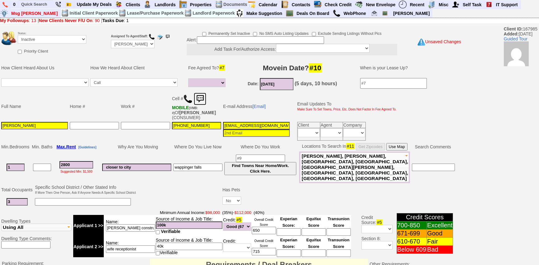
scroll to position [187, 0]
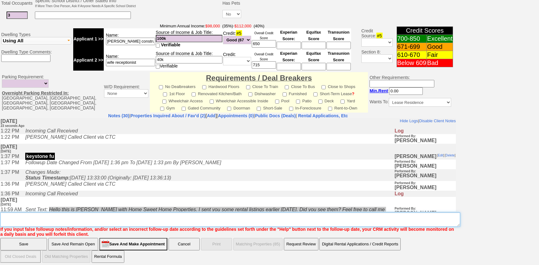
click at [129, 219] on textarea "Insert New Note Here" at bounding box center [230, 220] width 460 height 14
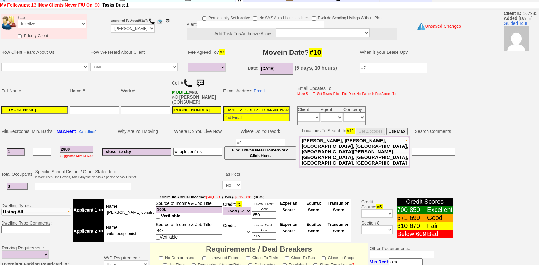
scroll to position [0, 0]
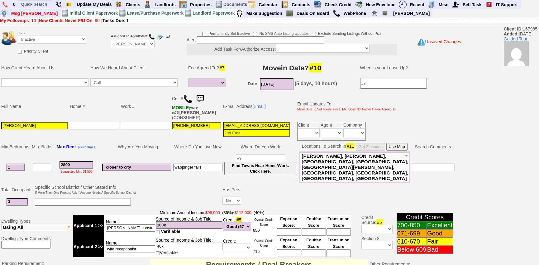
type textarea "called client lm sent txt ia until response"
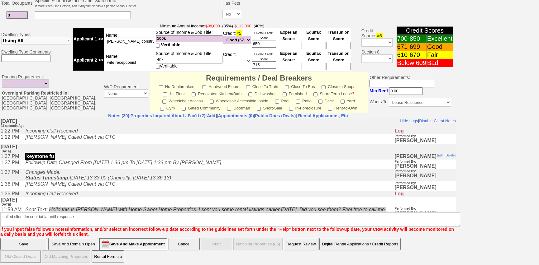
click input "Save" at bounding box center [23, 244] width 47 height 12
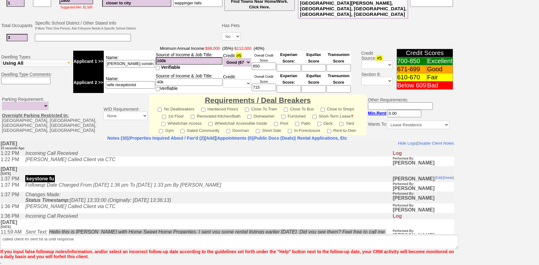
scroll to position [162, 0]
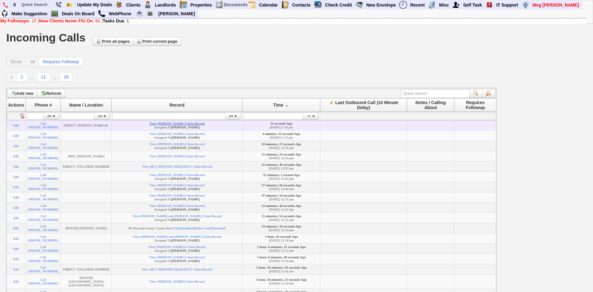
click at [188, 124] on link "View [PERSON_NAME] Client Record" at bounding box center [176, 123] width 55 height 4
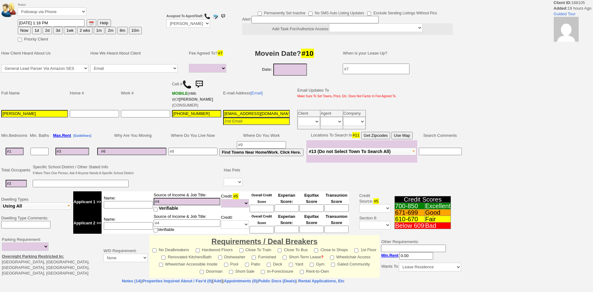
select select
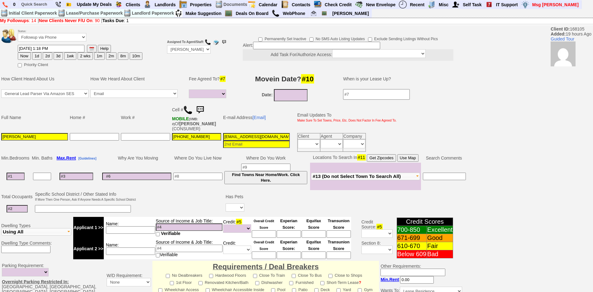
click at [22, 137] on input "Bermelyn grullon" at bounding box center [34, 136] width 67 height 7
type input "Bermelyn Grullon"
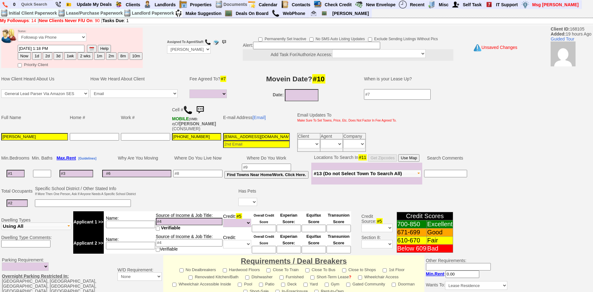
click at [21, 177] on input at bounding box center [16, 173] width 18 height 7
type input "3"
select select
type input "3"
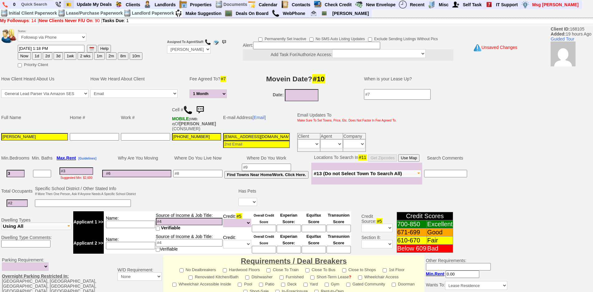
select select
click at [305, 98] on input "09/25/2025" at bounding box center [302, 95] width 34 height 12
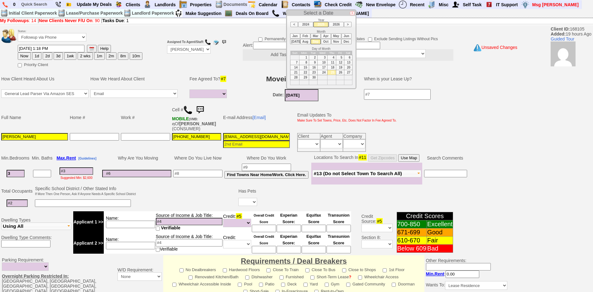
click at [328, 41] on li "Oct" at bounding box center [326, 41] width 10 height 5
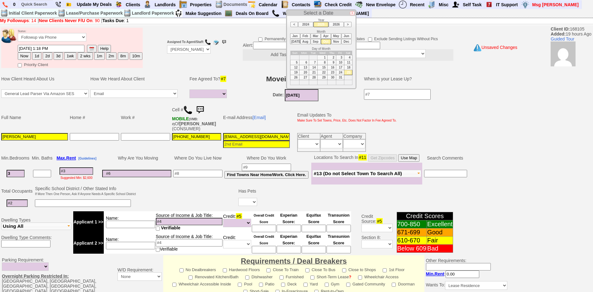
click at [322, 58] on td "1" at bounding box center [322, 57] width 10 height 5
type input "10/01/2025"
click at [24, 174] on input "3" at bounding box center [16, 173] width 18 height 7
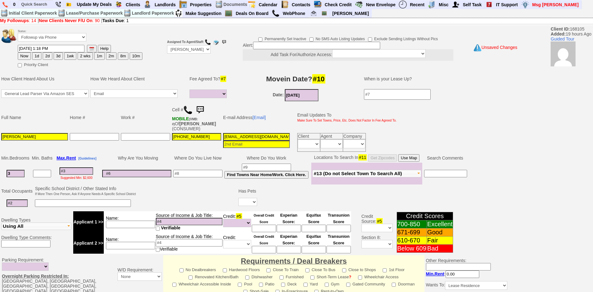
click at [20, 206] on input at bounding box center [17, 202] width 21 height 7
type input "4"
click at [59, 206] on input at bounding box center [83, 202] width 96 height 7
click at [245, 203] on select "Yes No" at bounding box center [247, 202] width 19 height 8
select select "No"
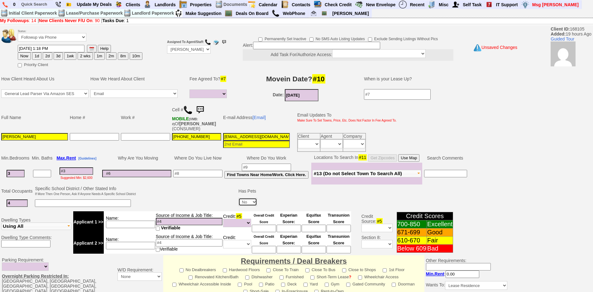
click at [239, 198] on select "Yes No" at bounding box center [247, 202] width 19 height 8
click at [198, 171] on input at bounding box center [197, 173] width 49 height 7
click at [209, 176] on input "yonkers" at bounding box center [197, 173] width 49 height 7
type input "yonkers"
drag, startPoint x: 203, startPoint y: 169, endPoint x: 214, endPoint y: 171, distance: 10.8
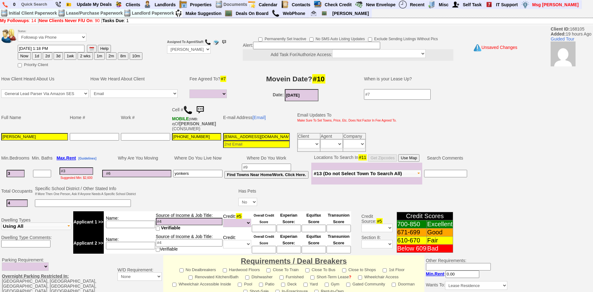
click at [204, 169] on td "yonkers" at bounding box center [197, 174] width 51 height 22
click at [132, 223] on input at bounding box center [130, 223] width 49 height 7
type input "bermelyn"
click at [408, 158] on button "Use Map" at bounding box center [408, 157] width 21 height 7
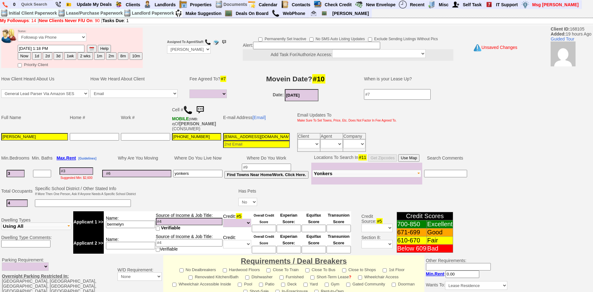
click at [131, 245] on input at bounding box center [130, 245] width 49 height 7
type input "husband"
click at [140, 223] on input "bermelyn" at bounding box center [130, 223] width 49 height 7
click at [132, 221] on input "bermelyn uberlyft" at bounding box center [130, 223] width 49 height 7
type input "bermelyn uber/lyft"
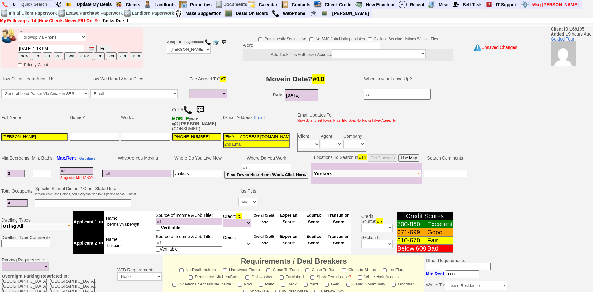
click at [183, 224] on input at bounding box center [189, 221] width 67 height 7
click at [180, 218] on input at bounding box center [189, 221] width 67 height 7
type input "65k"
click at [140, 245] on input "husband" at bounding box center [130, 245] width 49 height 7
click at [182, 243] on input at bounding box center [189, 242] width 67 height 7
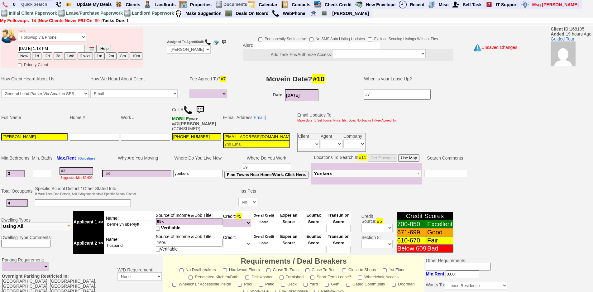
type input "160k"
click at [146, 225] on input "bermelyn uber/lyft" at bounding box center [130, 223] width 49 height 7
drag, startPoint x: 77, startPoint y: 165, endPoint x: 79, endPoint y: 173, distance: 7.7
click at [77, 169] on td "Suggested Min: $2,600" at bounding box center [76, 174] width 46 height 22
click at [79, 173] on input at bounding box center [76, 170] width 34 height 7
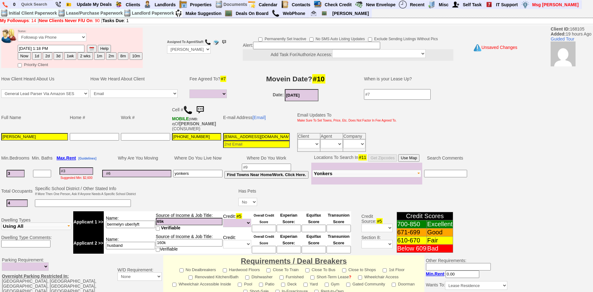
type input "3"
select select
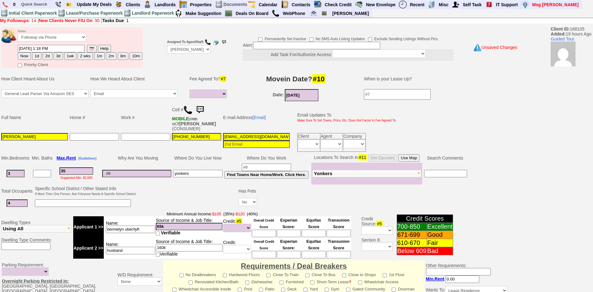
type input "350"
select select
type input "3500"
select select
type input "35000"
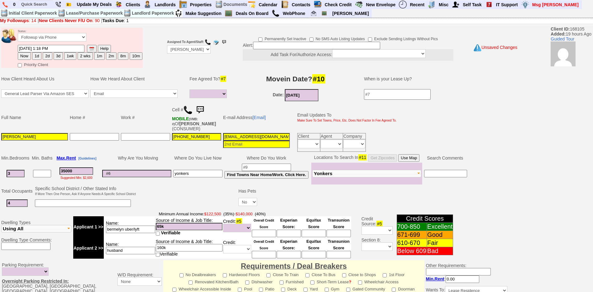
select select
type input "3500"
select select
type input "3500"
click at [255, 230] on input at bounding box center [264, 232] width 24 height 7
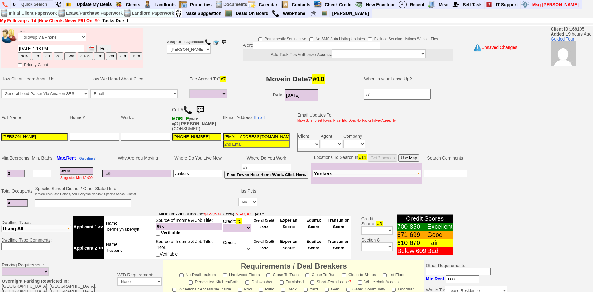
select select
type input "670"
click at [259, 201] on td at bounding box center [384, 203] width 252 height 13
click at [265, 253] on input at bounding box center [264, 254] width 24 height 7
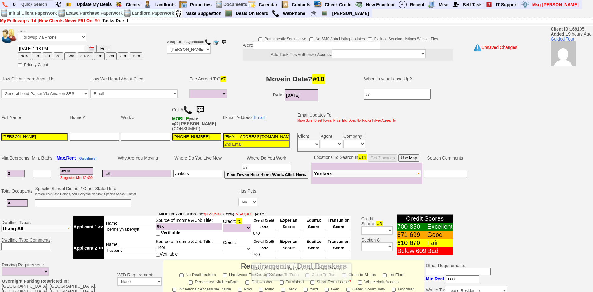
type input "700"
click at [222, 204] on td at bounding box center [187, 197] width 101 height 25
drag, startPoint x: 112, startPoint y: 194, endPoint x: 116, endPoint y: 197, distance: 5.2
click at [112, 194] on font "If More Then One Person, Ask If Anyone Needs A Specific School District" at bounding box center [85, 193] width 101 height 3
click at [116, 200] on input at bounding box center [83, 202] width 96 height 7
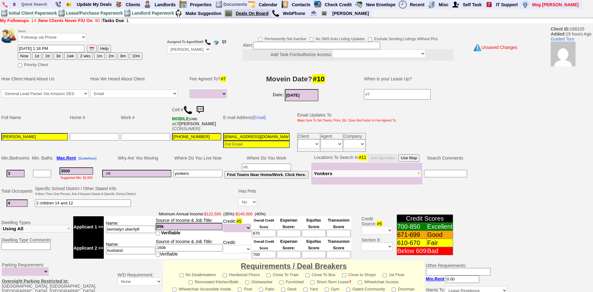
type input "2 children 14 and 12"
click at [129, 172] on input at bounding box center [136, 173] width 69 height 7
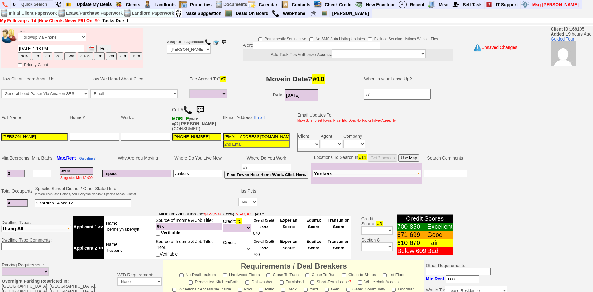
type input "space"
click at [242, 135] on input "14z49vw2bgx57iv452jyqj1zqr@convo.zillow.com" at bounding box center [256, 136] width 67 height 7
click at [178, 195] on td at bounding box center [187, 197] width 101 height 25
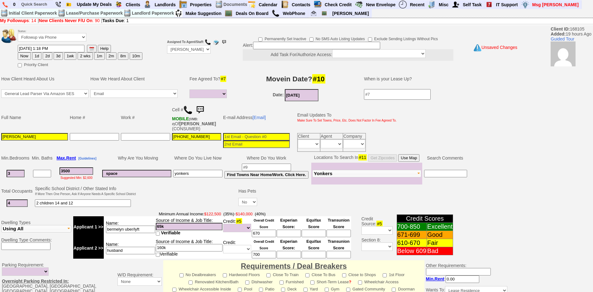
click at [158, 154] on td "Why Are You Moving" at bounding box center [136, 157] width 71 height 9
click at [35, 55] on button "1d" at bounding box center [36, 55] width 9 height 7
type input "09/26/2025 01:18 PM"
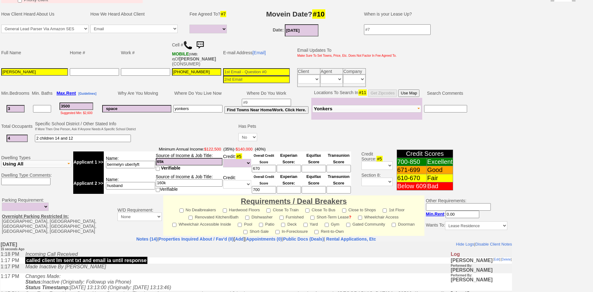
scroll to position [162, 0]
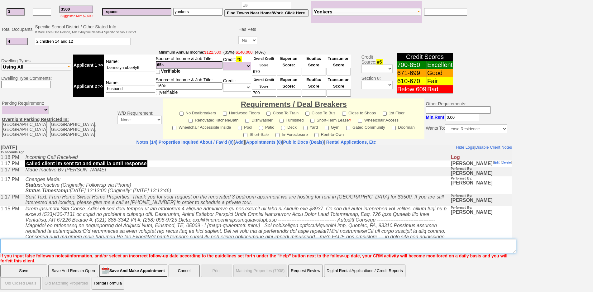
click at [209, 244] on textarea "Insert New Note Here" at bounding box center [258, 246] width 516 height 14
type textarea "thus 6pm 64 hillside ave fu"
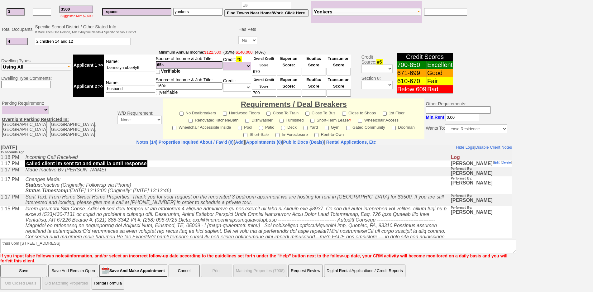
click input "Save" at bounding box center [23, 270] width 47 height 12
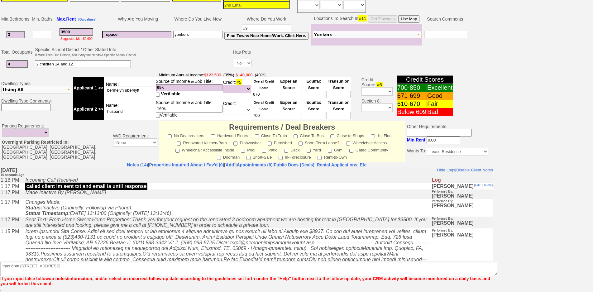
scroll to position [139, 0]
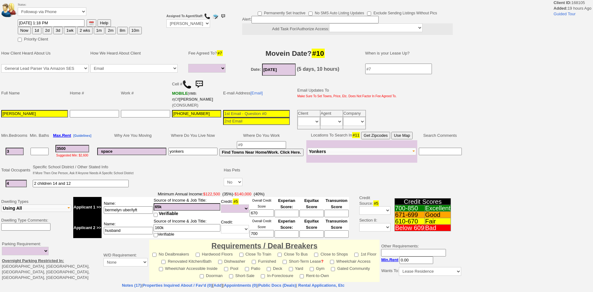
select select
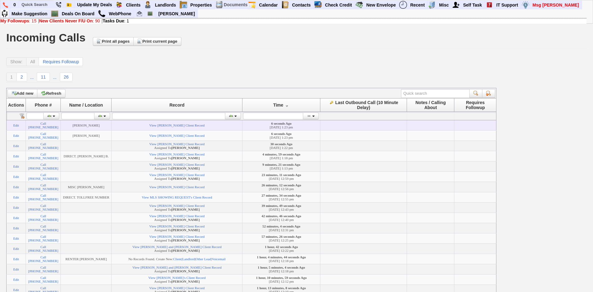
click at [177, 129] on td "View [PERSON_NAME] Client Record" at bounding box center [176, 125] width 131 height 10
click at [173, 127] on link "View [PERSON_NAME] Client Record" at bounding box center [176, 125] width 55 height 4
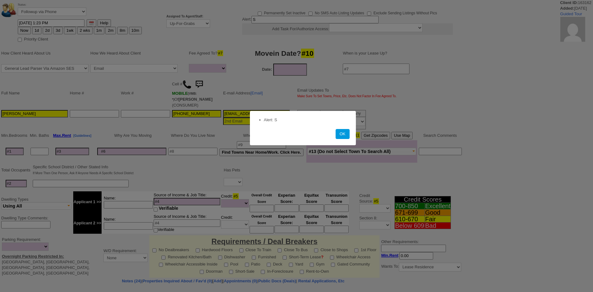
select select
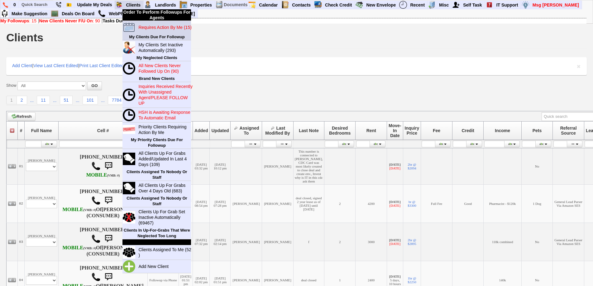
click at [150, 28] on blink "Requires Action By Me (15)" at bounding box center [164, 27] width 53 height 5
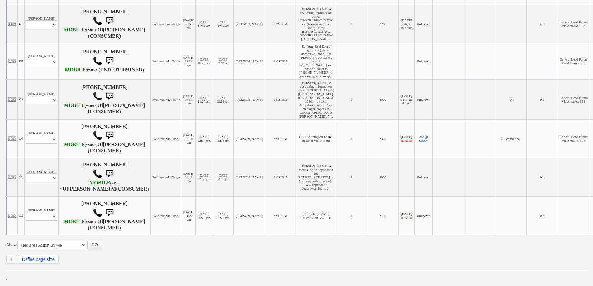
scroll to position [445, 0]
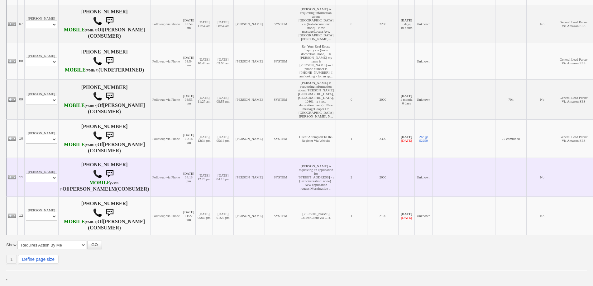
click at [38, 191] on td "[PERSON_NAME] Profile Edit Print Email Externally (Will Not Be Tracked In CRM) …" at bounding box center [42, 177] width 34 height 39
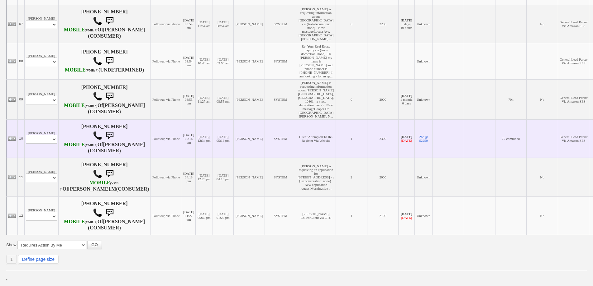
scroll to position [455, 0]
click at [50, 135] on select "Profile Edit Print Email Externally (Will Not Be Tracked In CRM) Closed Deals" at bounding box center [41, 139] width 31 height 9
select select "ChangeURL,/crm/custom/edit_client_form.php?redirect=%2Fcrm%2Fclients.php&id=166…"
click at [26, 135] on select "Profile Edit Print Email Externally (Will Not Be Tracked In CRM) Closed Deals" at bounding box center [41, 139] width 31 height 9
select select
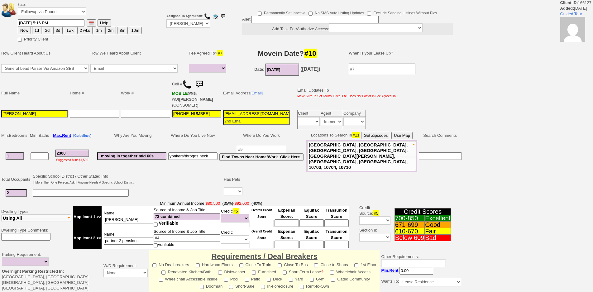
select select
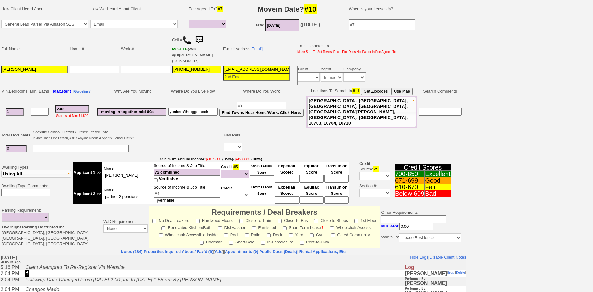
scroll to position [147, 0]
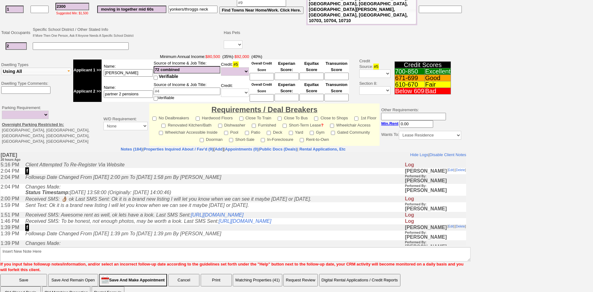
click at [158, 182] on td "Followup Date Changed From Wednesday, September 24th, 2025 2:00 pm To Thursday,…" at bounding box center [213, 179] width 382 height 10
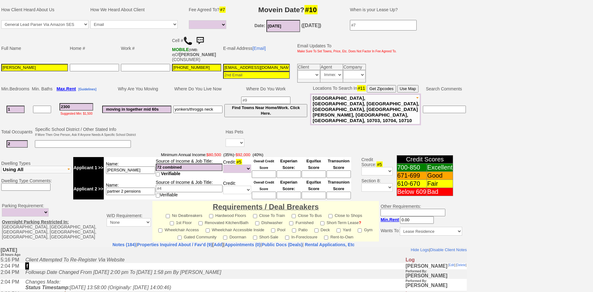
scroll to position [0, 0]
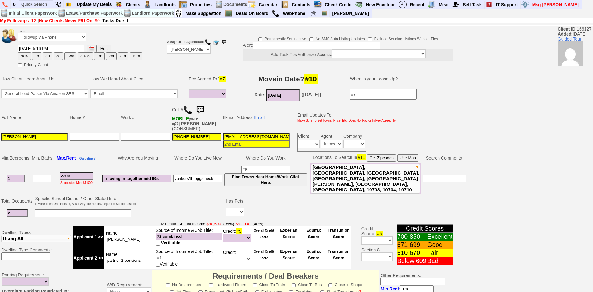
click at [201, 109] on img at bounding box center [200, 110] width 12 height 12
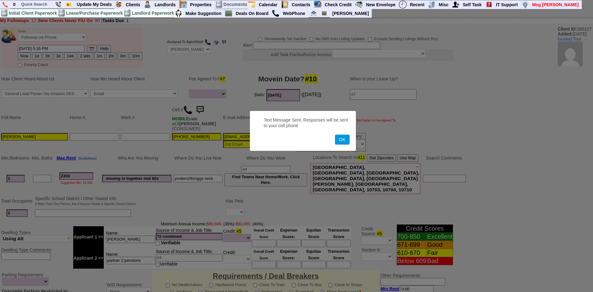
click at [335, 135] on button "OK" at bounding box center [342, 140] width 14 height 10
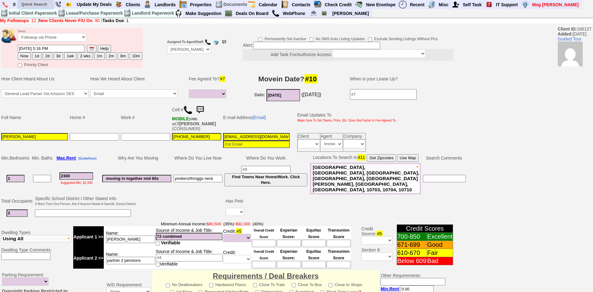
click at [35, 2] on input "text" at bounding box center [36, 4] width 34 height 8
click at [76, 77] on td "How Client Heard About Us" at bounding box center [44, 78] width 89 height 19
click at [68, 57] on button "1wk" at bounding box center [70, 55] width 12 height 7
type input "10/02/2025 01:24 PM"
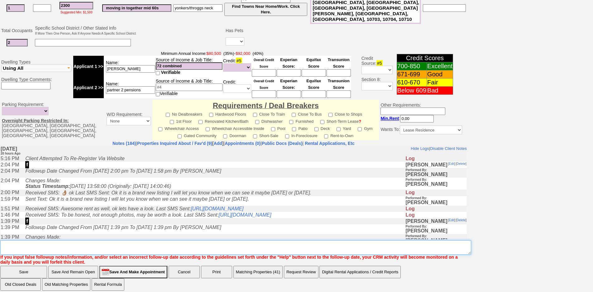
click at [189, 244] on textarea "Insert New Note Here" at bounding box center [235, 247] width 471 height 14
type textarea "f"
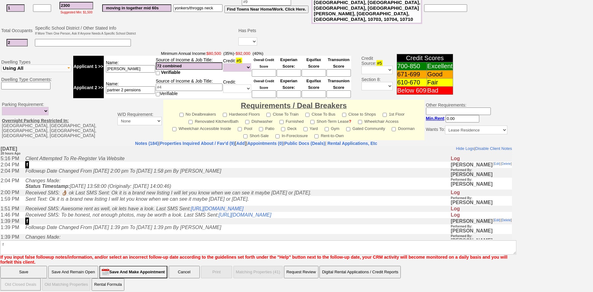
scroll to position [139, 0]
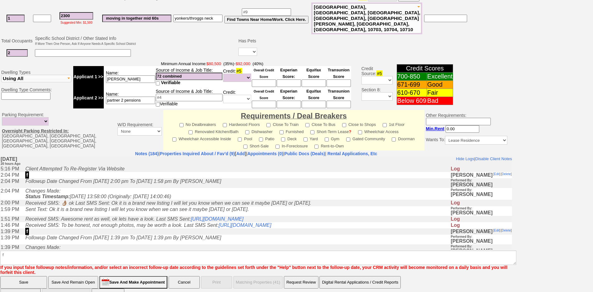
click input "Save" at bounding box center [23, 282] width 47 height 12
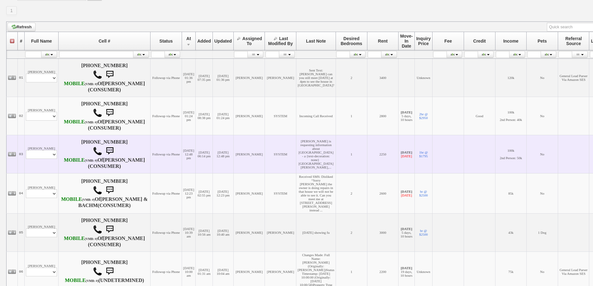
scroll to position [93, 0]
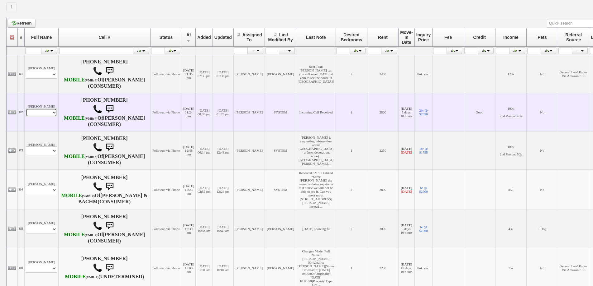
drag, startPoint x: 49, startPoint y: 125, endPoint x: 50, endPoint y: 129, distance: 3.5
click at [49, 117] on select "Profile Edit Print Email Externally (Will Not Be Tracked In CRM) Closed Deals" at bounding box center [41, 112] width 31 height 9
select select "ChangeURL,/crm/custom/edit_client_form.php?redirect=%2Fcrm%2Fclients.php&id=167…"
click at [26, 117] on select "Profile Edit Print Email Externally (Will Not Be Tracked In CRM) Closed Deals" at bounding box center [41, 112] width 31 height 9
select select
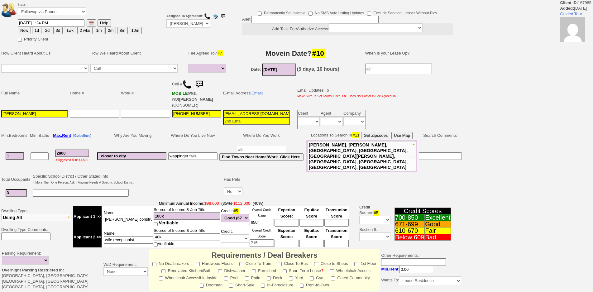
select select
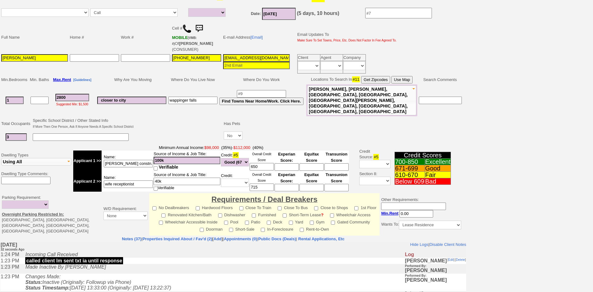
scroll to position [147, 0]
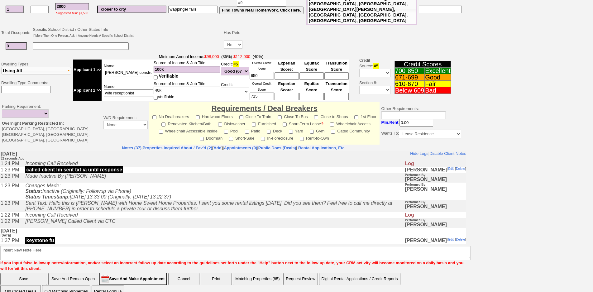
click at [150, 130] on td "Requirements / Deal Breakers No Dealbreakers Hardwood Floors Close To Train Clo…" at bounding box center [264, 123] width 230 height 42
click at [151, 145] on link "Properties Inquired About / Fav'd (2)" at bounding box center [177, 147] width 70 height 5
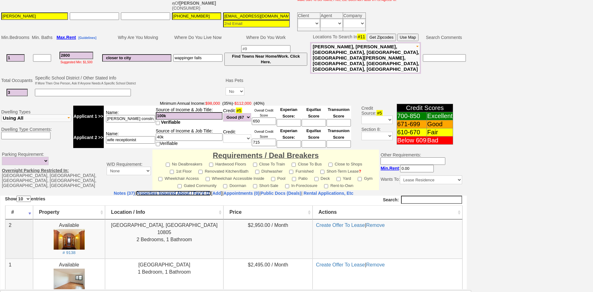
scroll to position [170, 0]
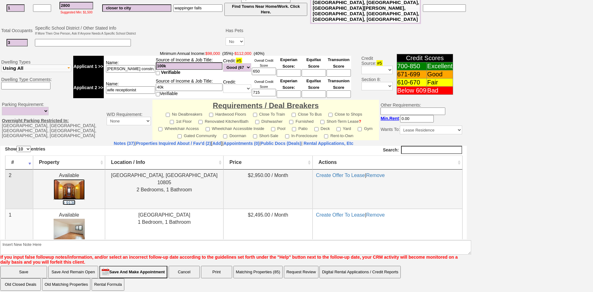
click at [79, 191] on img at bounding box center [69, 189] width 31 height 21
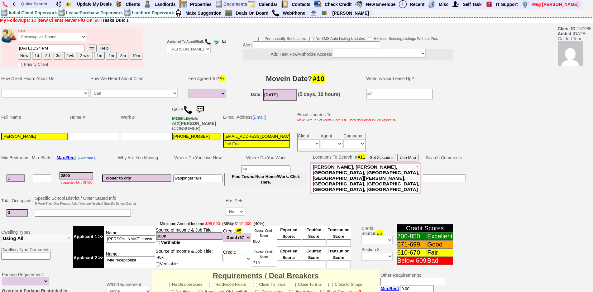
scroll to position [0, 0]
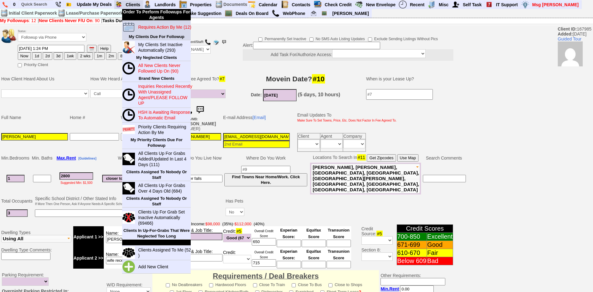
click at [147, 26] on blink "Requires Action By Me (12)" at bounding box center [164, 27] width 53 height 5
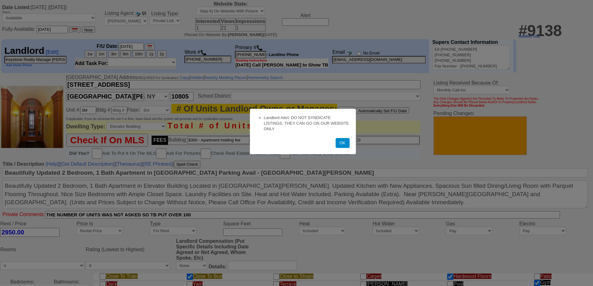
click at [340, 145] on button "OK" at bounding box center [342, 143] width 14 height 10
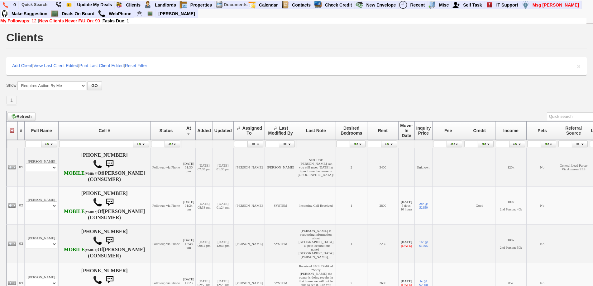
click at [132, 104] on div "1 Define page size" at bounding box center [296, 101] width 580 height 10
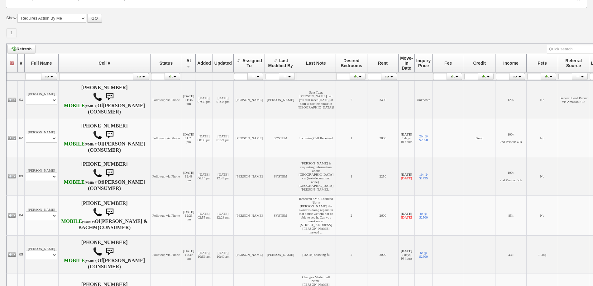
scroll to position [156, 0]
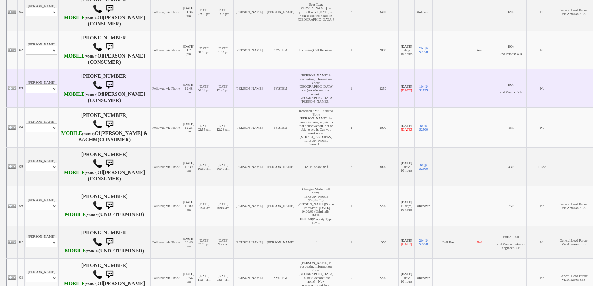
click at [50, 92] on td "[PERSON_NAME] Profile Edit Print Email Externally (Will Not Be Tracked In CRM) …" at bounding box center [42, 88] width 34 height 38
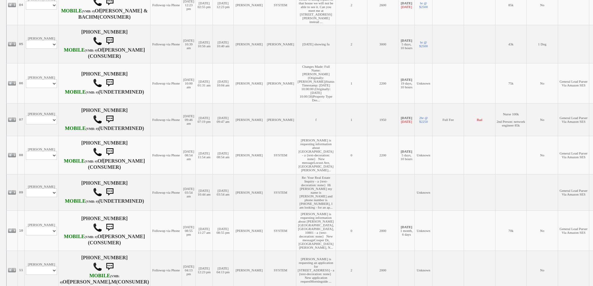
scroll to position [280, 0]
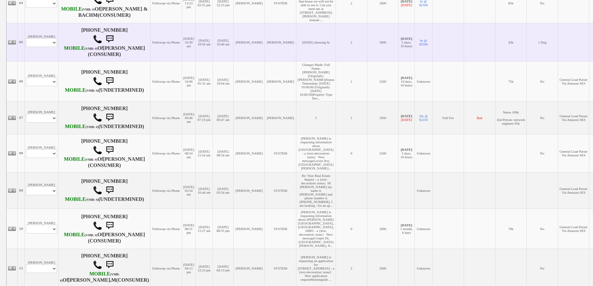
click at [45, 61] on td "[PERSON_NAME] Profile Edit Print Email Externally (Will Not Be Tracked In CRM) …" at bounding box center [42, 42] width 34 height 38
click at [45, 47] on select "Profile Edit Print Email Externally (Will Not Be Tracked In CRM) Closed Deals" at bounding box center [41, 42] width 31 height 9
select select "ChangeURL,/crm/custom/edit_client_form.php?redirect=%2Fcrm%2Fclients.php&id=168…"
click at [26, 47] on select "Profile Edit Print Email Externally (Will Not Be Tracked In CRM) Closed Deals" at bounding box center [41, 42] width 31 height 9
select select
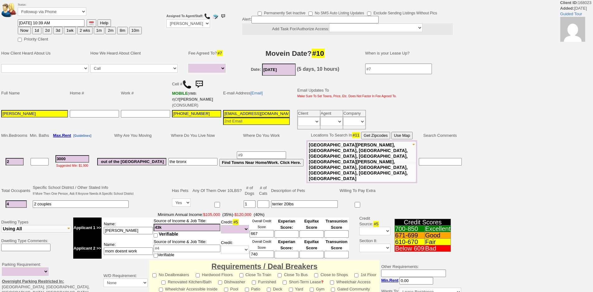
select select
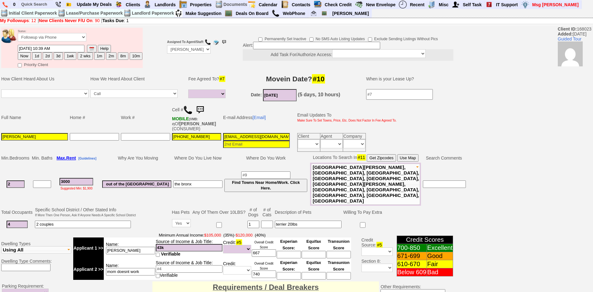
click at [245, 140] on input at bounding box center [256, 143] width 67 height 7
click at [244, 140] on input at bounding box center [256, 143] width 67 height 7
click at [238, 136] on input "dpa0110@outlook.com" at bounding box center [256, 136] width 67 height 7
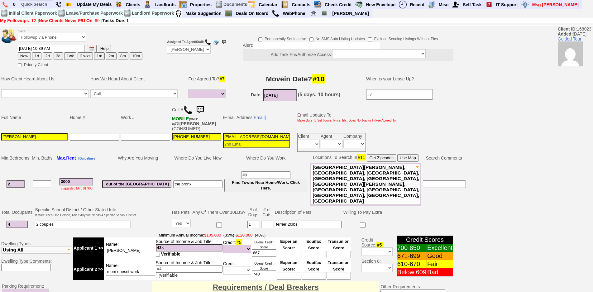
click at [238, 136] on input "dpa0110@outlook.com" at bounding box center [256, 136] width 67 height 7
click at [204, 110] on img at bounding box center [200, 110] width 12 height 12
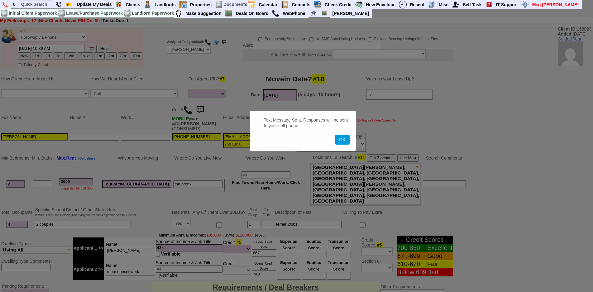
click at [335, 135] on button "OK" at bounding box center [342, 140] width 14 height 10
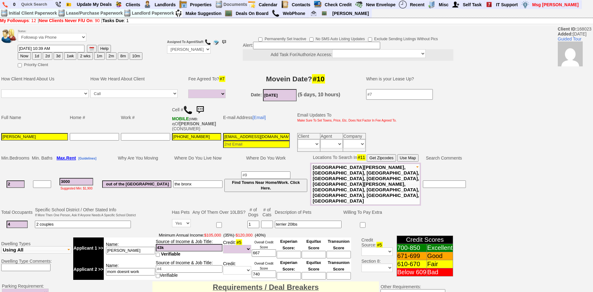
click at [39, 59] on button "1d" at bounding box center [36, 55] width 9 height 7
type input "09/26/2025 01:26 PM"
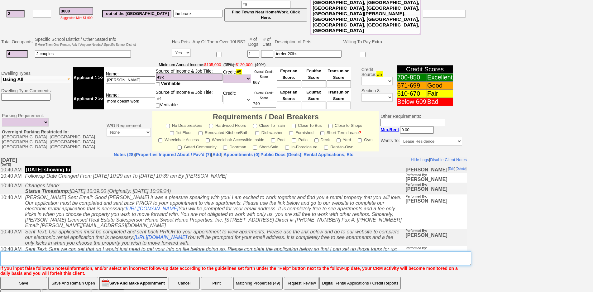
click at [149, 251] on textarea "Insert New Note Here" at bounding box center [235, 258] width 471 height 14
type textarea "f"
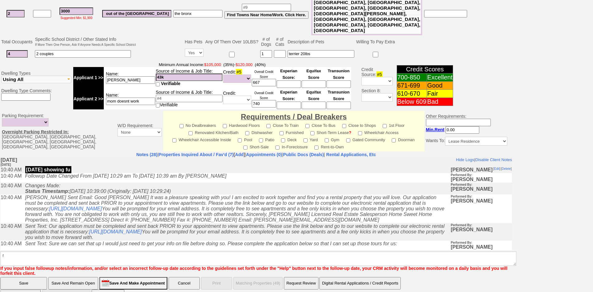
click input "Save" at bounding box center [23, 283] width 47 height 12
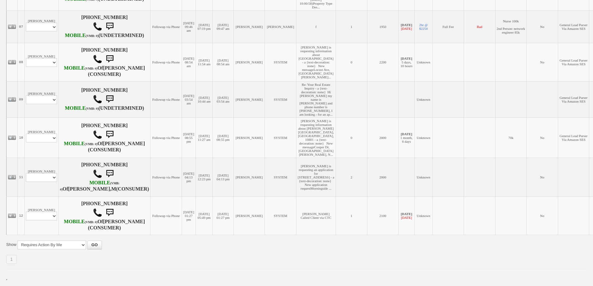
scroll to position [456, 0]
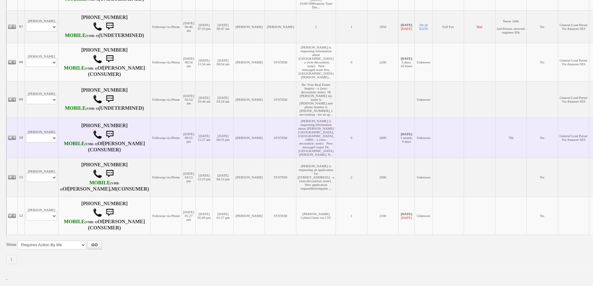
click at [44, 134] on td "[PERSON_NAME] Profile Edit Print Email Externally (Will Not Be Tracked In CRM) …" at bounding box center [42, 138] width 34 height 40
click at [47, 134] on select "Profile Edit Print Email Externally (Will Not Be Tracked In CRM) Closed Deals" at bounding box center [41, 138] width 31 height 9
select select "ChangeURL,/crm/custom/edit_client_form.php?redirect=%2Fcrm%2Fclients.php&id=168…"
click at [26, 134] on select "Profile Edit Print Email Externally (Will Not Be Tracked In CRM) Closed Deals" at bounding box center [41, 138] width 31 height 9
select select
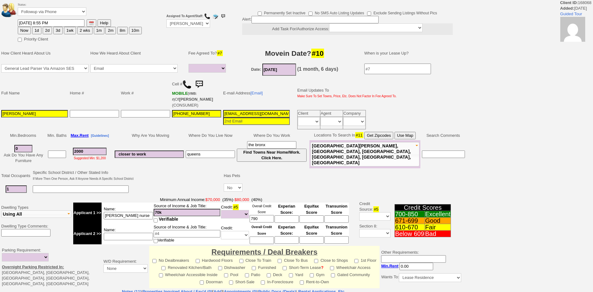
select select
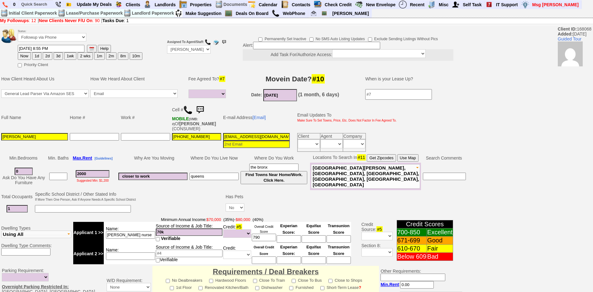
click at [36, 56] on button "1d" at bounding box center [36, 55] width 9 height 7
type input "[DATE] 01:27 PM"
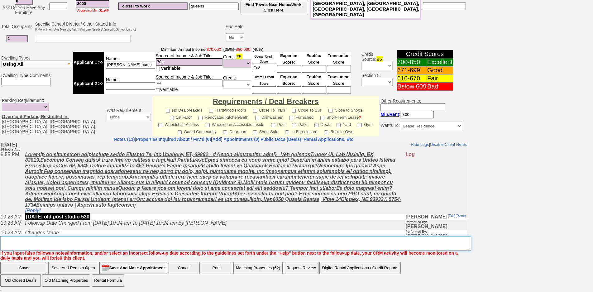
click at [220, 243] on textarea "Insert New Note Here" at bounding box center [235, 243] width 471 height 14
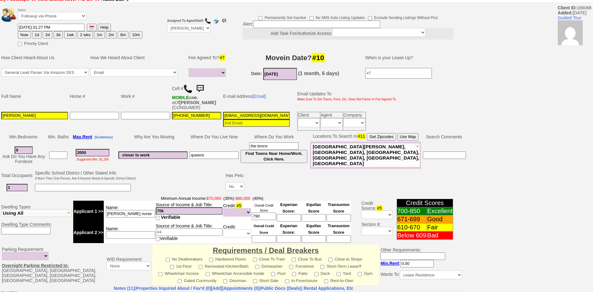
scroll to position [0, 0]
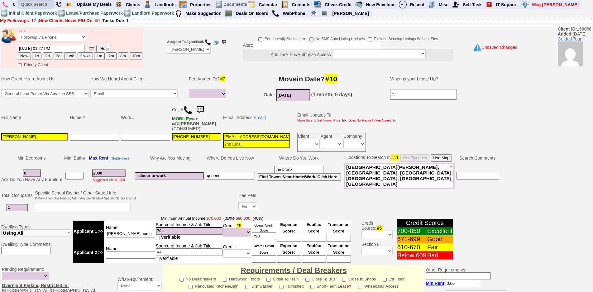
click at [40, 6] on input "text" at bounding box center [36, 4] width 34 height 8
click at [6, 50] on td at bounding box center [9, 53] width 16 height 16
click at [36, 57] on button "1d" at bounding box center [36, 55] width 9 height 7
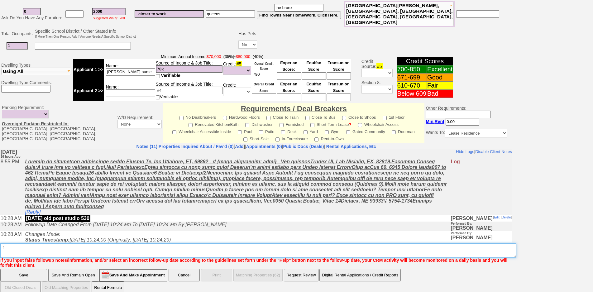
click at [169, 243] on textarea "Insert New Note Here" at bounding box center [258, 250] width 516 height 14
type textarea "f for 1035"
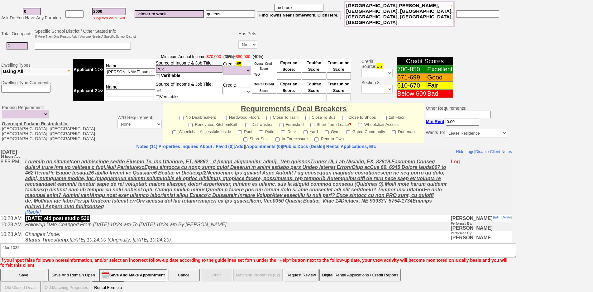
click input "Save" at bounding box center [23, 275] width 47 height 12
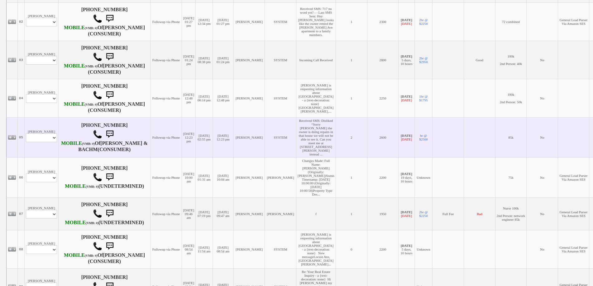
scroll to position [100, 0]
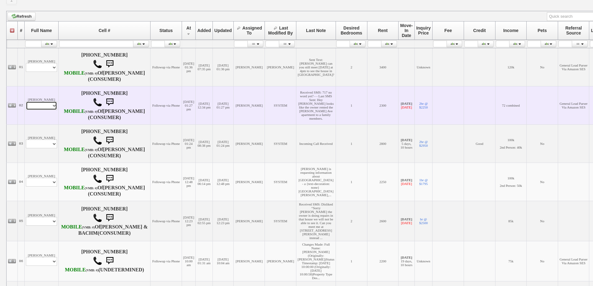
click at [47, 110] on select "Profile Edit Print Email Externally (Will Not Be Tracked In CRM) Closed Deals" at bounding box center [41, 106] width 31 height 9
select select "ChangeURL,/crm/custom/edit_client_form.php?redirect=%2Fcrm%2Fclients.php&id=166…"
click at [26, 110] on select "Profile Edit Print Email Externally (Will Not Be Tracked In CRM) Closed Deals" at bounding box center [41, 106] width 31 height 9
select select
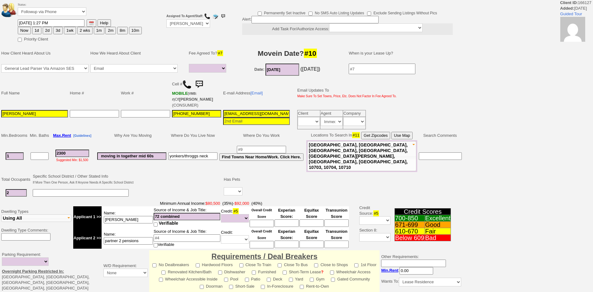
select select
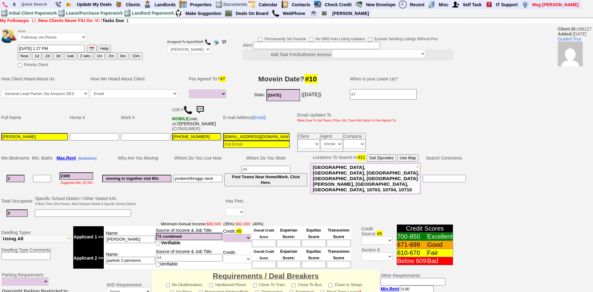
click at [204, 107] on img at bounding box center [200, 110] width 12 height 12
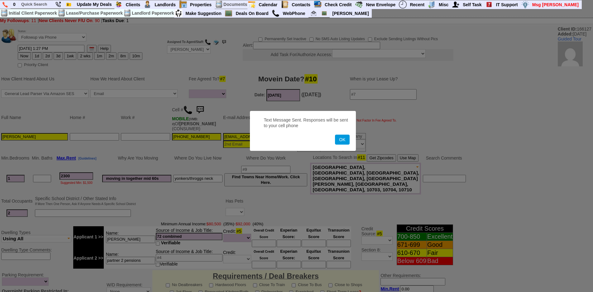
click at [335, 135] on button "OK" at bounding box center [342, 140] width 14 height 10
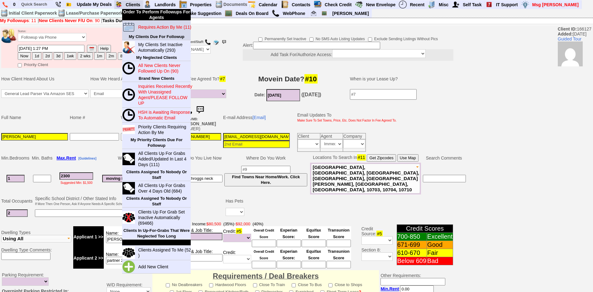
click at [150, 24] on link "Requires Action By Me (11)" at bounding box center [165, 27] width 60 height 8
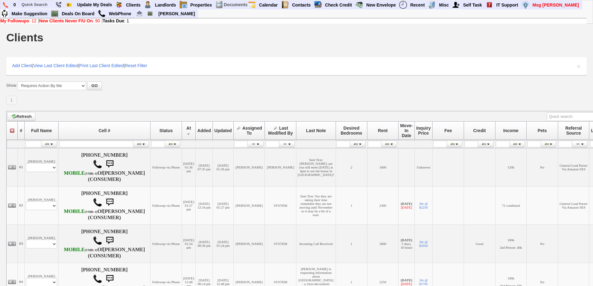
scroll to position [280, 0]
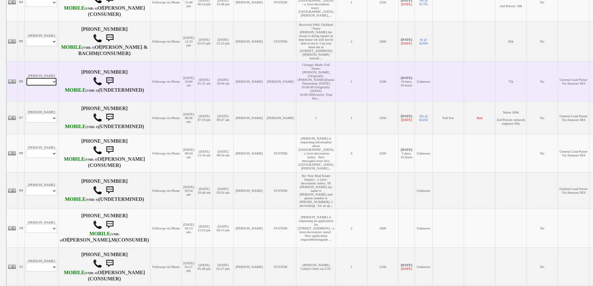
click at [45, 86] on select "Profile Edit Print Email Externally (Will Not Be Tracked In CRM) Closed Deals" at bounding box center [41, 82] width 31 height 9
select select "ChangeURL,/crm/custom/edit_client_form.php?redirect=%2Fcrm%2Fclients.php&id=118…"
click at [26, 86] on select "Profile Edit Print Email Externally (Will Not Be Tracked In CRM) Closed Deals" at bounding box center [41, 82] width 31 height 9
select select
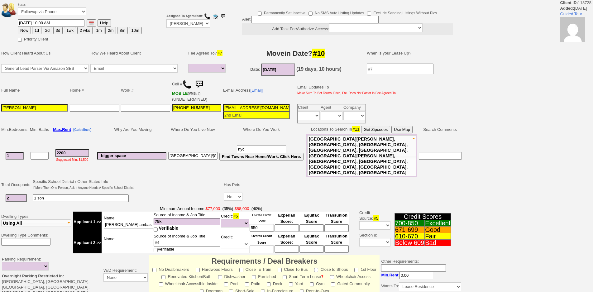
select select
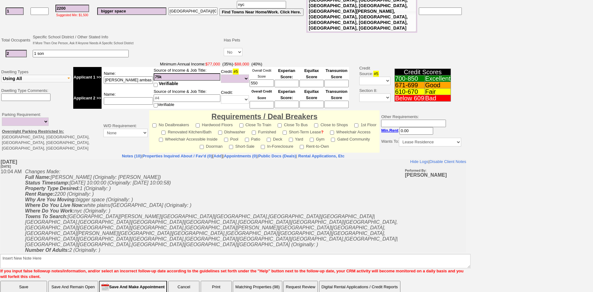
click at [151, 229] on td "Changes Made: Full Name: Adam Hudyih (Originally: Adam hudyih) Status Timestamp…" at bounding box center [213, 224] width 382 height 113
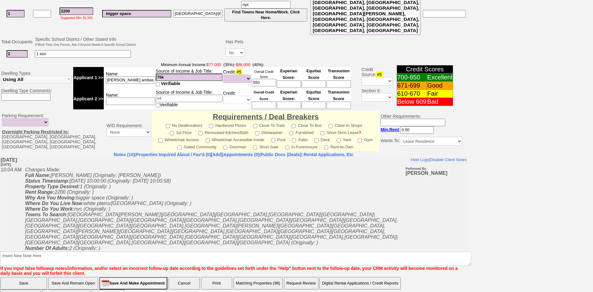
scroll to position [103, 0]
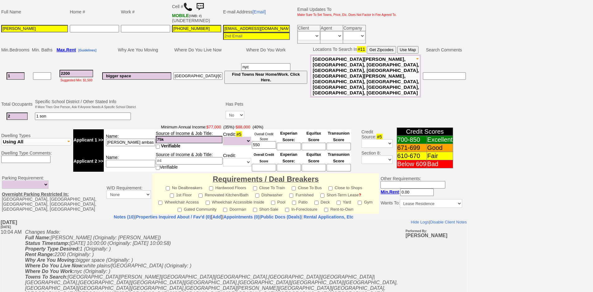
click at [162, 98] on td at bounding box center [181, 110] width 88 height 25
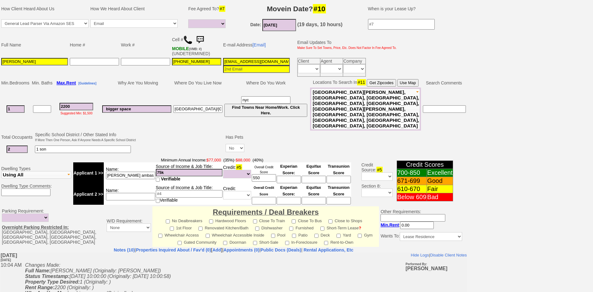
scroll to position [10, 0]
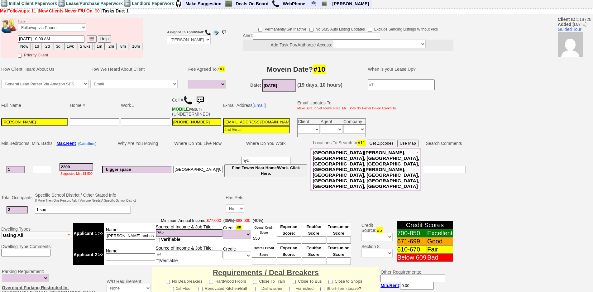
click at [177, 140] on td "Where Do You Live Now" at bounding box center [197, 143] width 51 height 9
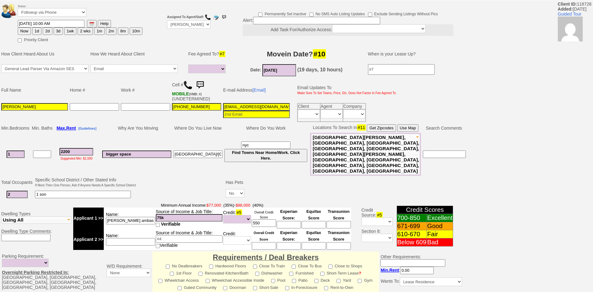
click at [286, 188] on td at bounding box center [355, 194] width 220 height 13
click at [276, 201] on td "Minimum Annual Income: $77,000 (35%) - $88,000 (40%) Applicant 1 >> Name: adam …" at bounding box center [212, 225] width 280 height 49
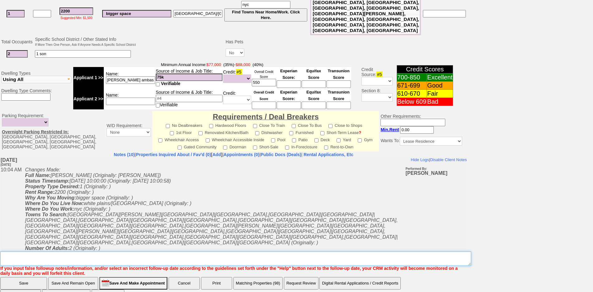
click at [209, 251] on textarea "Insert New Note Here" at bounding box center [235, 258] width 471 height 14
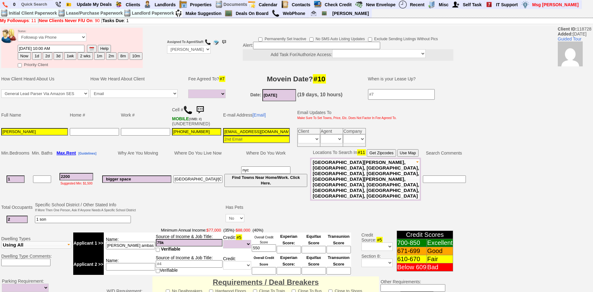
type textarea "4th street send pics"
click at [46, 54] on button "2d" at bounding box center [47, 55] width 9 height 7
type input "09/27/2025 01:29 PM"
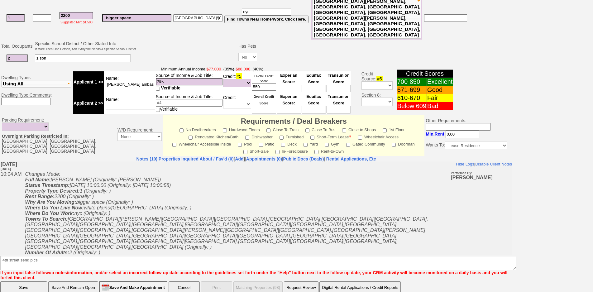
click at [20, 281] on input "Save" at bounding box center [23, 287] width 47 height 12
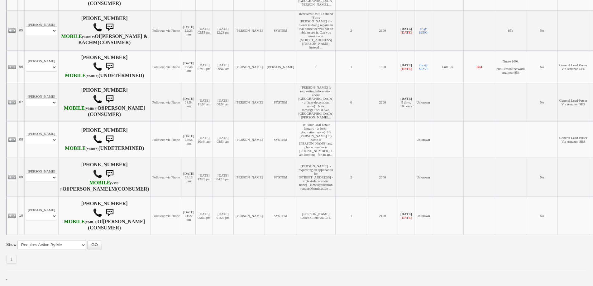
scroll to position [364, 0]
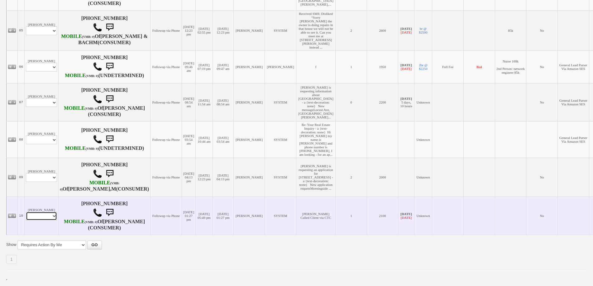
click at [34, 216] on select "Profile Edit Print Email Externally (Will Not Be Tracked In CRM) Closed Deals" at bounding box center [41, 216] width 31 height 9
select select "ChangeURL,/crm/custom/edit_client_form.php?redirect=%2Fcrm%2Fclients.php&id=167…"
click at [26, 212] on select "Profile Edit Print Email Externally (Will Not Be Tracked In CRM) Closed Deals" at bounding box center [41, 216] width 31 height 9
select select
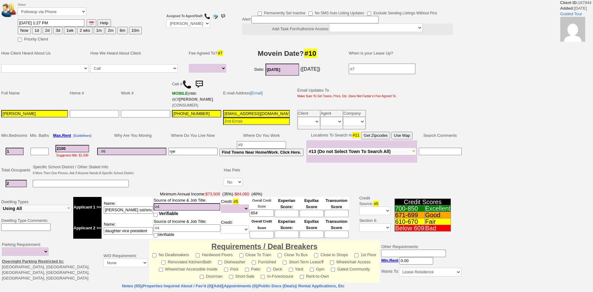
select select
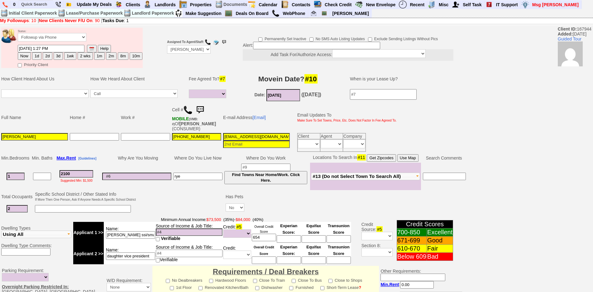
click at [188, 112] on img at bounding box center [187, 109] width 9 height 9
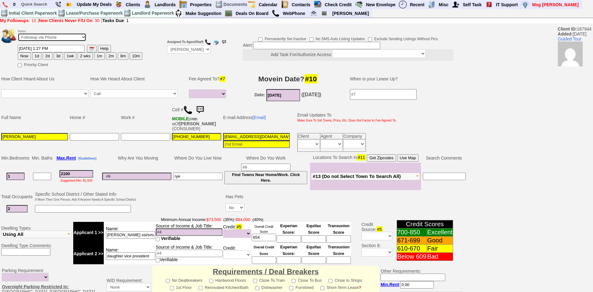
click at [76, 40] on select "Followup via Phone Followup via Email Followup When Section 8 Property Found De…" at bounding box center [52, 37] width 69 height 8
select select "Inactive"
click at [18, 33] on select "Followup via Phone Followup via Email Followup When Section 8 Property Found De…" at bounding box center [52, 37] width 69 height 8
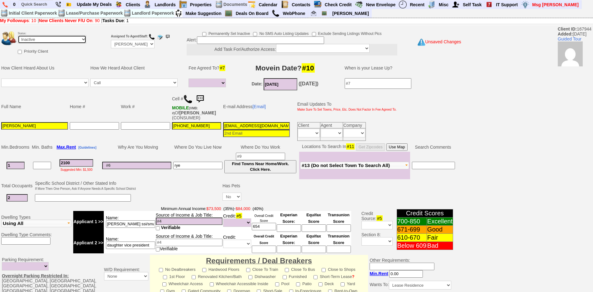
scroll to position [159, 0]
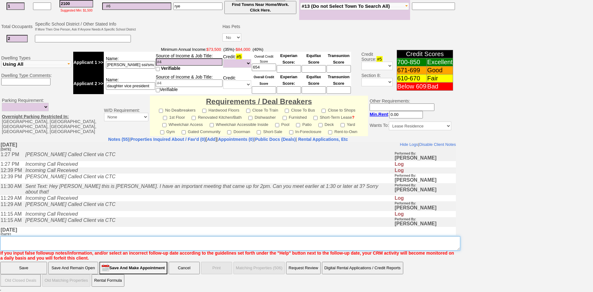
click at [222, 242] on textarea "Insert New Note Here" at bounding box center [230, 243] width 460 height 14
type textarea "c"
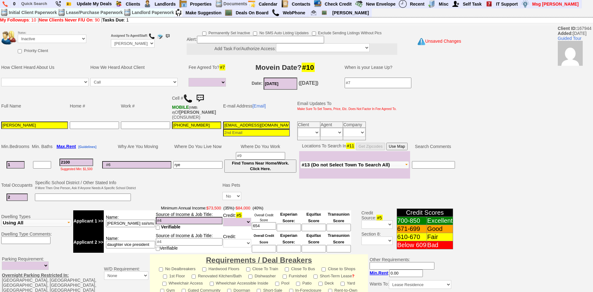
scroll to position [0, 0]
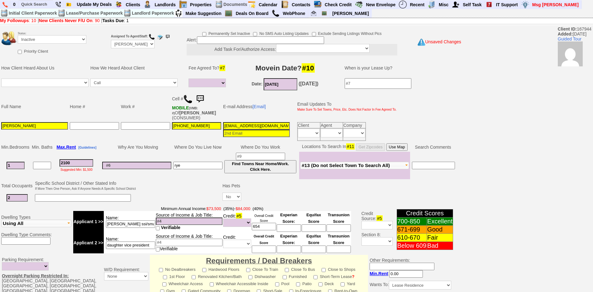
type textarea "client is mia"
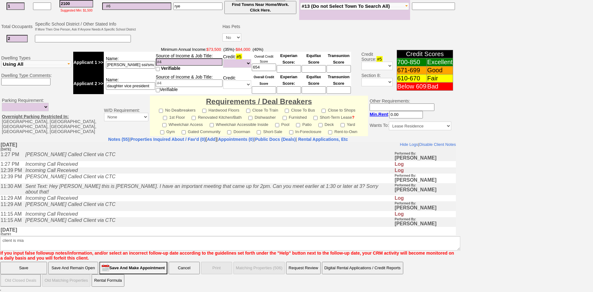
click input "Save" at bounding box center [23, 268] width 47 height 12
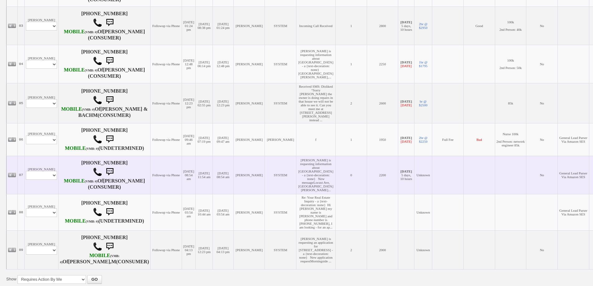
scroll to position [320, 0]
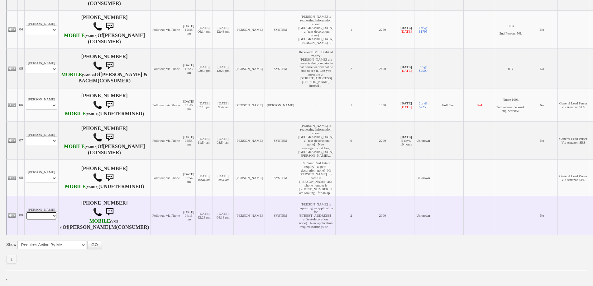
click at [45, 212] on select "Profile Edit Print Email Externally (Will Not Be Tracked In CRM) Closed Deals" at bounding box center [41, 216] width 31 height 9
select select "ChangeURL,/crm/custom/edit_client_form.php?redirect=%2Fcrm%2Fclients.php&id=145…"
click at [26, 212] on select "Profile Edit Print Email Externally (Will Not Be Tracked In CRM) Closed Deals" at bounding box center [41, 216] width 31 height 9
select select
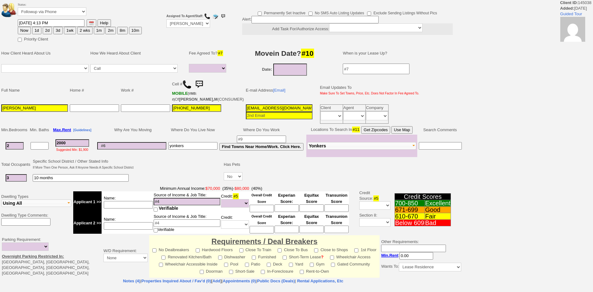
select select
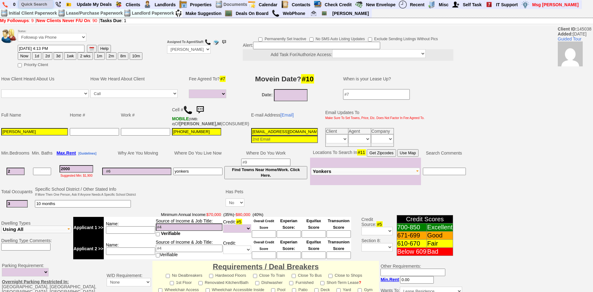
click at [28, 6] on input "text" at bounding box center [36, 4] width 34 height 8
click at [51, 3] on input "127 morningside" at bounding box center [36, 4] width 34 height 8
click at [51, 5] on input "127 morningside" at bounding box center [36, 4] width 34 height 8
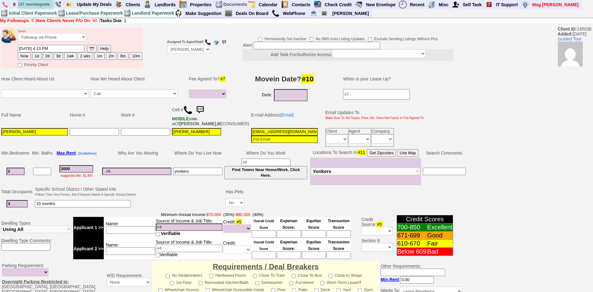
click at [50, 4] on input "127 morningside" at bounding box center [36, 4] width 34 height 8
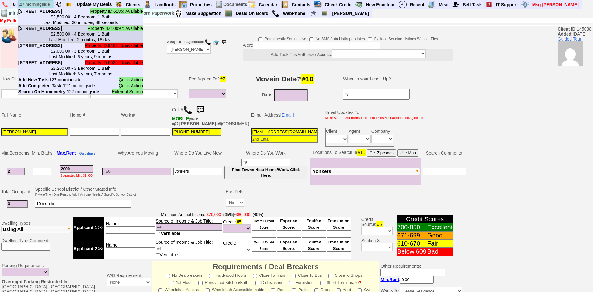
type input "127 morningside"
click at [88, 42] on center "$2,500.00 - 4 Bedroom, 1 Bath Last Modified: 2 months, 18 days" at bounding box center [80, 36] width 125 height 11
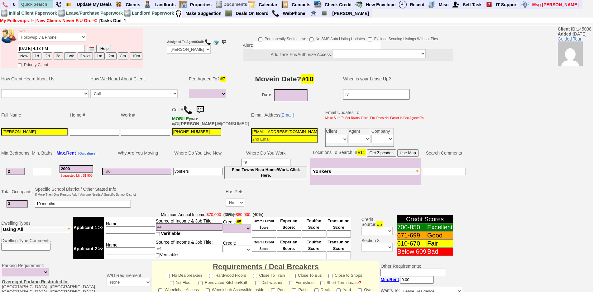
scroll to position [0, 0]
click at [179, 50] on select "Up-For-Grabs ***** STAFF ***** Bob Bruno 914-419-3579 Cristy Liberto 914-486-10…" at bounding box center [189, 49] width 44 height 8
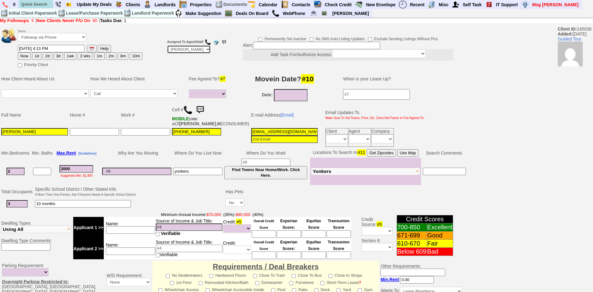
select select "Up-For-Grabs"
click at [167, 45] on select "Up-For-Grabs ***** STAFF ***** Bob Bruno 914-419-3579 Cristy Liberto 914-486-10…" at bounding box center [189, 49] width 44 height 8
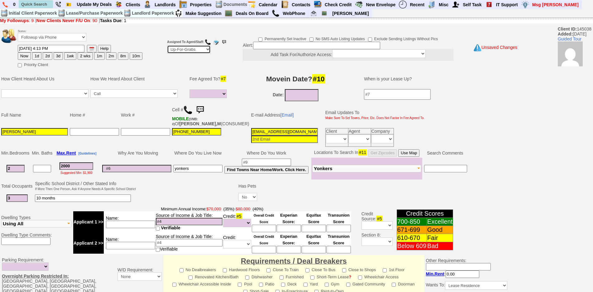
scroll to position [162, 0]
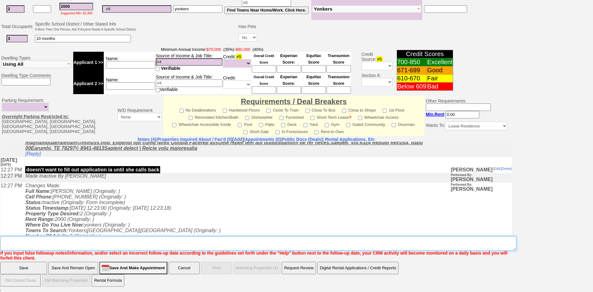
click at [291, 241] on textarea "Insert New Note Here" at bounding box center [258, 243] width 516 height 14
type textarea "nfm"
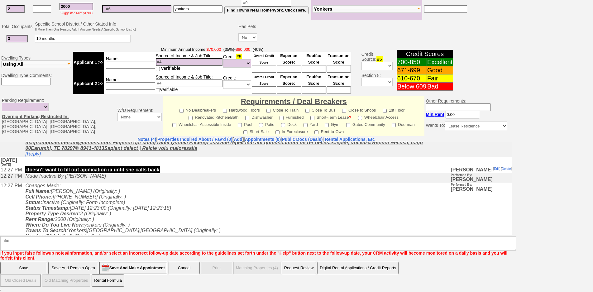
click at [0, 262] on input "Save" at bounding box center [23, 268] width 47 height 12
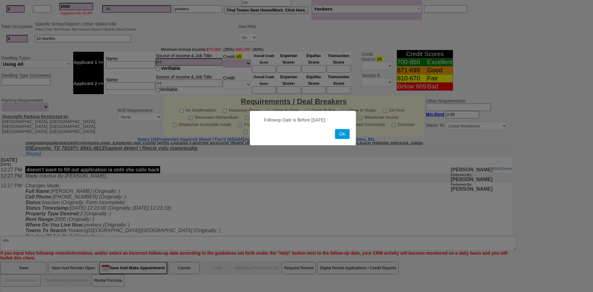
click at [335, 129] on button "OK" at bounding box center [342, 134] width 14 height 10
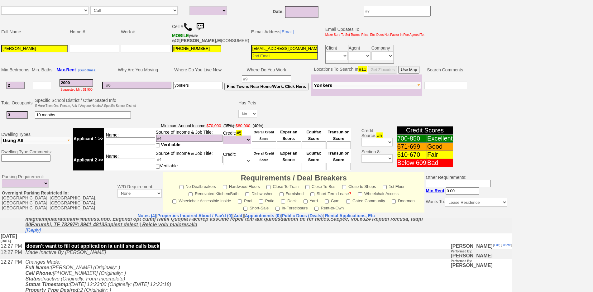
scroll to position [6, 0]
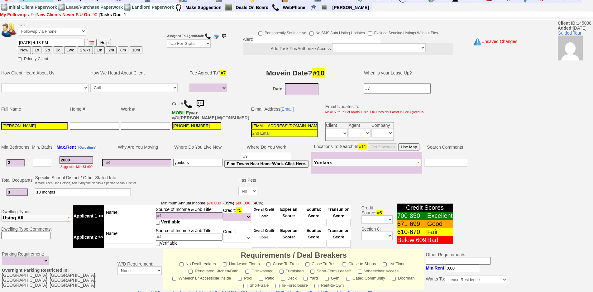
click at [28, 50] on button "Now" at bounding box center [24, 49] width 13 height 7
type input "09/25/2025 01:31 PM"
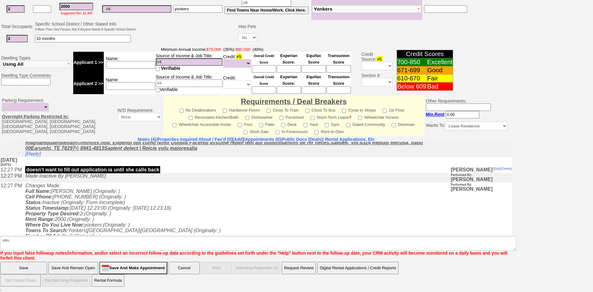
click at [17, 268] on input "Save" at bounding box center [23, 268] width 47 height 12
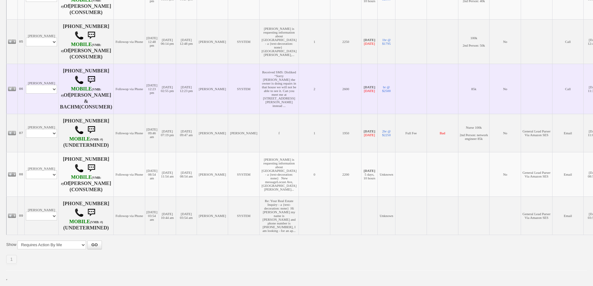
scroll to position [339, 0]
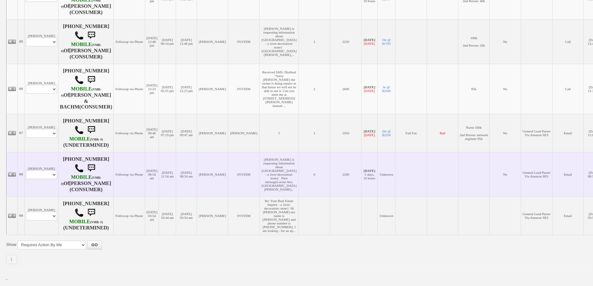
click at [52, 152] on td "Mardonio Coelho Profile Edit Print Email Externally (Will Not Be Tracked In CRM…" at bounding box center [42, 174] width 34 height 45
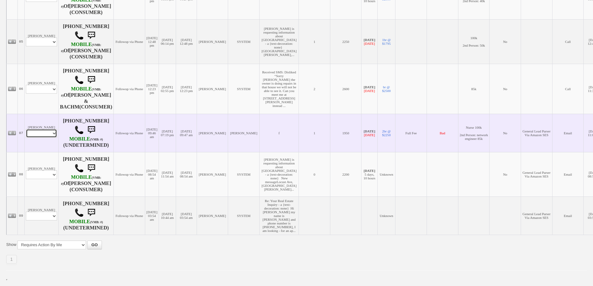
click at [49, 129] on select "Profile Edit Print Email Externally (Will Not Be Tracked In CRM) Closed Deals" at bounding box center [41, 133] width 31 height 9
select select "ChangeURL,/crm/custom/edit_client_form.php?redirect=%2Fcrm%2Fclients.php&id=117…"
click at [26, 129] on select "Profile Edit Print Email Externally (Will Not Be Tracked In CRM) Closed Deals" at bounding box center [41, 133] width 31 height 9
select select
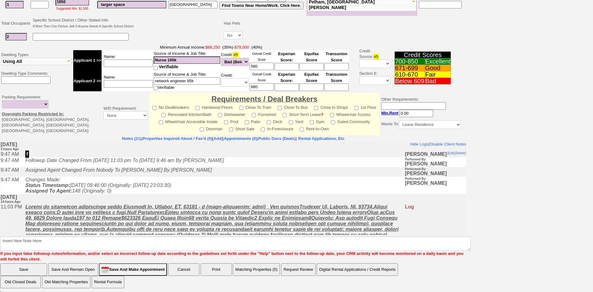
click at [153, 191] on icon "Changes Made: Status Timestamp: [DATE] 09:46:00 (Originally: [DATE] 23:03:30) A…" at bounding box center [98, 185] width 146 height 17
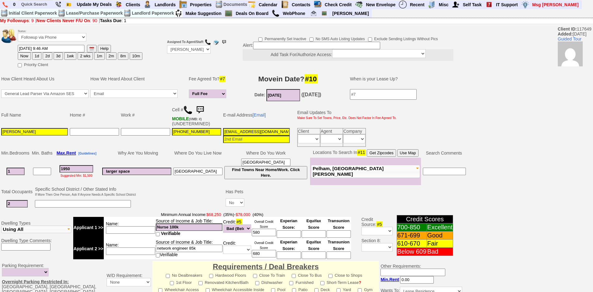
click at [189, 109] on img at bounding box center [187, 109] width 9 height 9
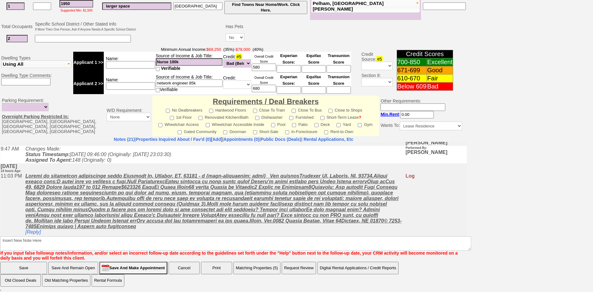
scroll to position [93, 0]
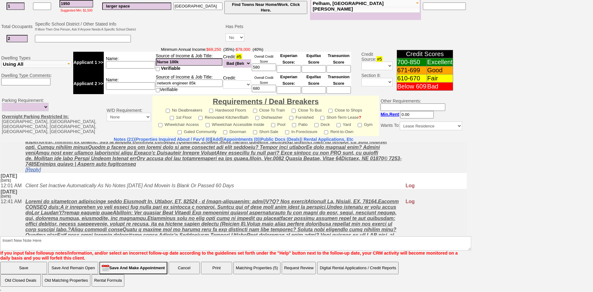
click at [36, 172] on link "[Reply]" at bounding box center [33, 169] width 16 height 5
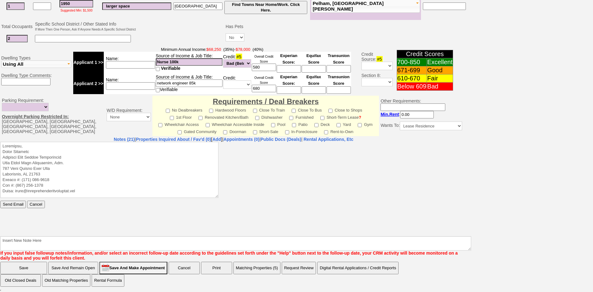
scroll to position [0, 0]
click at [53, 147] on textarea at bounding box center [109, 169] width 218 height 56
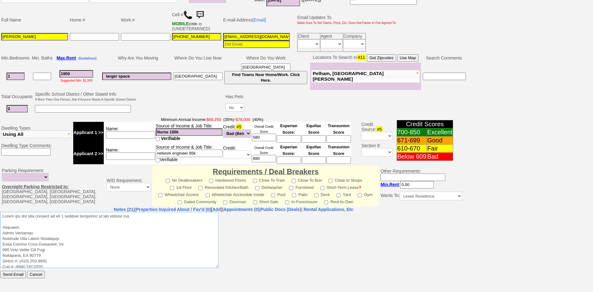
scroll to position [165, 0]
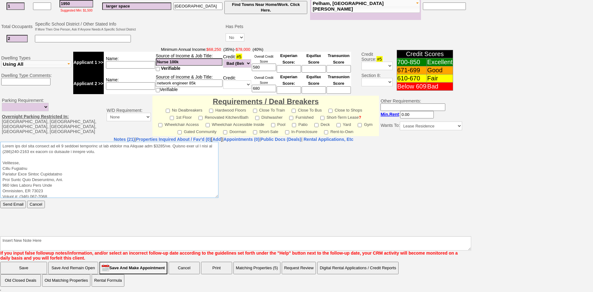
drag, startPoint x: 107, startPoint y: 152, endPoint x: 0, endPoint y: 140, distance: 108.1
click at [0, 141] on html "Send Email Cancel" at bounding box center [233, 187] width 466 height 93
type textarea "Thank you for your request on the 1 bedroom apartment we are hosting in Yonkers…"
click at [18, 203] on input "Send Email" at bounding box center [13, 203] width 26 height 7
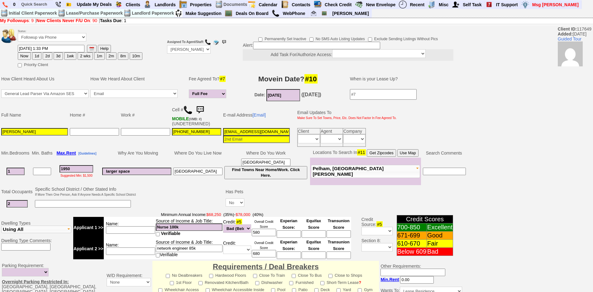
click at [204, 109] on img at bounding box center [200, 110] width 12 height 12
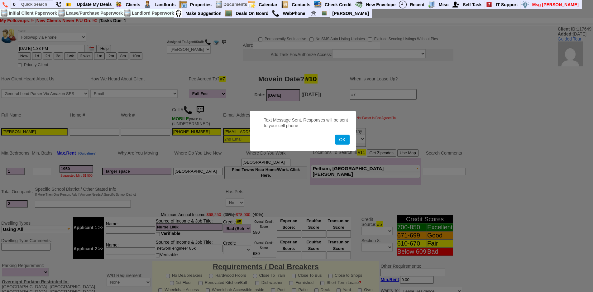
click at [335, 135] on button "OK" at bounding box center [342, 140] width 14 height 10
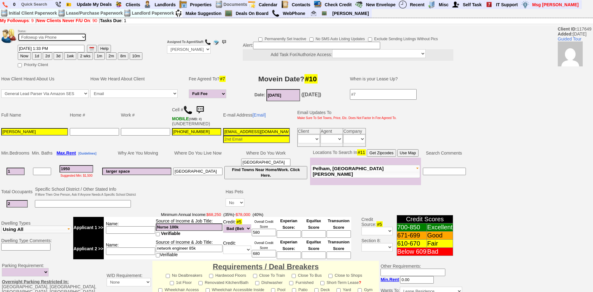
click at [79, 40] on select "Followup via Phone Followup via Email Followup When Section 8 Property Found De…" at bounding box center [52, 37] width 69 height 8
select select "Inactive"
click at [18, 33] on select "Followup via Phone Followup via Email Followup When Section 8 Property Found De…" at bounding box center [52, 37] width 69 height 8
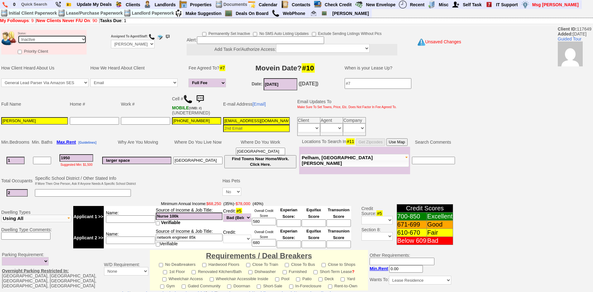
scroll to position [154, 0]
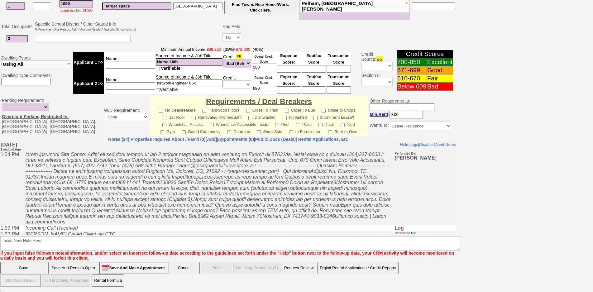
drag, startPoint x: 253, startPoint y: 233, endPoint x: 257, endPoint y: 383, distance: 150.1
click at [253, 231] on td "Incoming Call Received" at bounding box center [208, 228] width 372 height 6
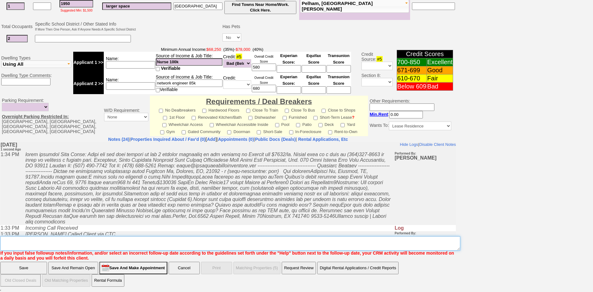
click at [257, 242] on textarea "Insert New Note Here" at bounding box center [230, 243] width 460 height 14
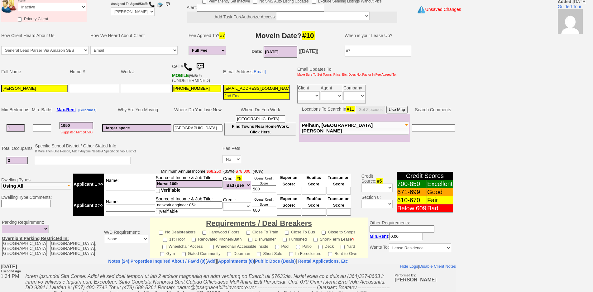
scroll to position [0, 0]
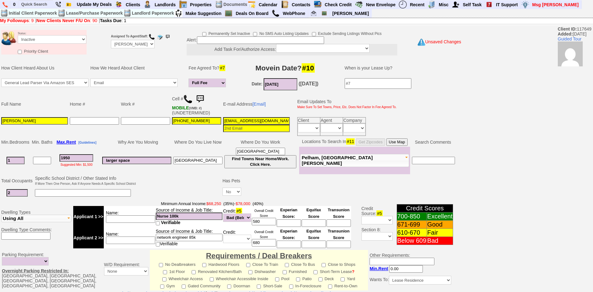
type textarea "called client lm sent txt and email ia until response"
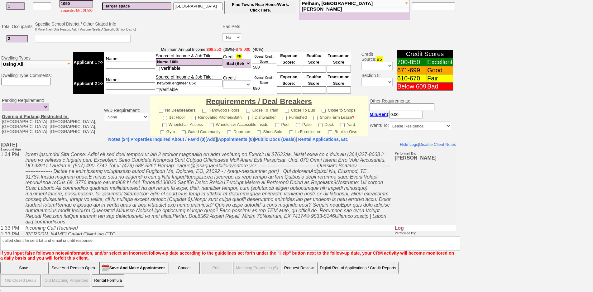
click input "Save" at bounding box center [23, 268] width 47 height 12
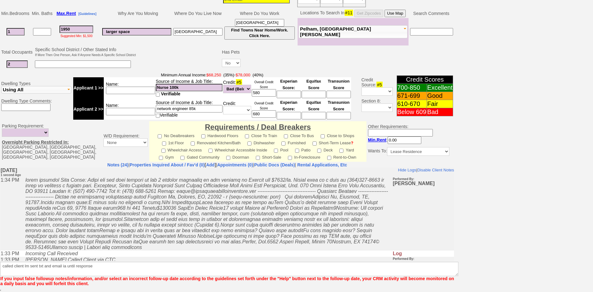
scroll to position [129, 0]
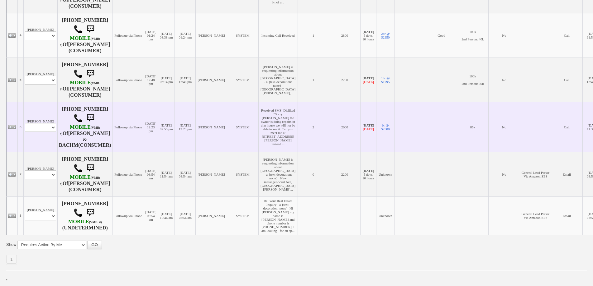
scroll to position [301, 0]
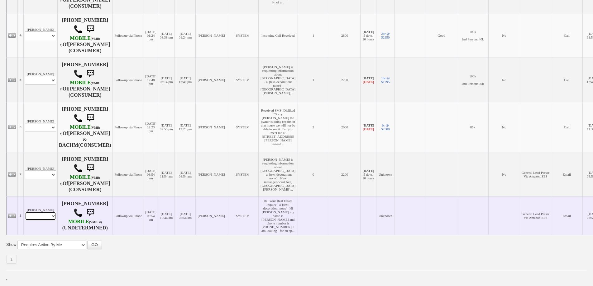
click at [43, 215] on select "Profile Edit Print Email Externally (Will Not Be Tracked In CRM) Closed Deals" at bounding box center [40, 216] width 31 height 9
select select "ChangeURL,/crm/custom/edit_client_form.php?redirect=%2Fcrm%2Fclients.php&id=167…"
click at [25, 212] on select "Profile Edit Print Email Externally (Will Not Be Tracked In CRM) Closed Deals" at bounding box center [40, 216] width 31 height 9
select select
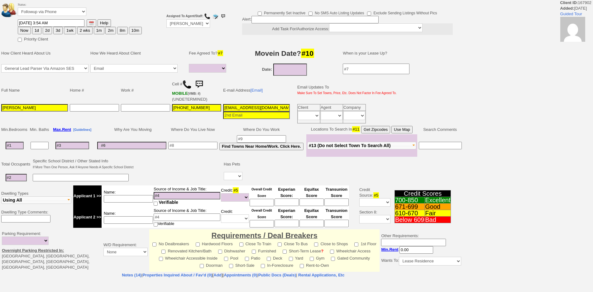
select select
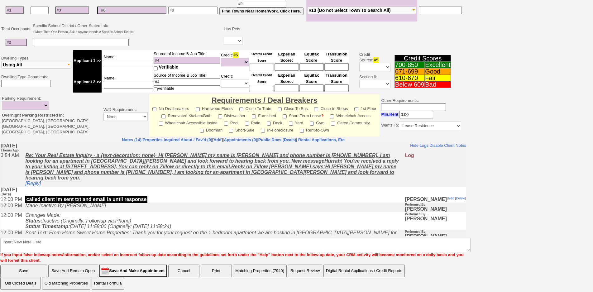
click at [178, 206] on td "Made Inactive By [PERSON_NAME]" at bounding box center [213, 207] width 382 height 10
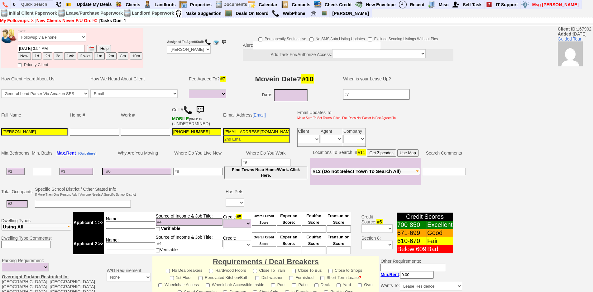
click at [189, 110] on img at bounding box center [187, 109] width 9 height 9
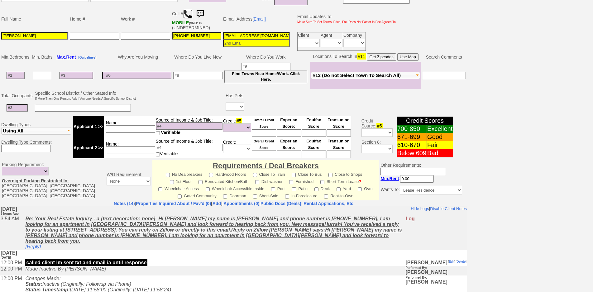
scroll to position [62, 0]
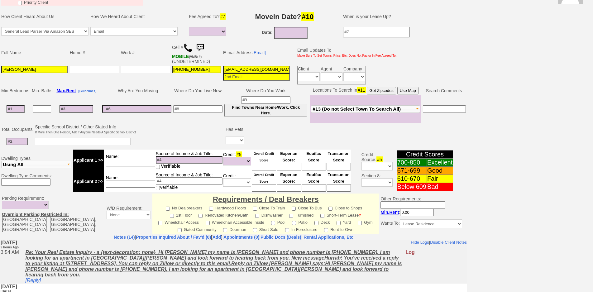
click at [412, 92] on button "Use Map" at bounding box center [407, 90] width 21 height 7
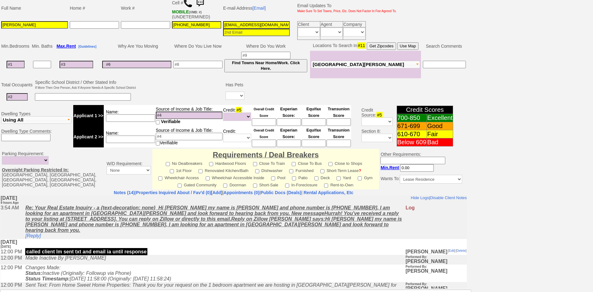
scroll to position [160, 0]
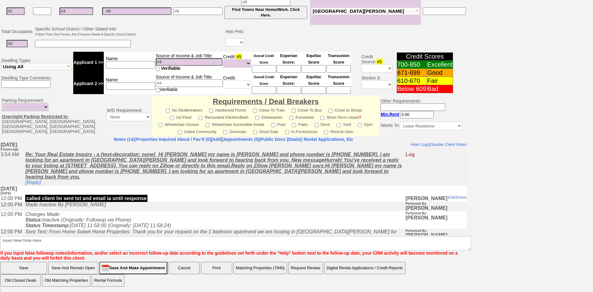
click at [116, 187] on td "Monday, September 15th, 2025 10 days Ago" at bounding box center [233, 190] width 466 height 10
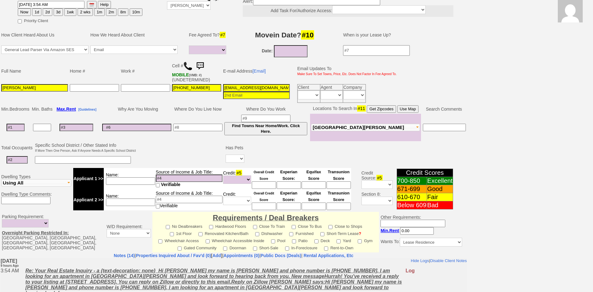
scroll to position [0, 0]
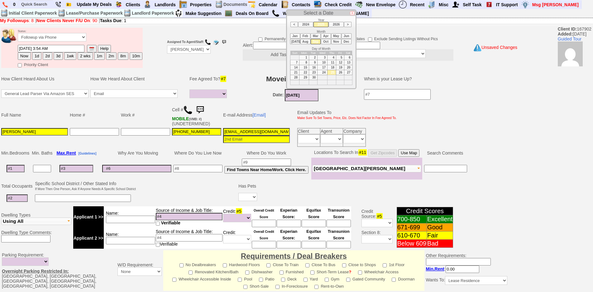
click at [294, 96] on input "09/25/2025" at bounding box center [302, 95] width 34 height 12
click at [325, 43] on li "Oct" at bounding box center [326, 41] width 10 height 5
click at [325, 59] on td "1" at bounding box center [322, 57] width 10 height 5
type input "[DATE]"
click at [22, 168] on input at bounding box center [16, 168] width 18 height 7
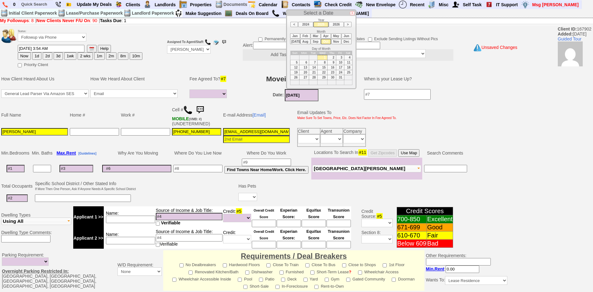
type input "1"
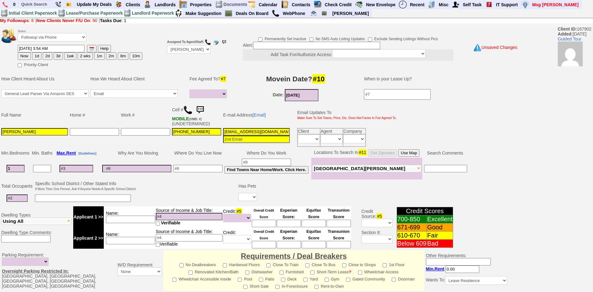
select select
type input "1"
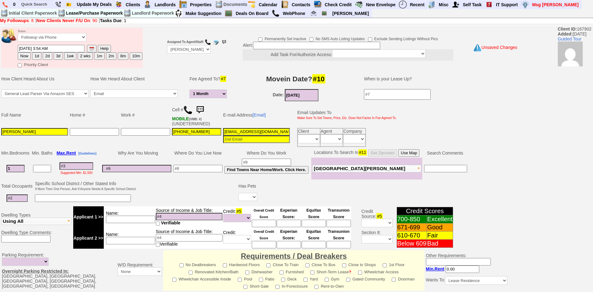
select select
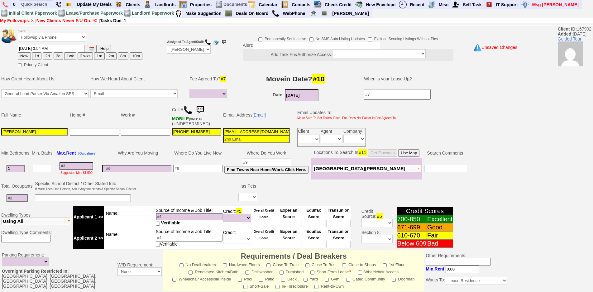
click at [12, 201] on input at bounding box center [17, 197] width 21 height 7
drag, startPoint x: 14, startPoint y: 168, endPoint x: 0, endPoint y: 165, distance: 14.6
click at [0, 165] on td "Min. Bedrooms Min. Baths Max. Rent [Guidelines] Why Are You Moving Where Do You…" at bounding box center [256, 164] width 512 height 32
type input "0"
select select
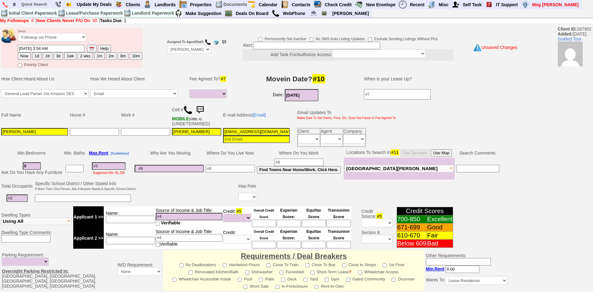
type input "0"
select select
click at [250, 191] on td "Has Pets" at bounding box center [247, 186] width 21 height 12
click at [253, 199] on select "Yes No" at bounding box center [247, 197] width 19 height 8
select select "Yes"
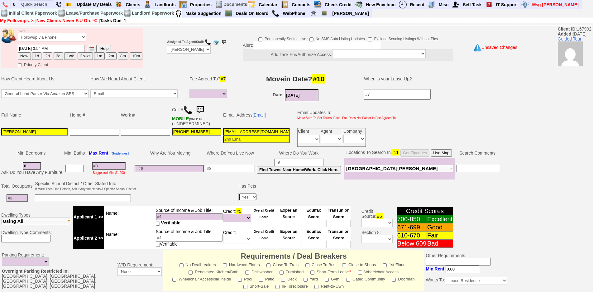
click at [239, 193] on select "Yes No" at bounding box center [247, 197] width 19 height 8
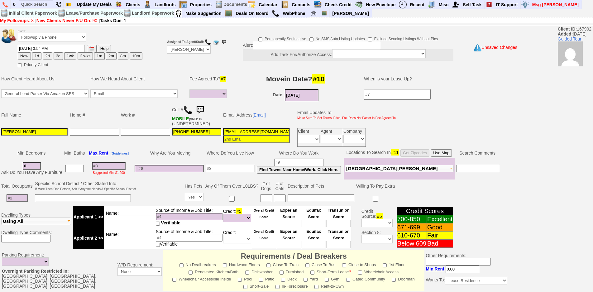
click at [267, 198] on input at bounding box center [266, 197] width 12 height 7
type input "2"
click at [19, 202] on td at bounding box center [17, 198] width 34 height 13
click at [26, 196] on input at bounding box center [17, 197] width 21 height 7
type input "1"
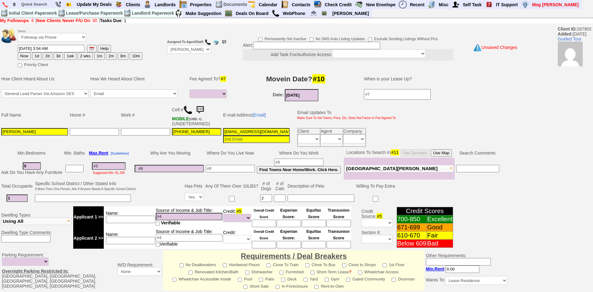
click at [55, 187] on font "If More Then One Person, Ask If Anyone Needs A Specific School District" at bounding box center [85, 188] width 101 height 3
click at [70, 202] on td at bounding box center [85, 198] width 102 height 13
click at [77, 196] on input at bounding box center [83, 197] width 96 height 7
click at [139, 216] on input at bounding box center [130, 218] width 49 height 7
click at [118, 163] on input at bounding box center [109, 165] width 34 height 7
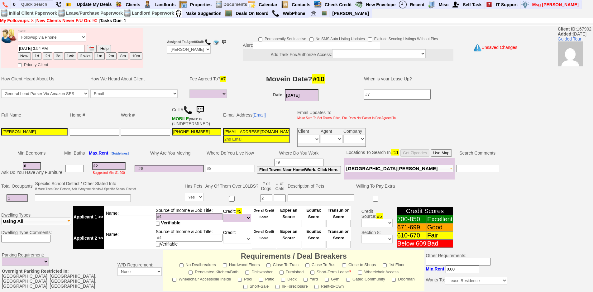
type input "220"
select select
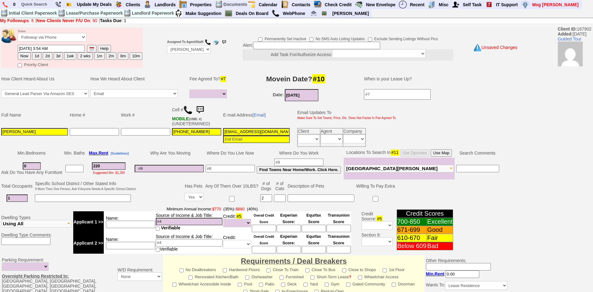
type input "2200"
select select
type input "2200"
click at [141, 225] on input at bounding box center [130, 223] width 49 height 7
select select
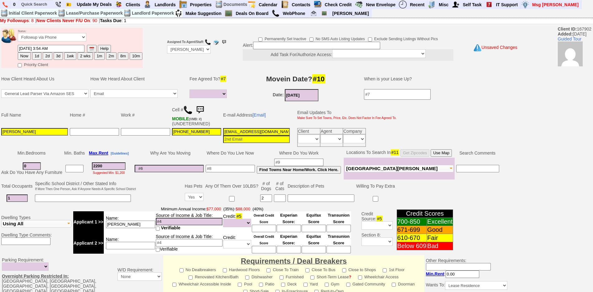
type input "jessica"
click at [449, 154] on button "Use Map" at bounding box center [440, 152] width 21 height 7
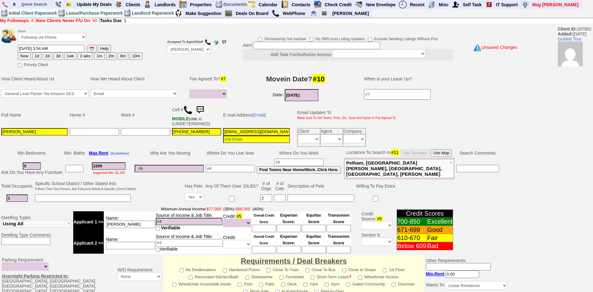
click at [231, 170] on input at bounding box center [230, 168] width 49 height 7
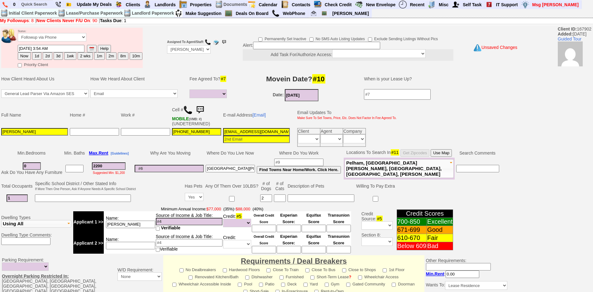
type input "new rochelle"
click at [142, 225] on input "jessica" at bounding box center [130, 223] width 49 height 7
click at [170, 167] on input at bounding box center [169, 168] width 69 height 7
click at [178, 219] on input at bounding box center [189, 221] width 67 height 7
click at [180, 221] on input at bounding box center [189, 221] width 67 height 7
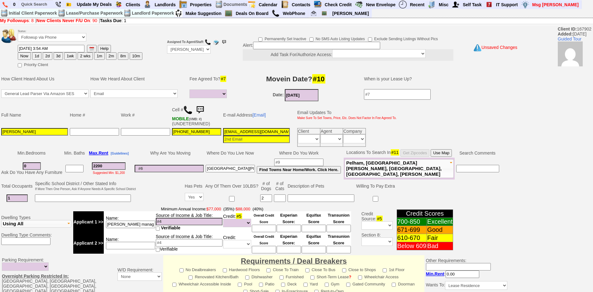
click at [145, 224] on input "jessica bar manager" at bounding box center [130, 223] width 49 height 7
type input "jessica bar manager cash"
click at [145, 200] on td at bounding box center [160, 192] width 47 height 25
click at [168, 220] on input at bounding box center [189, 221] width 67 height 7
click at [256, 227] on input at bounding box center [264, 228] width 24 height 7
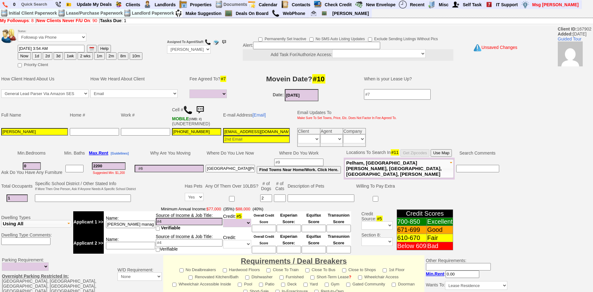
click at [130, 247] on input at bounding box center [130, 245] width 49 height 7
type input "godfather"
click at [171, 243] on input at bounding box center [189, 242] width 67 height 7
click at [245, 182] on td "Any Of Them Over 10LBS?" at bounding box center [231, 186] width 55 height 12
click at [271, 229] on input at bounding box center [264, 228] width 24 height 7
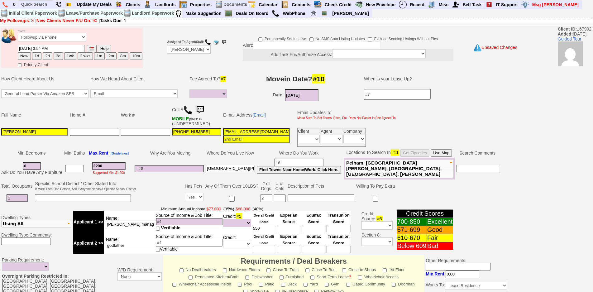
type input "550"
click at [175, 222] on input at bounding box center [189, 221] width 67 height 7
click at [163, 167] on input at bounding box center [169, 168] width 69 height 7
type input "divorce"
click at [155, 142] on td at bounding box center [145, 137] width 51 height 21
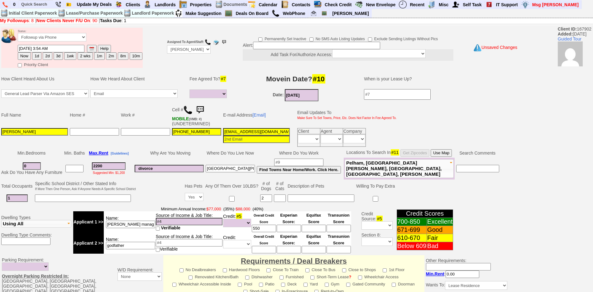
click at [174, 221] on input at bounding box center [189, 221] width 67 height 7
click at [149, 224] on input "jessica bar manager cash" at bounding box center [130, 223] width 49 height 7
click at [128, 222] on input "jessica bar manager cash" at bounding box center [130, 223] width 49 height 7
click at [131, 224] on input "jessica bar manager cash" at bounding box center [130, 223] width 49 height 7
click at [133, 225] on input "jessica bar manager cash" at bounding box center [130, 223] width 49 height 7
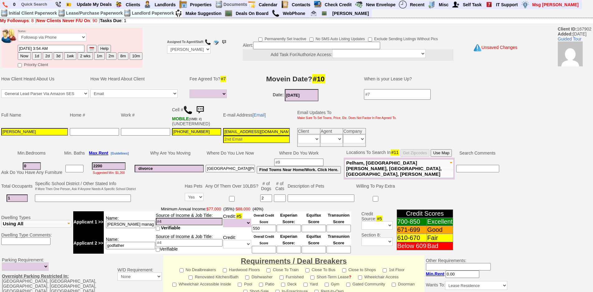
click at [135, 225] on input "jessica bar manager cash" at bounding box center [130, 223] width 49 height 7
click at [138, 226] on input "jessica bar manager cash" at bounding box center [130, 223] width 49 height 7
click at [139, 226] on input "jessica bar manager cash" at bounding box center [130, 223] width 49 height 7
click at [143, 224] on input "jessica bar manager cash" at bounding box center [130, 223] width 49 height 7
click at [260, 130] on input "59bjq3952wv96i41d1z3y6xw5h5@convo.zillow.com" at bounding box center [256, 131] width 67 height 7
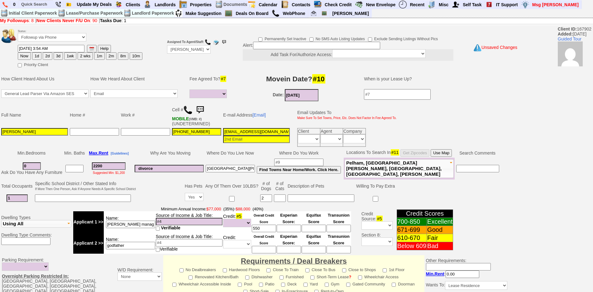
click at [260, 131] on input "59bjq3952wv96i41d1z3y6xw5h5@convo.zillow.com" at bounding box center [256, 131] width 67 height 7
click at [48, 128] on input "Jessica BismarK" at bounding box center [34, 131] width 67 height 7
type input "Jessica Bismark"
click at [239, 132] on input at bounding box center [256, 131] width 67 height 7
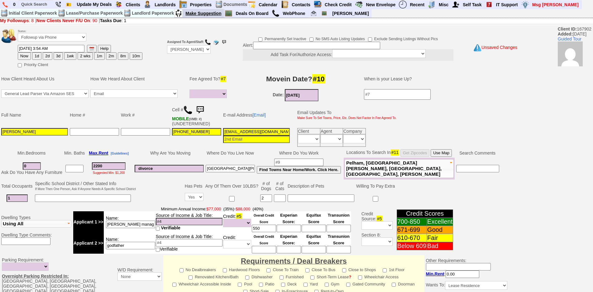
type input "jessbiz423@gmail.com"
click at [259, 130] on input "jessbiz423@gmail.com" at bounding box center [256, 131] width 67 height 7
paste input "jessbiz423@gmail.com"
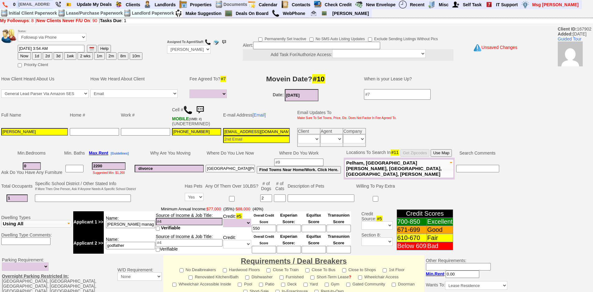
scroll to position [0, 13]
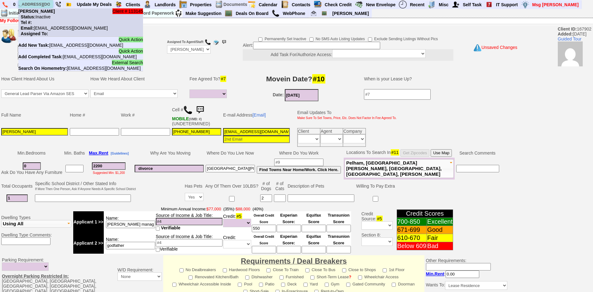
type input "jessbiz423@gmail.com"
click at [56, 25] on li "Client # 113145 Jess Biz Status: Inactive Tel #: Email: Jessbiz423@gmail.com As…" at bounding box center [80, 22] width 125 height 28
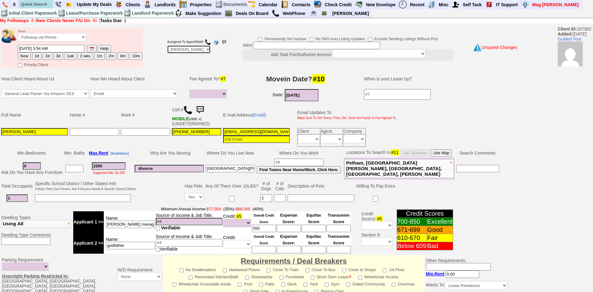
click at [184, 52] on select "Up-For-Grabs ***** STAFF ***** Bob Bruno 914-419-3579 Cristy Liberto 914-486-10…" at bounding box center [189, 49] width 44 height 8
select select "Up-For-Grabs"
click at [167, 45] on select "Up-For-Grabs ***** STAFF ***** Bob Bruno 914-419-3579 Cristy Liberto 914-486-10…" at bounding box center [189, 49] width 44 height 8
click at [18, 56] on button "Now" at bounding box center [24, 55] width 13 height 7
type input "09/25/2025 01:35 PM"
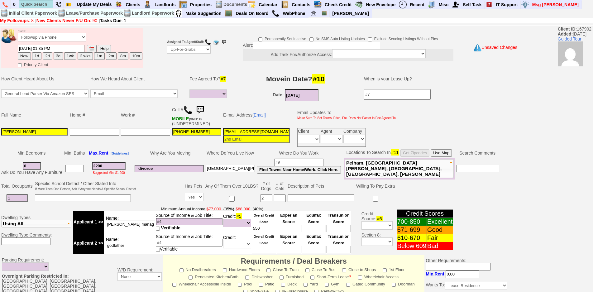
scroll to position [157, 0]
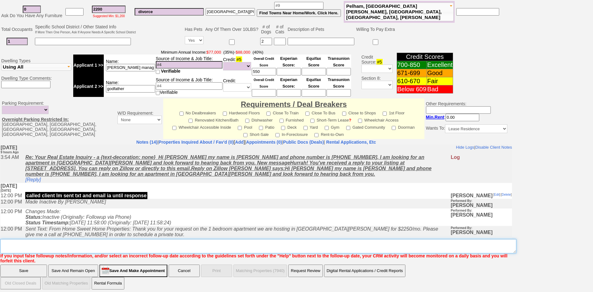
click at [175, 243] on textarea "Insert New Note Here" at bounding box center [258, 246] width 516 height 14
type textarea "f"
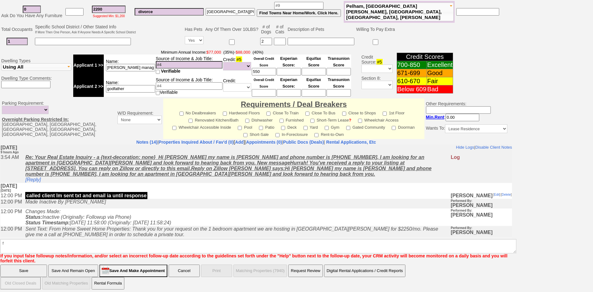
click input "Save And Remain Open" at bounding box center [73, 270] width 50 height 12
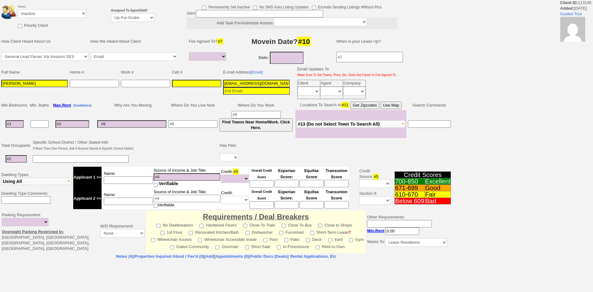
select select
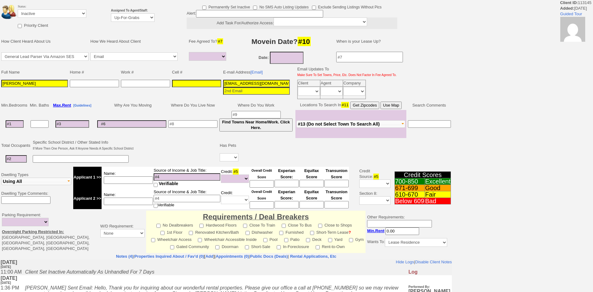
click at [243, 87] on input "Jessbiz423@gmail.com" at bounding box center [256, 83] width 67 height 7
click at [243, 83] on input "Jessbiz423@gmail.com" at bounding box center [256, 83] width 67 height 7
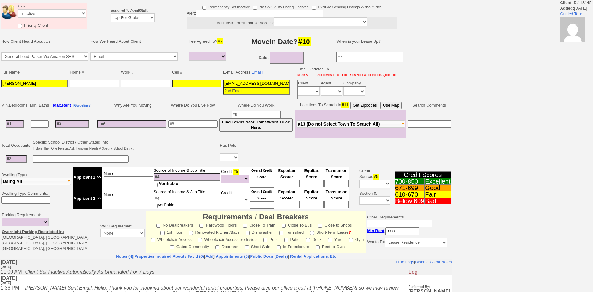
click at [243, 83] on input "Jessbiz423@gmail.com" at bounding box center [256, 83] width 67 height 7
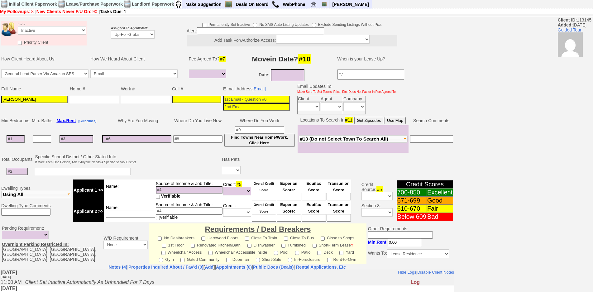
scroll to position [137, 0]
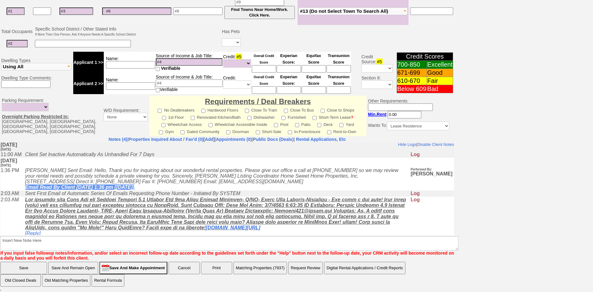
click at [29, 268] on input "Save" at bounding box center [23, 268] width 47 height 12
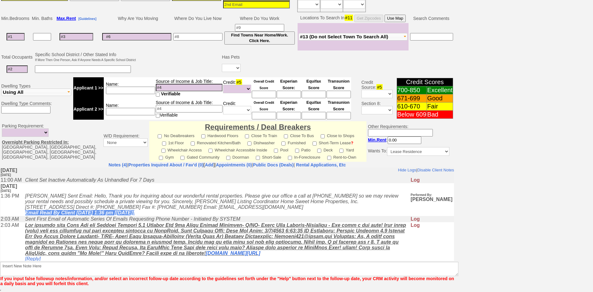
scroll to position [111, 0]
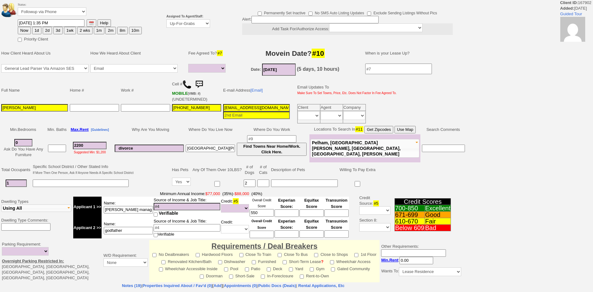
select select
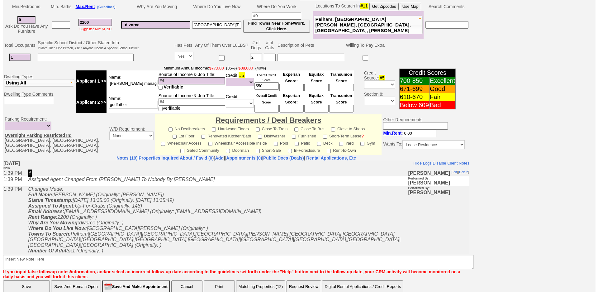
scroll to position [165, 0]
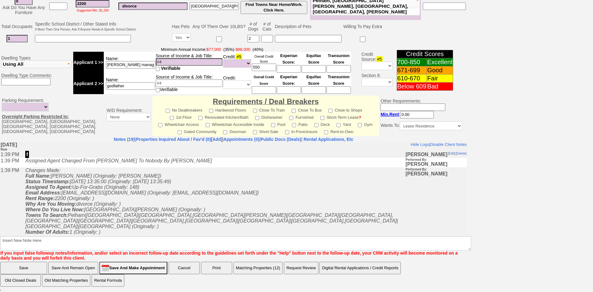
click at [265, 264] on button "Matching Properties (12)" at bounding box center [257, 268] width 49 height 12
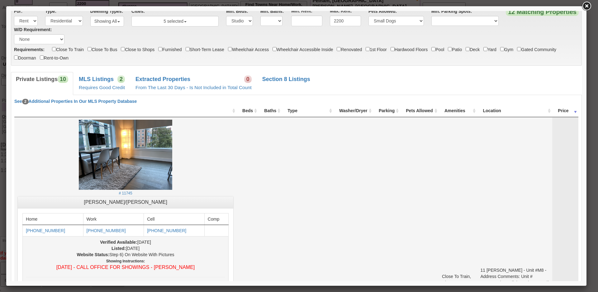
scroll to position [0, 0]
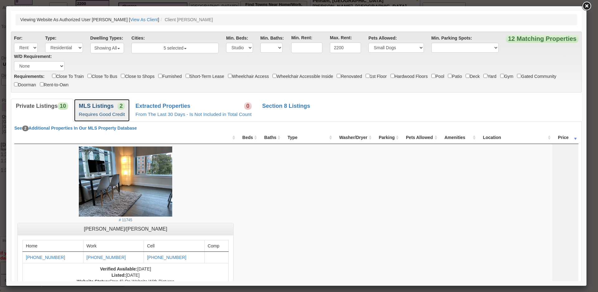
click at [130, 112] on link "MLS Listings 2 Requires Good Credit" at bounding box center [102, 110] width 56 height 23
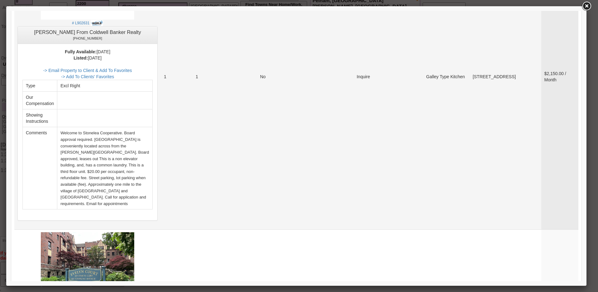
scroll to position [436, 0]
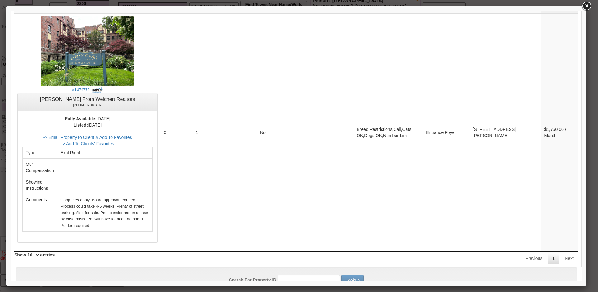
click at [589, 4] on link at bounding box center [586, 6] width 11 height 11
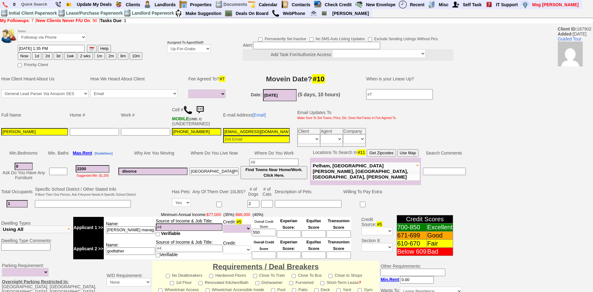
scroll to position [165, 0]
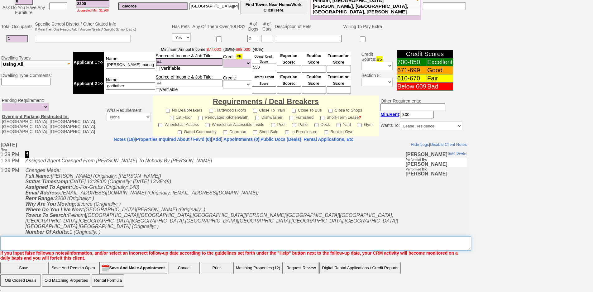
click at [139, 246] on textarea "Insert New Note Here" at bounding box center [235, 243] width 471 height 14
type textarea "2 dogs credit shot nfm"
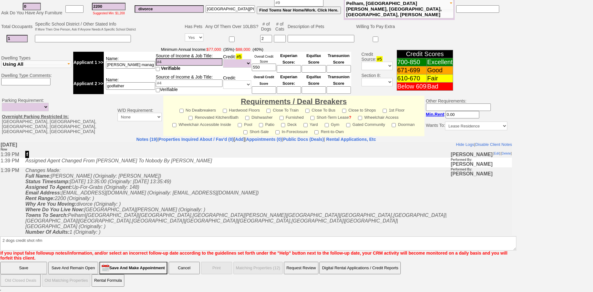
click input "Save" at bounding box center [23, 268] width 47 height 12
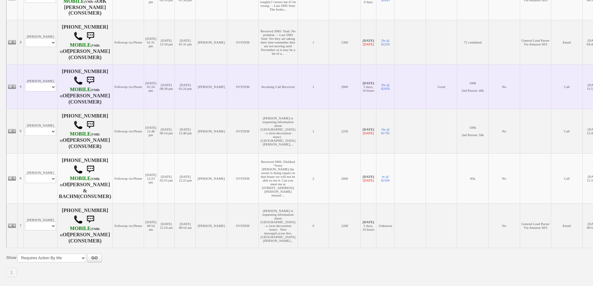
scroll to position [128, 0]
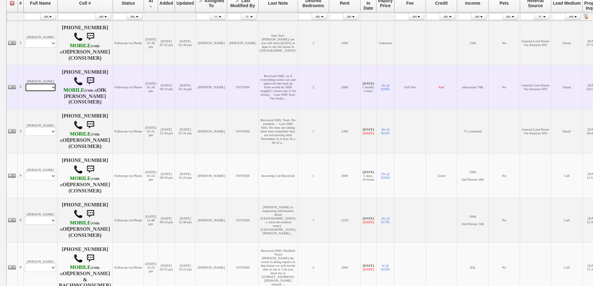
click at [39, 92] on select "Profile Edit Print Email Externally (Will Not Be Tracked In CRM) Closed Deals" at bounding box center [40, 87] width 31 height 9
select select "ChangeURL,/crm/custom/edit_client_form.php?redirect=%2Fcrm%2Fclients.php&id=656…"
click at [25, 92] on select "Profile Edit Print Email Externally (Will Not Be Tracked In CRM) Closed Deals" at bounding box center [40, 87] width 31 height 9
select select
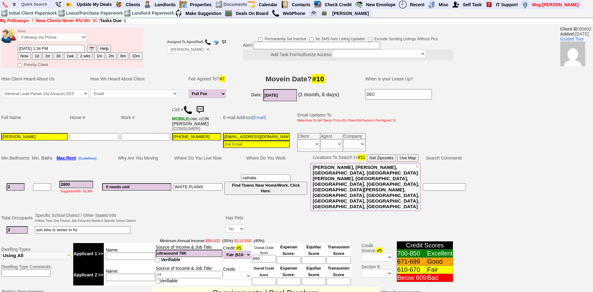
click at [143, 164] on td "ll needs unit" at bounding box center [136, 187] width 71 height 49
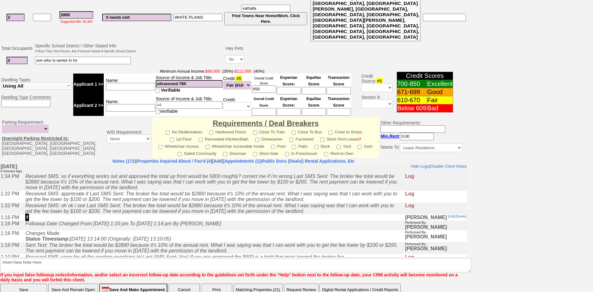
scroll to position [170, 0]
click at [192, 225] on icon "Followup Date Changed From [DATE] 1:10 pm To [DATE] 1:14 pm By [PERSON_NAME]" at bounding box center [123, 222] width 196 height 5
click at [149, 233] on td "Changes Made: Status Timestamp: [DATE] 13:14:00 (Originally: [DATE] 13:10:05)" at bounding box center [213, 235] width 382 height 12
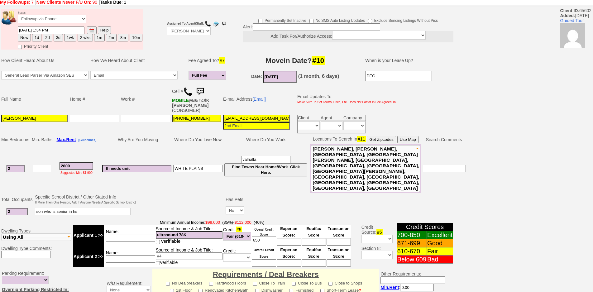
scroll to position [0, 0]
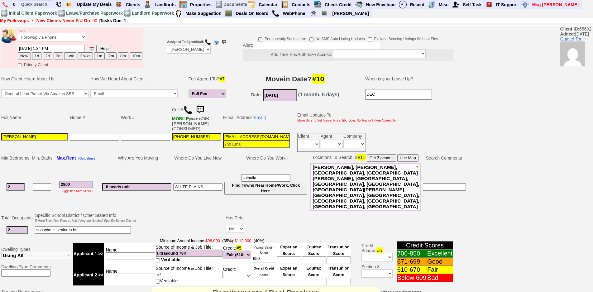
click at [202, 111] on img at bounding box center [200, 110] width 12 height 12
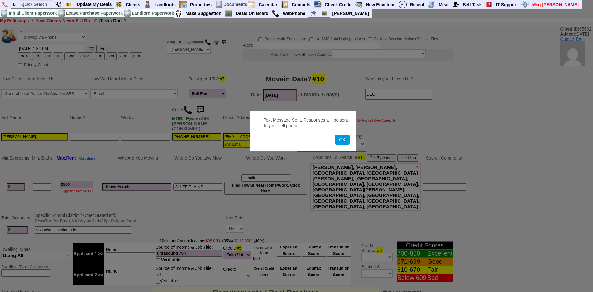
click at [335, 135] on button "OK" at bounding box center [342, 140] width 14 height 10
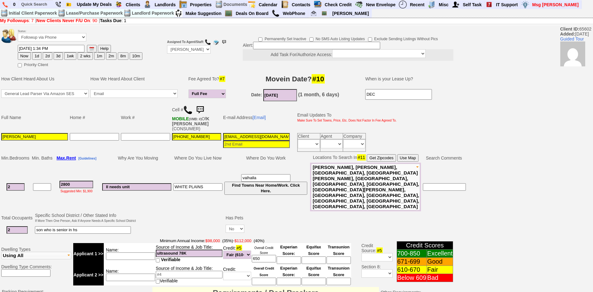
click at [36, 57] on button "1d" at bounding box center [36, 55] width 9 height 7
type input "09/26/2025 01:39 PM"
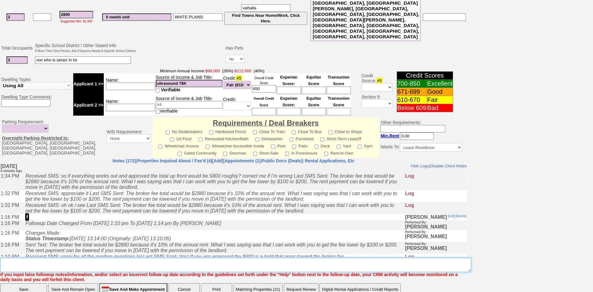
click at [237, 258] on textarea "Insert New Note Here" at bounding box center [235, 265] width 471 height 14
type textarea "f"
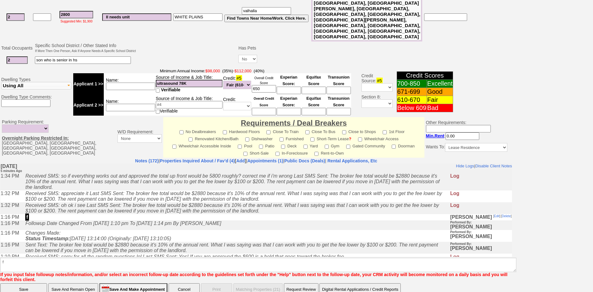
scroll to position [144, 0]
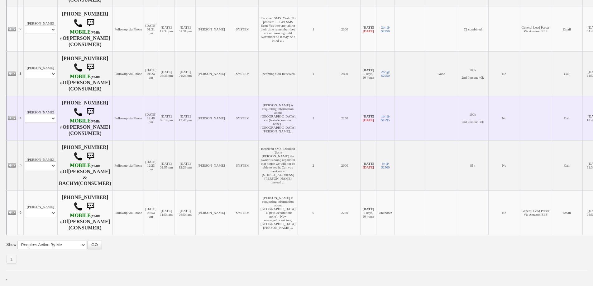
scroll to position [259, 0]
click at [46, 114] on select "Profile Edit Print Email Externally (Will Not Be Tracked In CRM) Closed Deals" at bounding box center [40, 118] width 31 height 9
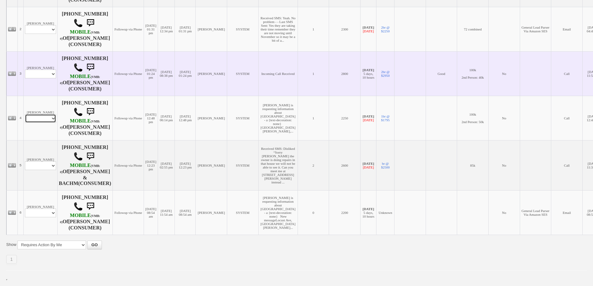
scroll to position [165, 0]
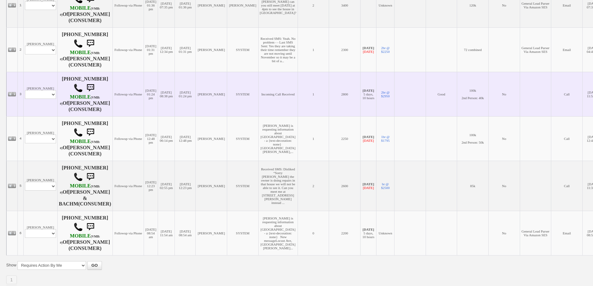
click at [50, 97] on td "Jose Corral Profile Edit Print Email Externally (Will Not Be Tracked In CRM) Cl…" at bounding box center [40, 94] width 34 height 45
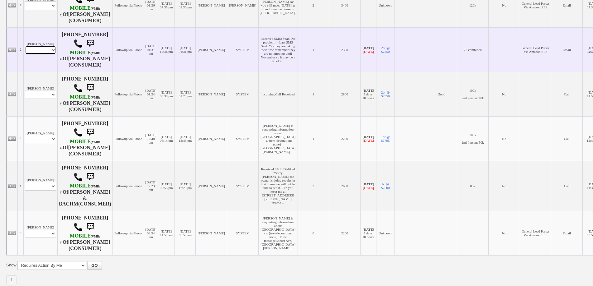
click at [49, 54] on select "Profile Edit Print Email Externally (Will Not Be Tracked In CRM) Closed Deals" at bounding box center [40, 50] width 31 height 9
select select "ChangeURL,/crm/custom/edit_client_form.php?redirect=%2Fcrm%2Fclients.php&id=166…"
click at [25, 54] on select "Profile Edit Print Email Externally (Will Not Be Tracked In CRM) Closed Deals" at bounding box center [40, 50] width 31 height 9
select select
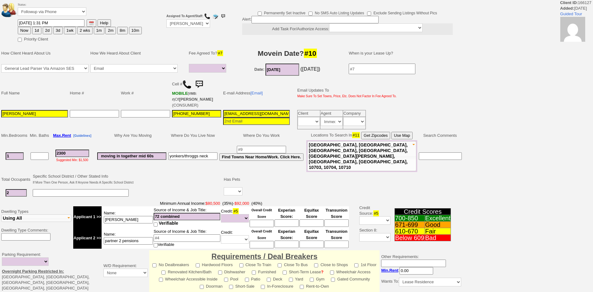
select select
click at [67, 30] on button "1wk" at bounding box center [70, 30] width 12 height 7
type input "[DATE] 01:40 PM"
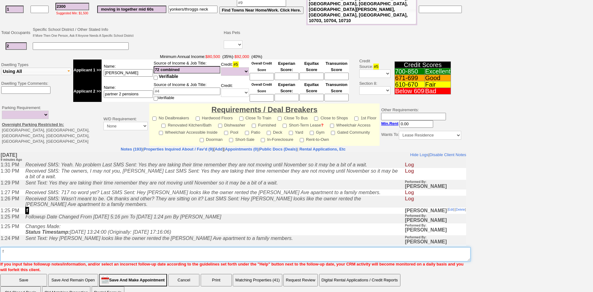
click at [267, 247] on textarea "Insert New Note Here" at bounding box center [235, 254] width 470 height 14
type textarea "f"
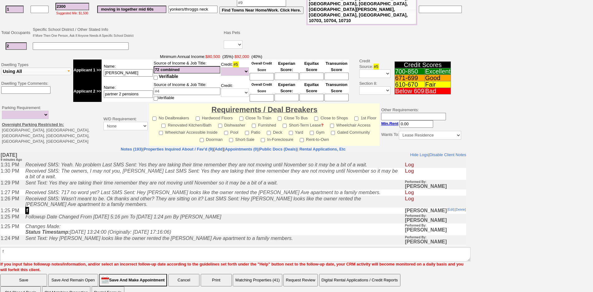
click input "Save" at bounding box center [23, 280] width 47 height 12
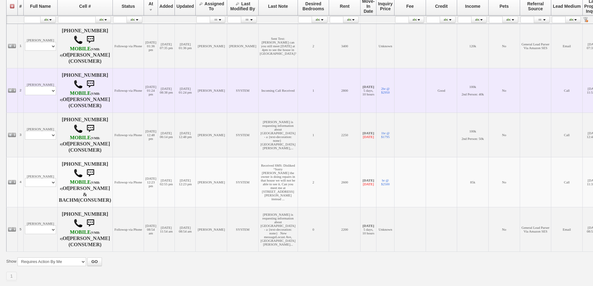
scroll to position [203, 0]
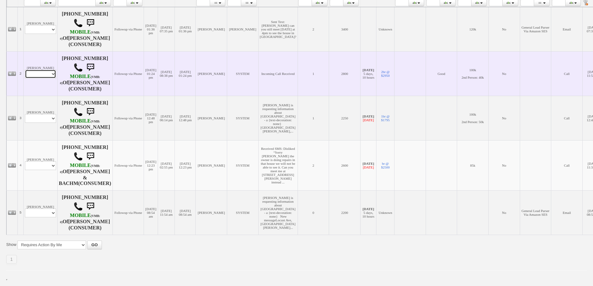
click at [38, 70] on select "Profile Edit Print Email Externally (Will Not Be Tracked In CRM) Closed Deals" at bounding box center [40, 74] width 31 height 9
select select "ChangeURL,/crm/custom/edit_client_form.php?redirect=%2Fcrm%2Fclients.php&id=167…"
click at [25, 70] on select "Profile Edit Print Email Externally (Will Not Be Tracked In CRM) Closed Deals" at bounding box center [40, 74] width 31 height 9
select select
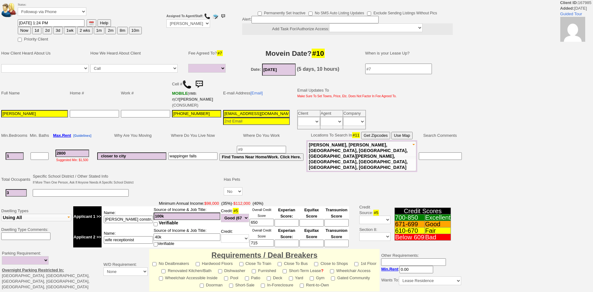
select select
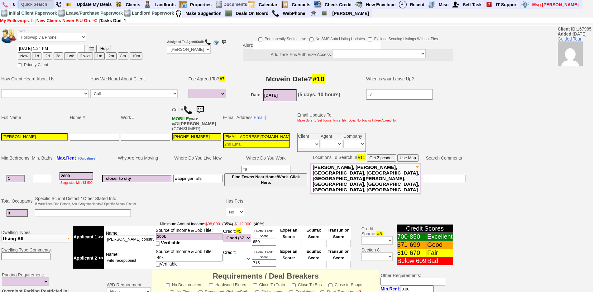
click at [31, 5] on input "text" at bounding box center [36, 4] width 34 height 8
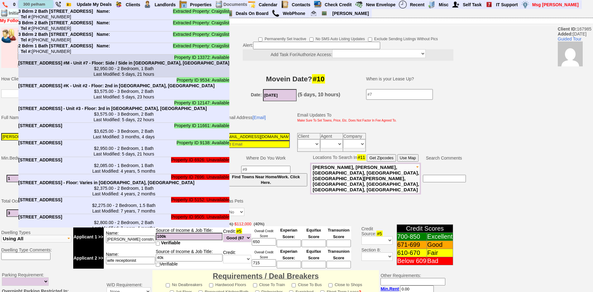
type input "300 pelham"
click at [88, 77] on center "$2,950.00 - 2 Bedroom, 1 Bath Last Modified: 5 days, 21 hours" at bounding box center [123, 71] width 211 height 11
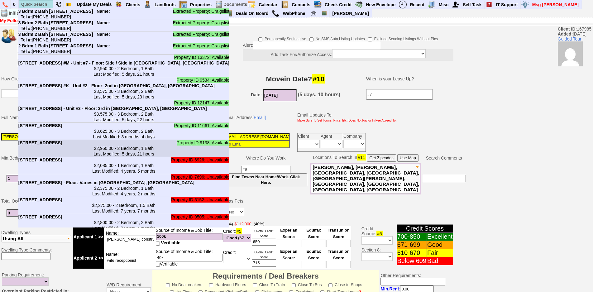
click at [112, 157] on center "$2,950.00 - 2 Bedroom, 1 Bath Last Modified: 5 days, 21 hours" at bounding box center [123, 150] width 211 height 11
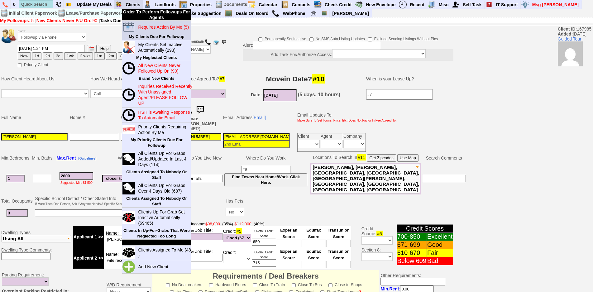
click at [143, 25] on blink "Requires Action By Me (5)" at bounding box center [163, 27] width 51 height 5
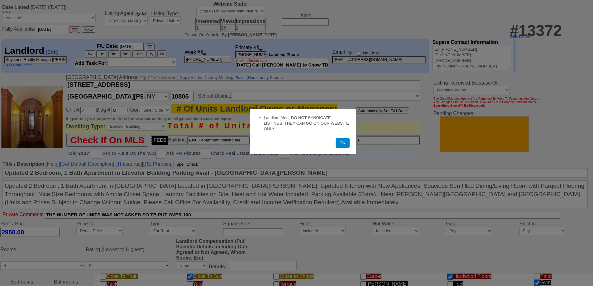
click at [341, 144] on button "OK" at bounding box center [342, 143] width 14 height 10
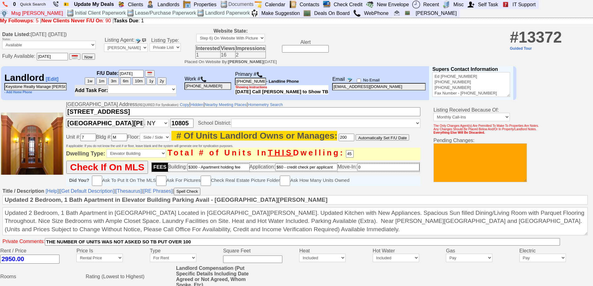
click at [261, 78] on img at bounding box center [259, 75] width 6 height 6
click at [462, 150] on textarea at bounding box center [479, 163] width 93 height 39
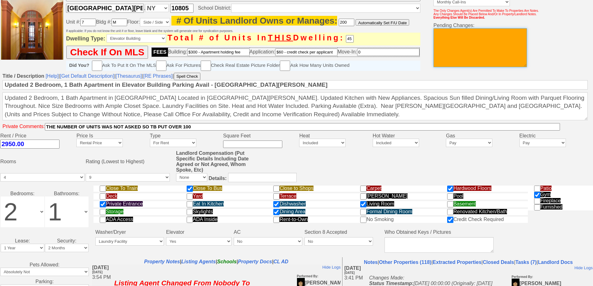
scroll to position [187, 0]
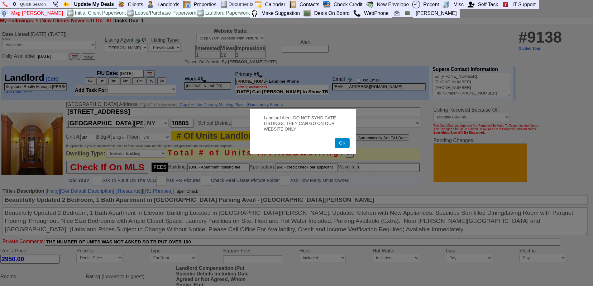
click at [338, 145] on button "OK" at bounding box center [342, 143] width 14 height 10
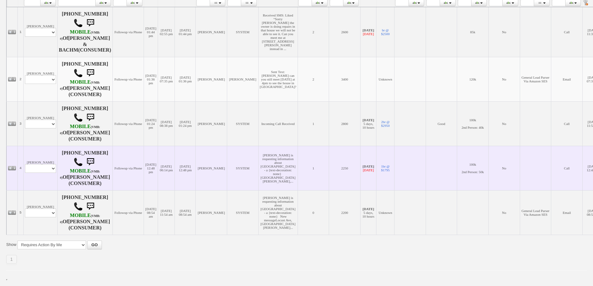
scroll to position [187, 0]
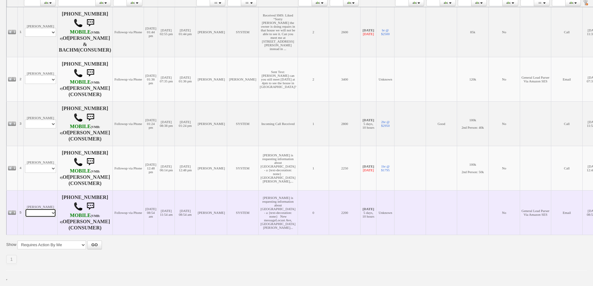
click at [48, 218] on select "Profile Edit Print Email Externally (Will Not Be Tracked In CRM) Closed Deals" at bounding box center [40, 213] width 31 height 9
select select "ChangeURL,/crm/custom/edit_client_form.php?redirect=%2Fcrm%2Fclients.php&id=167…"
click at [25, 217] on select "Profile Edit Print Email Externally (Will Not Be Tracked In CRM) Closed Deals" at bounding box center [40, 213] width 31 height 9
select select
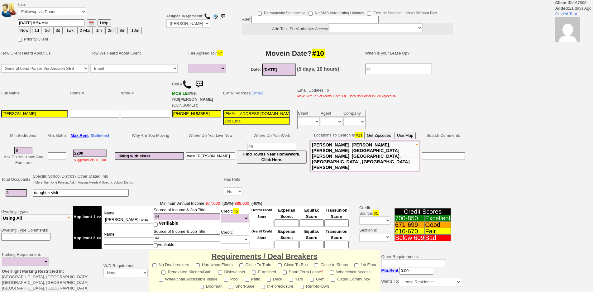
select select
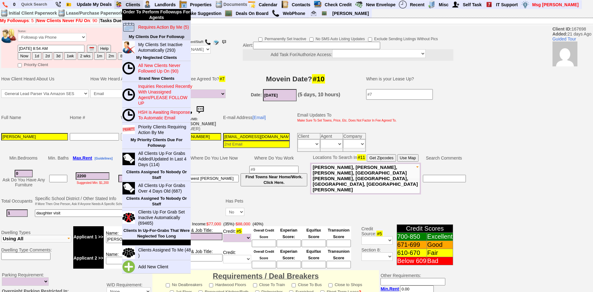
click at [145, 26] on blink "Requires Action By Me (5)" at bounding box center [163, 27] width 51 height 5
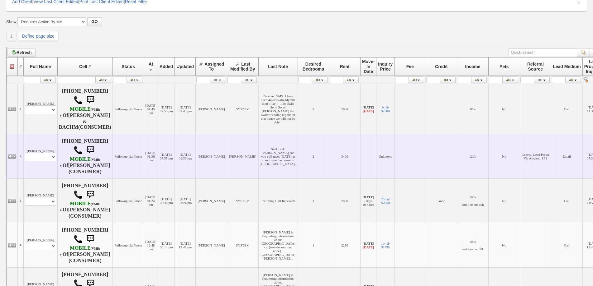
scroll to position [62, 0]
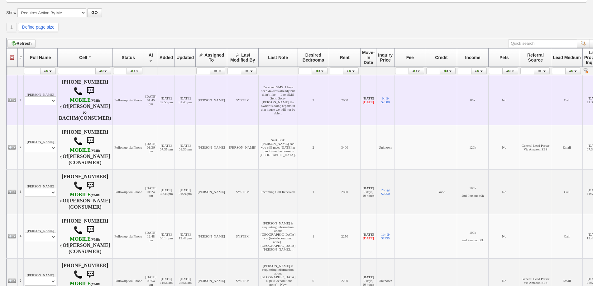
click at [40, 114] on td "Sanya Qaisar Profile Edit Print Email Externally (Will Not Be Tracked In CRM) C…" at bounding box center [40, 100] width 34 height 50
click at [41, 105] on select "Profile Edit Print Email Externally (Will Not Be Tracked In CRM) Closed Deals" at bounding box center [40, 101] width 31 height 9
select select "ChangeURL,/crm/custom/edit_client_form.php?redirect=%2Fcrm%2Fclients.php&id=167…"
click at [25, 102] on select "Profile Edit Print Email Externally (Will Not Be Tracked In CRM) Closed Deals" at bounding box center [40, 101] width 31 height 9
select select
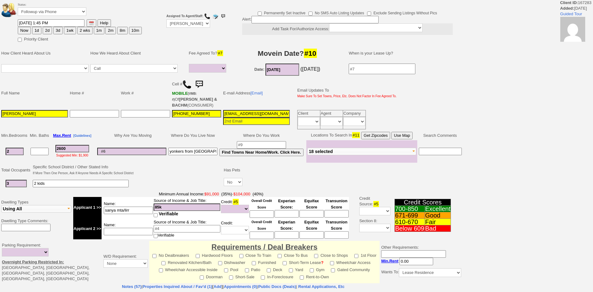
select select
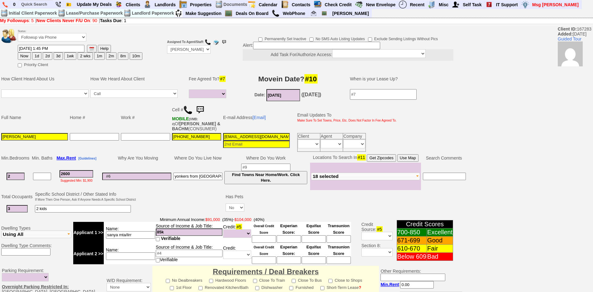
click at [204, 108] on img at bounding box center [200, 110] width 12 height 12
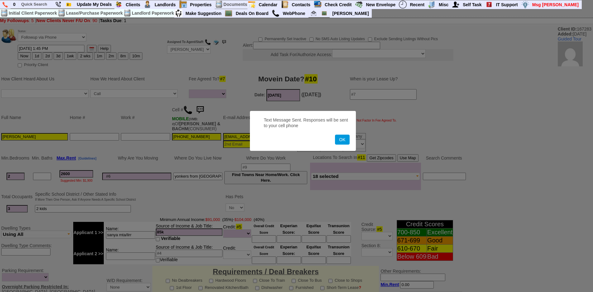
click at [335, 135] on button "OK" at bounding box center [342, 140] width 14 height 10
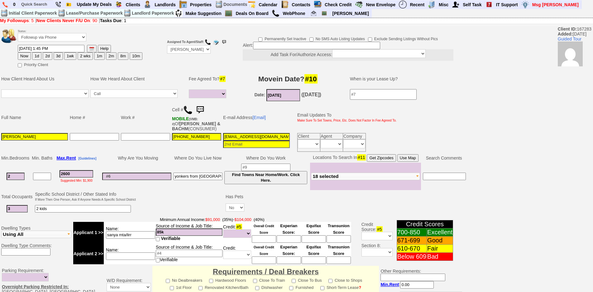
click at [204, 108] on img at bounding box center [200, 110] width 12 height 12
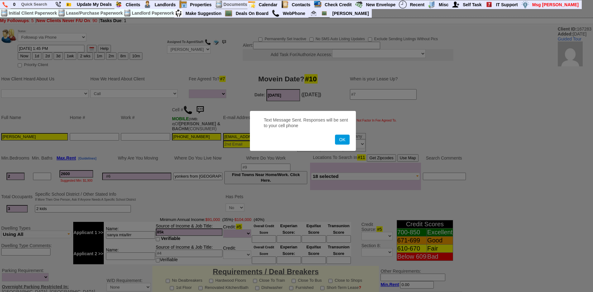
click at [335, 135] on button "OK" at bounding box center [342, 140] width 14 height 10
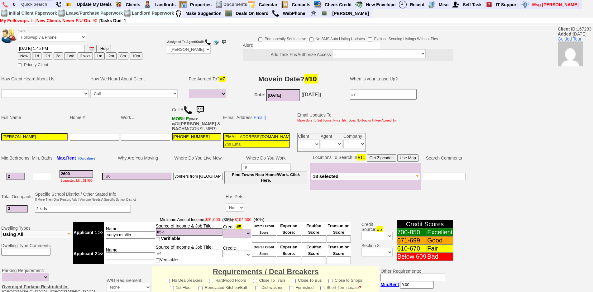
click at [204, 108] on img at bounding box center [200, 110] width 12 height 12
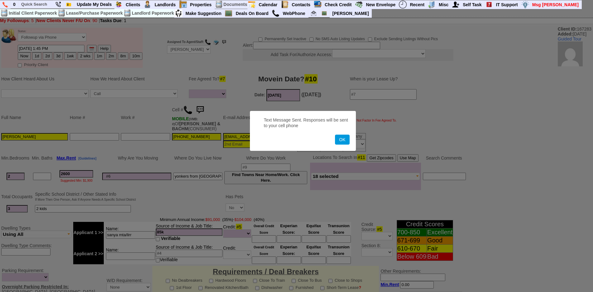
click at [335, 135] on button "OK" at bounding box center [342, 140] width 14 height 10
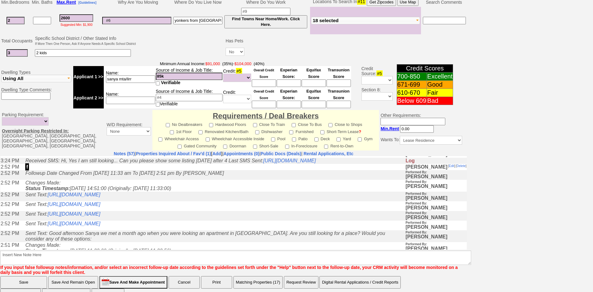
scroll to position [156, 0]
click at [100, 196] on link "https://hshprop.com/?section=view_property&propertyid=L907492&collection=" at bounding box center [74, 193] width 53 height 5
click at [100, 205] on link "https://hshprop.com/?section=view_property&propertyid=L909551&collection=" at bounding box center [74, 203] width 53 height 5
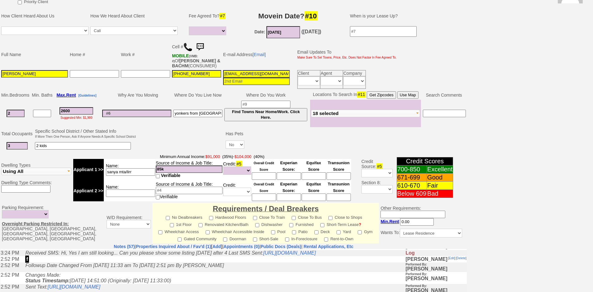
scroll to position [31, 0]
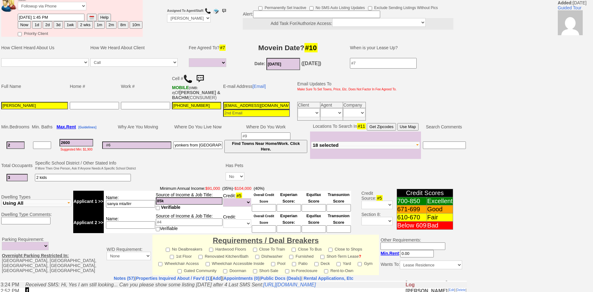
click at [203, 78] on img at bounding box center [200, 79] width 12 height 12
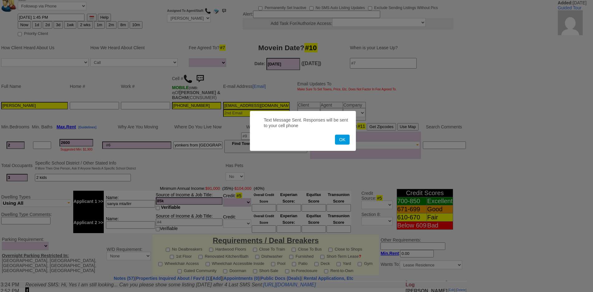
click at [335, 135] on button "OK" at bounding box center [342, 140] width 14 height 10
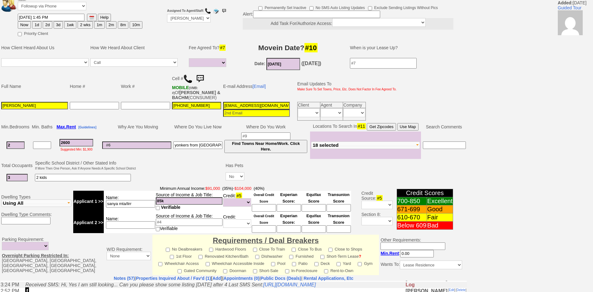
click at [323, 140] on td "Fleetwood Pelham New Rochelle Larchmont Mamaroneck Harrison Rye Port Chester Ry…" at bounding box center [365, 144] width 111 height 27
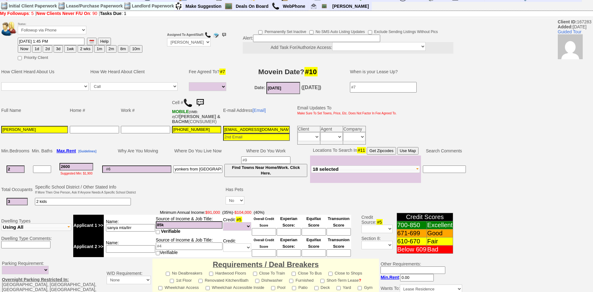
scroll to position [0, 0]
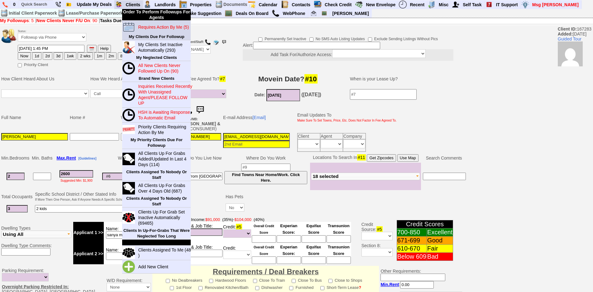
click at [149, 26] on blink "Requires Action By Me (5)" at bounding box center [163, 27] width 51 height 5
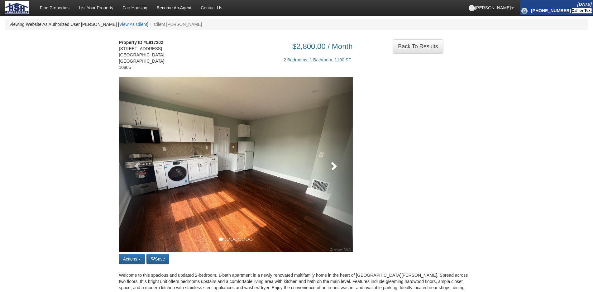
click at [337, 161] on span at bounding box center [333, 165] width 9 height 9
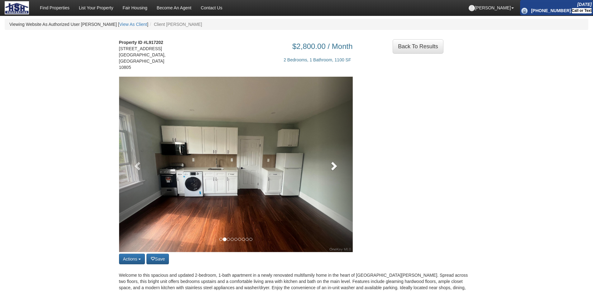
click at [337, 161] on span at bounding box center [333, 165] width 9 height 9
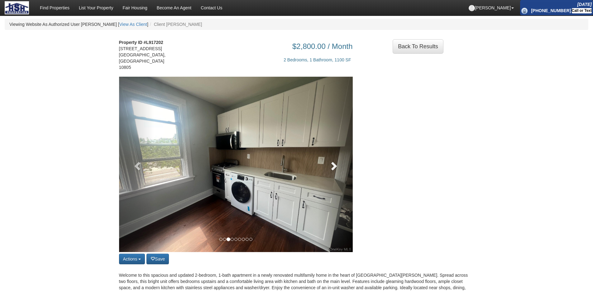
click at [337, 161] on span at bounding box center [333, 165] width 9 height 9
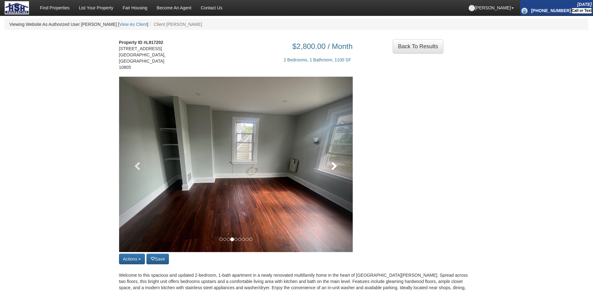
click at [337, 161] on span at bounding box center [333, 165] width 9 height 9
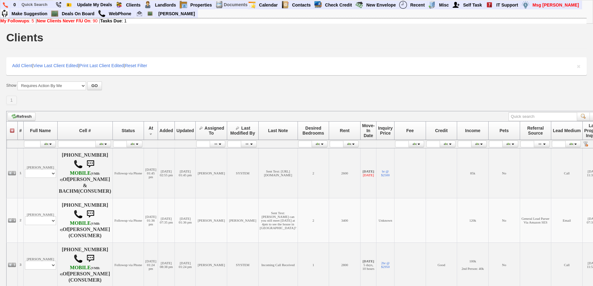
click at [170, 88] on form "Show All New Clients Never Followed-Up On -------------------------------------…" at bounding box center [296, 86] width 580 height 9
click at [83, 16] on link "Deals On Board" at bounding box center [78, 14] width 38 height 8
click at [29, 6] on input "text" at bounding box center [36, 5] width 34 height 8
paste input "9165821954"
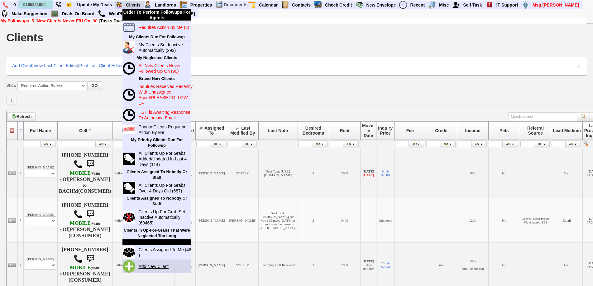
type input "9165821954"
click at [142, 267] on link "Add New Client" at bounding box center [156, 267] width 40 height 8
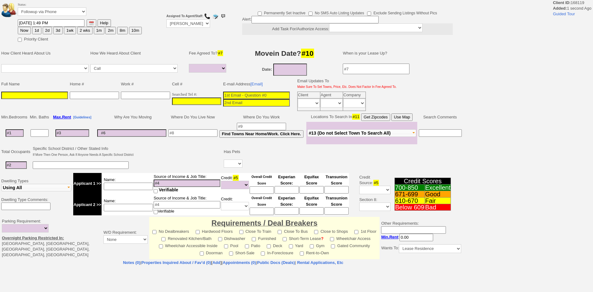
select select
click at [195, 101] on input "___-___-____" at bounding box center [196, 100] width 49 height 7
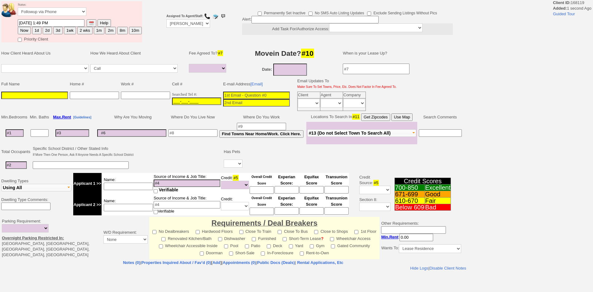
paste input "916-582-1954"
type input "916-582-1954"
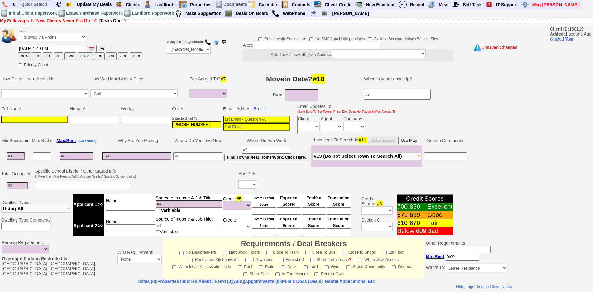
click at [229, 121] on input at bounding box center [256, 119] width 67 height 7
paste input "avery096small@outlook.com"
type input "avery096small@outlook.com"
click at [190, 122] on input "916-582-1954" at bounding box center [196, 124] width 49 height 7
click at [31, 5] on input "text" at bounding box center [36, 4] width 34 height 8
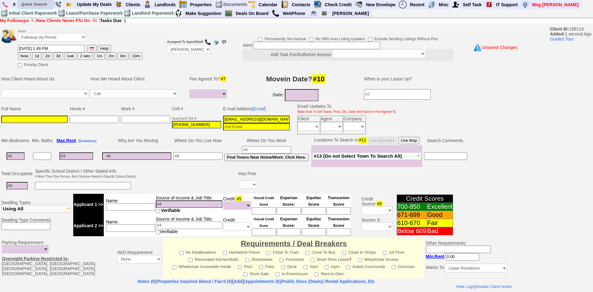
paste input "916-582-1954"
click at [27, 5] on input "916-582-1954" at bounding box center [36, 4] width 34 height 8
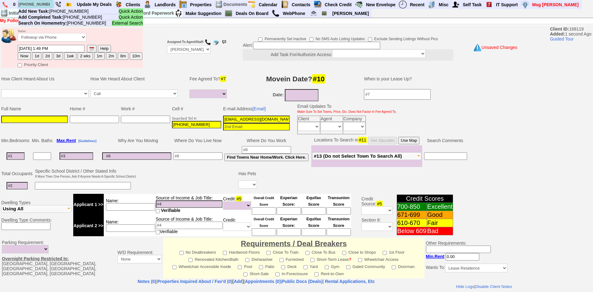
type input "917-582-1954"
click at [20, 119] on ul "Quick Action Add New Task: 917-582-1954 Quick Action Add Completed Task: 917-58…" at bounding box center [80, 117] width 125 height 219
click at [53, 119] on ul "Quick Action Add New Task: 917-582-1954 Quick Action Add Completed Task: 917-58…" at bounding box center [80, 117] width 125 height 219
click at [51, 119] on ul "Quick Action Add New Task: 917-582-1954 Quick Action Add Completed Task: 917-58…" at bounding box center [80, 117] width 125 height 219
click at [49, 117] on ul "Quick Action Add New Task: 917-582-1954 Quick Action Add Completed Task: 917-58…" at bounding box center [80, 117] width 125 height 219
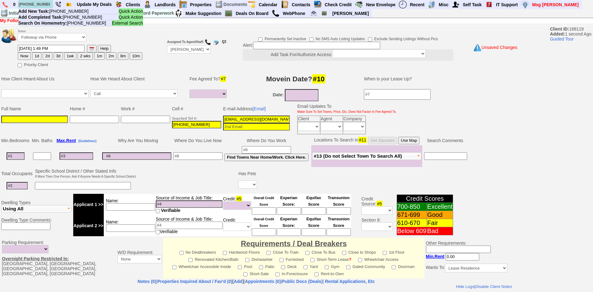
click at [40, 121] on ul "Quick Action Add New Task: 917-582-1954 Quick Action Add Completed Task: 917-58…" at bounding box center [80, 117] width 125 height 219
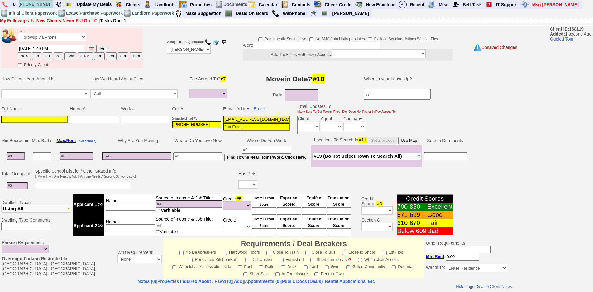
click at [45, 118] on input at bounding box center [34, 119] width 67 height 7
paste input "Marcus Small"
type input "Marcus Small"
click at [36, 54] on button "1d" at bounding box center [36, 55] width 9 height 7
type input "09/26/2025 01:49 PM"
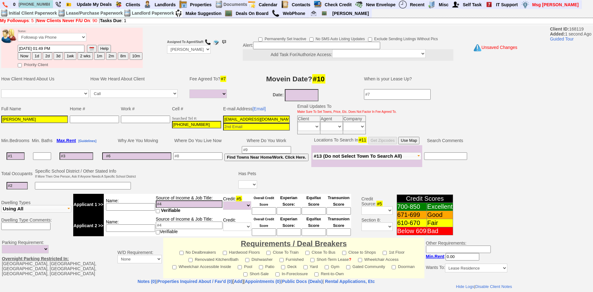
scroll to position [139, 0]
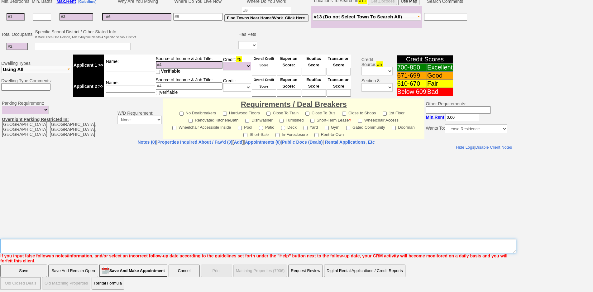
click at [337, 248] on textarea "Insert New Note Here" at bounding box center [258, 246] width 516 height 14
type textarea "f"
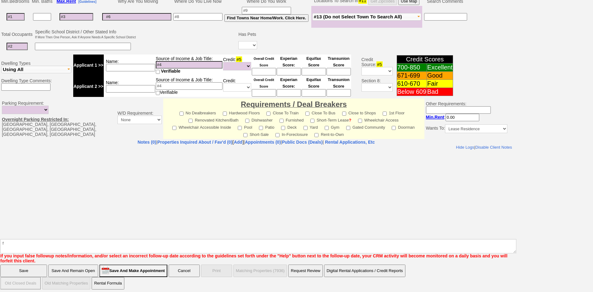
click input "Save" at bounding box center [23, 270] width 47 height 12
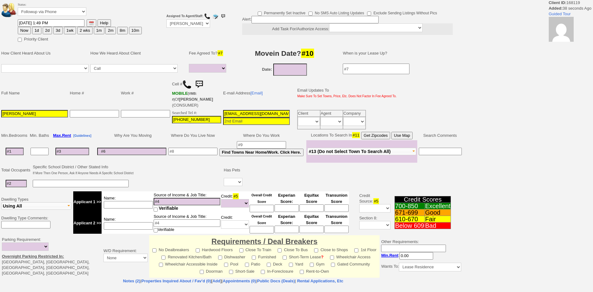
select select
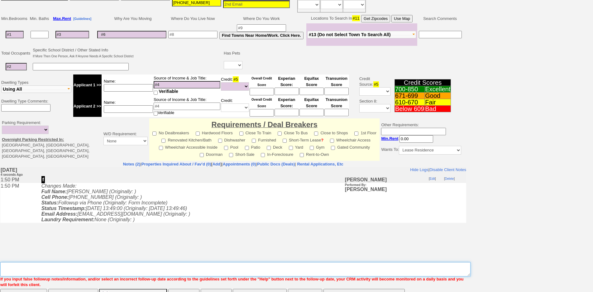
click at [67, 262] on textarea "Insert New Note Here" at bounding box center [235, 269] width 470 height 14
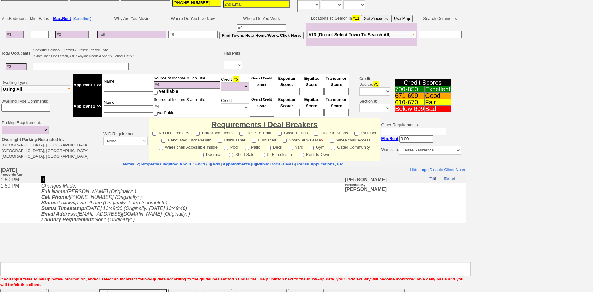
click at [433, 179] on link "Edit" at bounding box center [431, 178] width 5 height 3
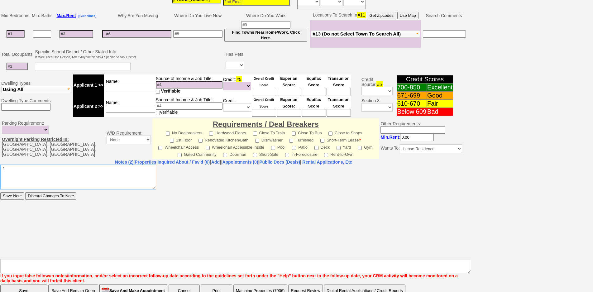
drag, startPoint x: 42, startPoint y: 172, endPoint x: 0, endPoint y: 162, distance: 43.2
click at [0, 164] on html "f Save Note Discard Changes To Note" at bounding box center [233, 210] width 466 height 93
type textarea "501 n bar ld"
click at [0, 192] on input "Save Note" at bounding box center [12, 195] width 24 height 7
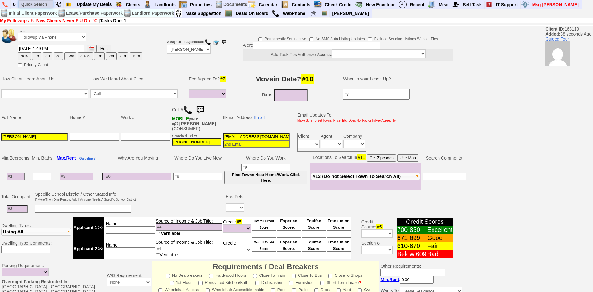
click at [32, 7] on input "text" at bounding box center [36, 4] width 34 height 8
type input "ellsworth"
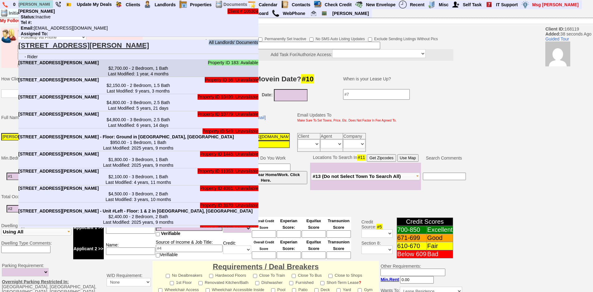
click at [101, 73] on center "$2,700.00 - 2 Bedroom, 1 Bath Last Modified: 1 year, 4 months" at bounding box center [138, 70] width 240 height 11
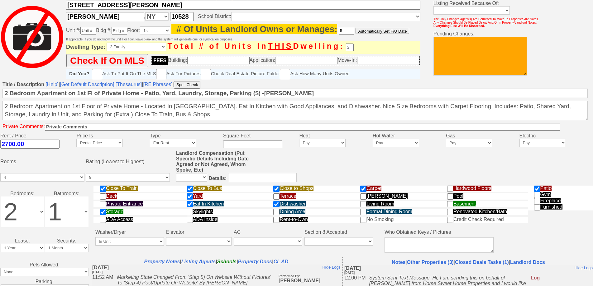
scroll to position [65, 0]
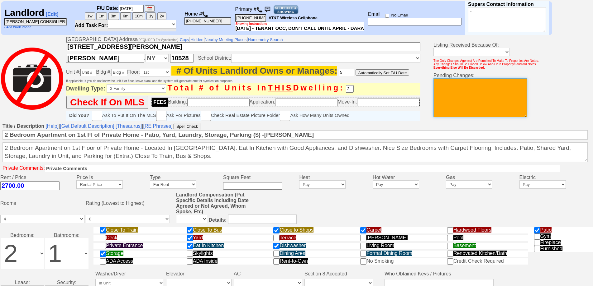
click at [460, 93] on textarea at bounding box center [479, 97] width 93 height 39
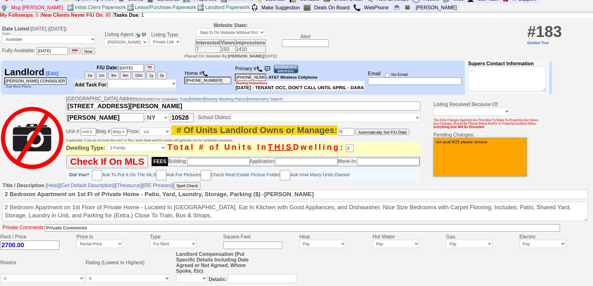
scroll to position [221, 0]
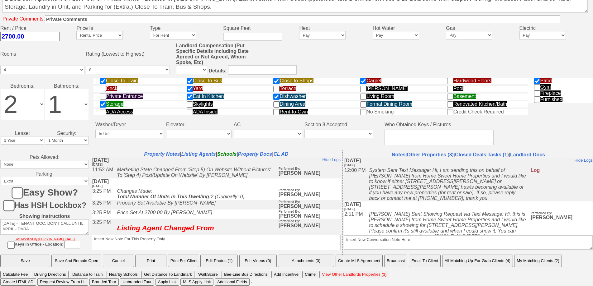
type textarea "not avail 9/25 please remove"
click at [80, 258] on input "Save And Remain Open" at bounding box center [76, 261] width 50 height 12
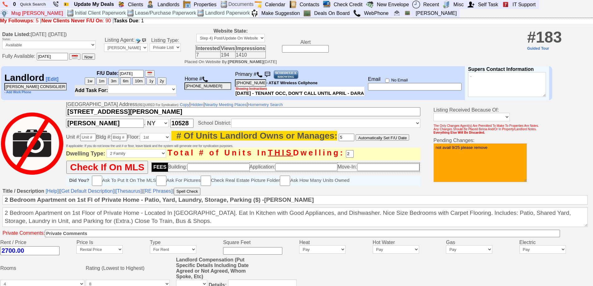
scroll to position [221, 0]
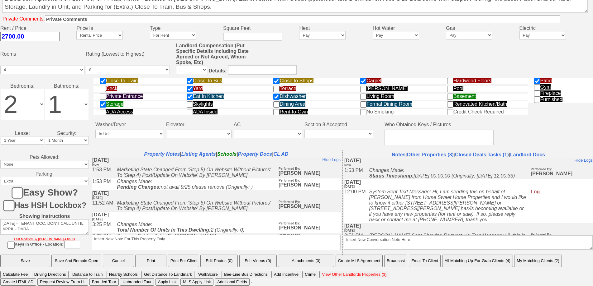
click at [79, 258] on input "Save And Remain Open" at bounding box center [76, 261] width 50 height 12
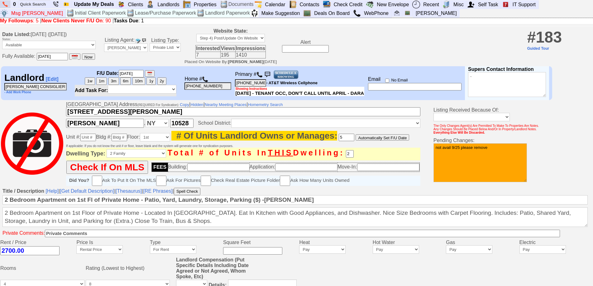
click at [2, 4] on img at bounding box center [4, 5] width 5 height 6
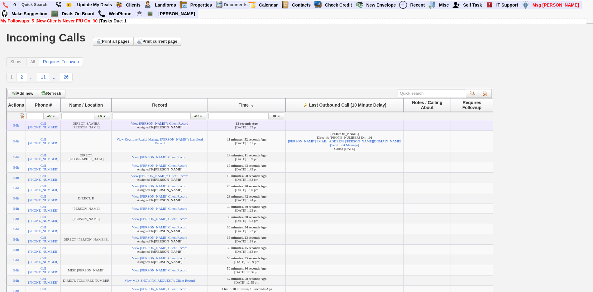
click at [149, 124] on link "View [PERSON_NAME]'s Client Record" at bounding box center [159, 123] width 57 height 4
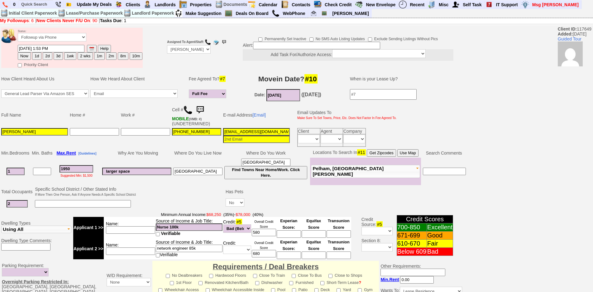
click at [132, 121] on td "Work #" at bounding box center [145, 115] width 51 height 24
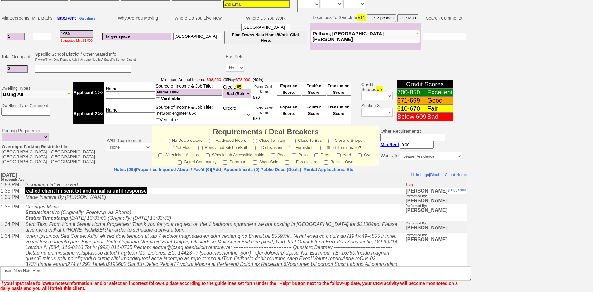
scroll to position [41, 0]
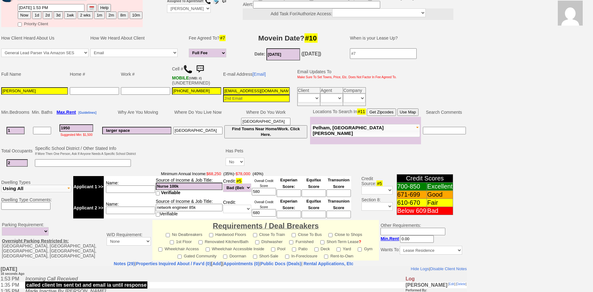
click at [281, 55] on input "04/01/2022" at bounding box center [283, 54] width 34 height 12
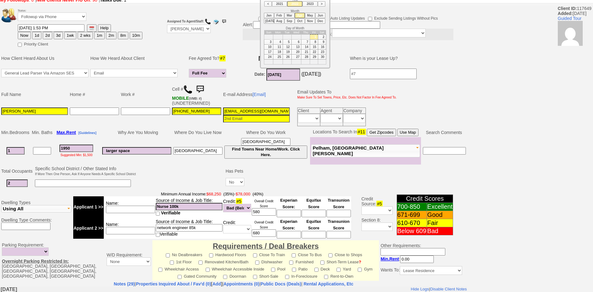
scroll to position [10, 0]
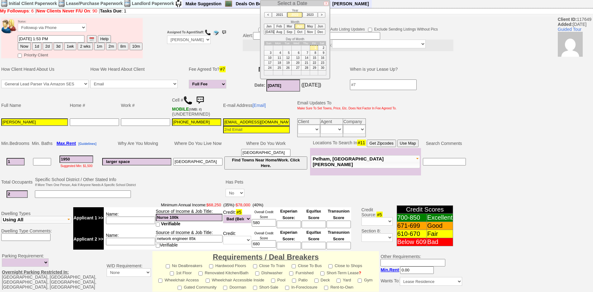
click at [310, 12] on h6 "Year" at bounding box center [295, 10] width 62 height 3
click at [310, 15] on li "2023" at bounding box center [309, 14] width 15 height 5
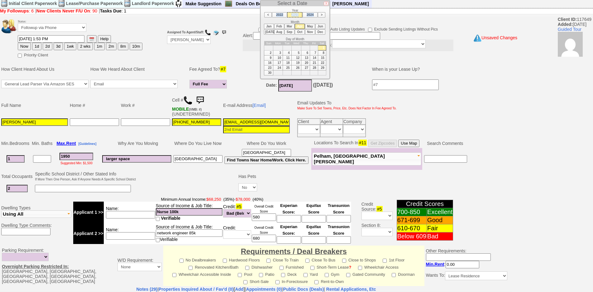
click at [310, 15] on li "2024" at bounding box center [309, 14] width 15 height 5
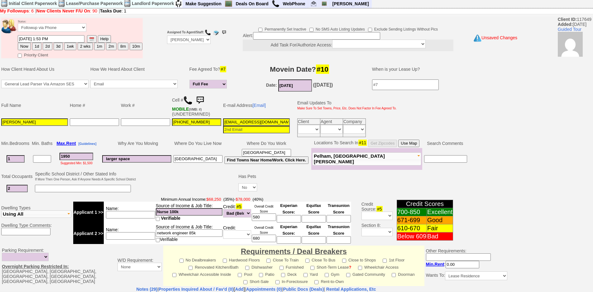
click at [310, 15] on hr at bounding box center [296, 15] width 593 height 1
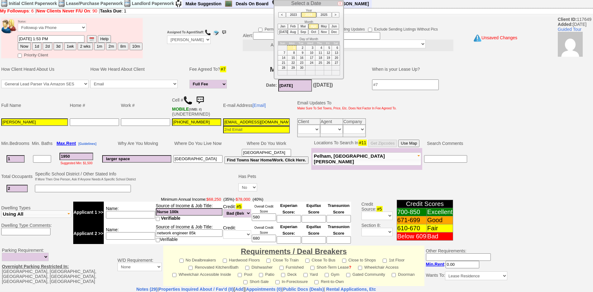
click at [297, 86] on input "04/01/2024" at bounding box center [295, 85] width 34 height 12
click at [321, 15] on li "2025" at bounding box center [323, 14] width 15 height 5
click at [314, 32] on li "Oct" at bounding box center [313, 31] width 10 height 5
type input "[DATE]"
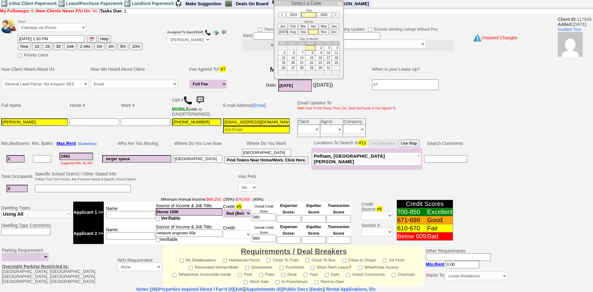
click at [310, 49] on td "1" at bounding box center [310, 47] width 10 height 5
drag, startPoint x: 194, startPoint y: 160, endPoint x: 141, endPoint y: 168, distance: 53.6
click at [141, 168] on tr "1 1950 Suggested Min: $1,500 larger space bronx bronx Find Towns Near Home/Work…" at bounding box center [233, 159] width 467 height 22
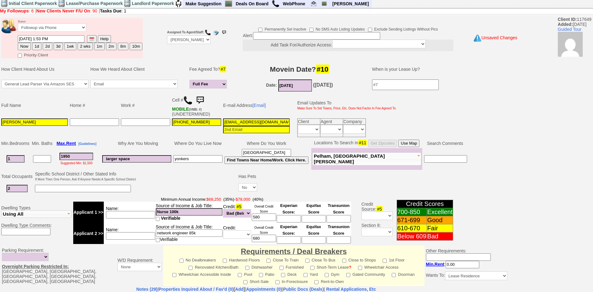
type input "yonkers"
click at [136, 207] on td "Name:" at bounding box center [130, 211] width 52 height 21
click at [136, 211] on input at bounding box center [130, 214] width 49 height 7
type input "m"
type input "nurse"
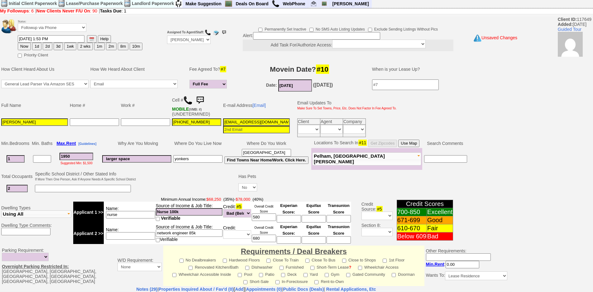
drag, startPoint x: 187, startPoint y: 213, endPoint x: 148, endPoint y: 221, distance: 39.5
click at [148, 221] on tr "Applicant 1 >> Name: nurse Source of Income & Job Title: Nurse 100k Verifiable …" at bounding box center [212, 211] width 278 height 21
type input "120k"
click at [209, 195] on td at bounding box center [187, 182] width 101 height 25
click at [133, 236] on input at bounding box center [130, 235] width 49 height 7
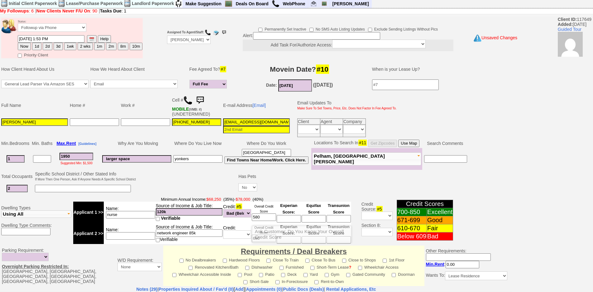
click at [262, 215] on input "580" at bounding box center [264, 216] width 24 height 7
click at [277, 187] on td at bounding box center [384, 188] width 252 height 13
click at [167, 209] on input "120k" at bounding box center [189, 211] width 67 height 7
click at [121, 214] on input "nurse" at bounding box center [130, 214] width 49 height 7
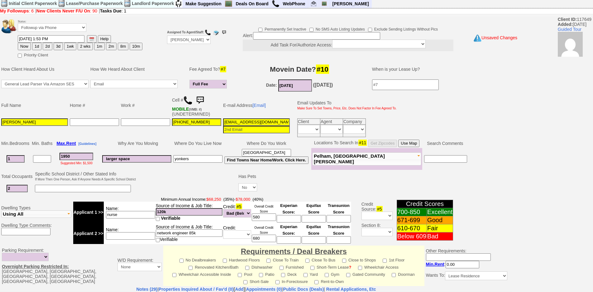
click at [142, 236] on input at bounding box center [130, 235] width 49 height 7
click at [179, 235] on input "network engineer 85k" at bounding box center [189, 232] width 67 height 7
click at [139, 236] on input at bounding box center [130, 235] width 49 height 7
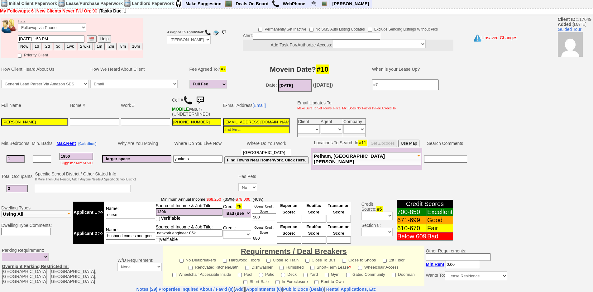
type input "husband comes and goes"
click at [218, 233] on tr "Applicant 2 >> Name: husband comes and goes Source of Income & Job Title: netwo…" at bounding box center [212, 233] width 278 height 21
click at [218, 233] on input "network engineer 85k" at bounding box center [189, 232] width 67 height 7
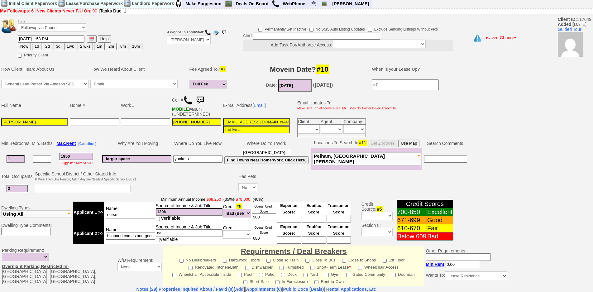
type input "n"
drag, startPoint x: 123, startPoint y: 234, endPoint x: 176, endPoint y: 235, distance: 52.3
click at [176, 235] on tr "Applicant 2 >> Name: husband comes and goes Source of Income & Job Title: Verif…" at bounding box center [212, 233] width 278 height 21
type input "husband nestle"
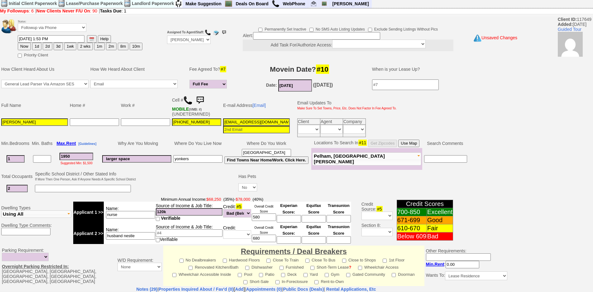
click at [176, 235] on input at bounding box center [189, 232] width 67 height 7
click at [185, 211] on input "120k" at bounding box center [189, 211] width 67 height 7
click at [190, 186] on td at bounding box center [187, 182] width 101 height 25
click at [190, 187] on td at bounding box center [187, 182] width 101 height 25
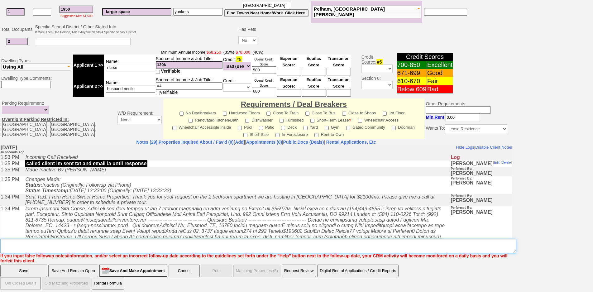
click at [159, 245] on textarea "Insert New Note Here" at bounding box center [258, 246] width 516 height 14
type textarea "e"
click at [49, 239] on textarea "Insert New Note Here" at bounding box center [258, 246] width 516 height 14
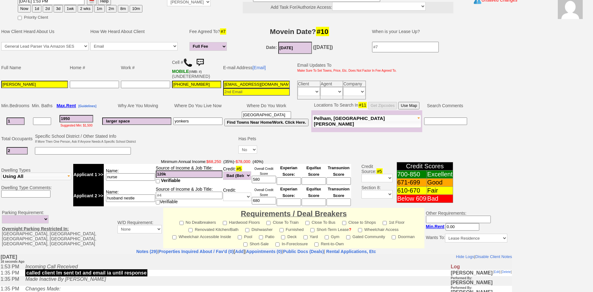
scroll to position [1, 0]
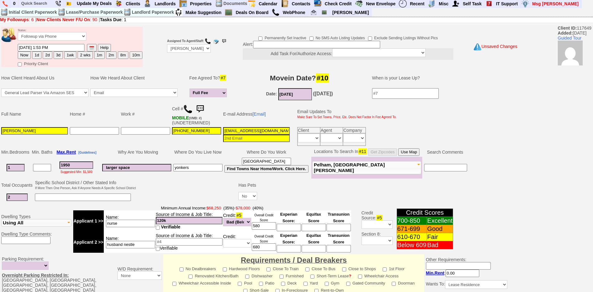
type textarea "west africa -"
type input "___-___-____"
click at [153, 129] on input "___-___-____" at bounding box center [145, 130] width 49 height 7
type input "___-___-____"
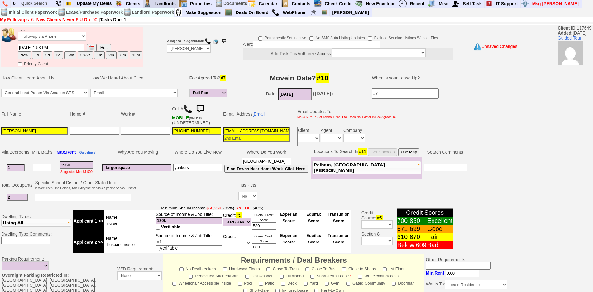
type input "___-___-____"
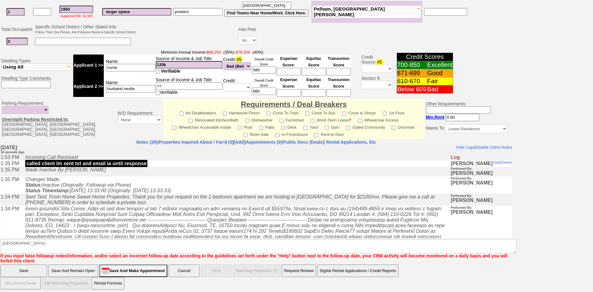
scroll to position [0, 0]
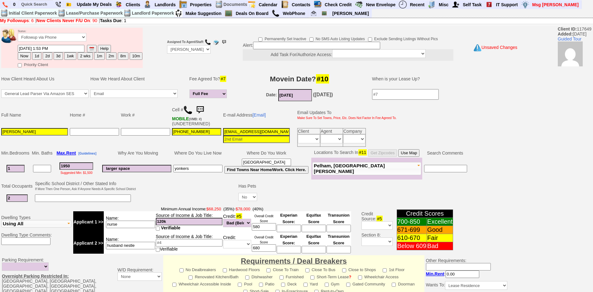
click at [34, 55] on button "1d" at bounding box center [36, 55] width 9 height 7
type input "09/26/2025 01:53 PM"
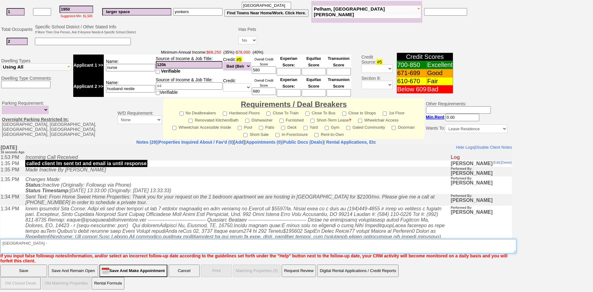
click at [200, 246] on textarea "Insert New Note Here" at bounding box center [258, 246] width 516 height 14
type textarea "w"
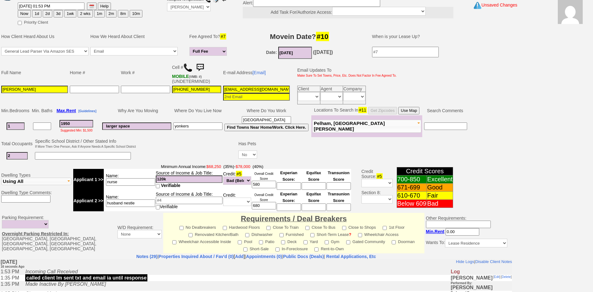
scroll to position [0, 0]
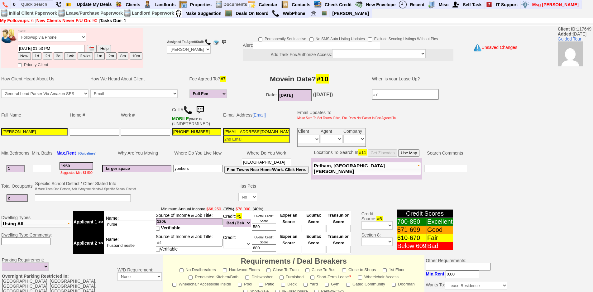
type textarea "video tour of crescent pl"
click at [36, 57] on button "1d" at bounding box center [36, 55] width 9 height 7
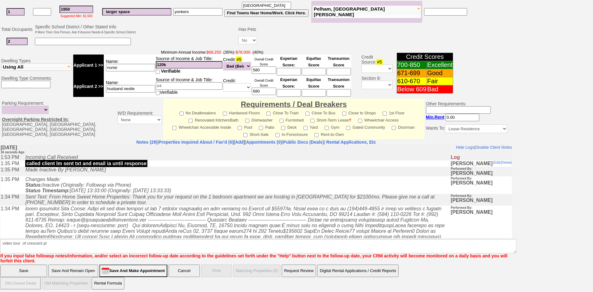
click at [63, 266] on input "Save And Remain Open" at bounding box center [73, 270] width 50 height 12
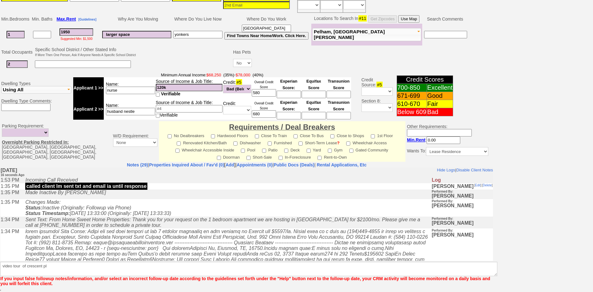
scroll to position [134, 0]
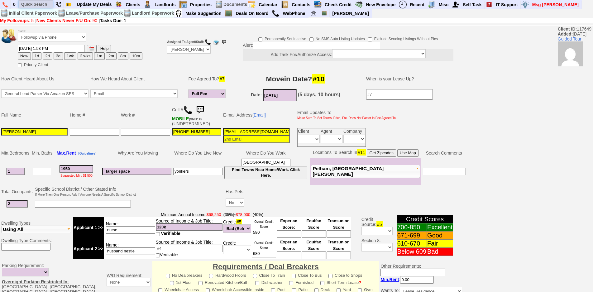
click at [36, 7] on input "text" at bounding box center [36, 4] width 34 height 8
click at [248, 129] on input "[EMAIL_ADDRESS][DOMAIN_NAME]" at bounding box center [256, 131] width 67 height 7
